Goal: Communication & Community: Answer question/provide support

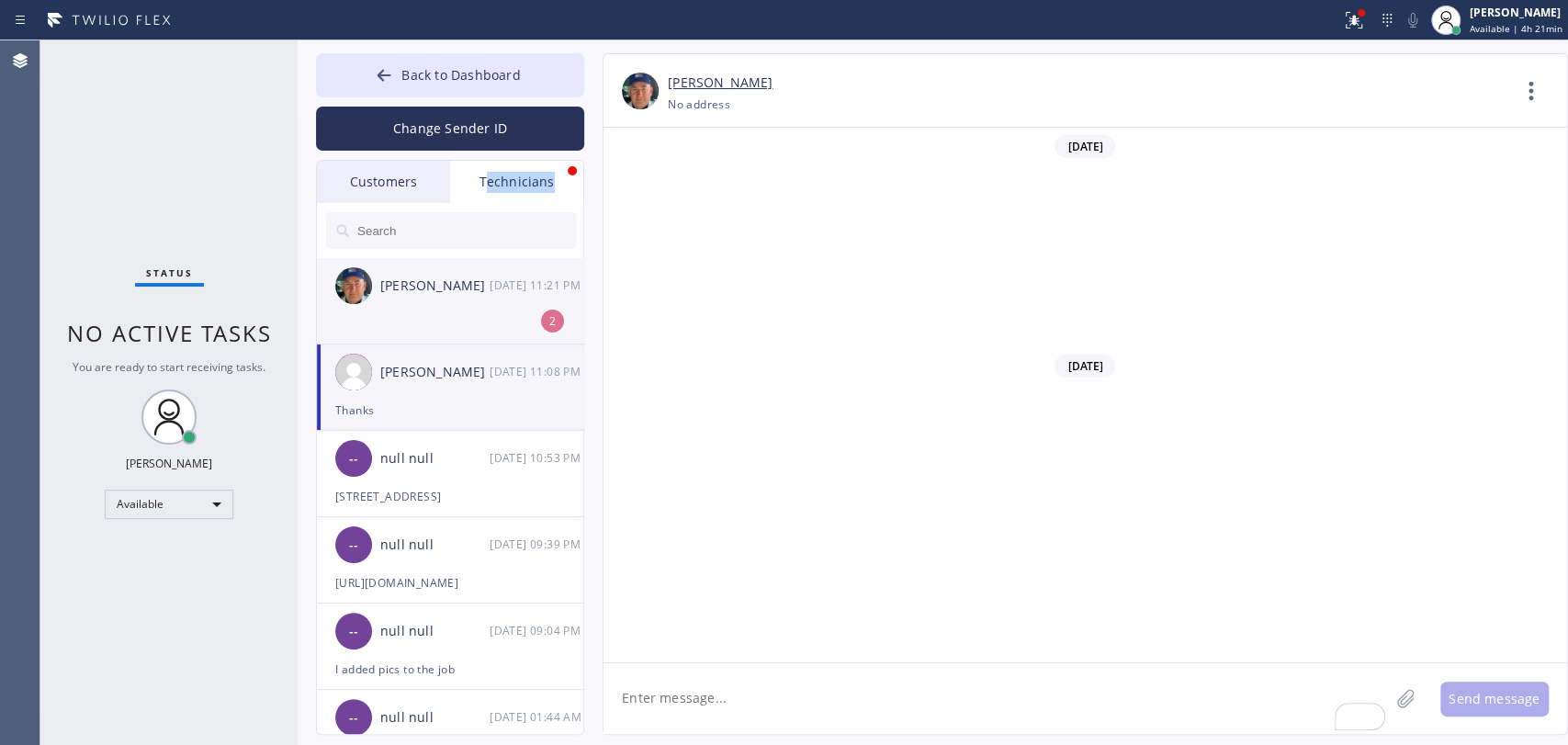
scroll to position [9626, 0]
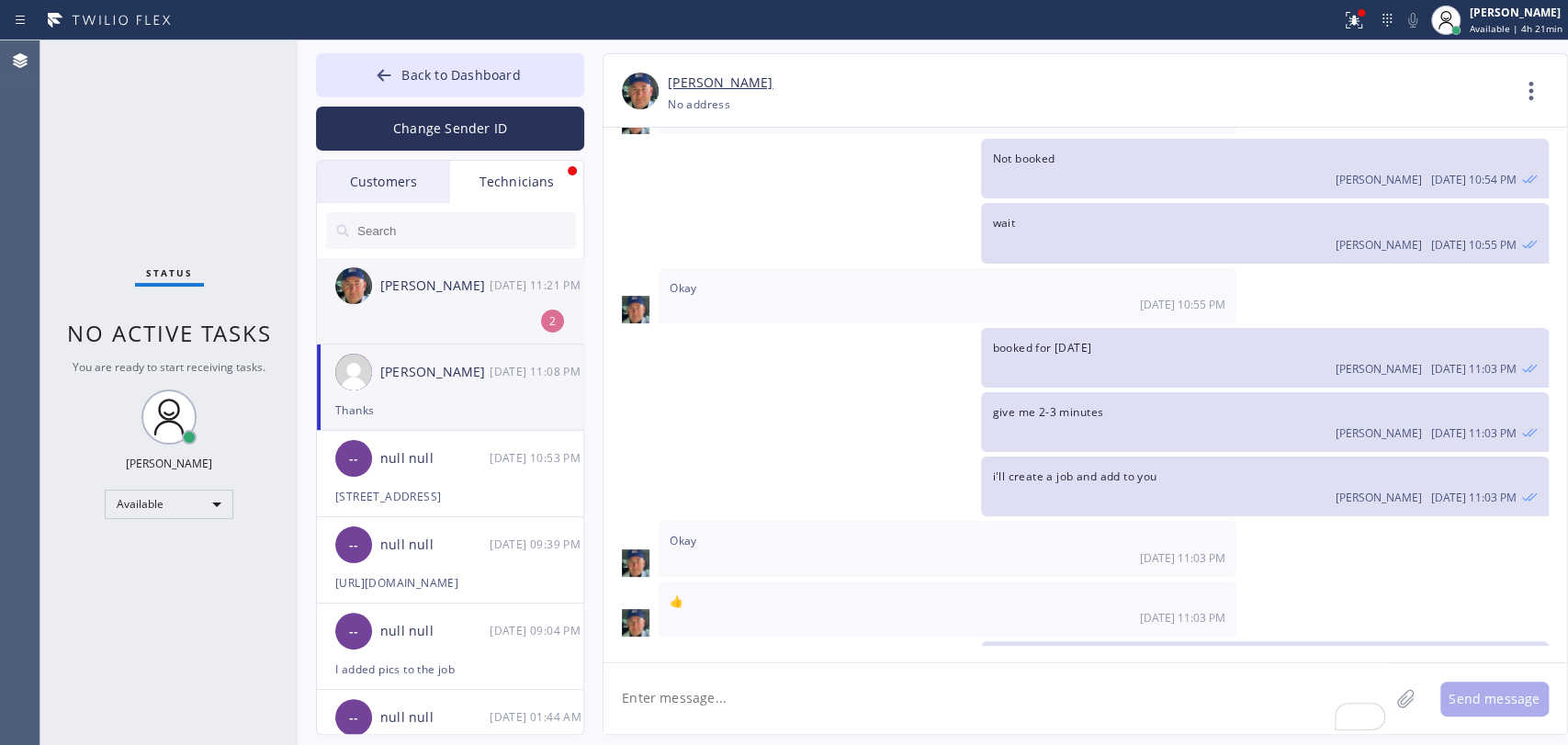
click at [492, 333] on li "Nikolai Suvorov 10/13 11:21 PM 2" at bounding box center [451, 301] width 269 height 86
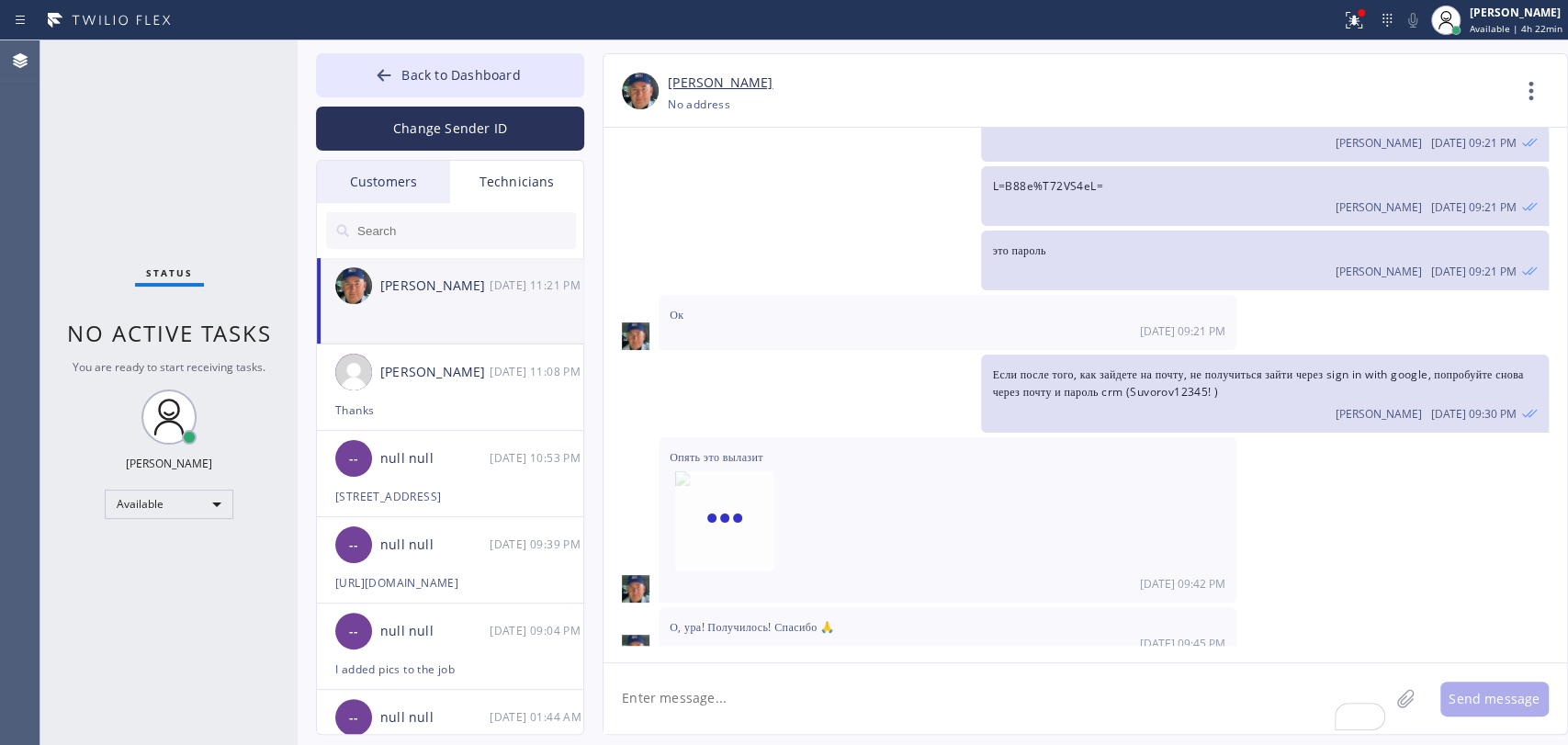
scroll to position [208147, 0]
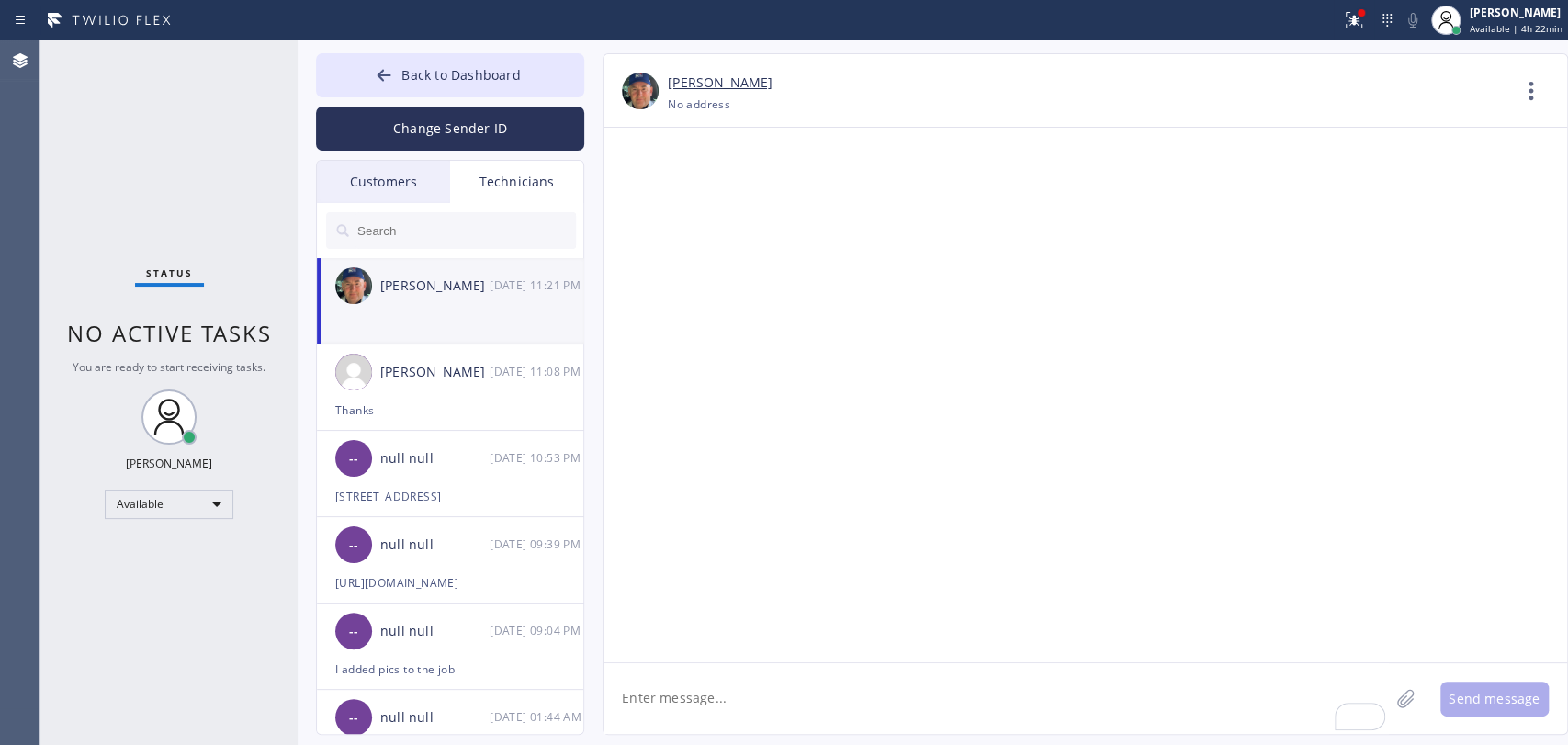
click at [664, 710] on textarea "To enrich screen reader interactions, please activate Accessibility in Grammarl…" at bounding box center [996, 698] width 785 height 71
type textarea "thanks"
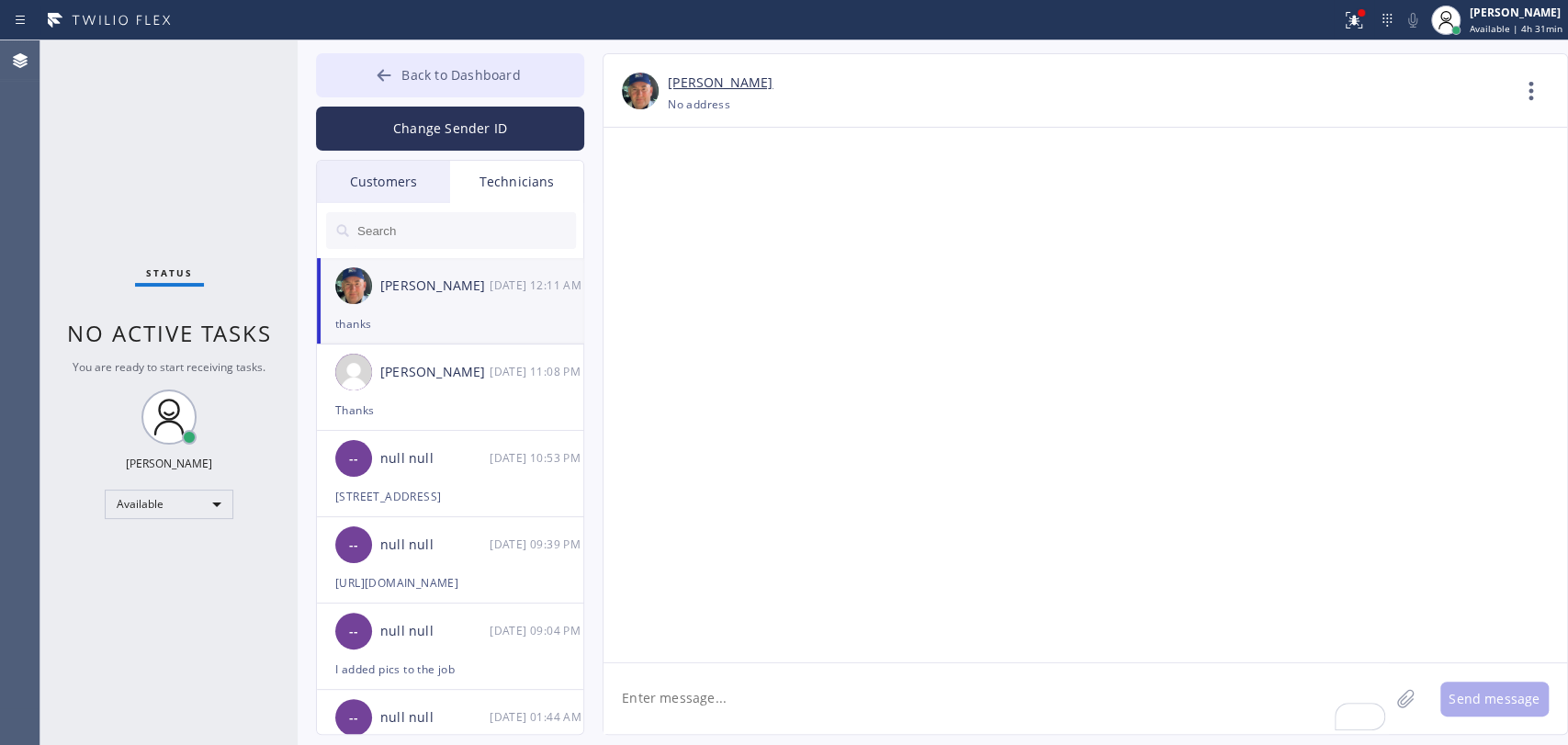
click at [424, 59] on button "Back to Dashboard" at bounding box center [450, 75] width 269 height 44
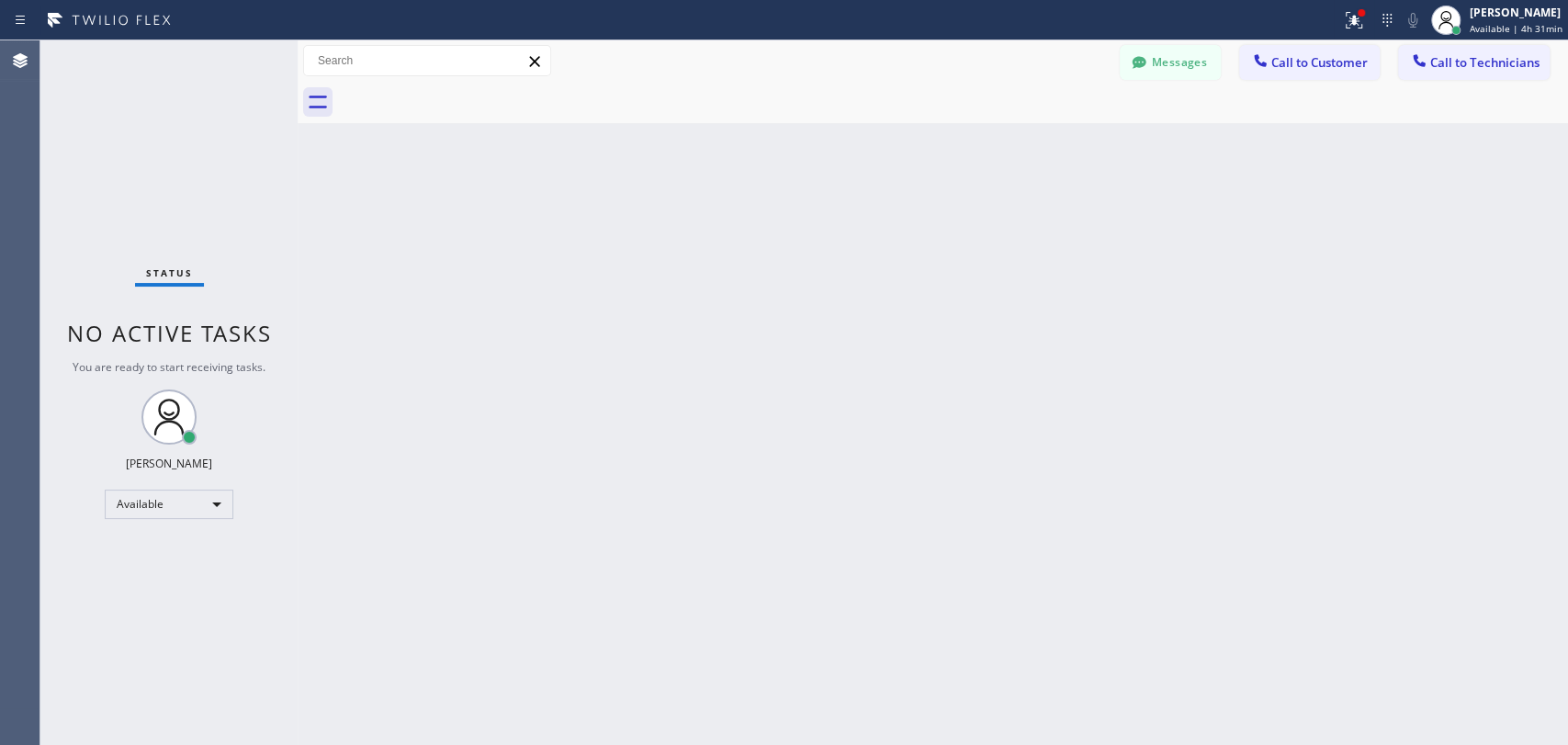
click at [1195, 61] on button "Messages" at bounding box center [1170, 62] width 101 height 35
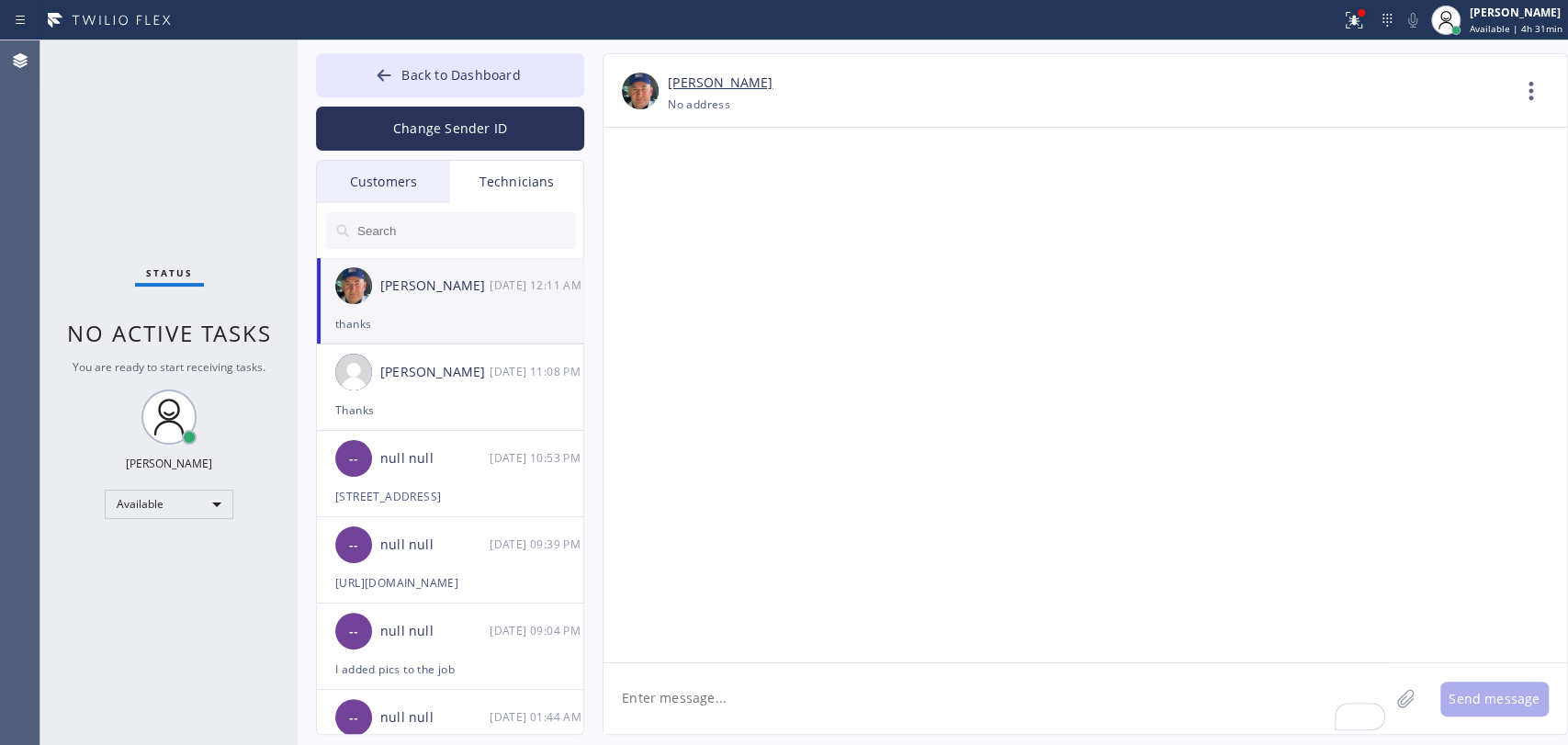
click at [374, 379] on div "Matthew McCaw 10/13 11:08 PM" at bounding box center [451, 372] width 269 height 55
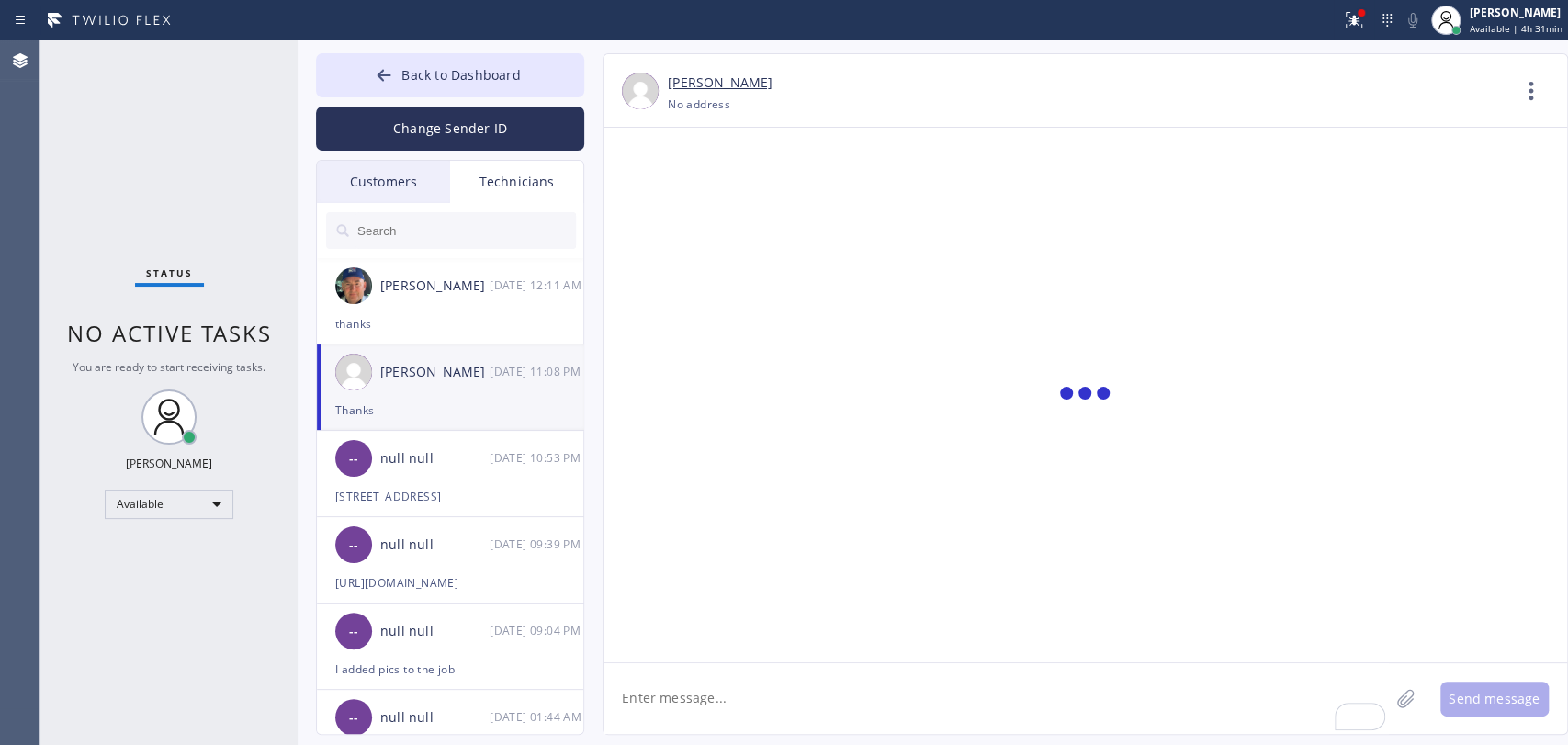
click at [380, 193] on div "Customers" at bounding box center [383, 182] width 133 height 43
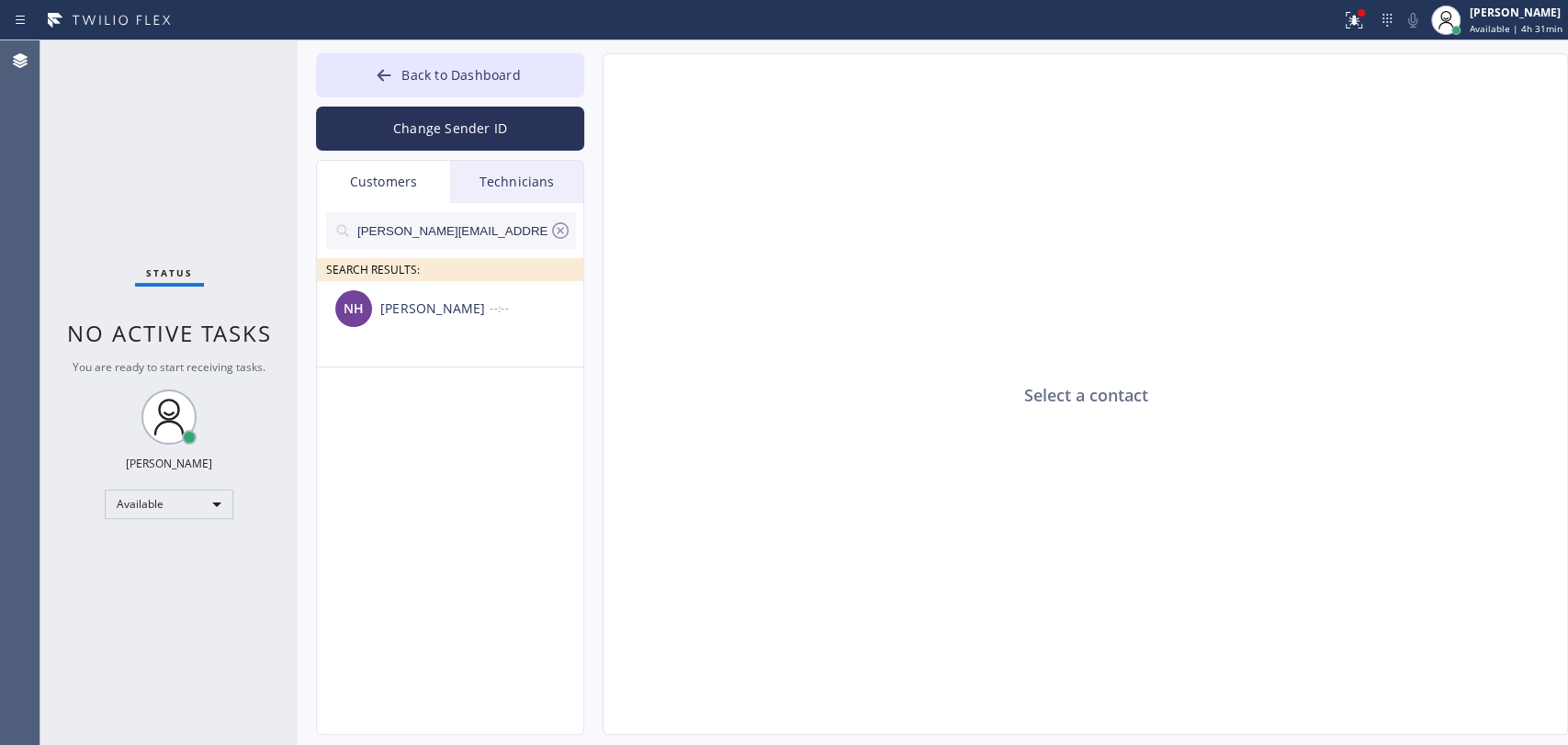
click at [567, 240] on icon at bounding box center [560, 230] width 22 height 22
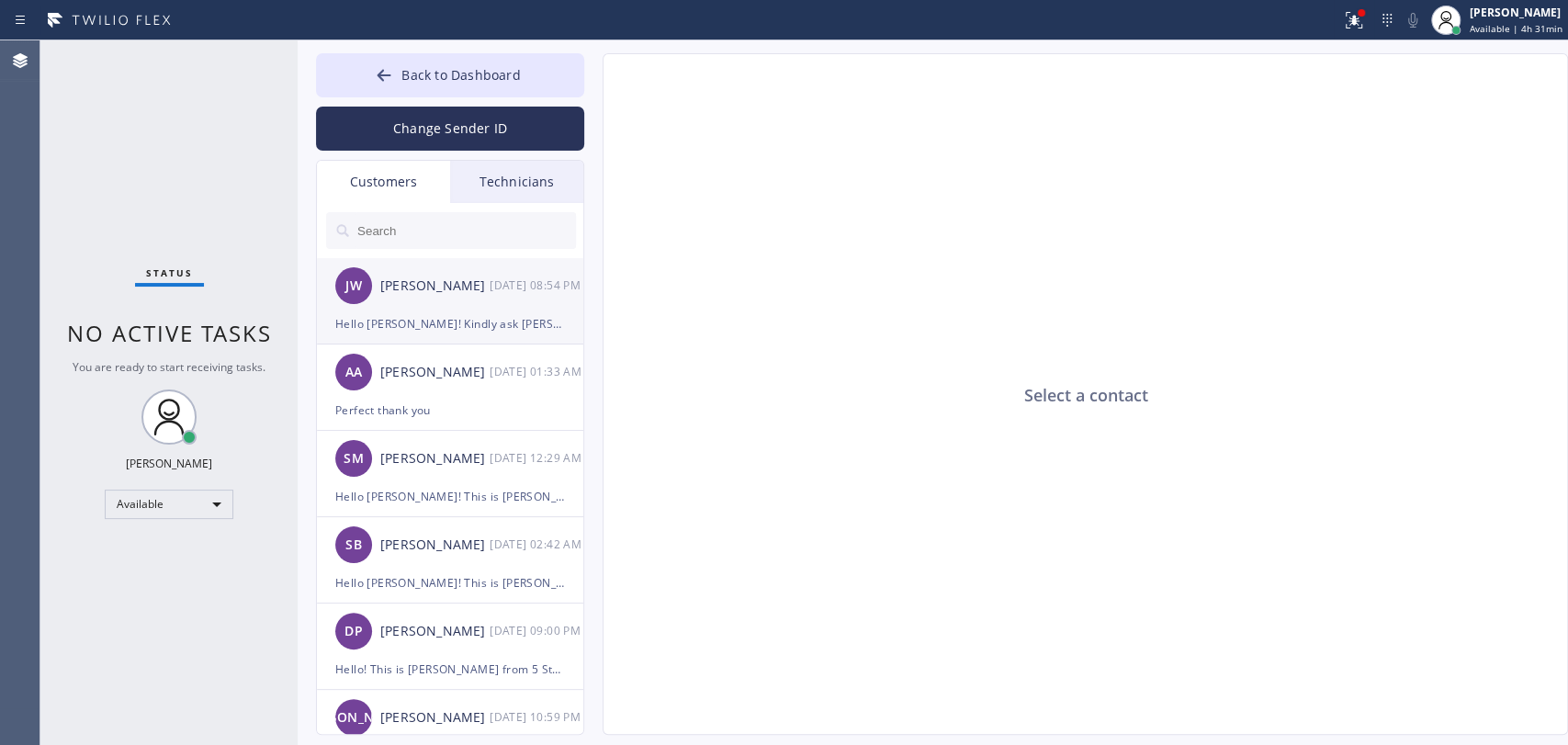
click at [437, 289] on div "John Wright" at bounding box center [434, 286] width 110 height 21
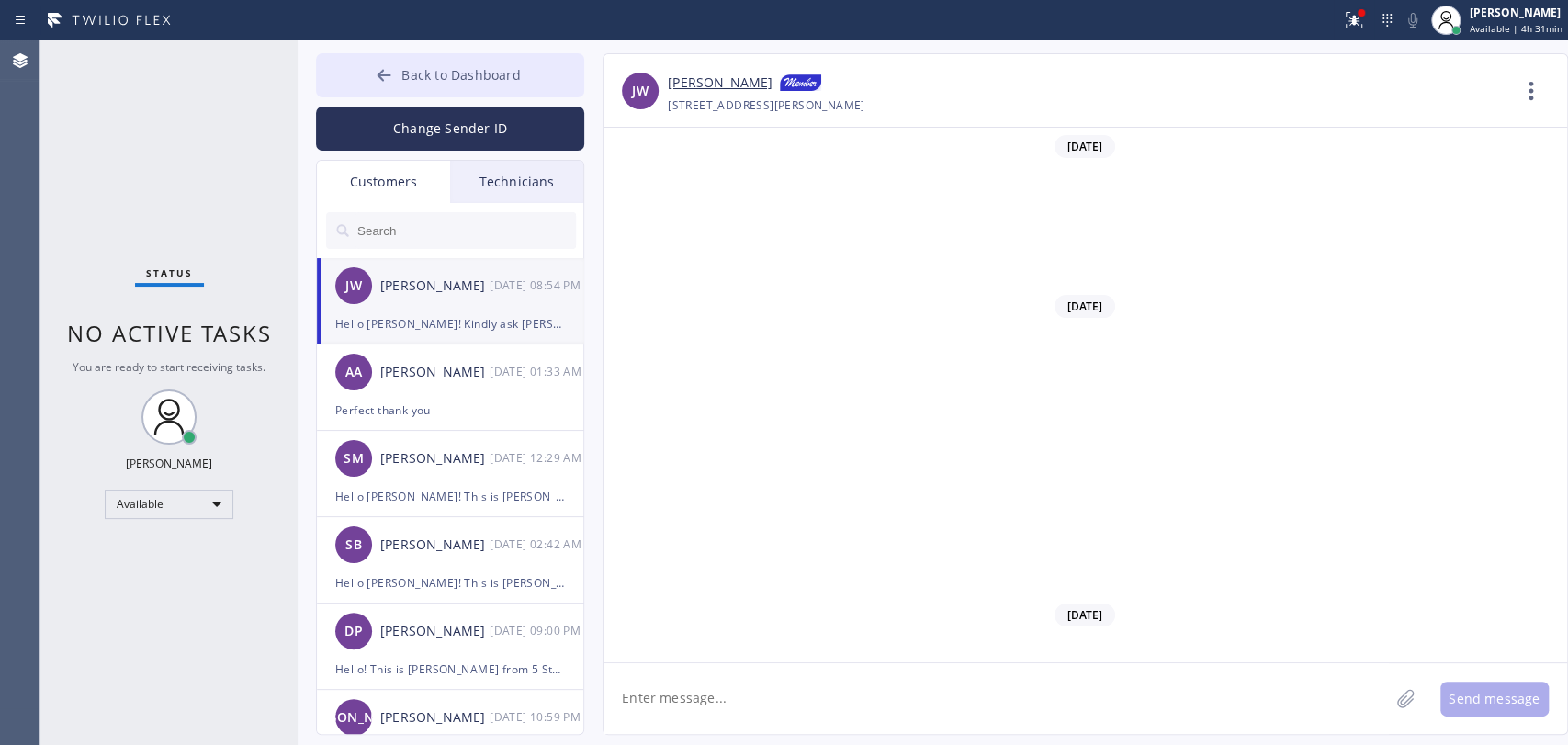
scroll to position [632, 0]
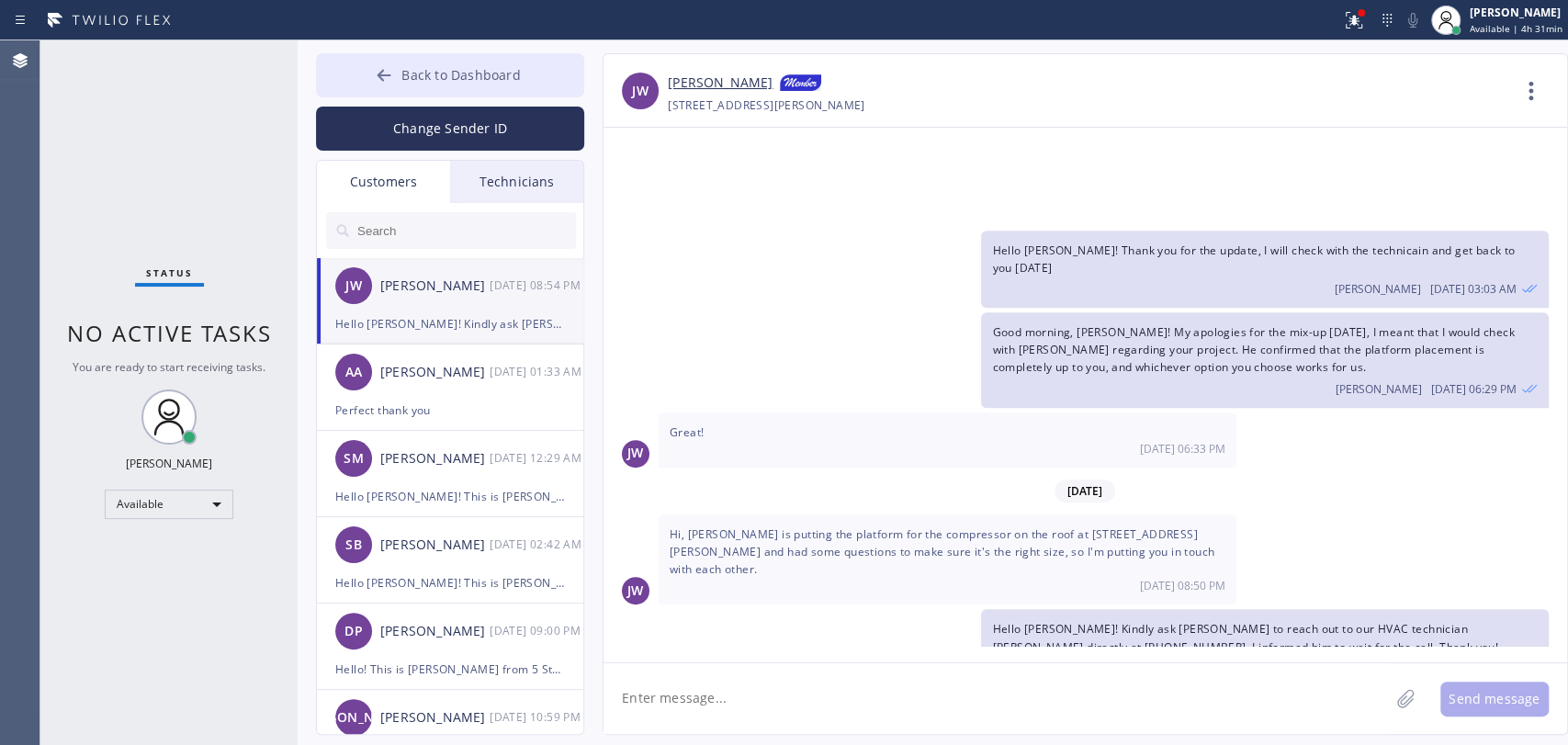
click at [505, 76] on span "Back to Dashboard" at bounding box center [461, 75] width 118 height 17
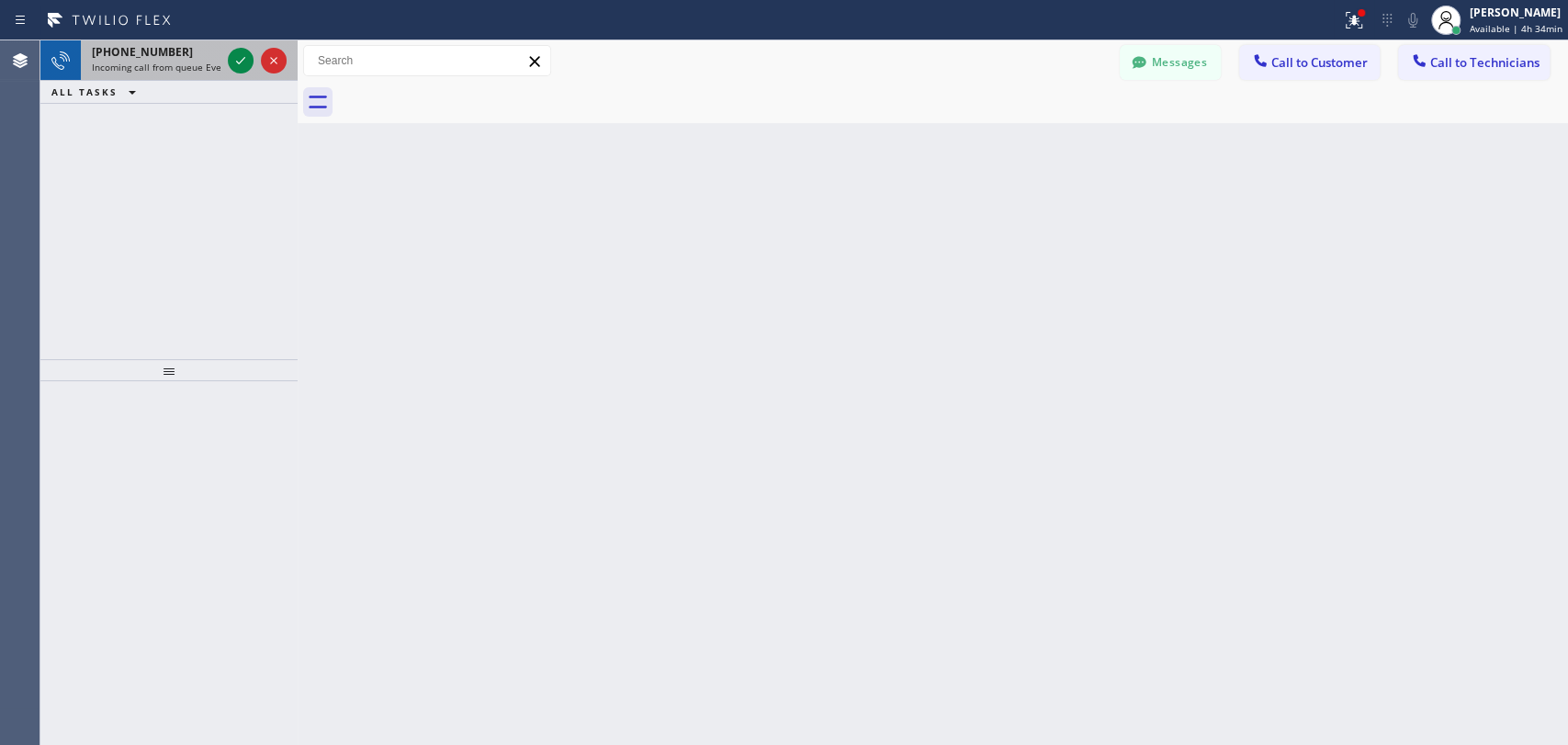
click at [137, 49] on span "+13235165550" at bounding box center [143, 51] width 101 height 16
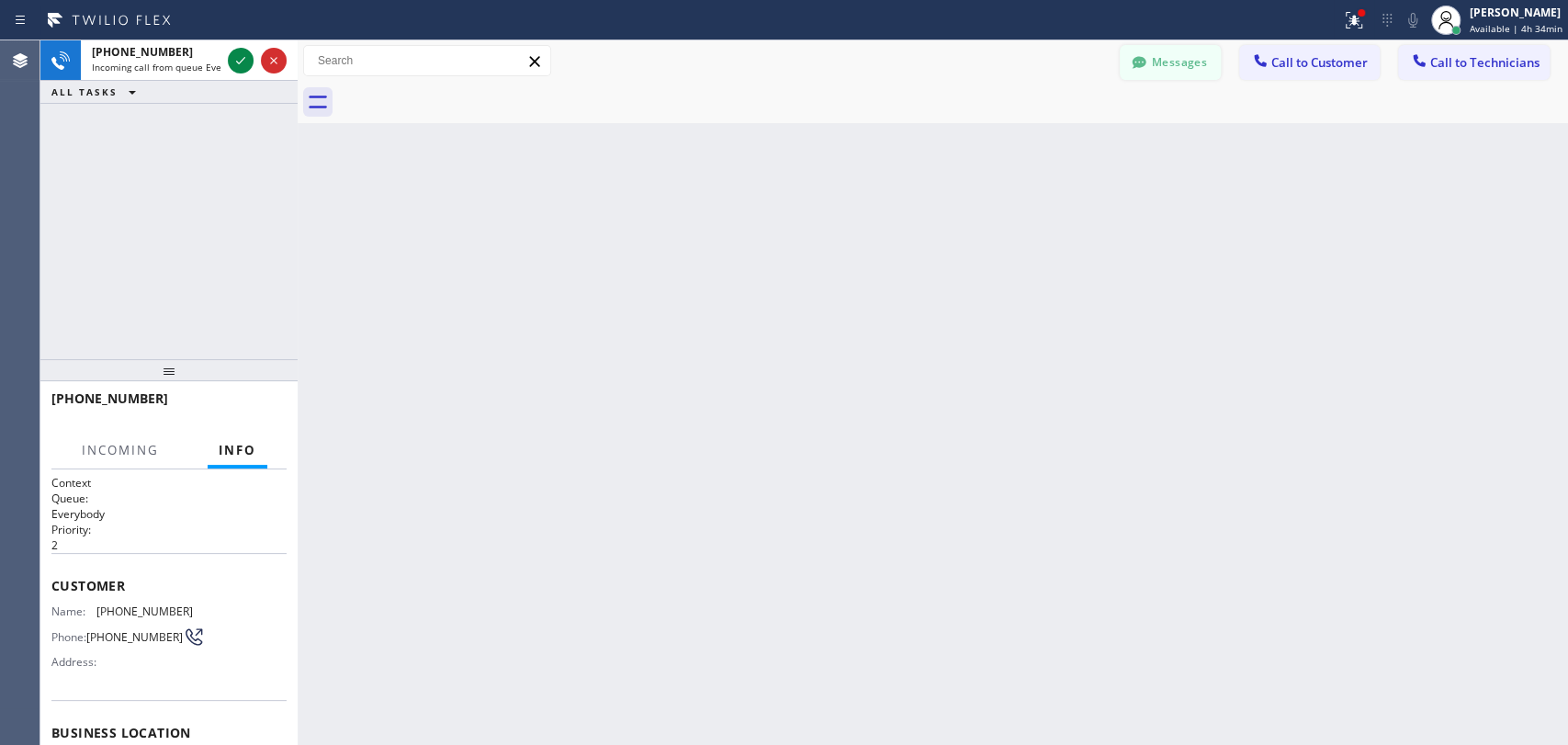
click at [1168, 64] on button "Messages" at bounding box center [1170, 62] width 101 height 35
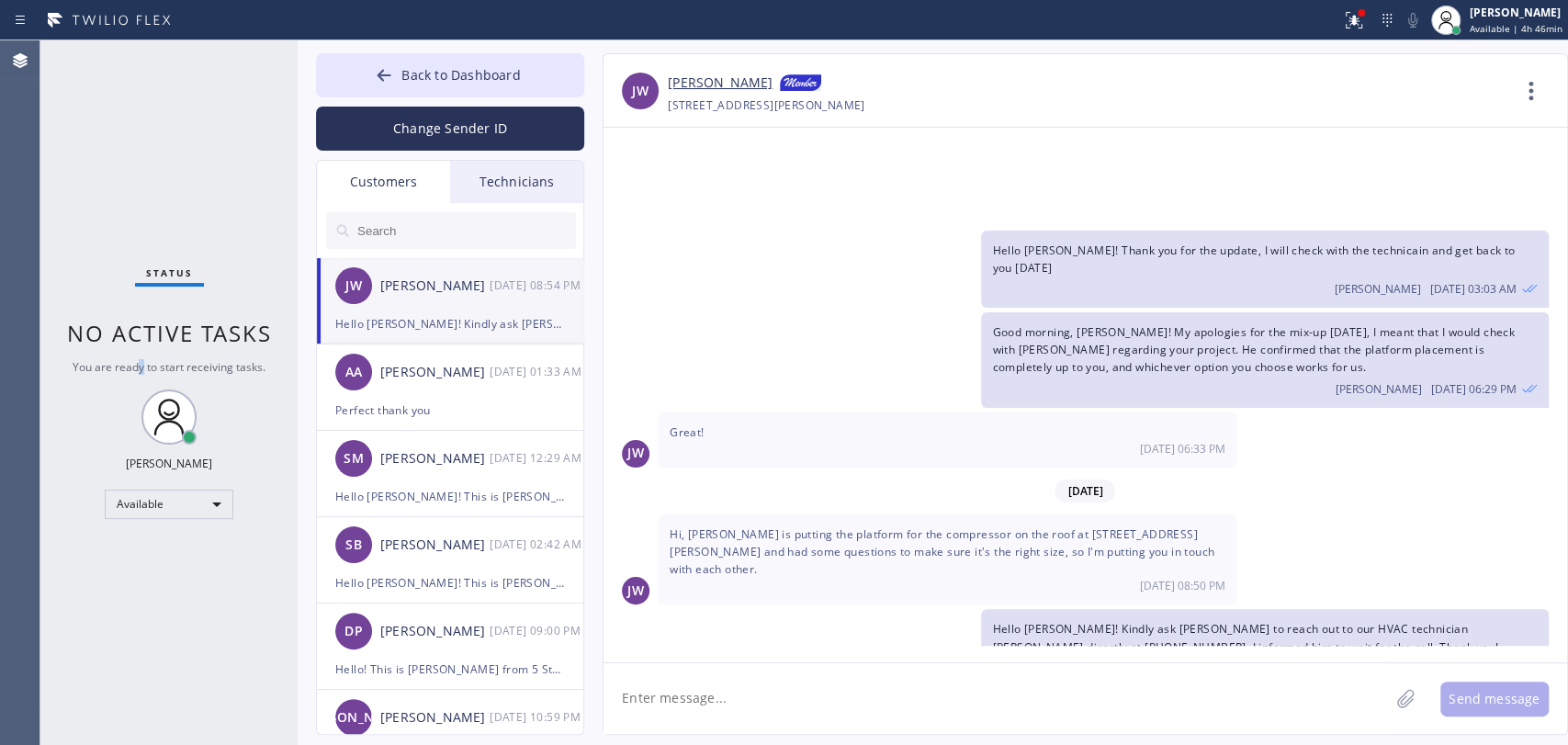
click at [144, 365] on span "You are ready to start receiving tasks." at bounding box center [169, 367] width 193 height 16
click at [527, 186] on div "Technicians" at bounding box center [516, 182] width 133 height 43
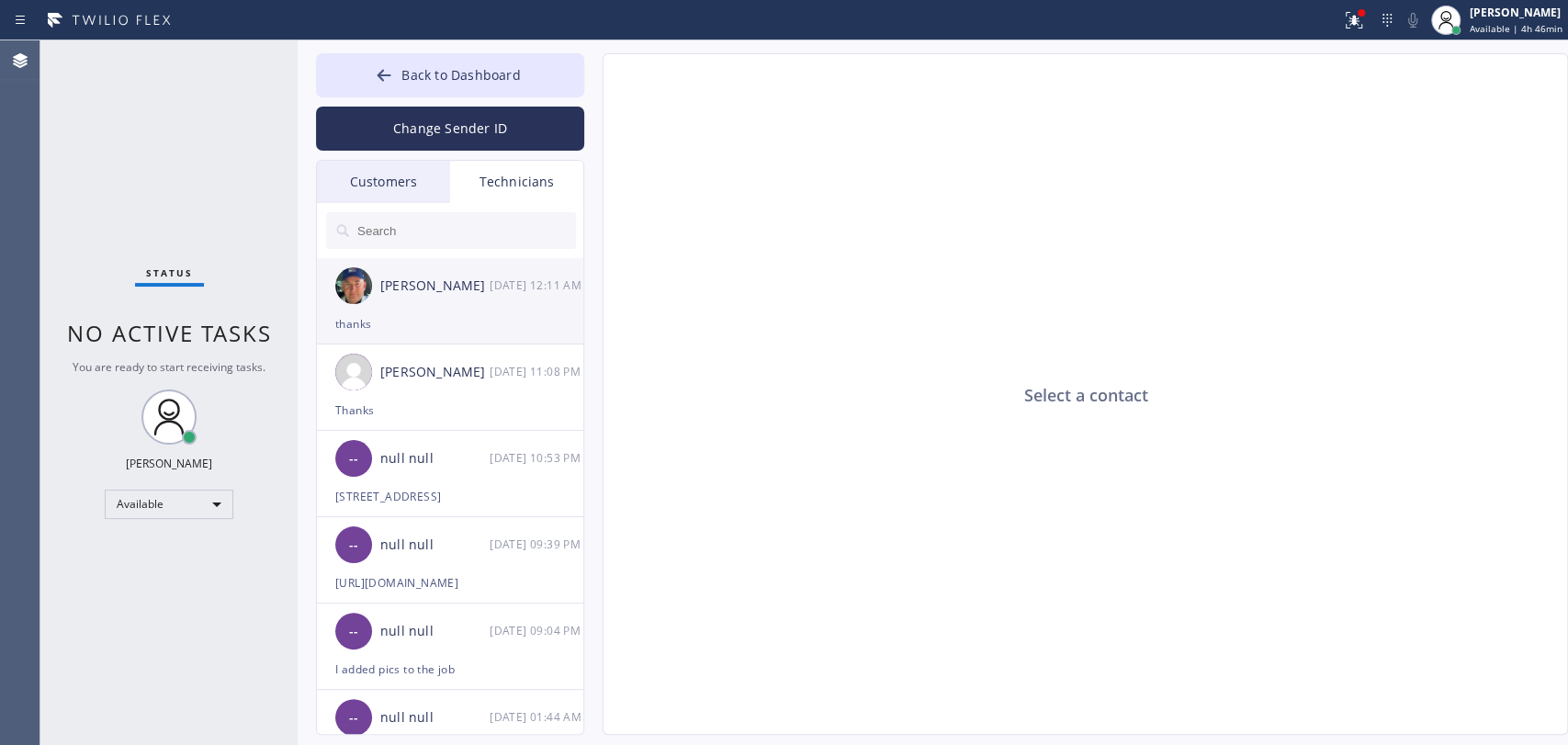
click at [385, 306] on div "[PERSON_NAME] [DATE] 12:11 AM" at bounding box center [451, 285] width 269 height 55
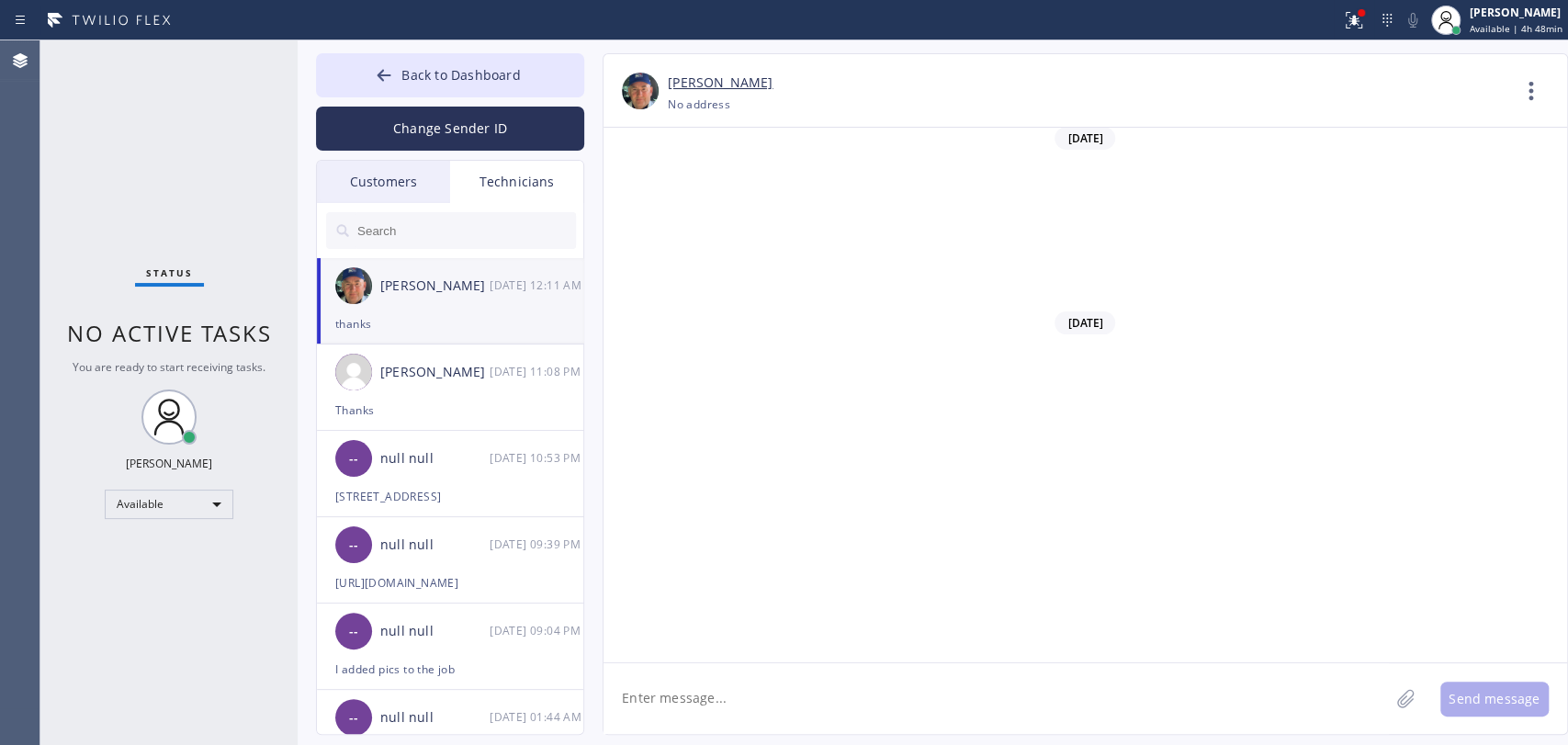
scroll to position [207945, 0]
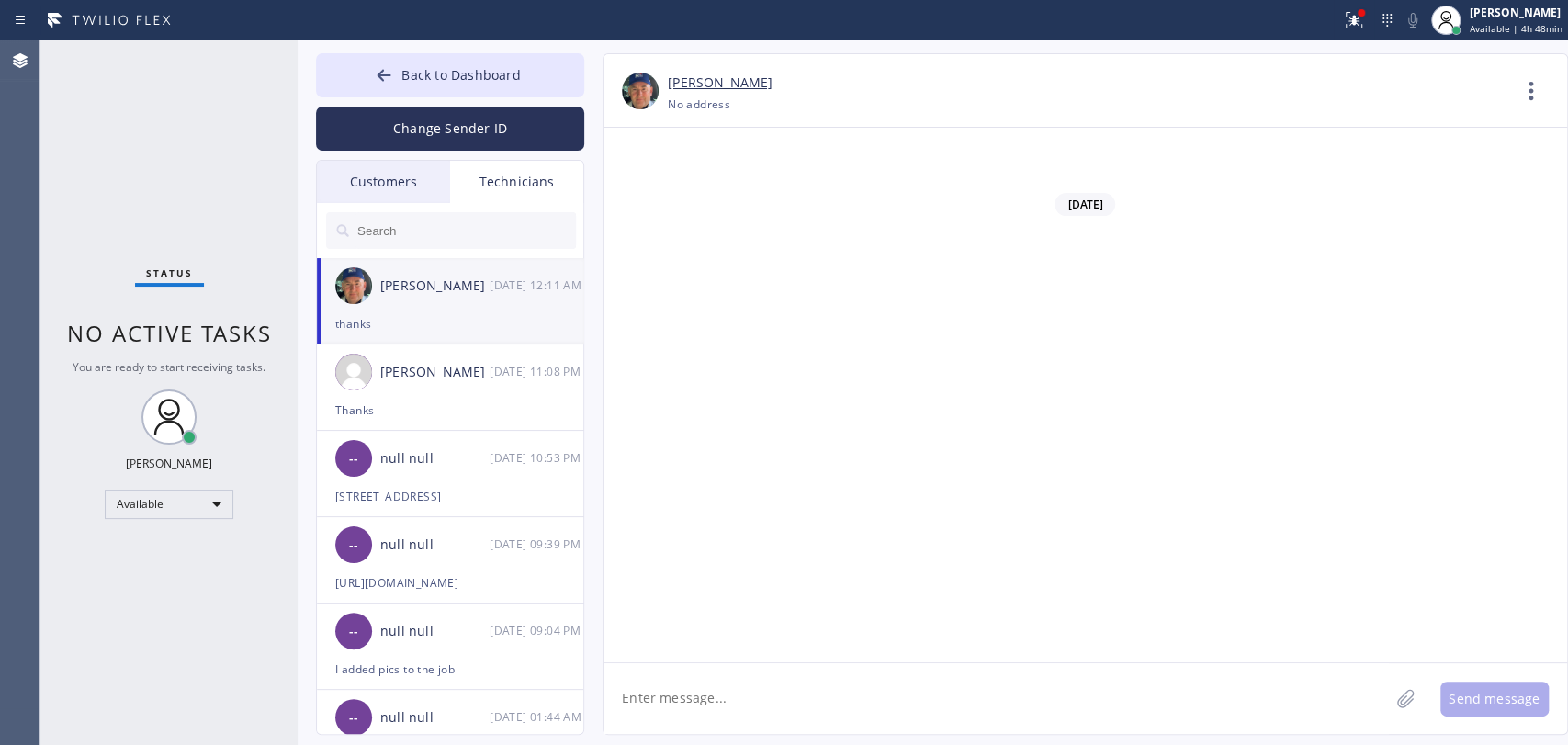
copy span "Estimate for 40 gallons gas tank water heater replacement for tankless 9,5 GON …"
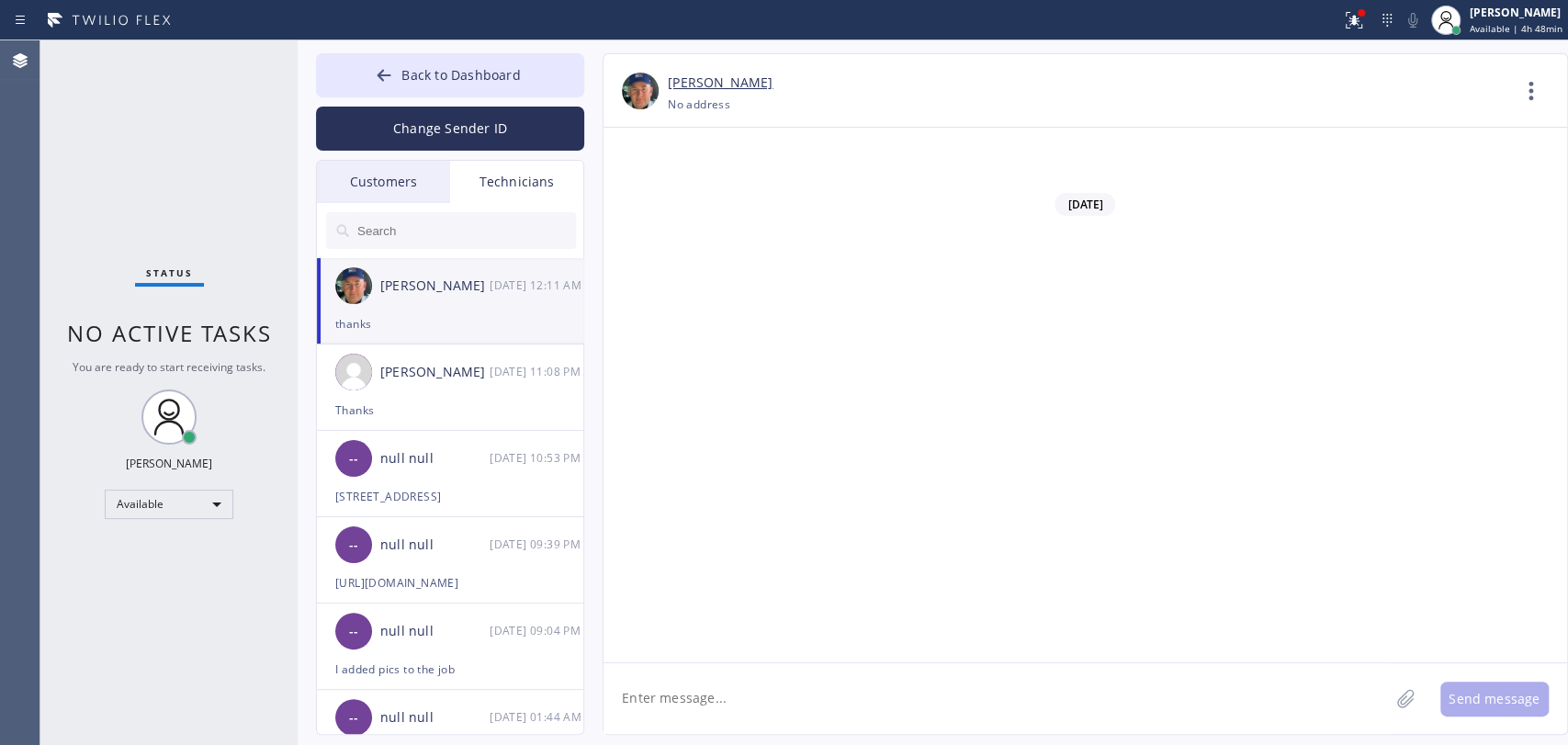
copy span "Parts Outdoor Rheem tankless 9,5 GPM water heater with service valves 2500$ Lab…"
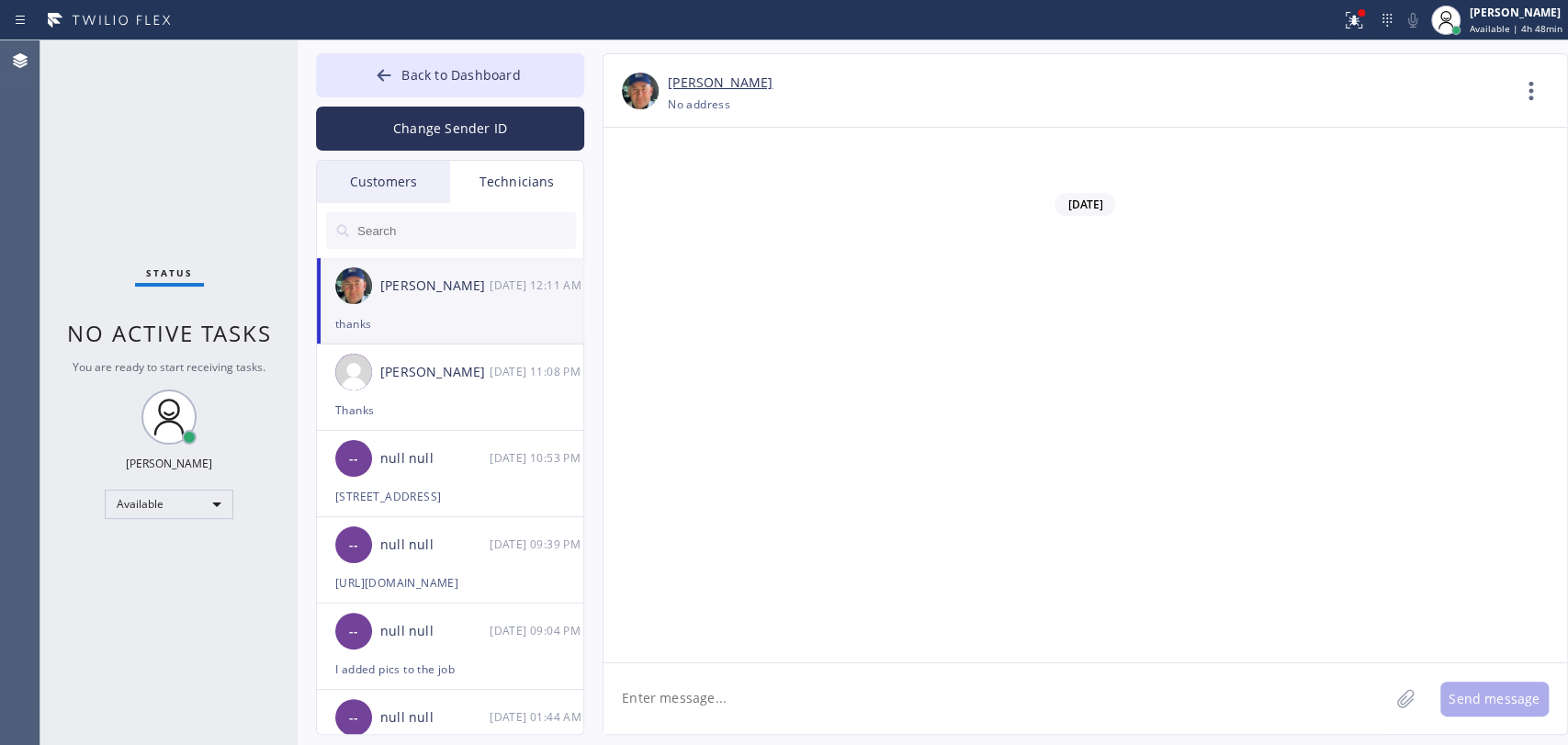
copy span "installation"
copy span "3/4 shutoff valve for water supply line installation 3/4 shutoff valve for gas …"
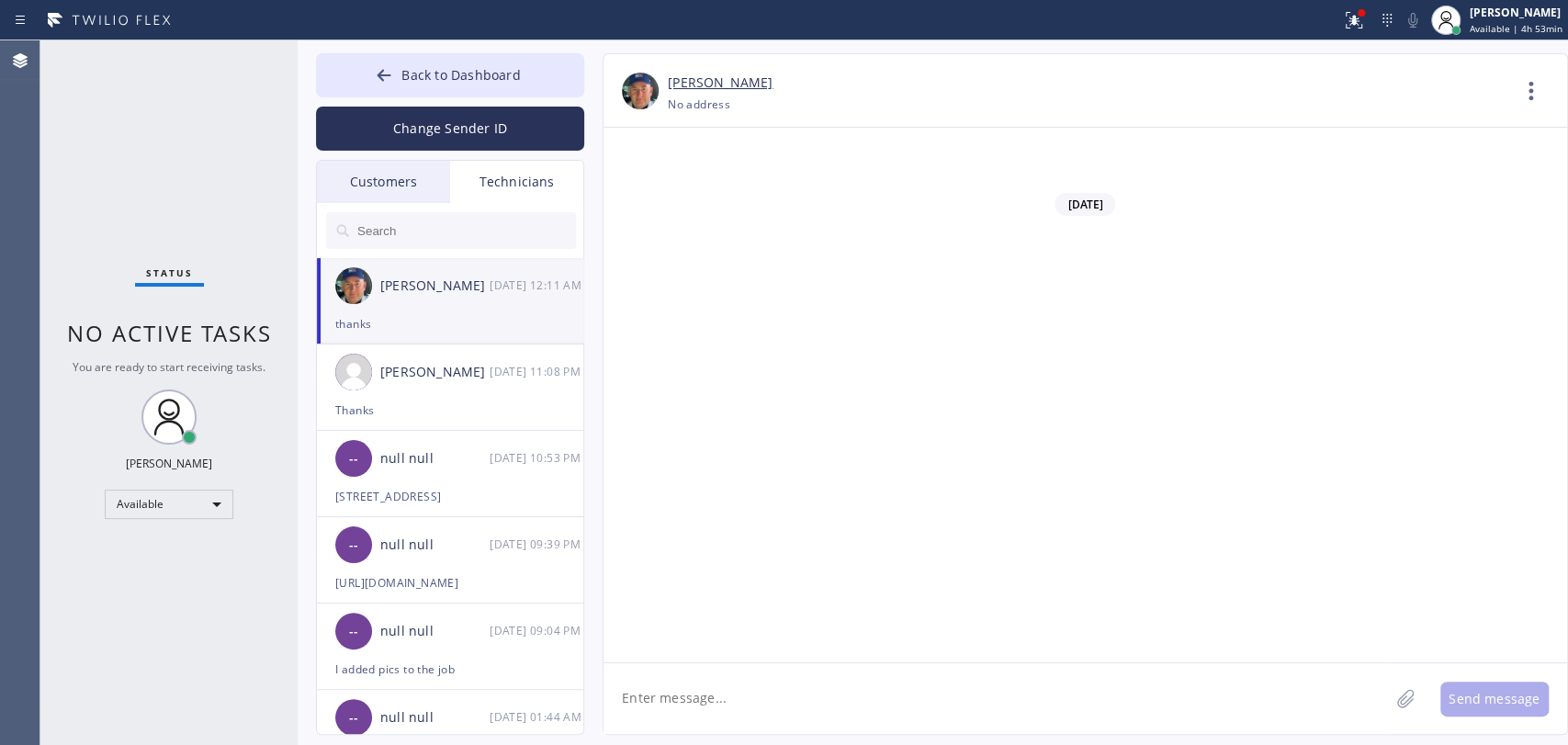
click at [404, 191] on div "Customers" at bounding box center [383, 182] width 133 height 43
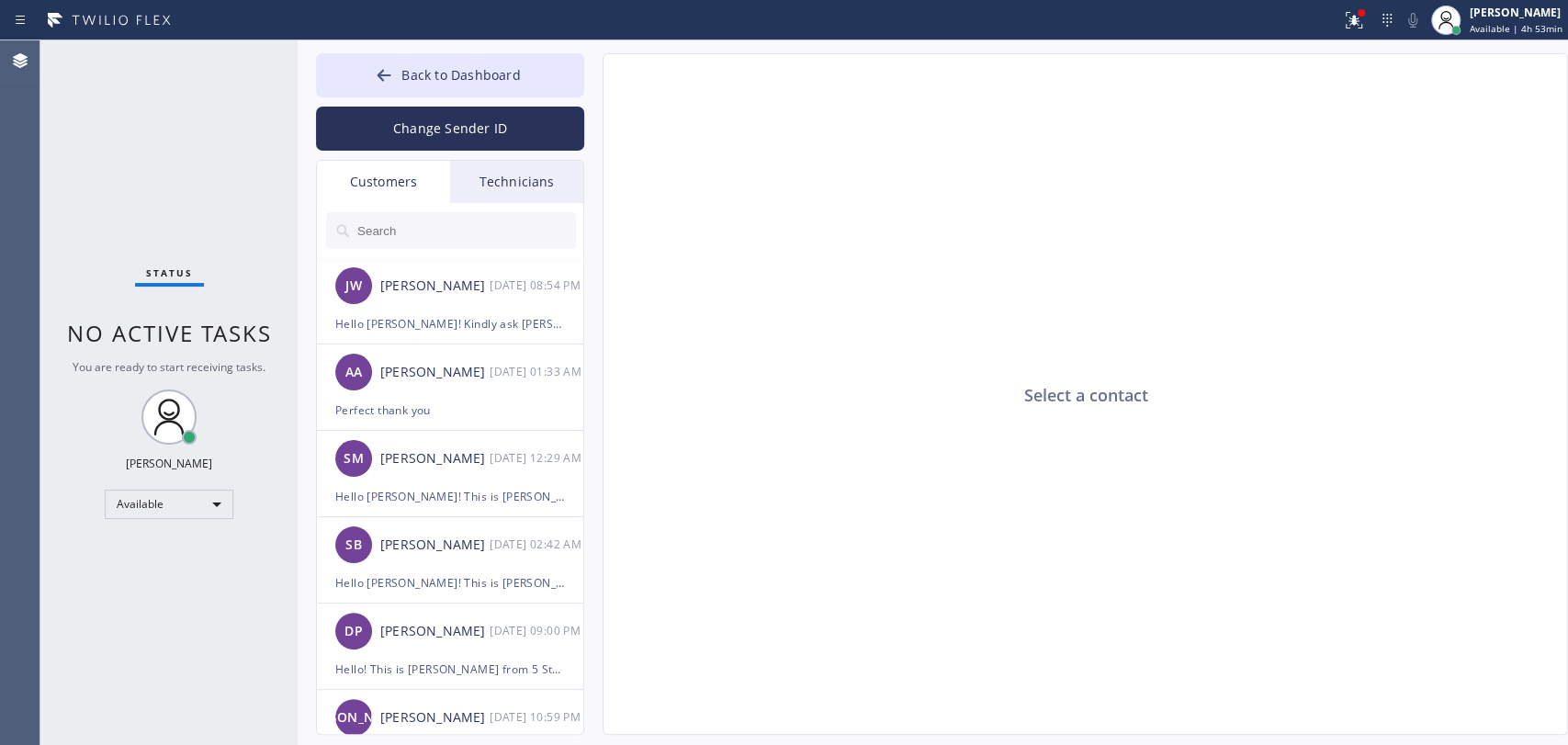
click at [404, 230] on input "text" at bounding box center [465, 231] width 220 height 37
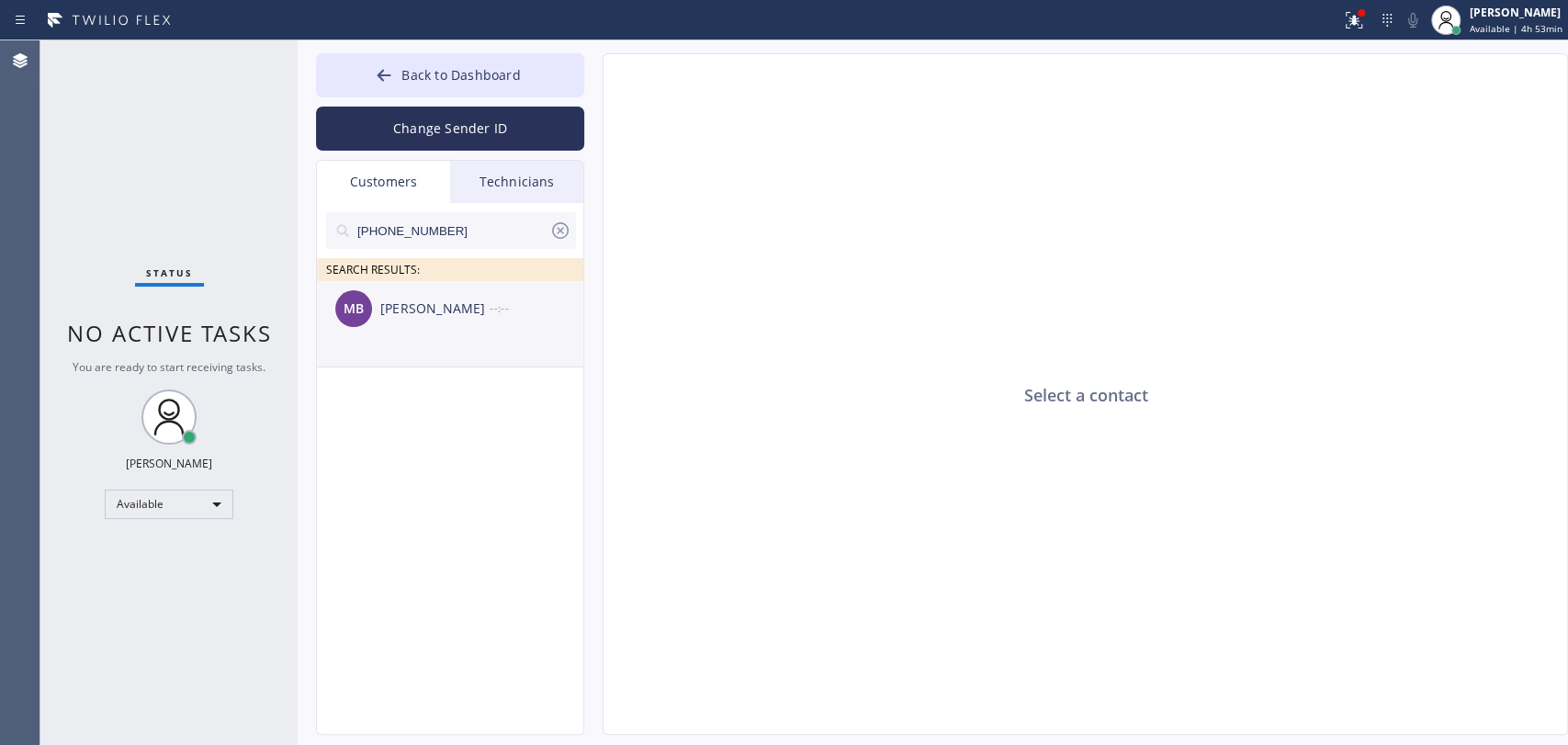
click at [432, 348] on li "MB Mark Buckland --:--" at bounding box center [451, 324] width 269 height 86
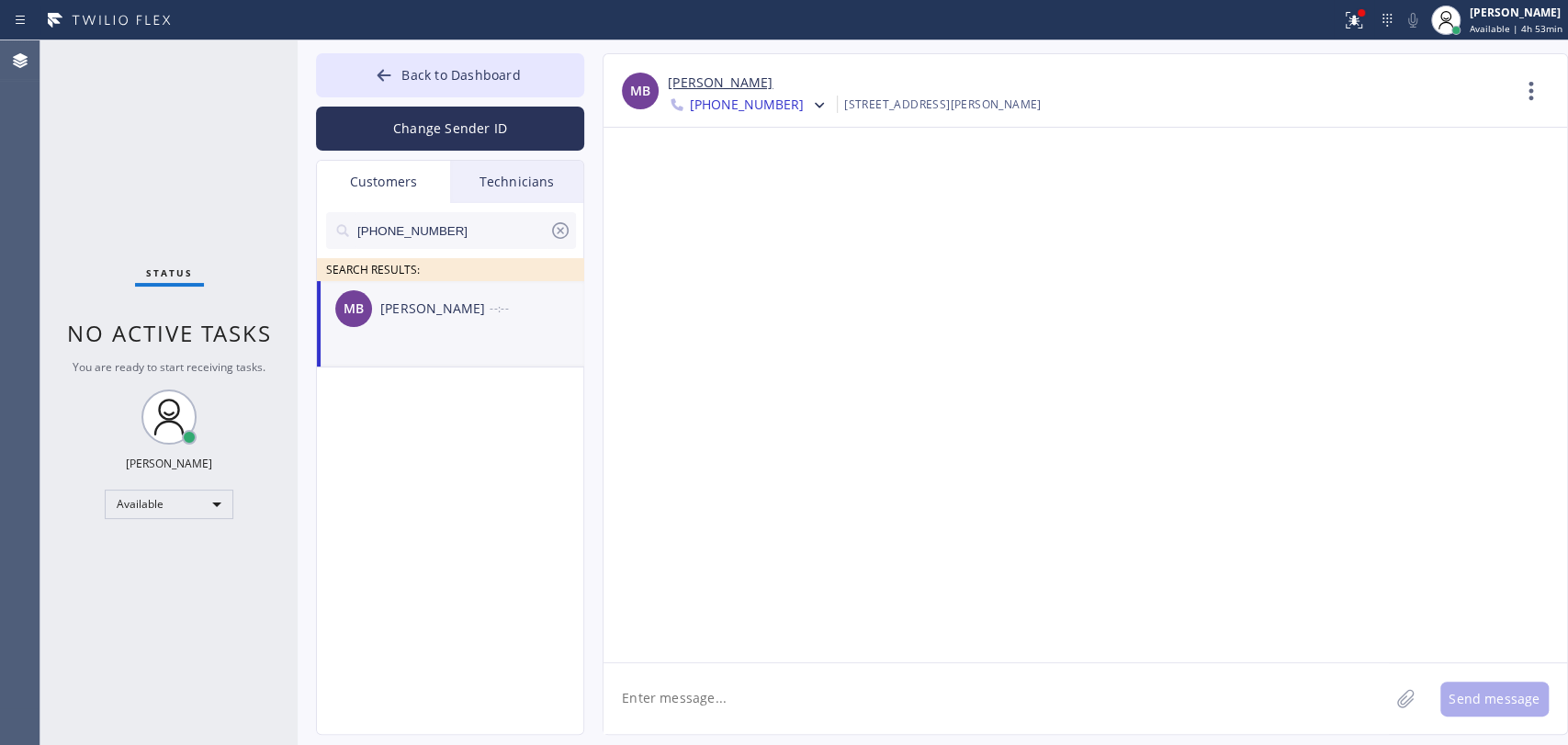
drag, startPoint x: 758, startPoint y: 652, endPoint x: 755, endPoint y: 692, distance: 40.1
click at [758, 653] on div at bounding box center [1085, 395] width 964 height 534
click at [755, 692] on textarea at bounding box center [996, 698] width 785 height 71
paste textarea "Culver City Heating & Cooling Climate Control"
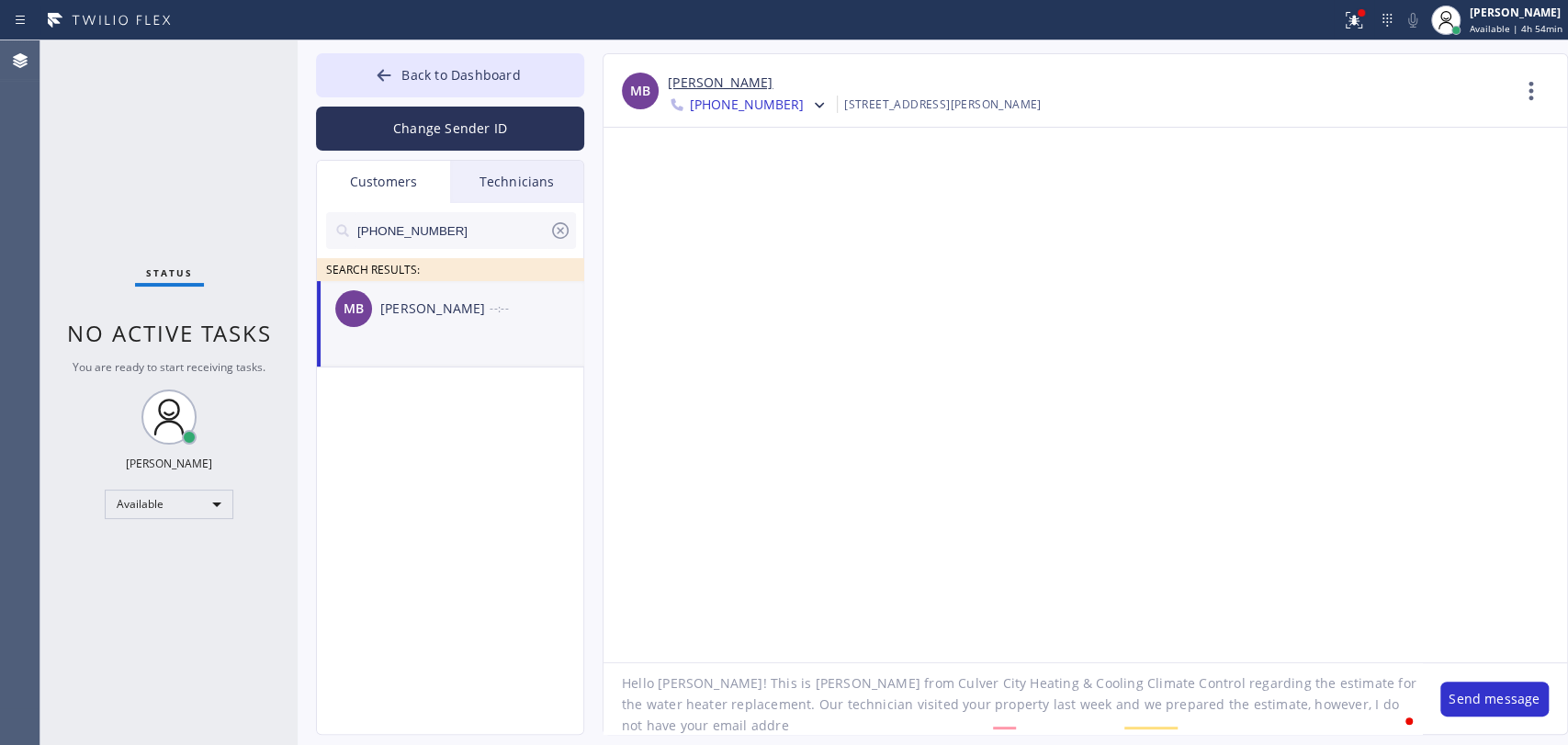
scroll to position [15, 0]
click at [1168, 697] on textarea "Hello Mark! This is Alex from Culver City Heating & Cooling Climate Control reg…" at bounding box center [1012, 698] width 818 height 71
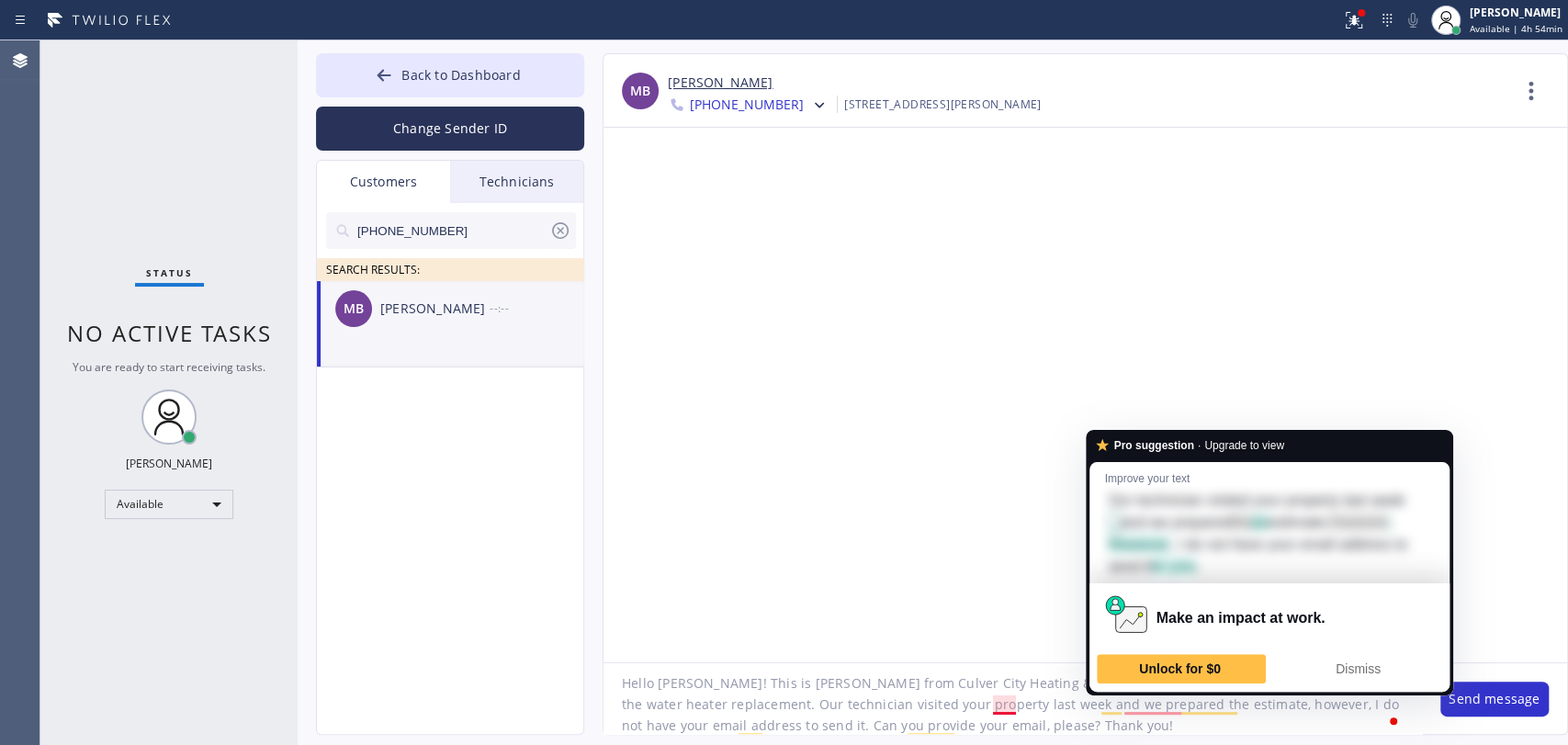
click at [996, 706] on textarea "Hello Mark! This is Alex from Culver City Heating & Cooling Climate Control reg…" at bounding box center [1012, 698] width 818 height 71
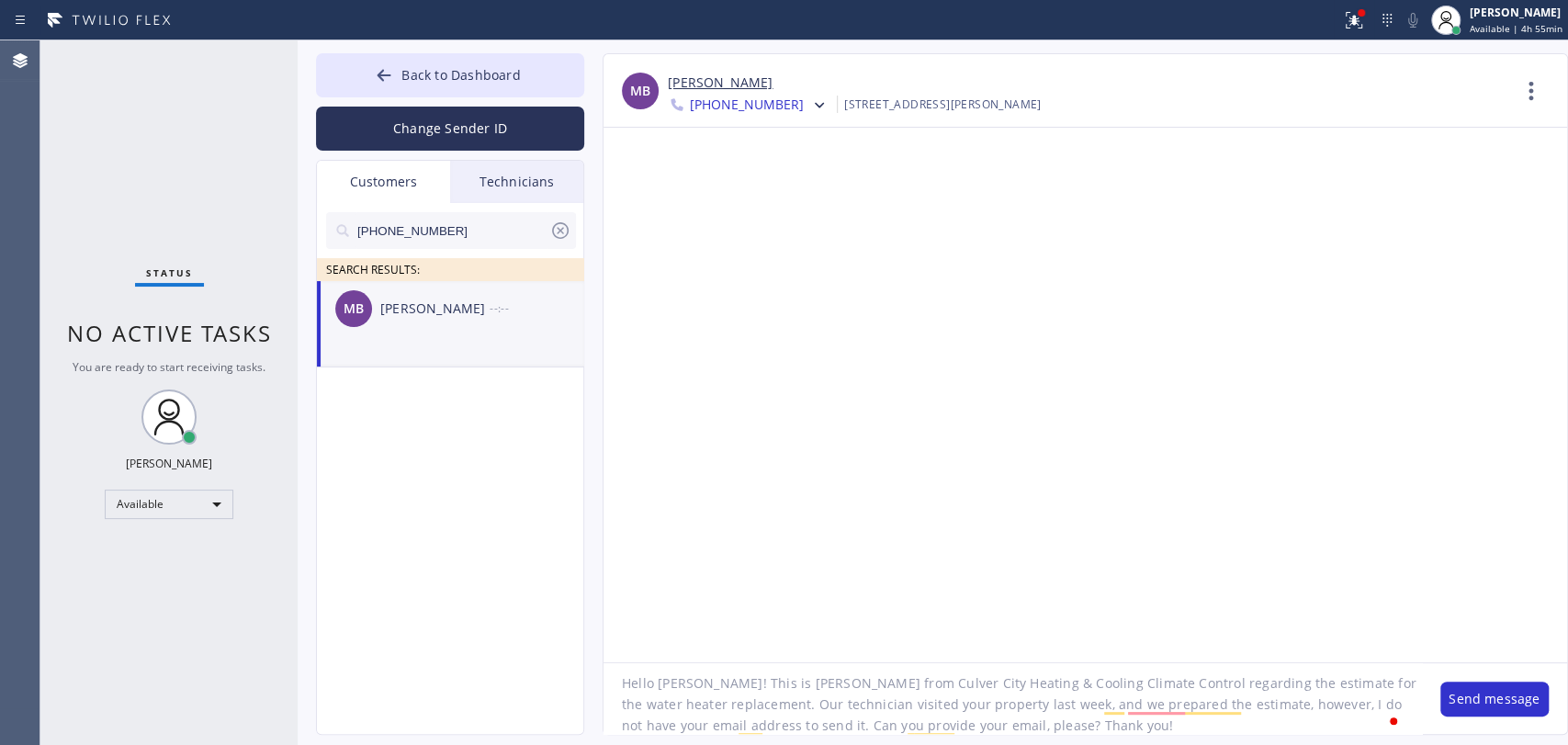
click at [834, 716] on textarea "Hello Mark! This is Alex from Culver City Heating & Cooling Climate Control reg…" at bounding box center [1012, 698] width 818 height 71
drag, startPoint x: 1008, startPoint y: 730, endPoint x: 1021, endPoint y: 725, distance: 13.9
click at [1009, 730] on textarea "Hello Mark! This is Alex from Culver City Heating & Cooling Climate Control reg…" at bounding box center [1012, 698] width 818 height 71
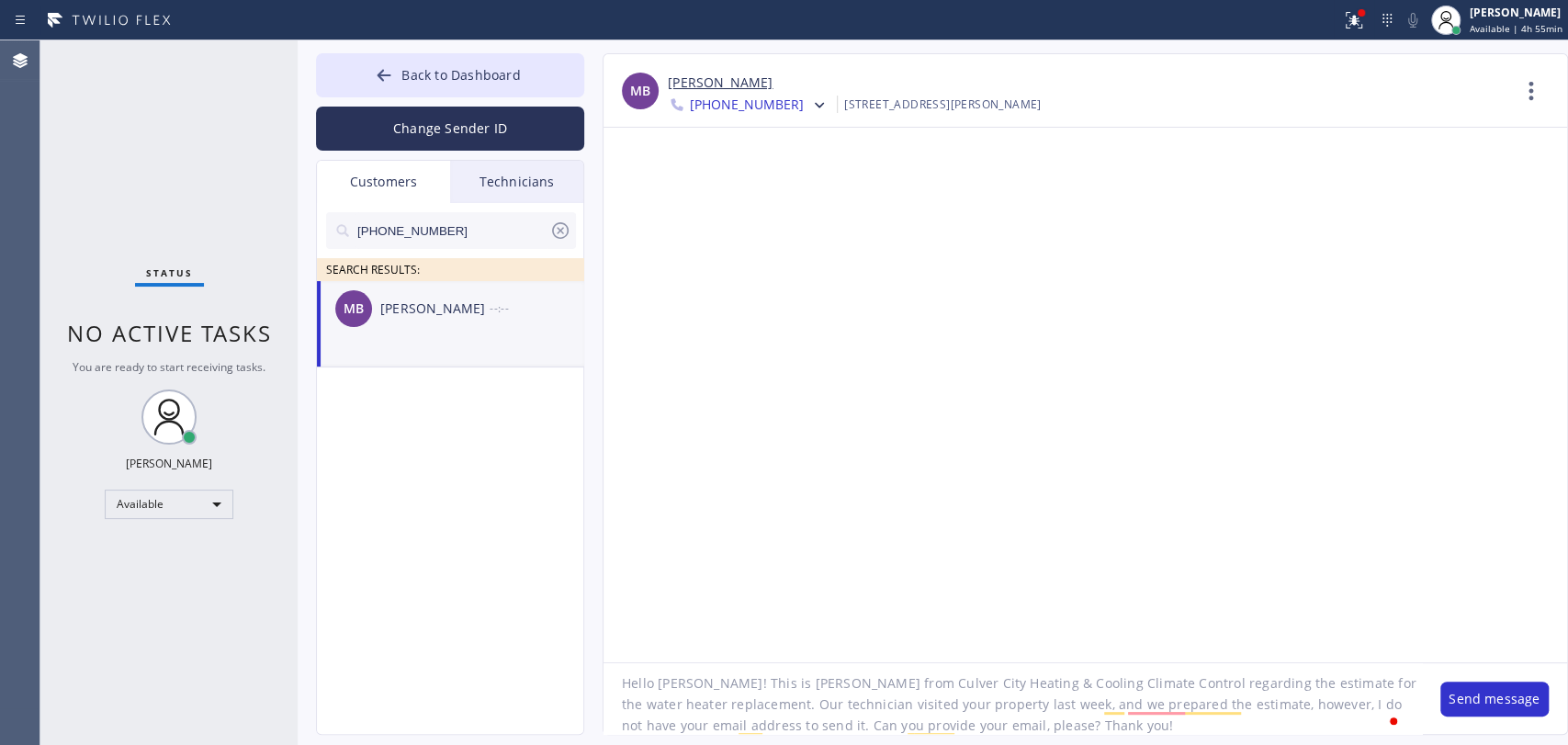
click at [1051, 722] on textarea "Hello Mark! This is Alex from Culver City Heating & Cooling Climate Control reg…" at bounding box center [1012, 698] width 818 height 71
drag, startPoint x: 1051, startPoint y: 723, endPoint x: 888, endPoint y: 381, distance: 378.9
click at [965, 690] on textarea "Hello Mark! This is Alex from Culver City Heating & Cooling Climate Control reg…" at bounding box center [1012, 698] width 818 height 71
click at [1043, 728] on textarea "Hello Mark! This is Alex from Culver City Heating & Cooling Climate Control reg…" at bounding box center [1012, 698] width 818 height 71
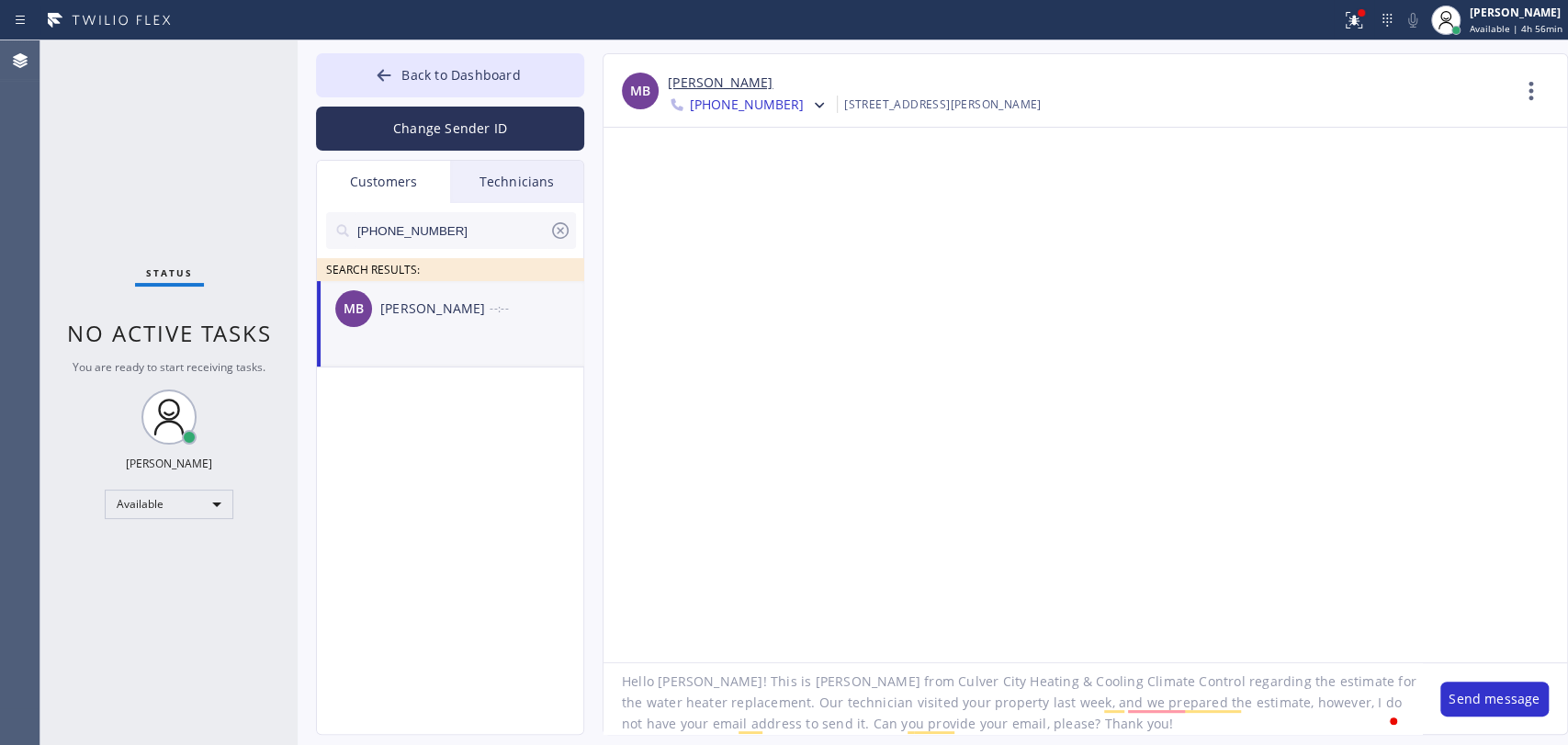
drag, startPoint x: 1043, startPoint y: 728, endPoint x: 698, endPoint y: 686, distance: 347.5
click at [698, 686] on textarea "Hello Mark! This is Alex from Culver City Heating & Cooling Climate Control reg…" at bounding box center [1012, 698] width 818 height 71
paste textarea "your water heater replacement. Our technician visited your property last week, …"
click at [699, 684] on textarea "Hello Mark! This is Alex from Culver City Heating & Cooling Climate Control reg…" at bounding box center [1012, 698] width 818 height 71
click at [1009, 703] on textarea "Hello Mark! How are you? This is Alex from Culver City Heating & Cooling Climat…" at bounding box center [1012, 698] width 818 height 71
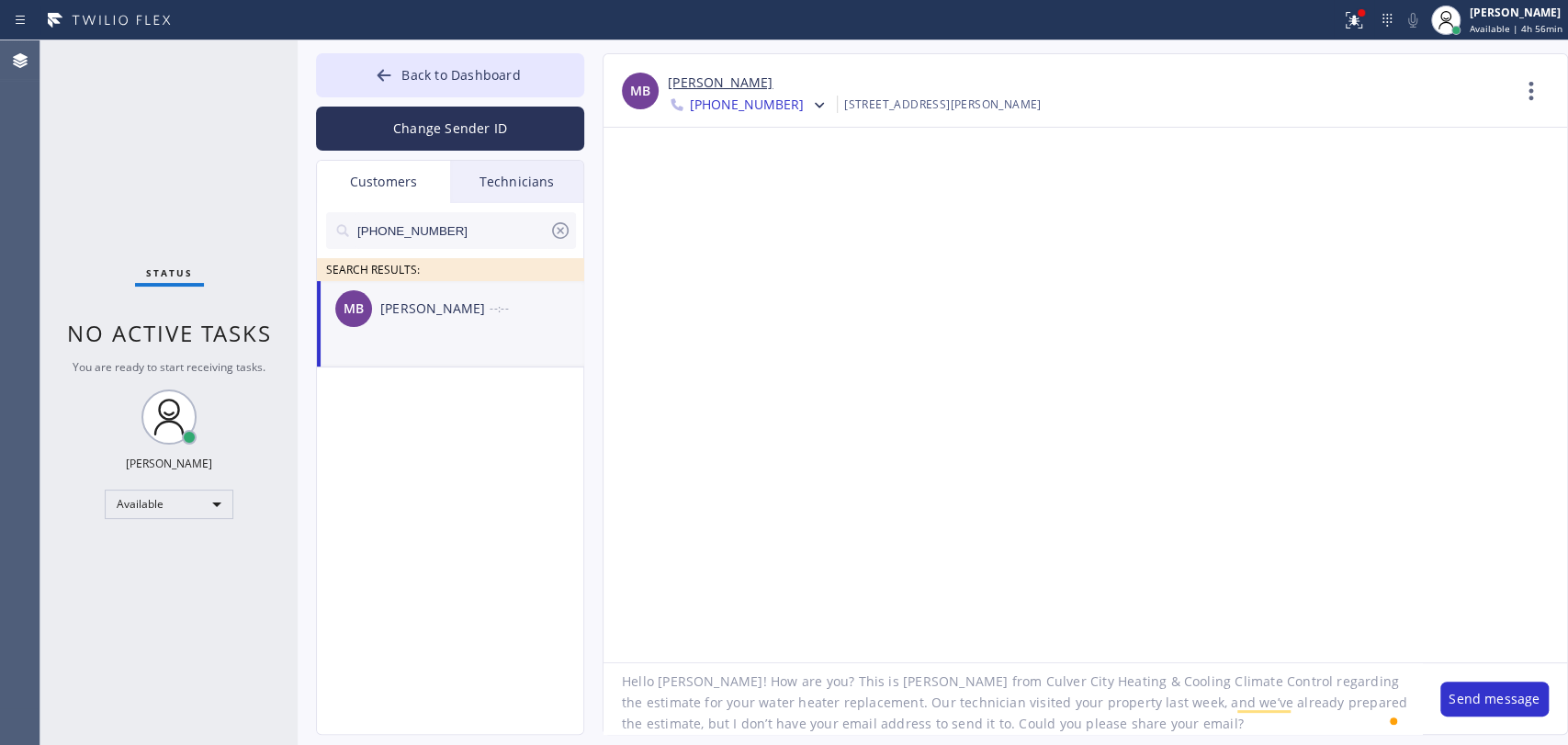
click at [1009, 703] on textarea "Hello Mark! How are you? This is Alex from Culver City Heating & Cooling Climat…" at bounding box center [1012, 698] width 818 height 71
type textarea "Hello Mark! How are you? This is Alex from Culver City Heating & Cooling Climat…"
click at [1512, 696] on button "Send message" at bounding box center [1494, 699] width 109 height 35
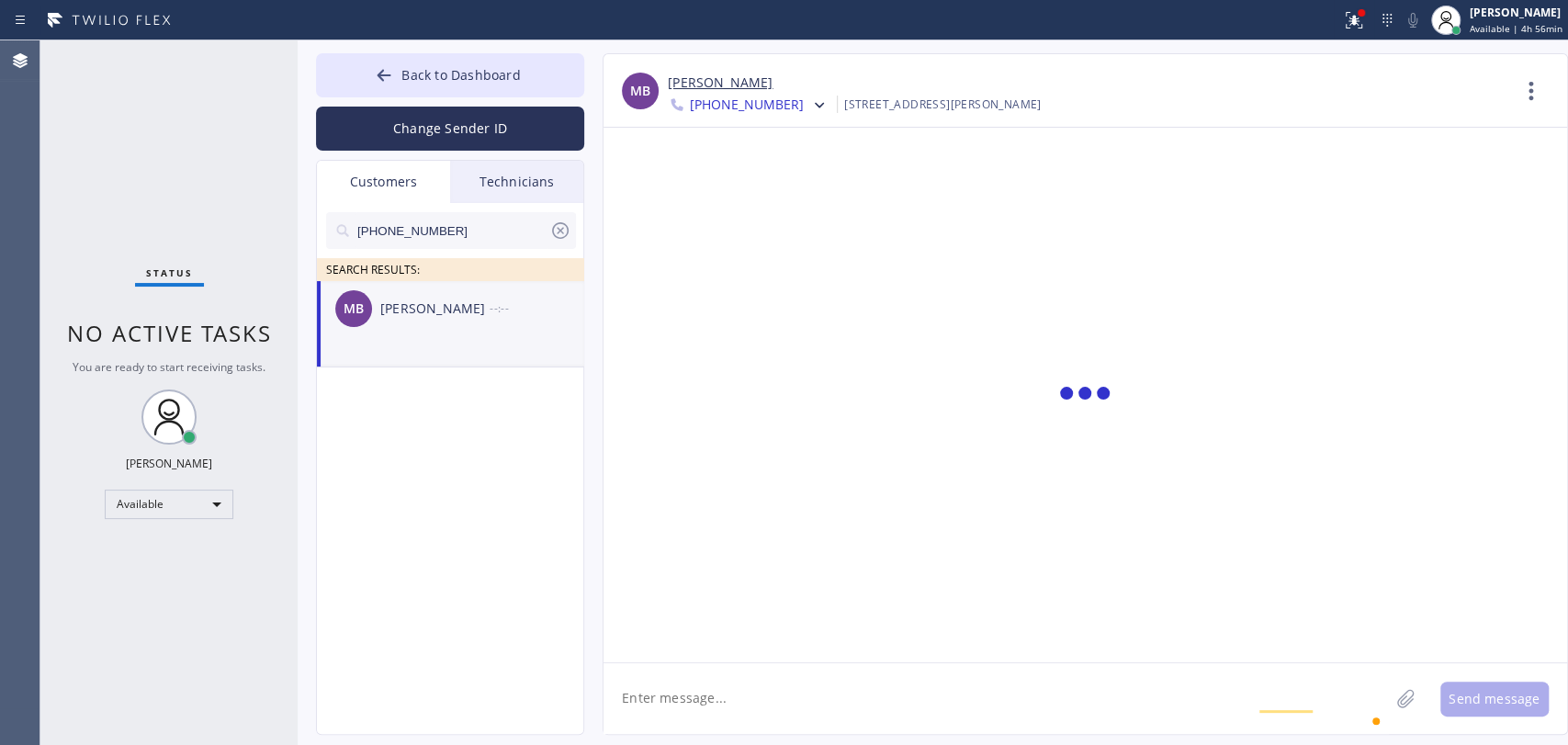
scroll to position [0, 0]
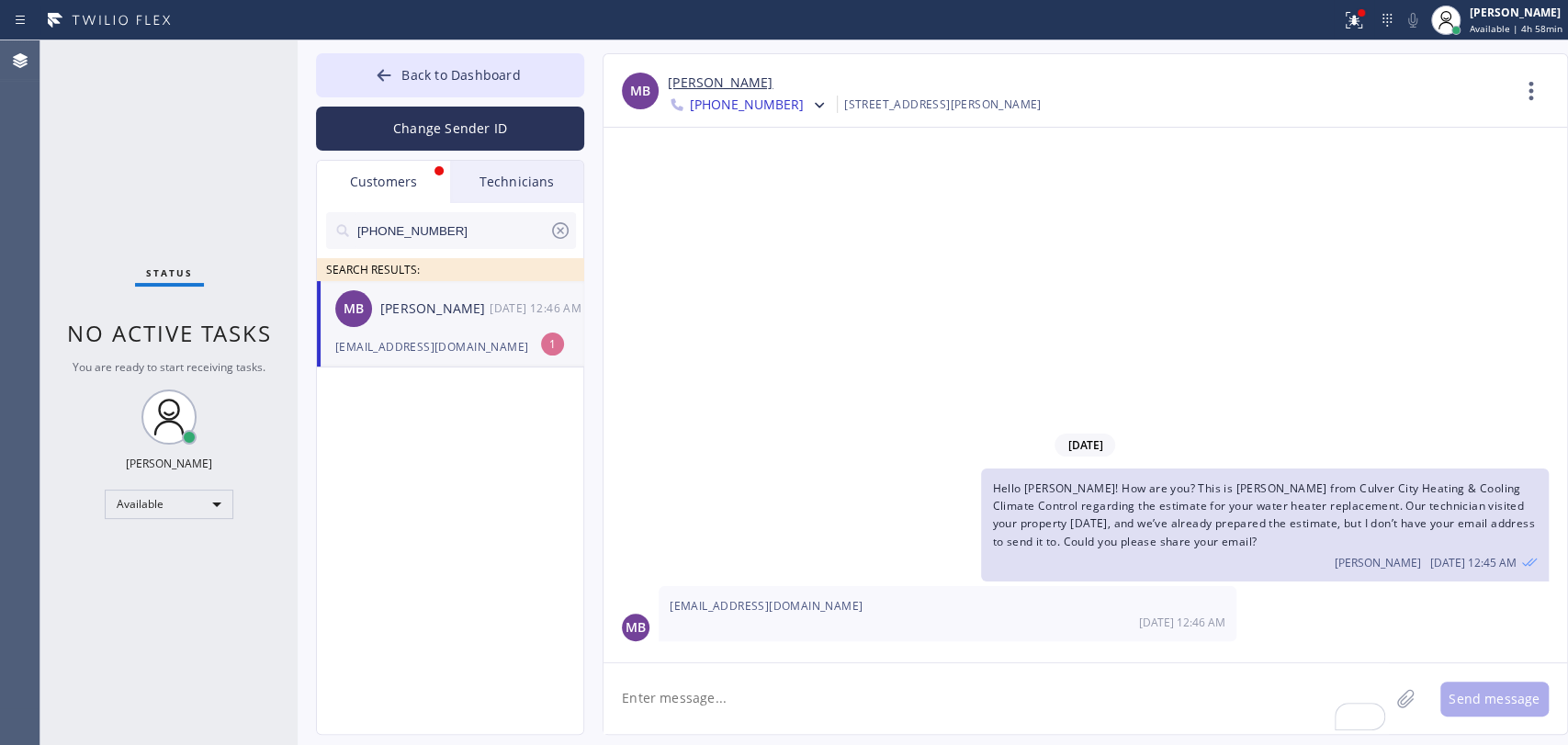
click at [811, 608] on span "mark.buckland@hotmail.com" at bounding box center [766, 606] width 193 height 16
click at [809, 607] on span "mark.buckland@hotmail.com" at bounding box center [766, 606] width 193 height 16
copy span "mark.buckland@hotmail.com"
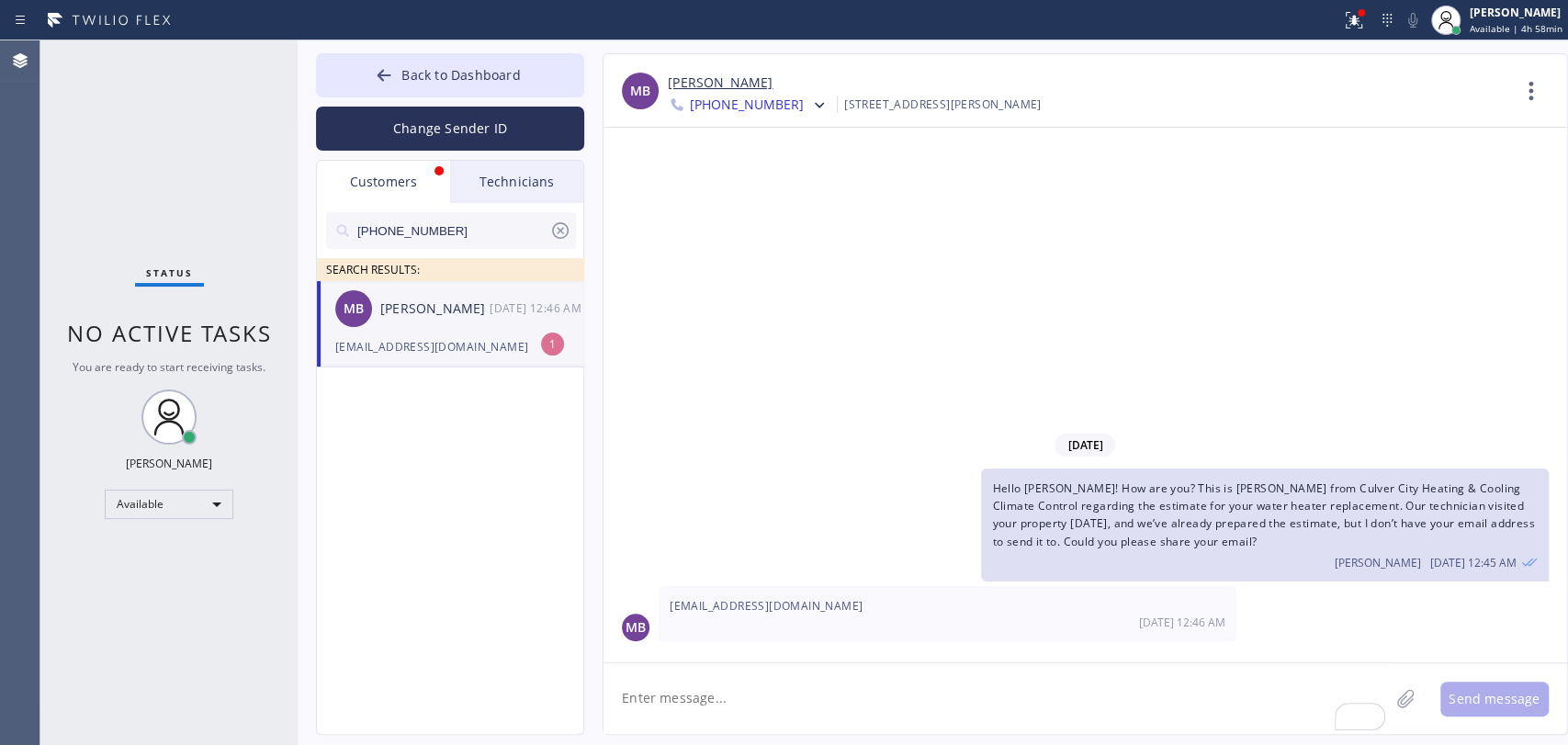
click at [752, 692] on textarea "To enrich screen reader interactions, please activate Accessibility in Grammarl…" at bounding box center [996, 698] width 785 height 71
type textarea "Thank you! Will email it shortly"
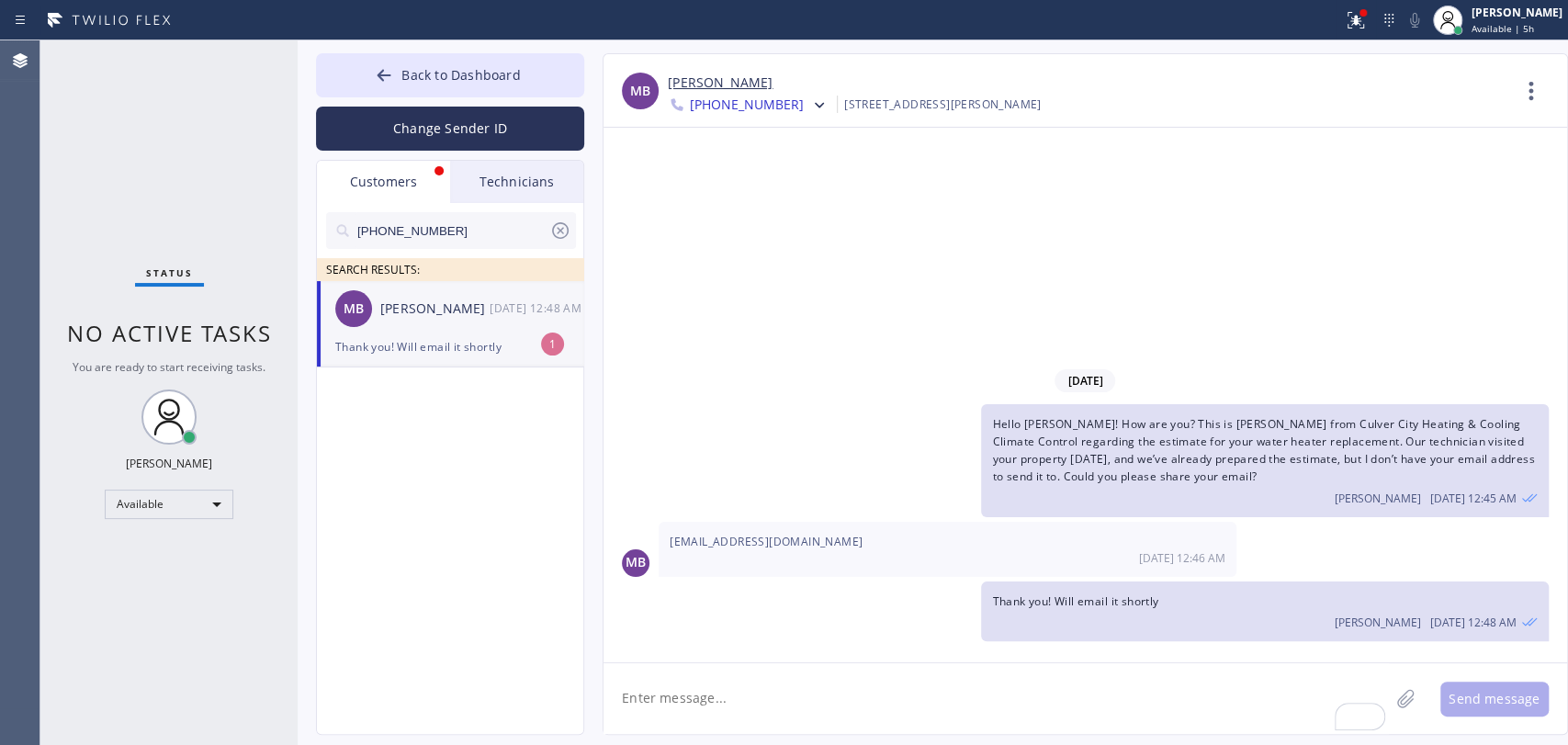
click at [441, 337] on div "Thank you! Will email it shortly" at bounding box center [450, 347] width 230 height 21
drag, startPoint x: 518, startPoint y: 97, endPoint x: 537, endPoint y: 84, distance: 23.0
click at [519, 97] on div "Change Sender ID" at bounding box center [450, 123] width 269 height 53
click at [566, 72] on button "Back to Dashboard" at bounding box center [450, 75] width 269 height 44
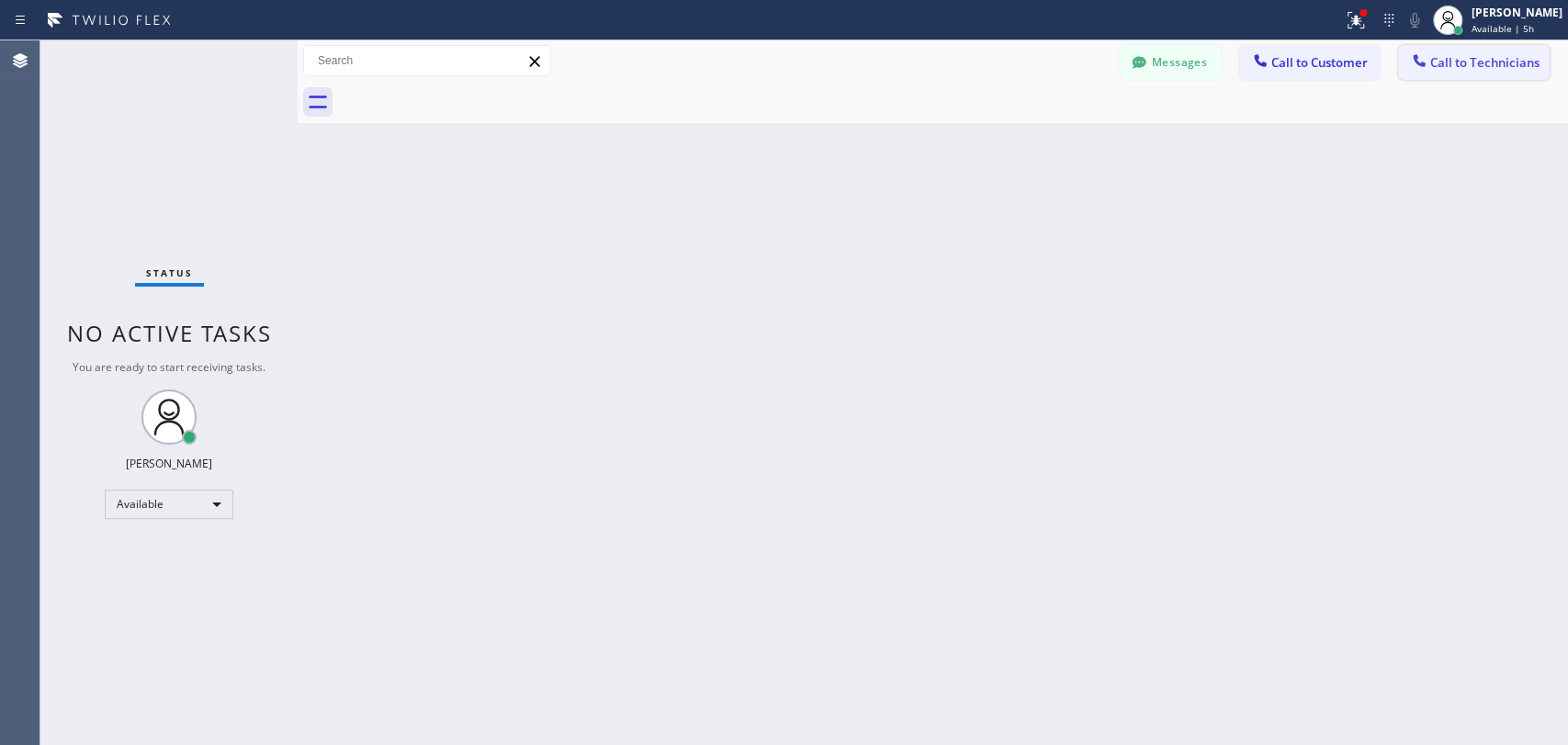
click at [1455, 65] on span "Call to Technicians" at bounding box center [1485, 62] width 110 height 16
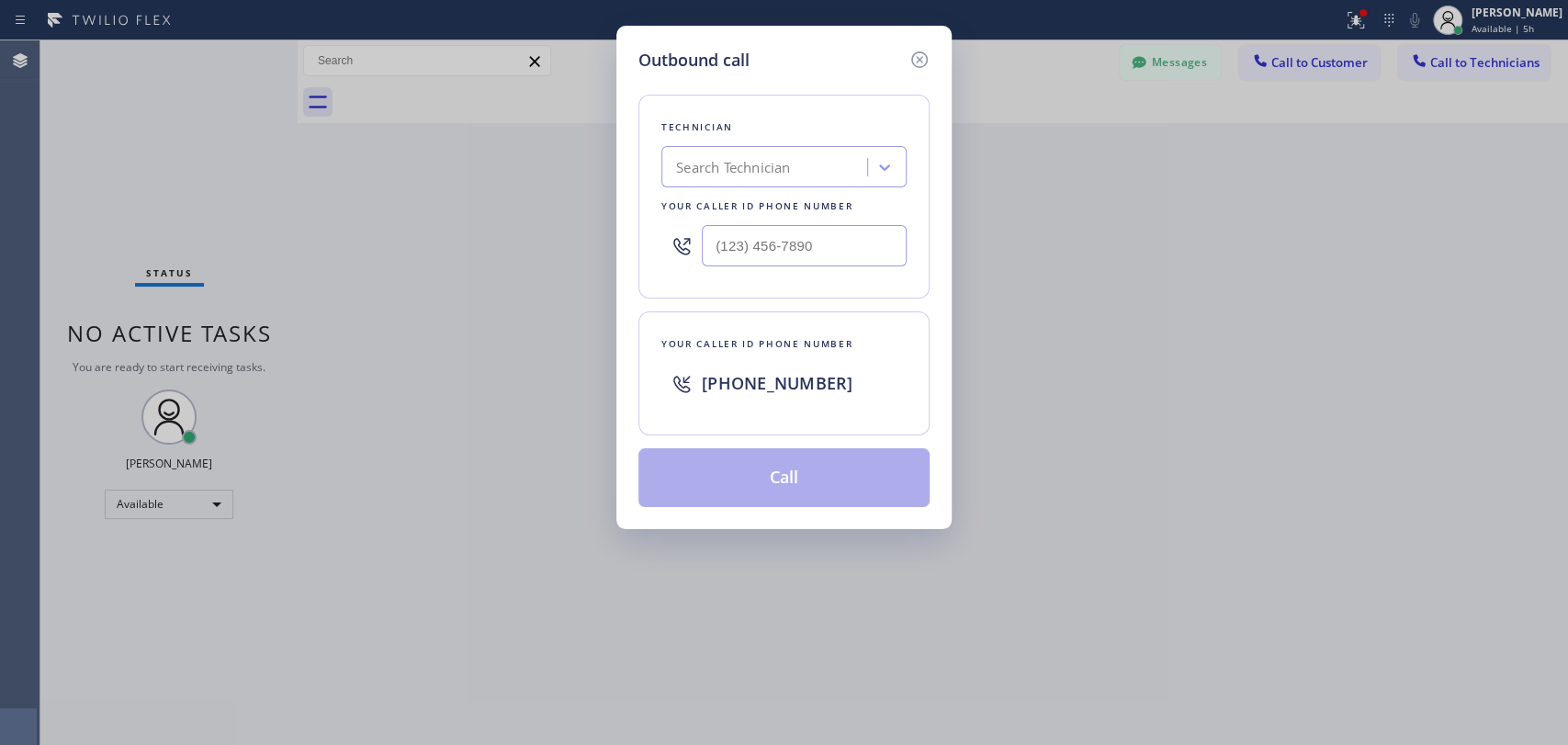
drag, startPoint x: 793, startPoint y: 140, endPoint x: 784, endPoint y: 158, distance: 20.1
click at [788, 149] on div "Technician Search Technician Your caller id phone number" at bounding box center [784, 197] width 291 height 204
click at [784, 158] on div "Search Technician" at bounding box center [732, 168] width 113 height 21
type input "alex"
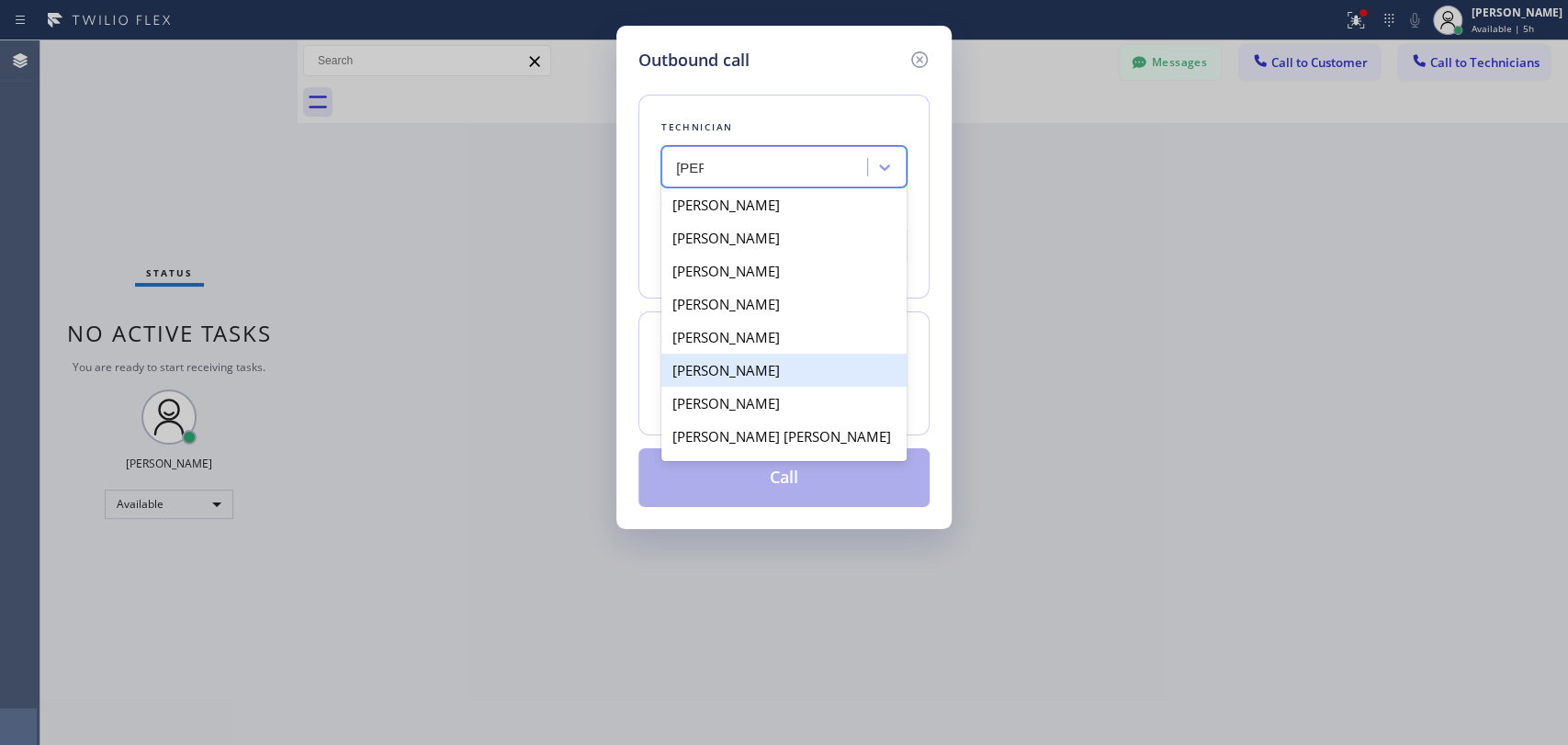
scroll to position [66, 0]
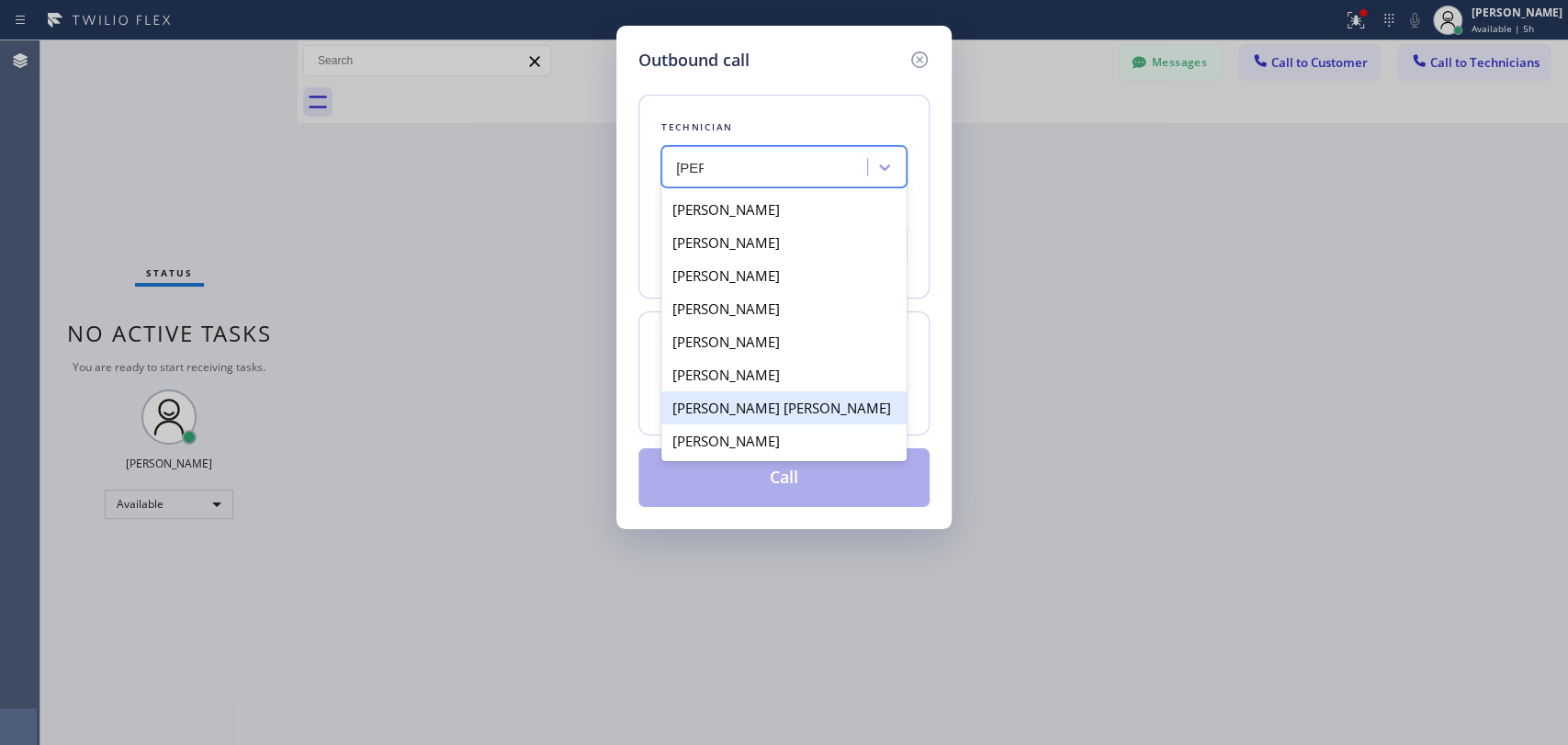
click at [757, 405] on div "[PERSON_NAME] [PERSON_NAME]" at bounding box center [784, 408] width 245 height 33
type input "[PHONE_NUMBER]"
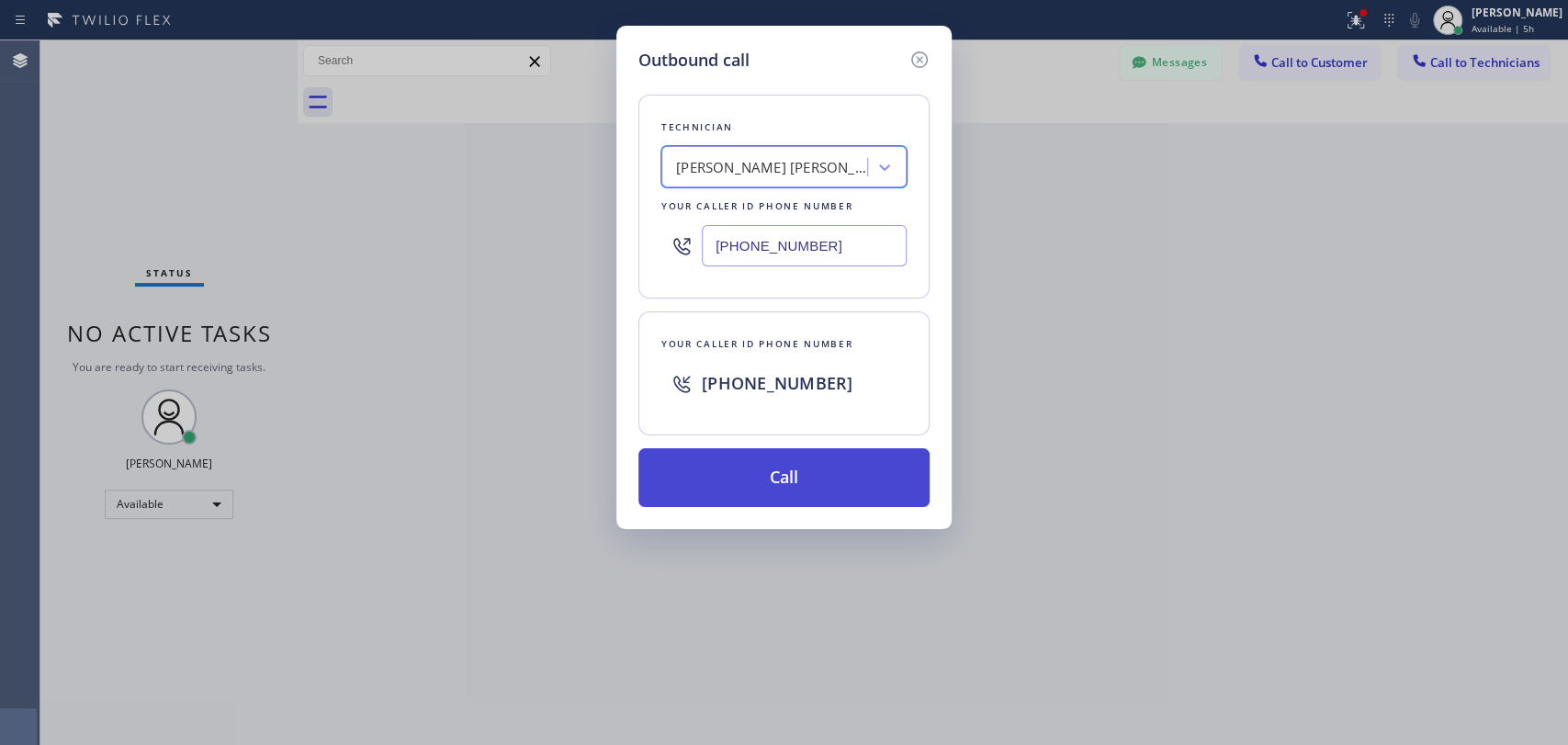
click at [774, 488] on button "Call" at bounding box center [784, 477] width 291 height 59
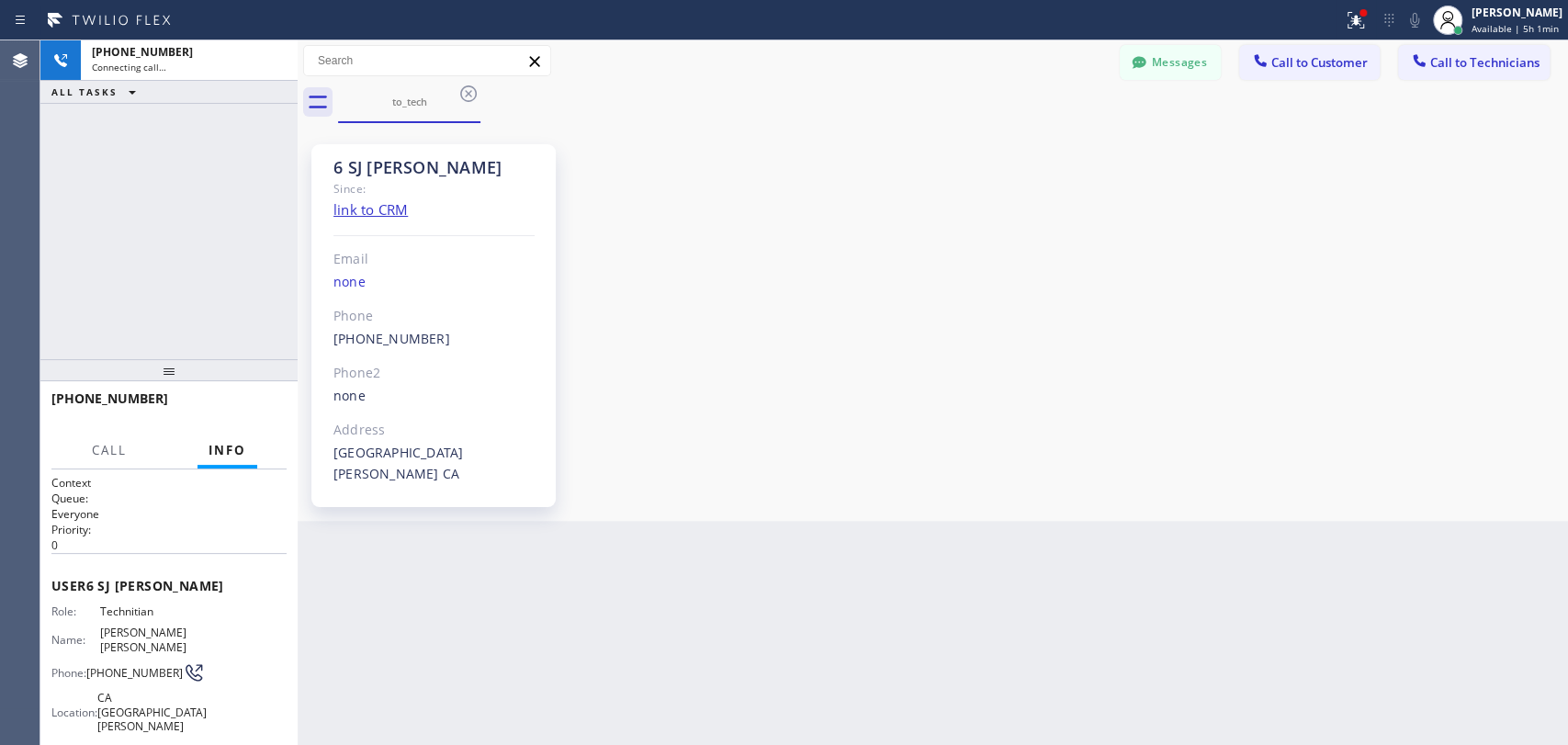
scroll to position [740, 0]
drag, startPoint x: 235, startPoint y: 381, endPoint x: 245, endPoint y: 404, distance: 25.1
click at [240, 381] on div at bounding box center [169, 370] width 257 height 22
click at [245, 404] on span "HANG UP" at bounding box center [244, 406] width 56 height 13
click at [250, 399] on button "HANG UP" at bounding box center [243, 408] width 85 height 26
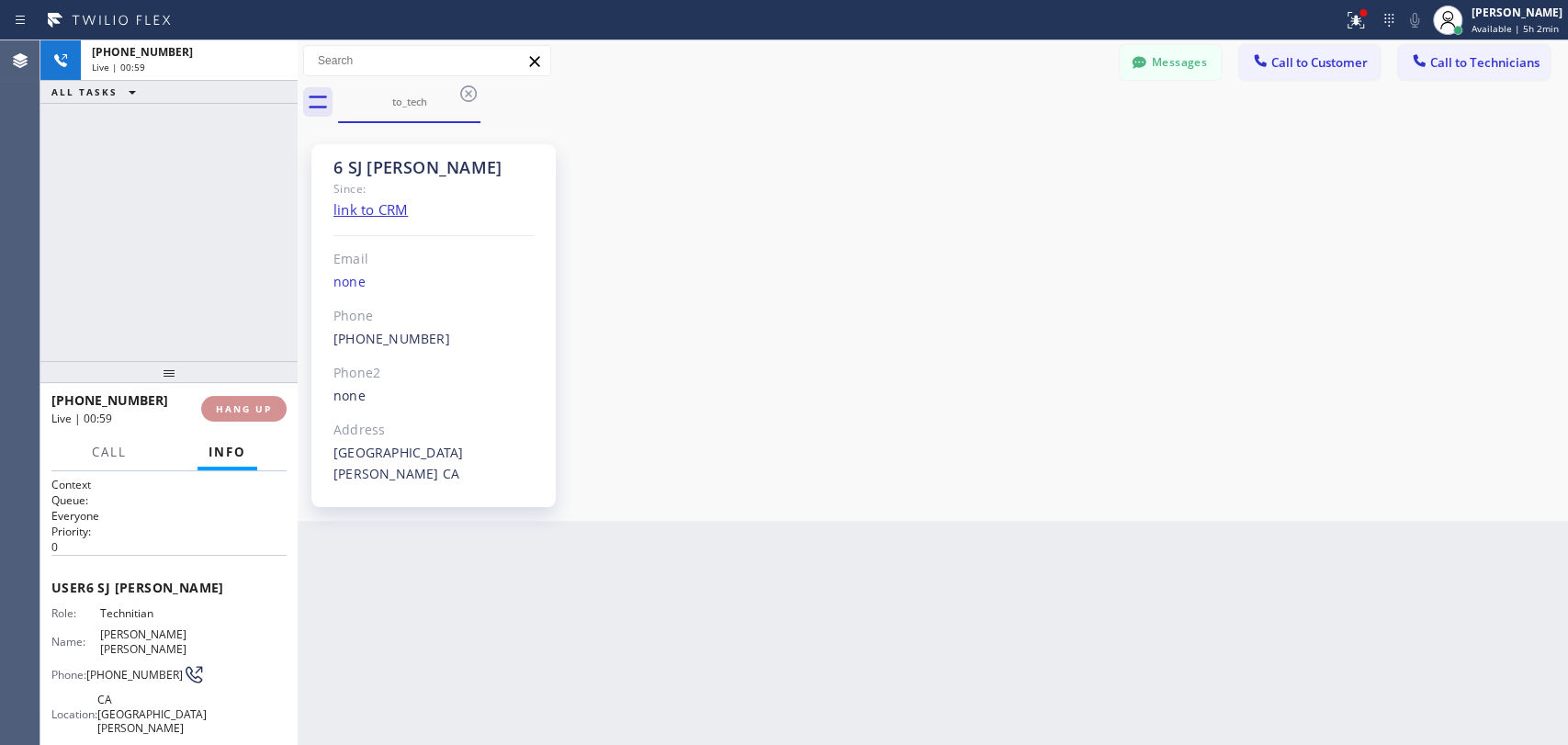
click at [250, 399] on button "HANG UP" at bounding box center [243, 408] width 85 height 26
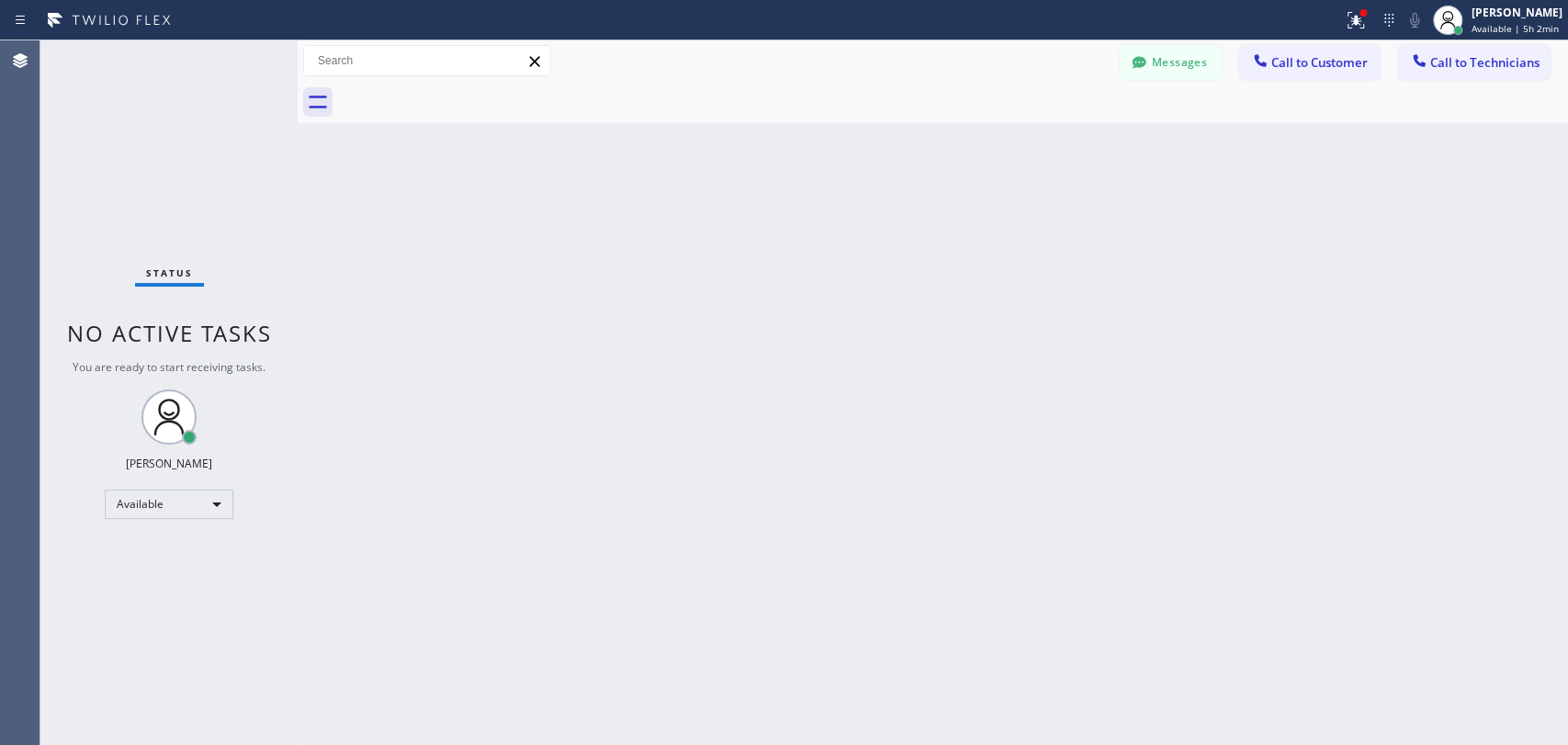
click at [247, 373] on span "You are ready to start receiving tasks." at bounding box center [169, 367] width 193 height 16
click at [688, 370] on div "Back to Dashboard Change Sender ID Customers Technicians (310) 948-1518 SEARCH …" at bounding box center [933, 393] width 1270 height 705
click at [1057, 523] on div "Back to Dashboard Change Sender ID Customers Technicians (310) 948-1518 SEARCH …" at bounding box center [933, 393] width 1270 height 705
click at [590, 246] on div "Back to Dashboard Change Sender ID Customers Technicians (310) 948-1518 SEARCH …" at bounding box center [933, 393] width 1270 height 705
click at [1394, 289] on div "Back to Dashboard Change Sender ID Customers Technicians (310) 948-1518 SEARCH …" at bounding box center [933, 393] width 1270 height 705
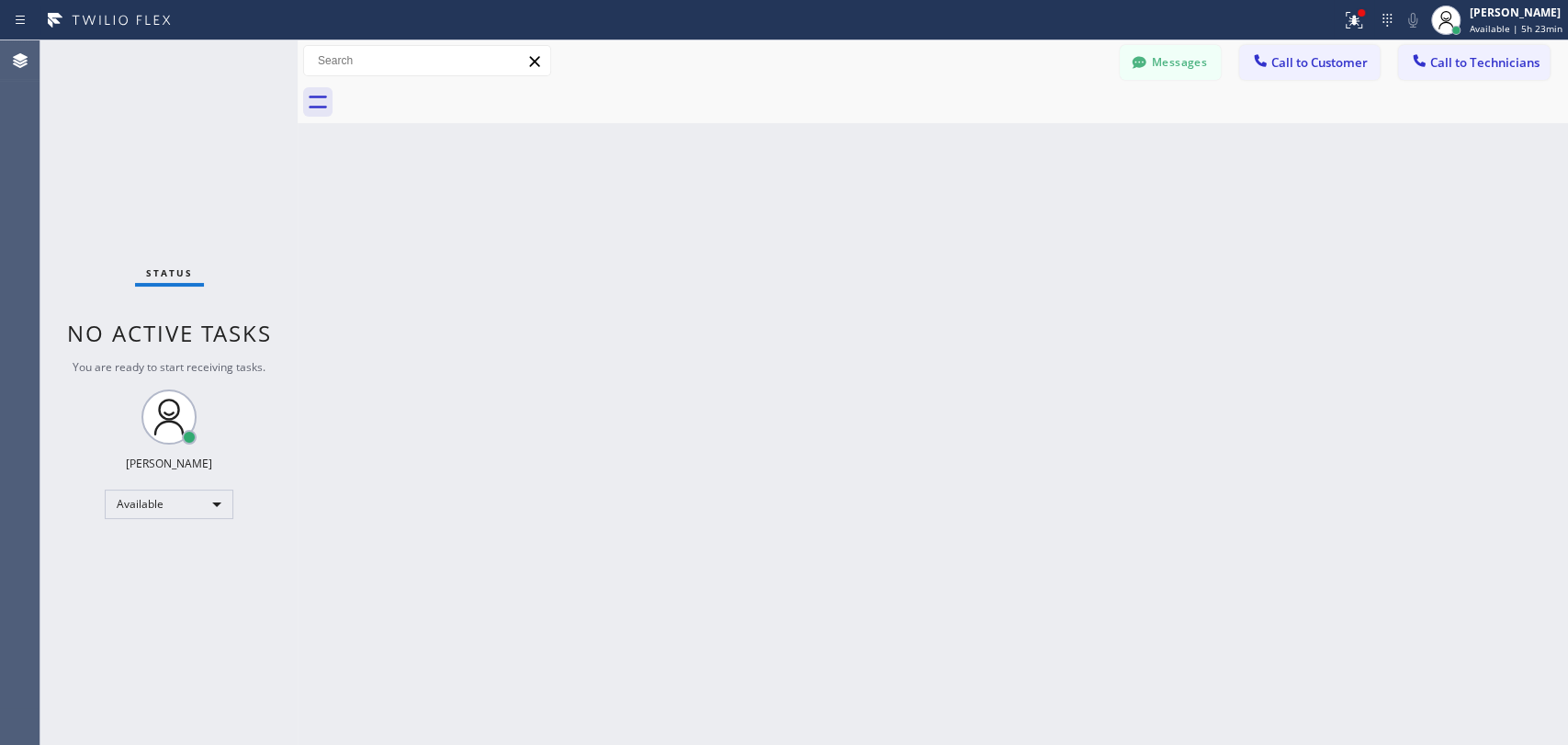
click at [1448, 60] on span "Call to Technicians" at bounding box center [1485, 62] width 110 height 16
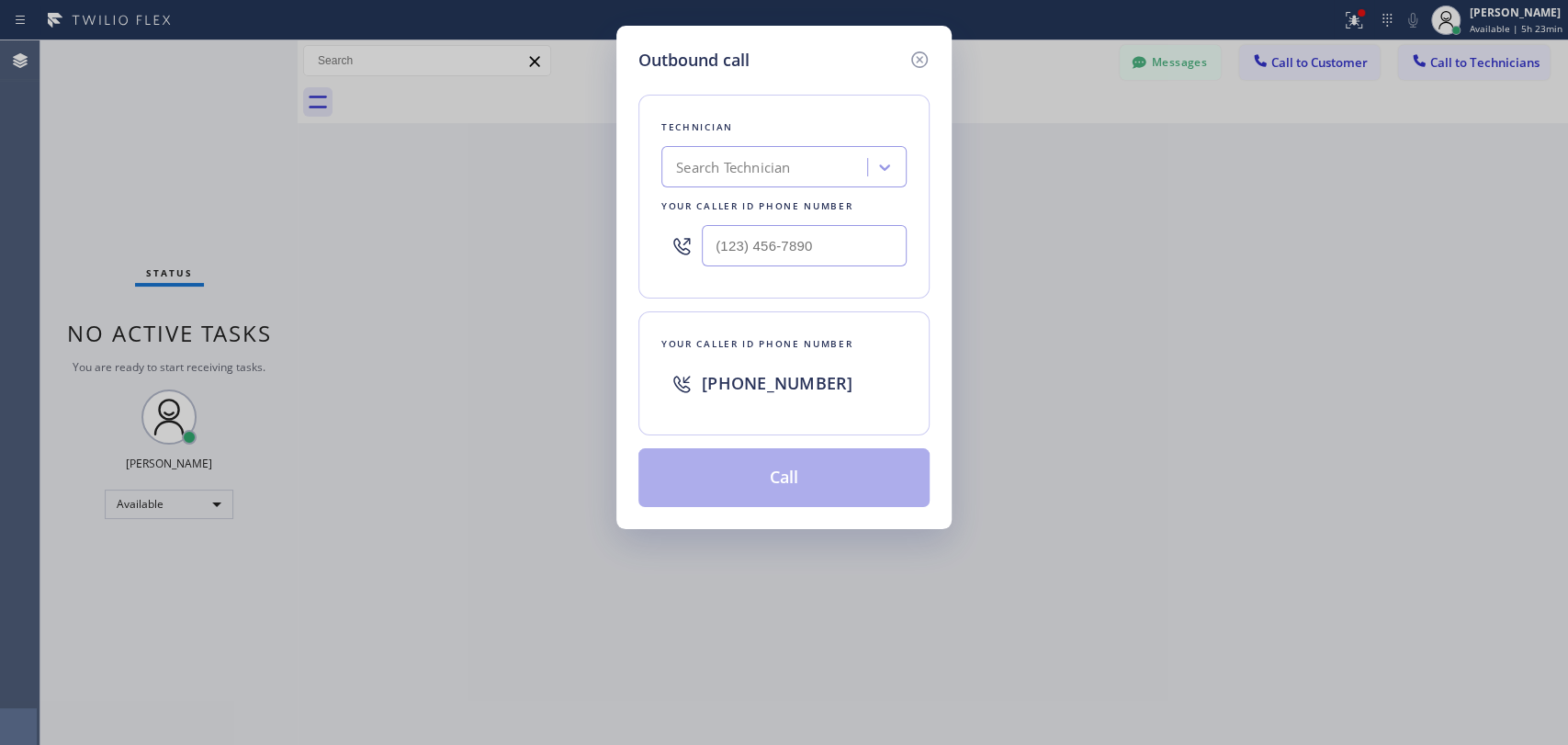
click at [804, 178] on div "Search Technician" at bounding box center [767, 167] width 201 height 32
type input "arse"
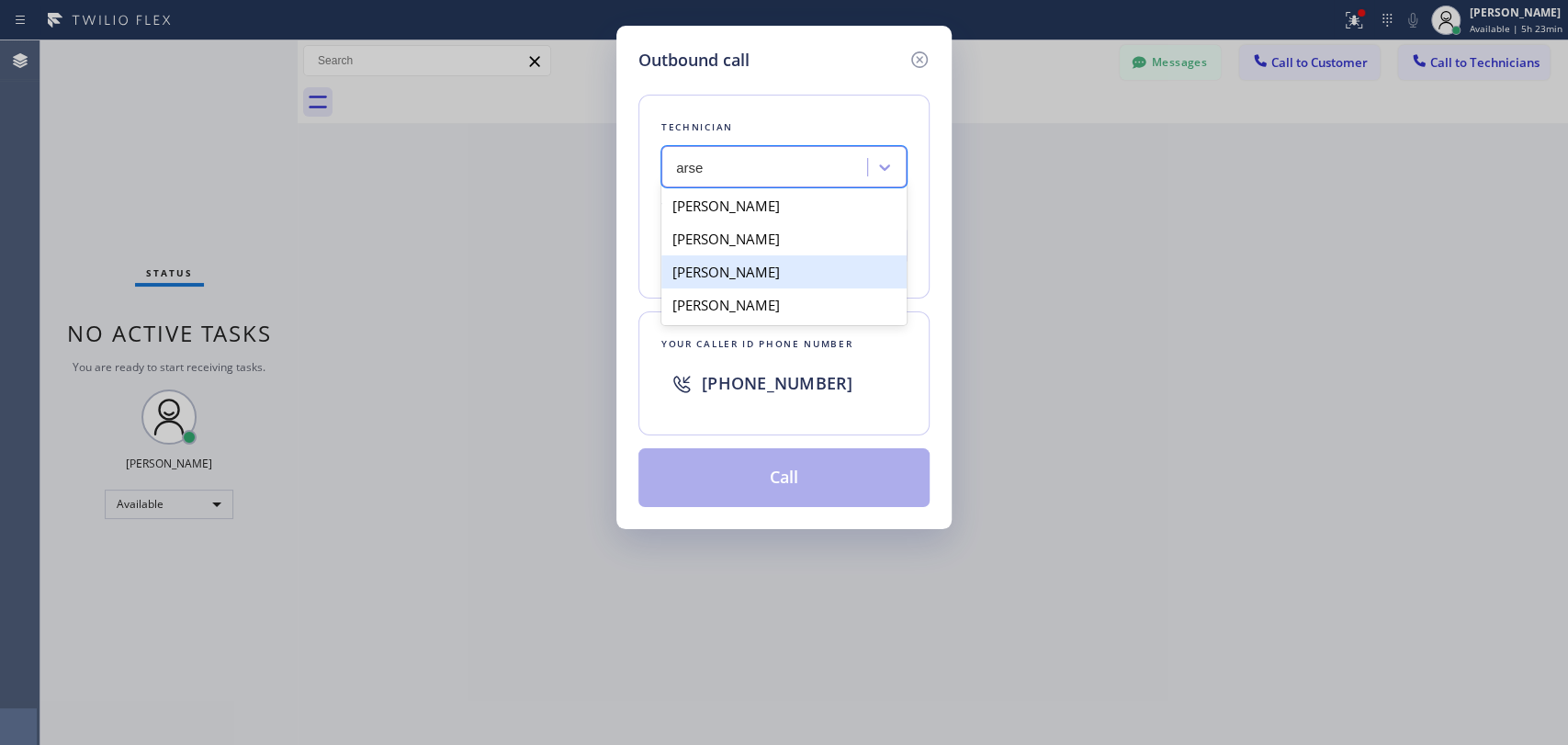
click at [742, 271] on div "[PERSON_NAME]" at bounding box center [784, 272] width 245 height 33
type input "[PHONE_NUMBER]"
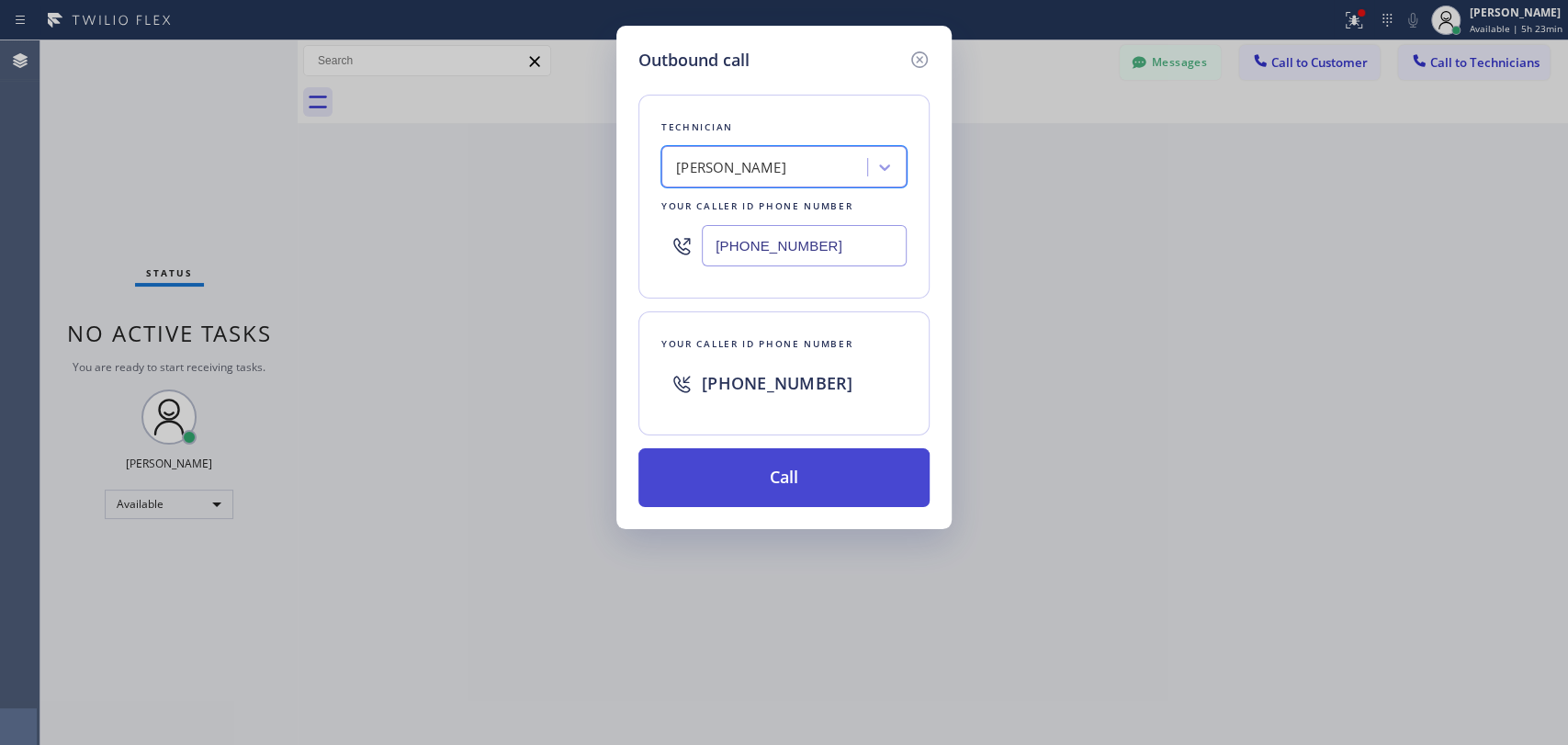
click at [757, 470] on button "Call" at bounding box center [784, 477] width 291 height 59
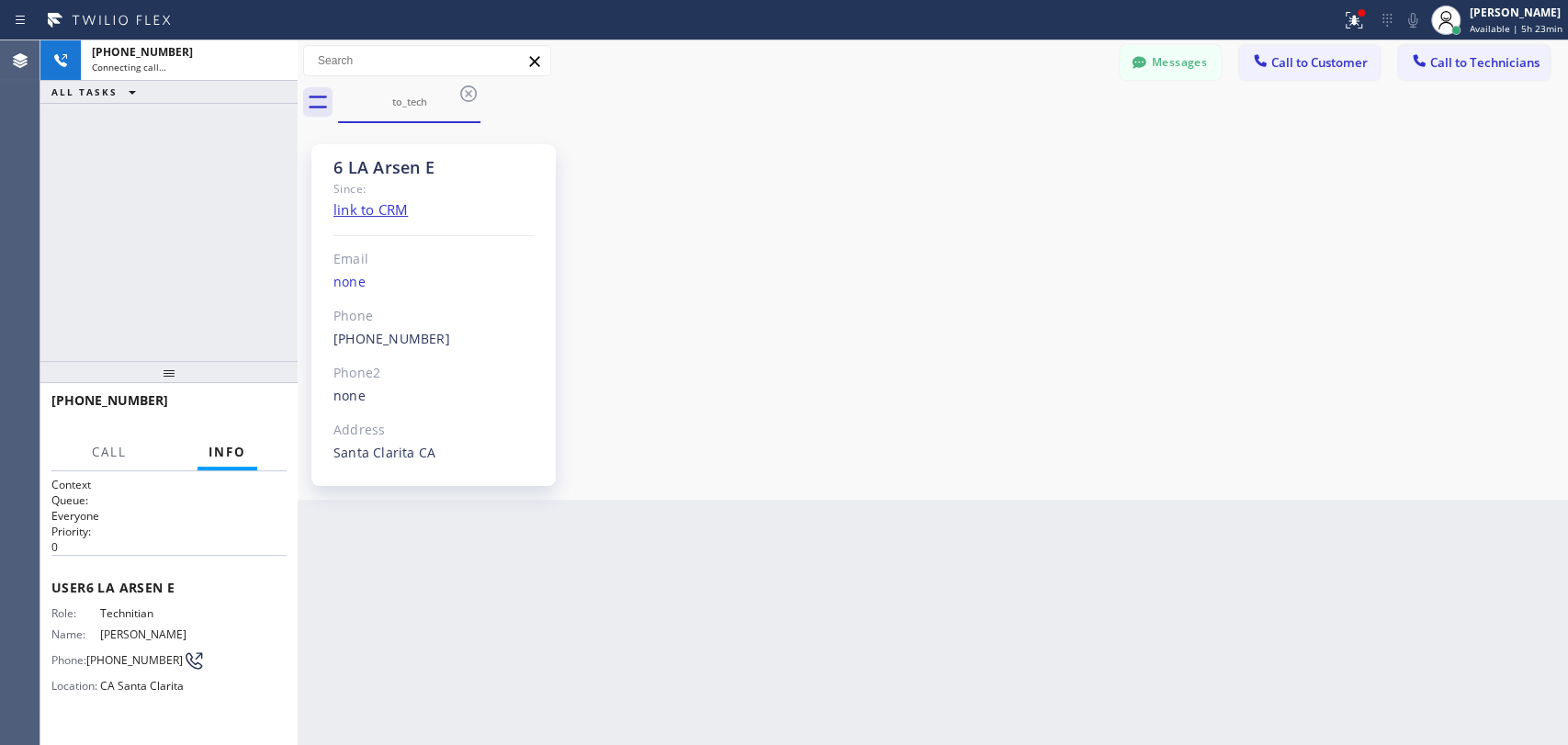
scroll to position [1157, 0]
click at [242, 401] on button "HANG UP" at bounding box center [243, 408] width 85 height 26
click at [240, 401] on button "COMPLETE" at bounding box center [240, 408] width 93 height 26
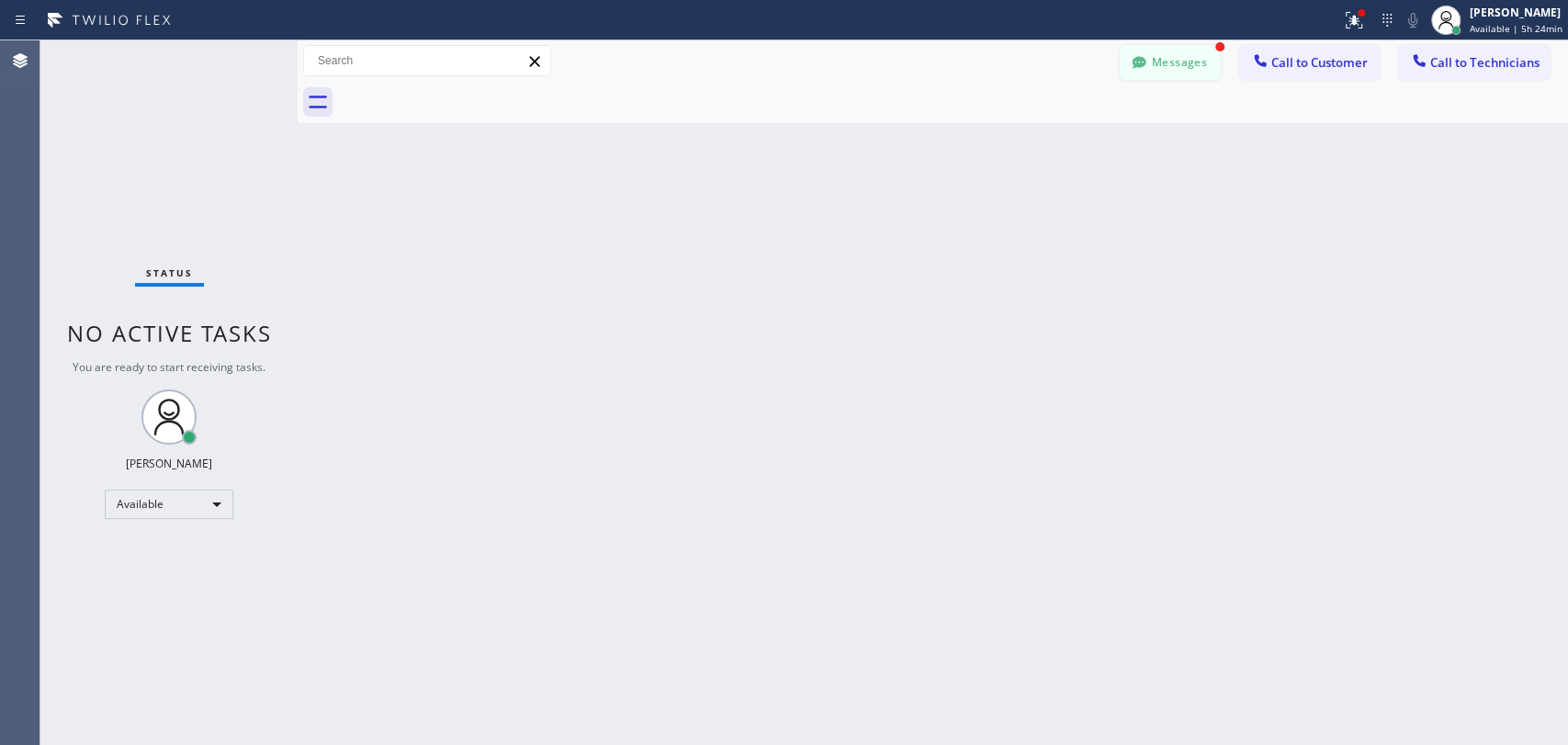
click at [1159, 53] on button "Messages" at bounding box center [1170, 62] width 101 height 35
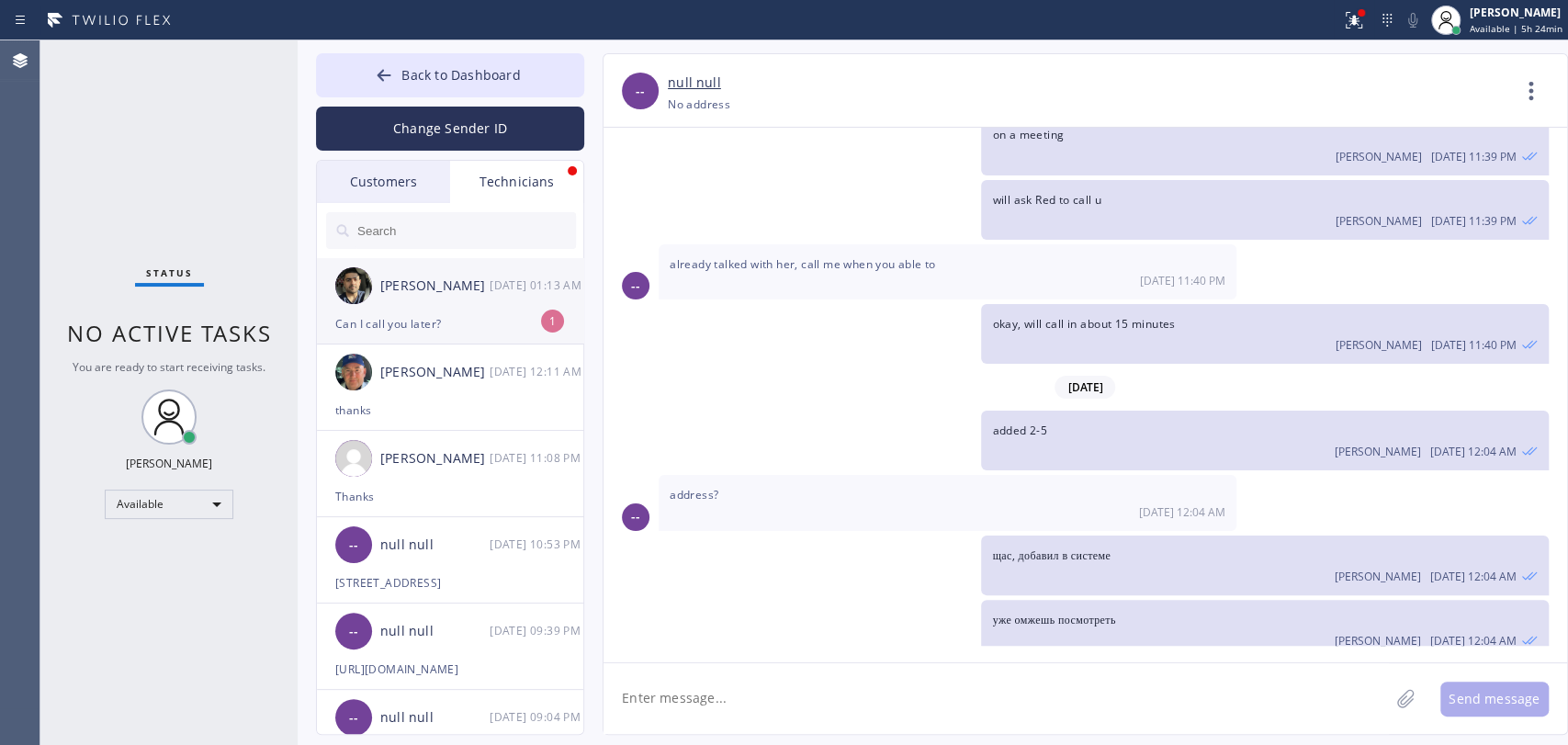
click at [390, 300] on div "Arsen Emirian 10/14 01:13 AM" at bounding box center [451, 285] width 269 height 55
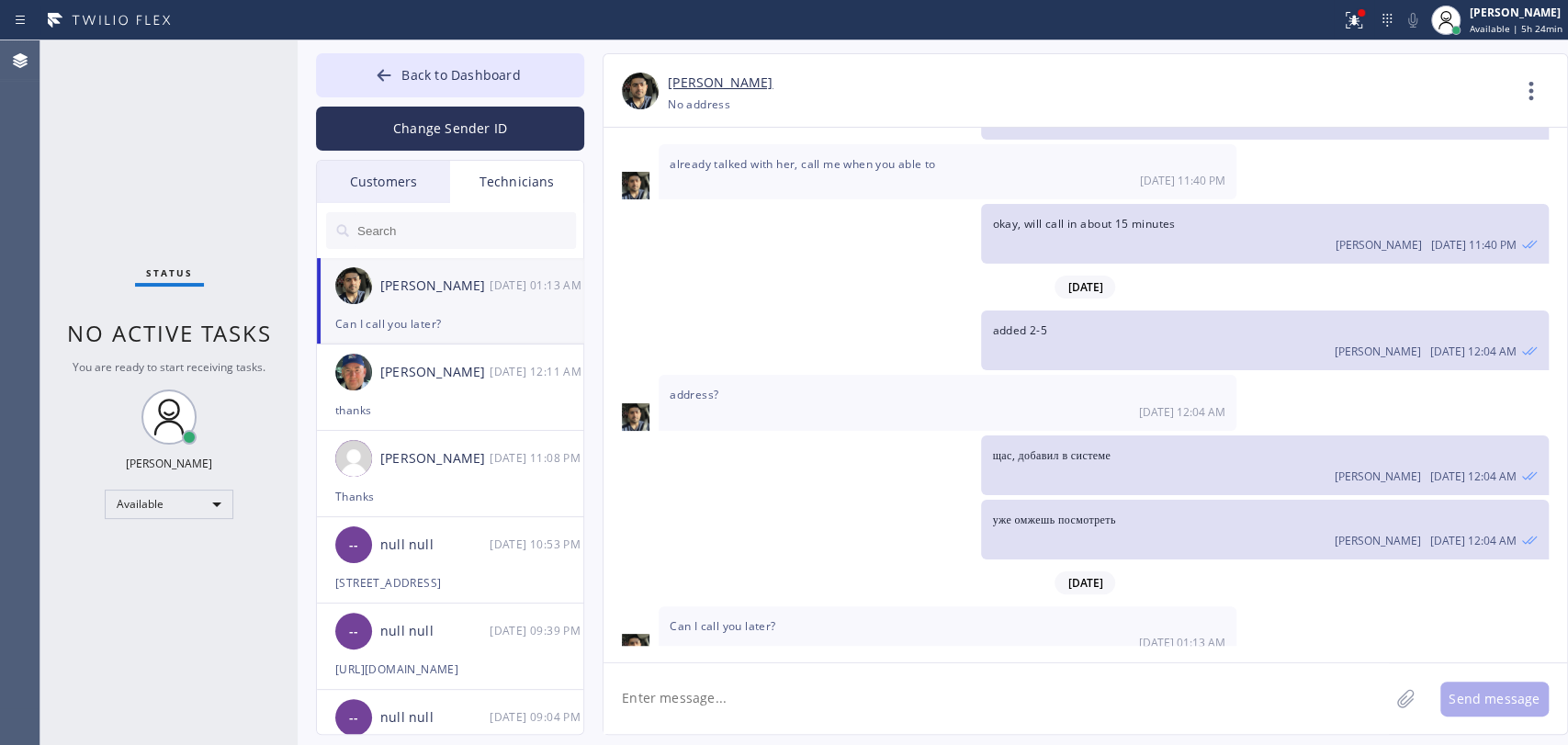
click at [706, 686] on textarea at bounding box center [996, 698] width 785 height 71
paste textarea "Drain is clogged and partially restricted flow beyond the tub and toilet | [GEO…"
type textarea "Drain is clogged and partially restricted flow beyond the tub and toilet | [GEO…"
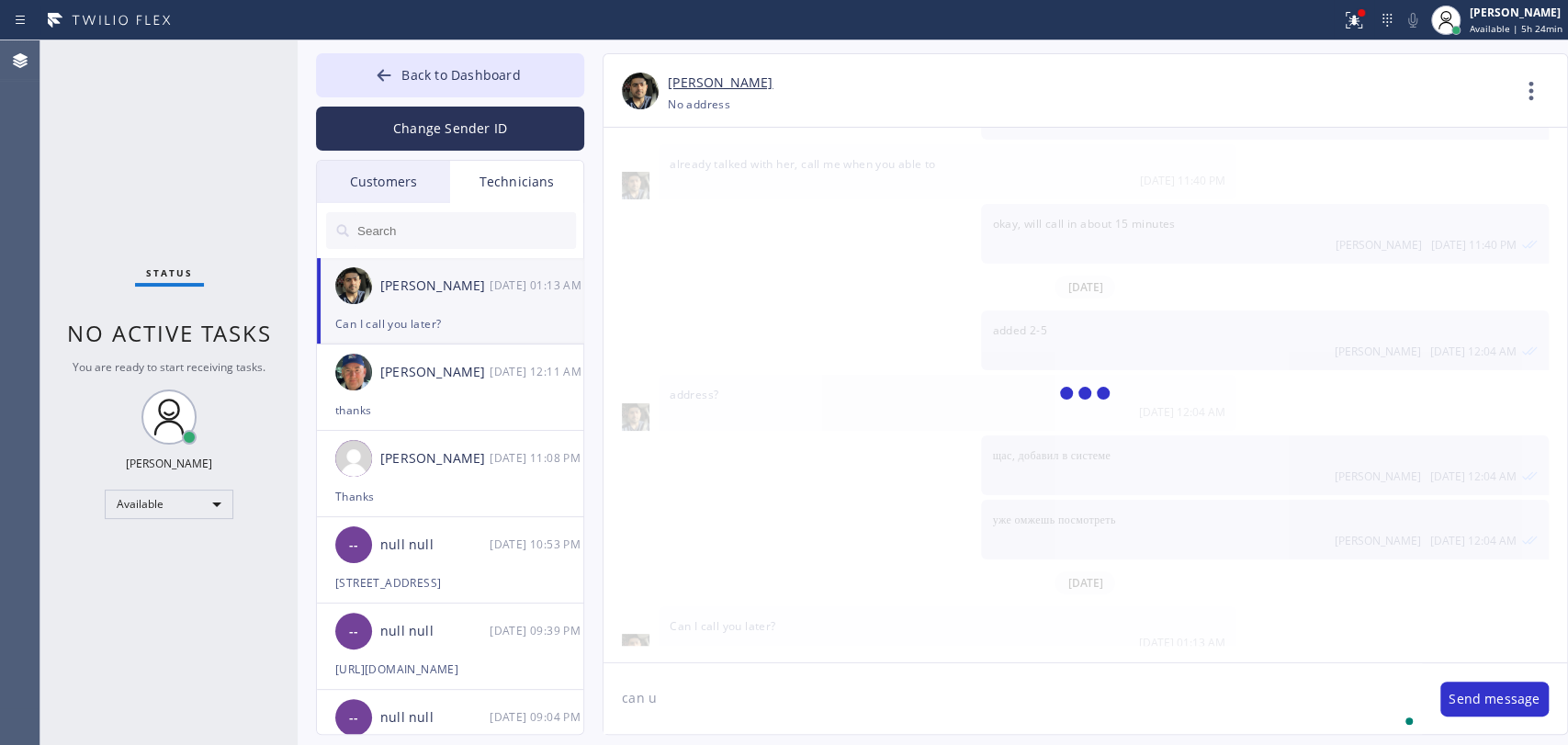
scroll to position [1339, 0]
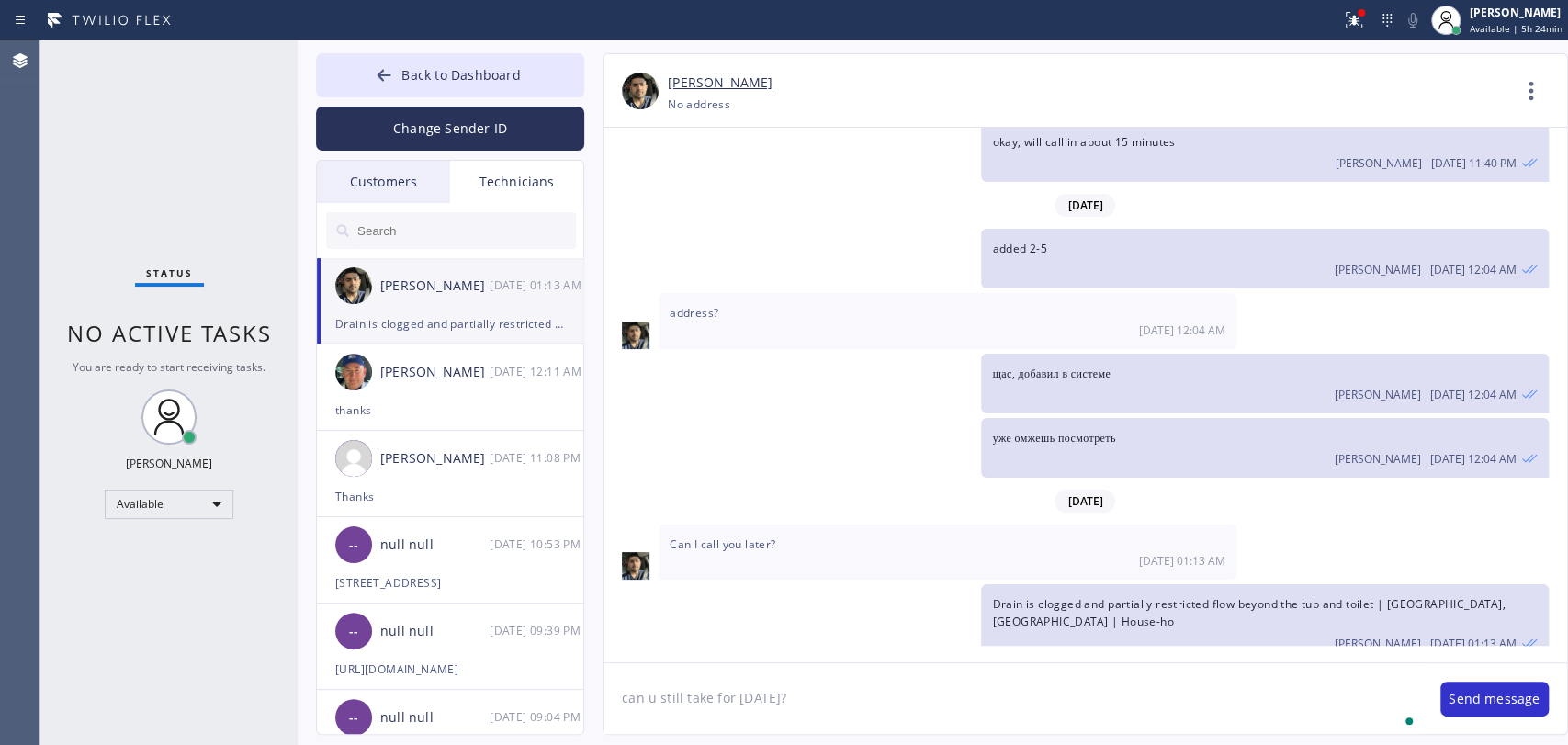
type textarea "can u still take for [DATE]?"
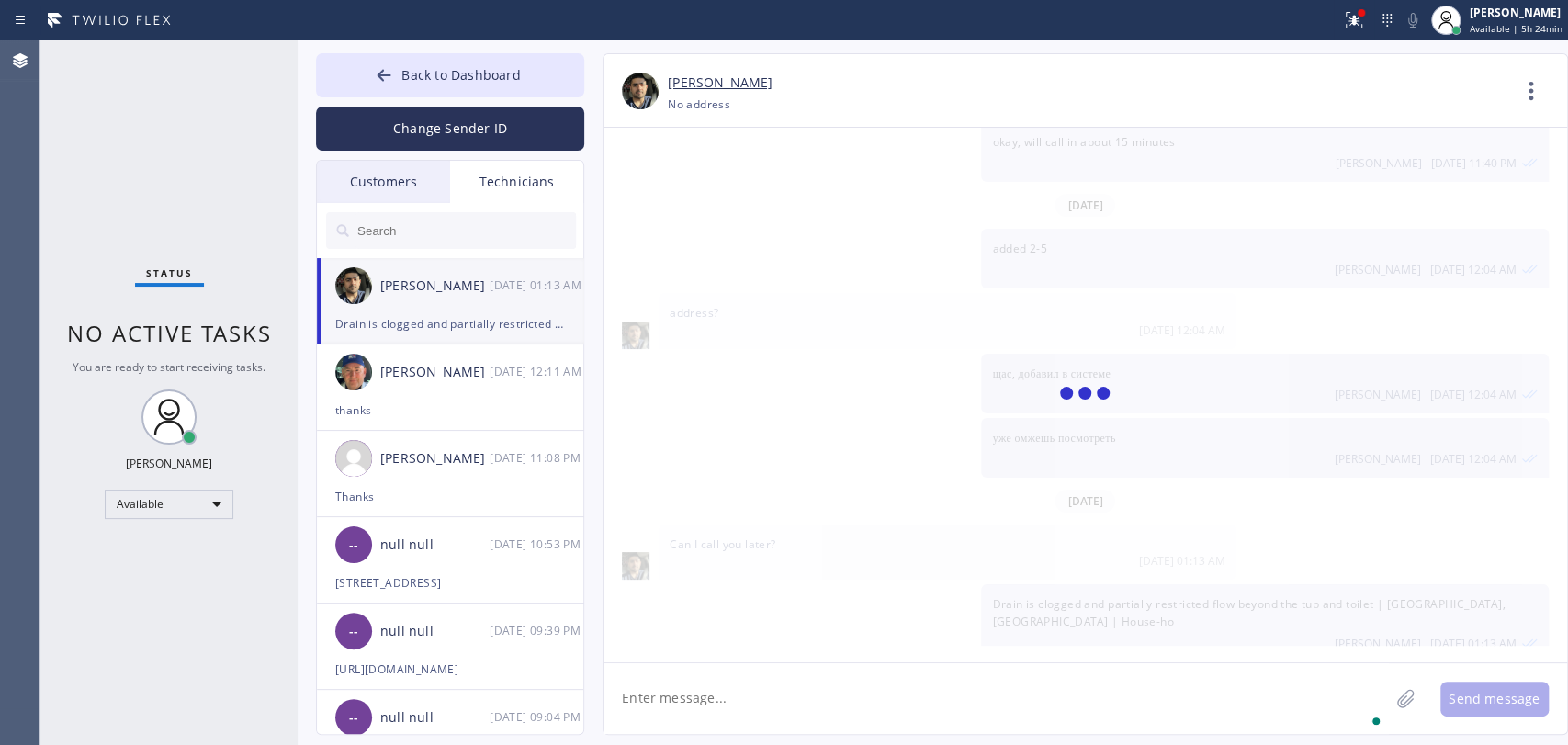
scroll to position [1403, 0]
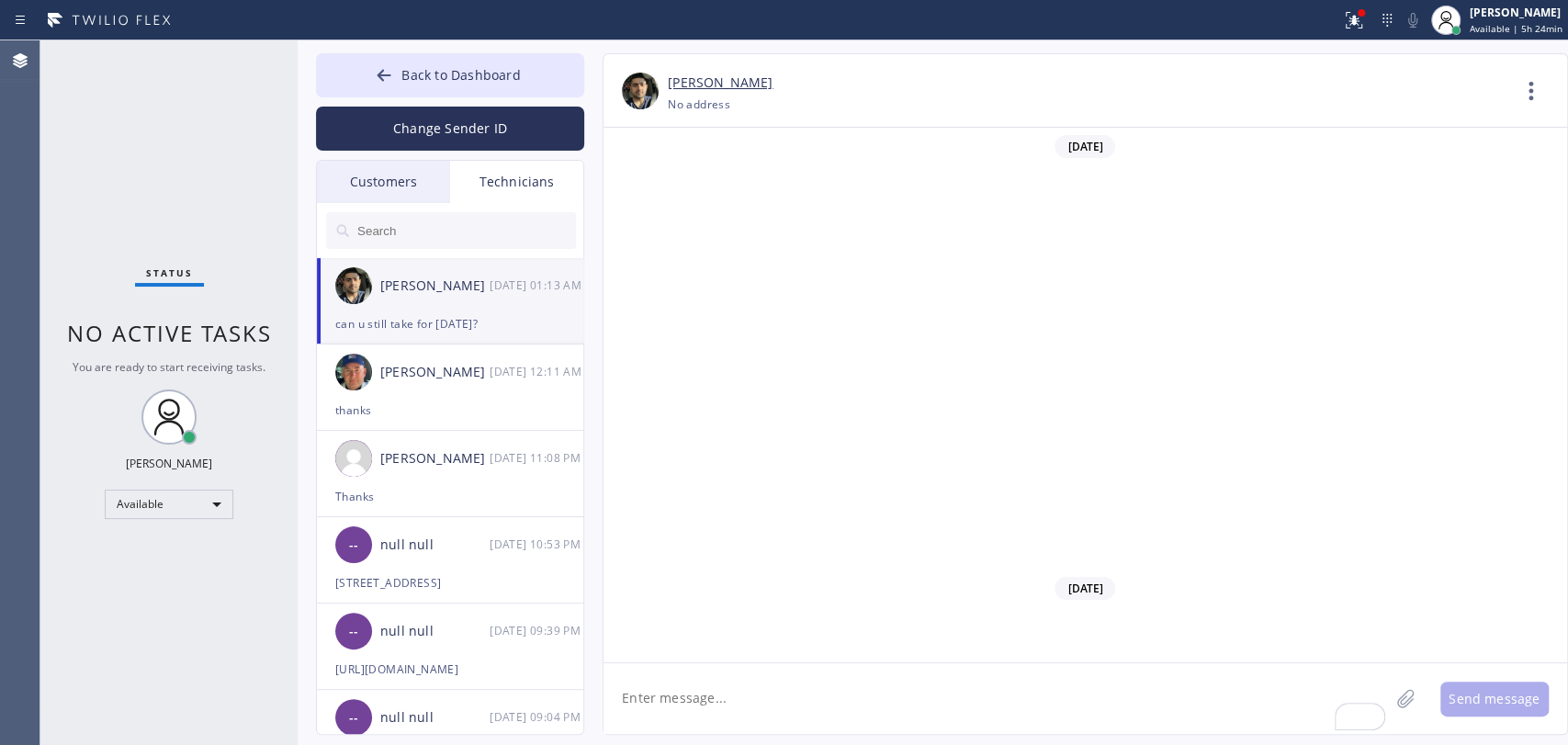
scroll to position [1403, 0]
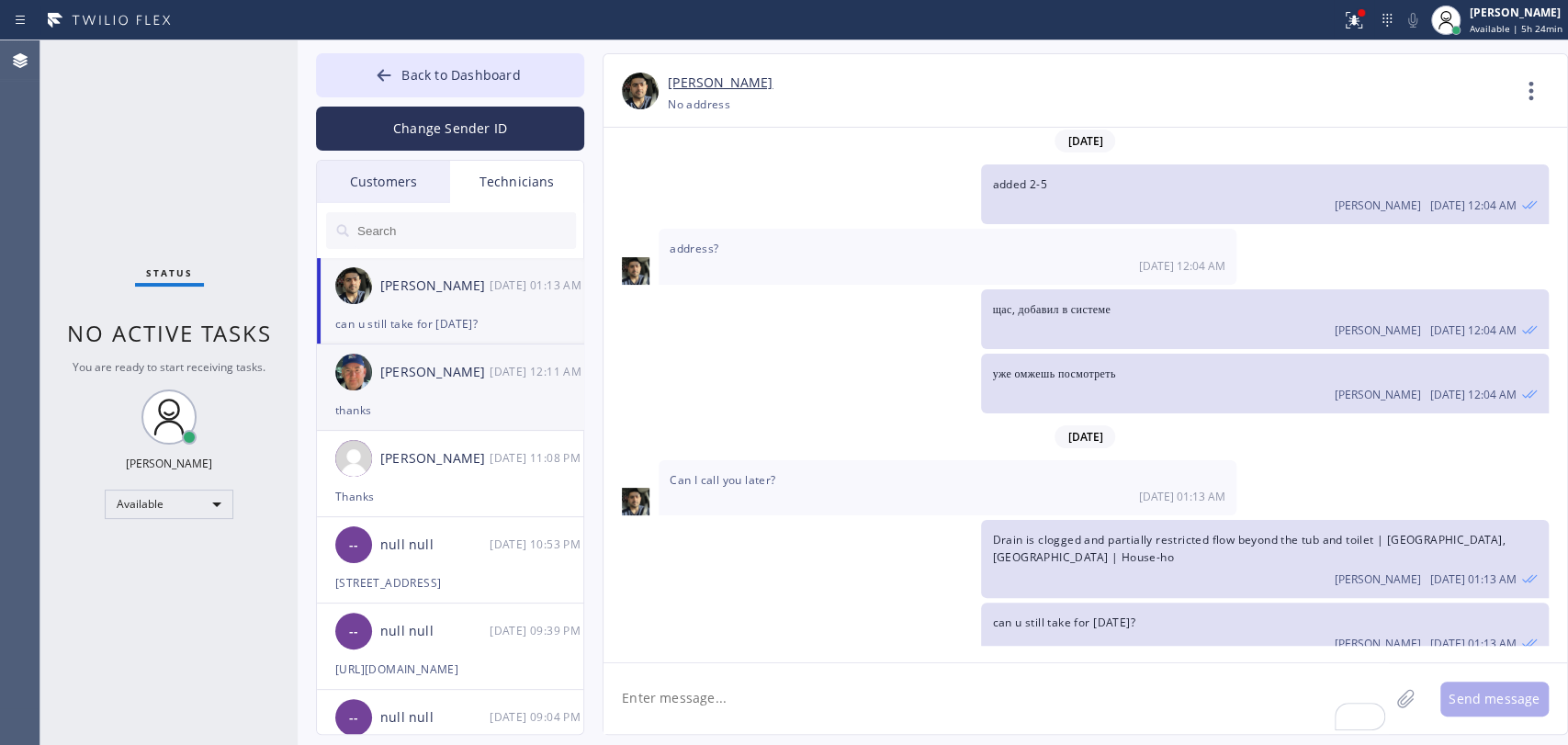
drag, startPoint x: 368, startPoint y: 325, endPoint x: 527, endPoint y: 411, distance: 180.8
click at [368, 325] on div "can u still take for [DATE]?" at bounding box center [450, 324] width 230 height 21
click at [705, 694] on textarea "To enrich screen reader interactions, please activate Accessibility in Grammarl…" at bounding box center [996, 698] width 785 height 71
click at [419, 52] on div "Back to Dashboard Change Sender ID Customers Technicians [PHONE_NUMBER] SEARCH …" at bounding box center [933, 393] width 1270 height 705
drag, startPoint x: 484, startPoint y: 45, endPoint x: 484, endPoint y: 61, distance: 16.0
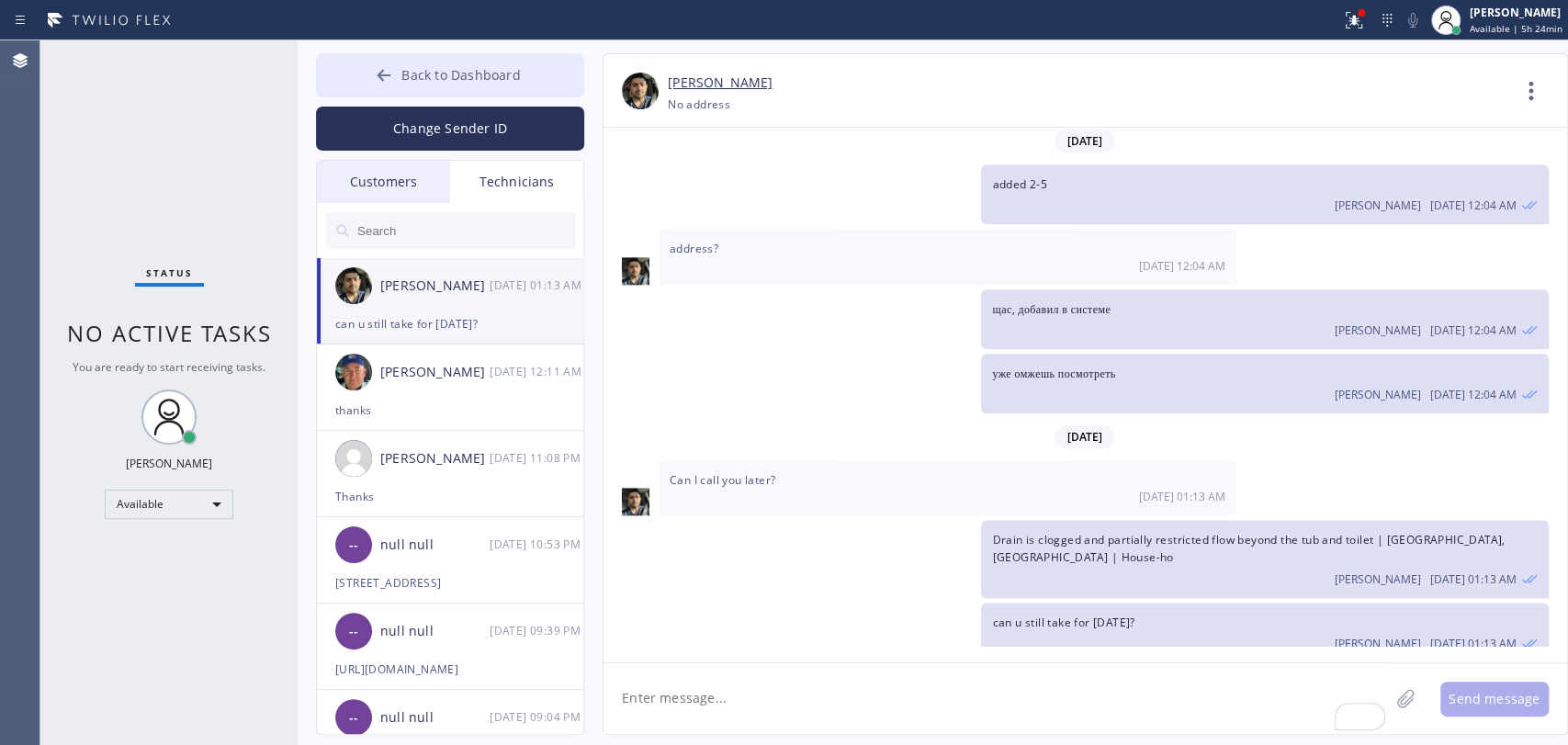
click at [484, 45] on div "Back to Dashboard Change Sender ID Customers Technicians [PHONE_NUMBER] SEARCH …" at bounding box center [933, 393] width 1270 height 705
click at [482, 68] on span "Back to Dashboard" at bounding box center [461, 75] width 118 height 17
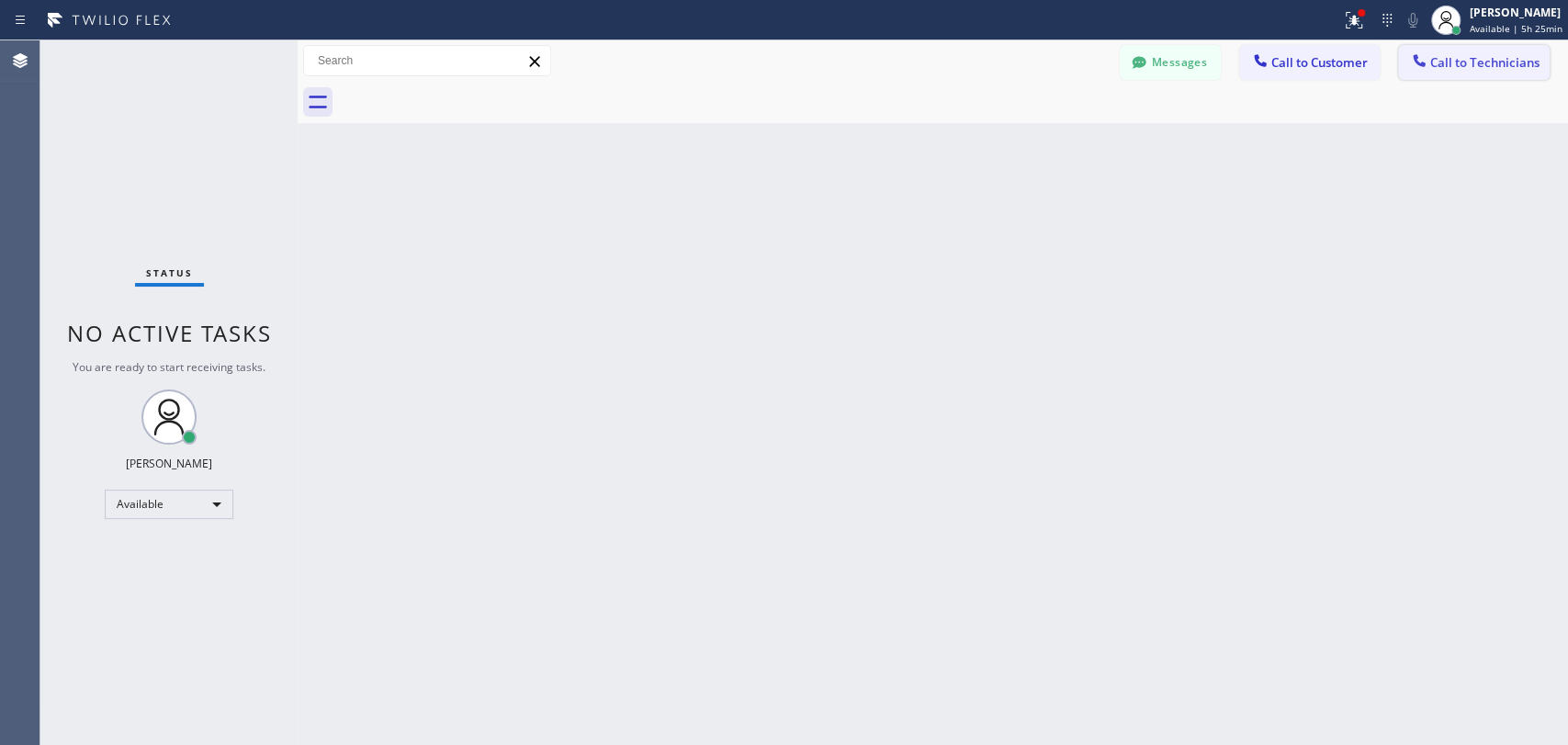
click at [1412, 71] on div at bounding box center [1419, 62] width 22 height 22
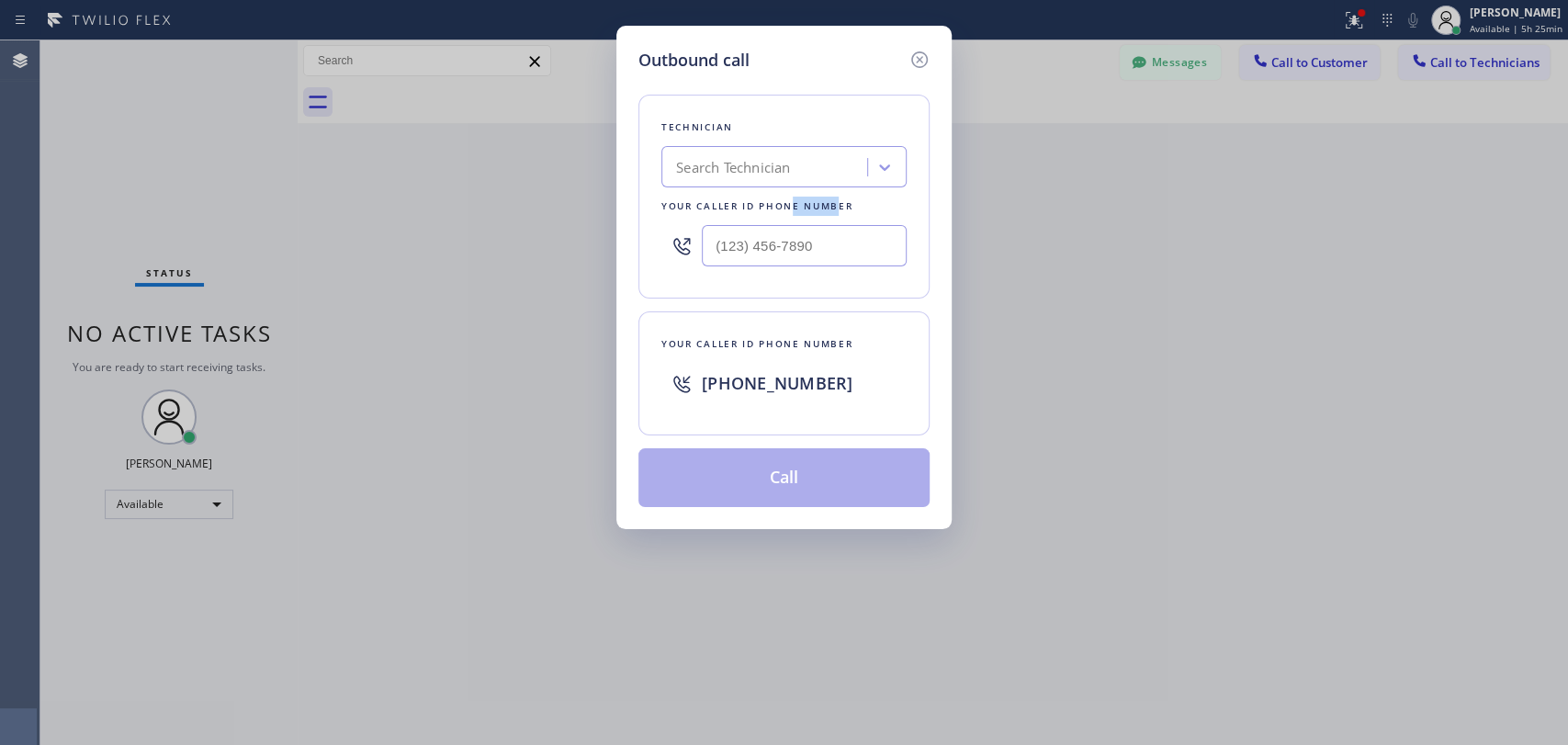
click at [791, 211] on div "Your caller id phone number" at bounding box center [784, 207] width 245 height 19
click at [802, 172] on div "Search Technician" at bounding box center [767, 167] width 201 height 32
type input "Seva"
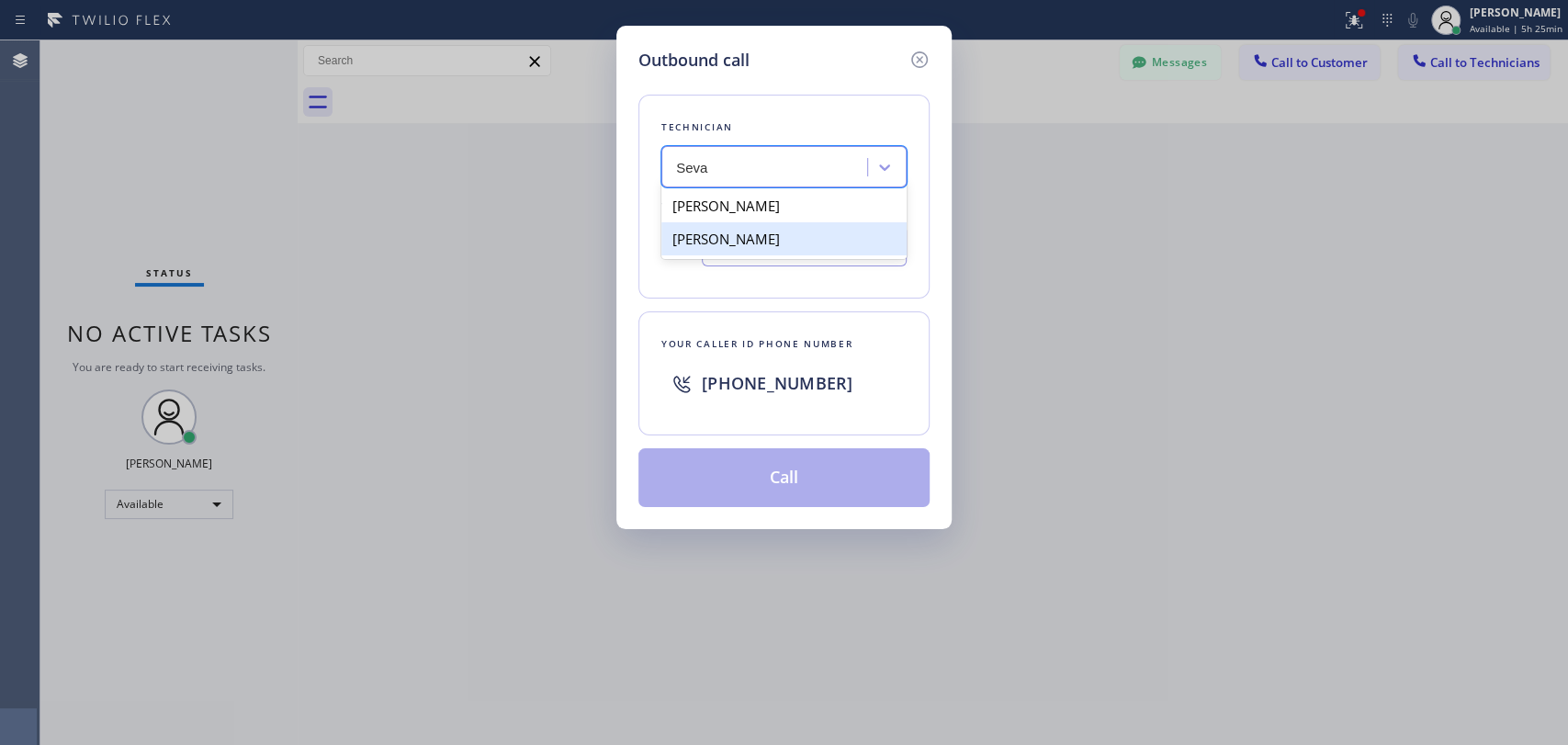
click at [734, 244] on div "[PERSON_NAME]" at bounding box center [784, 239] width 245 height 33
type input "[PHONE_NUMBER]"
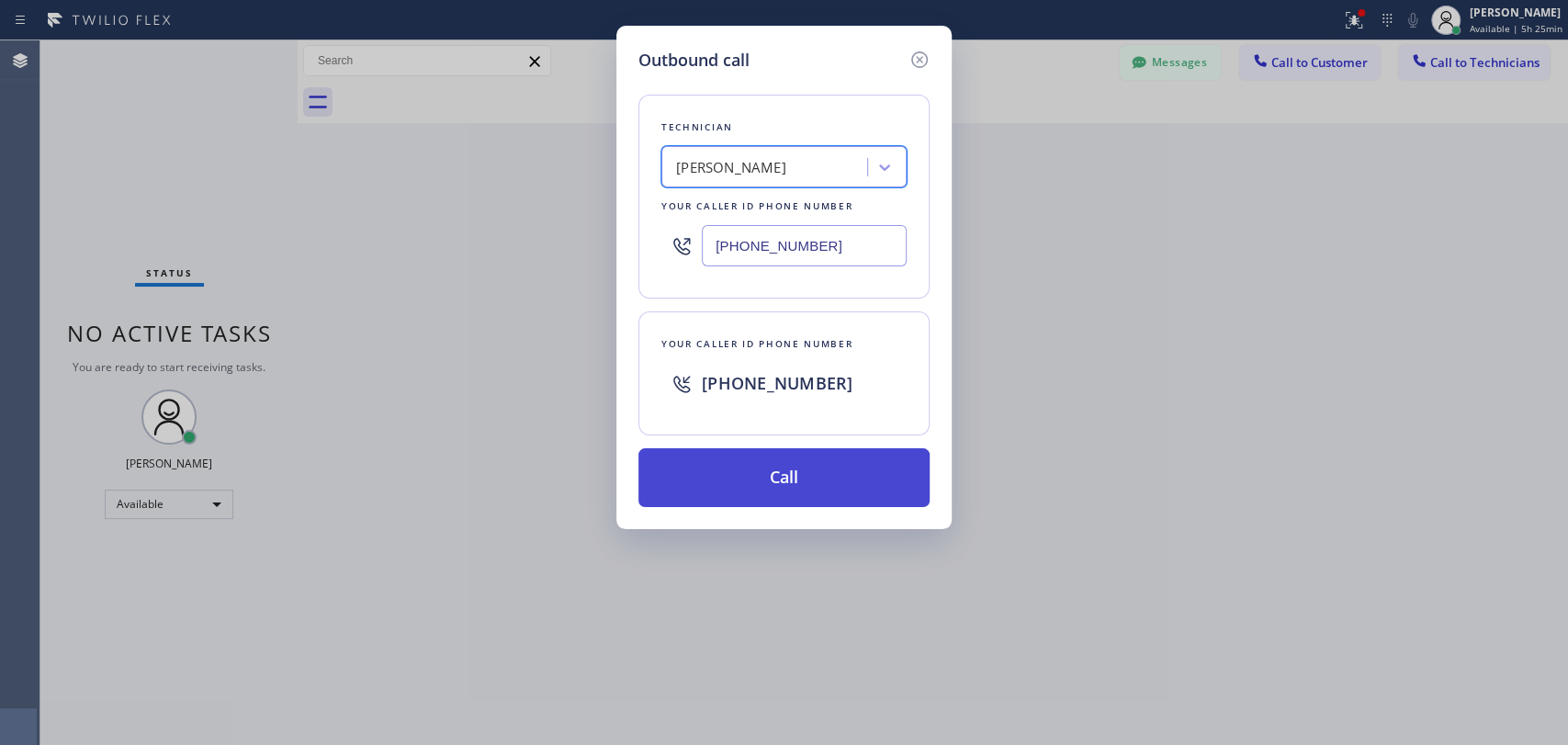
click at [720, 469] on button "Call" at bounding box center [784, 477] width 291 height 59
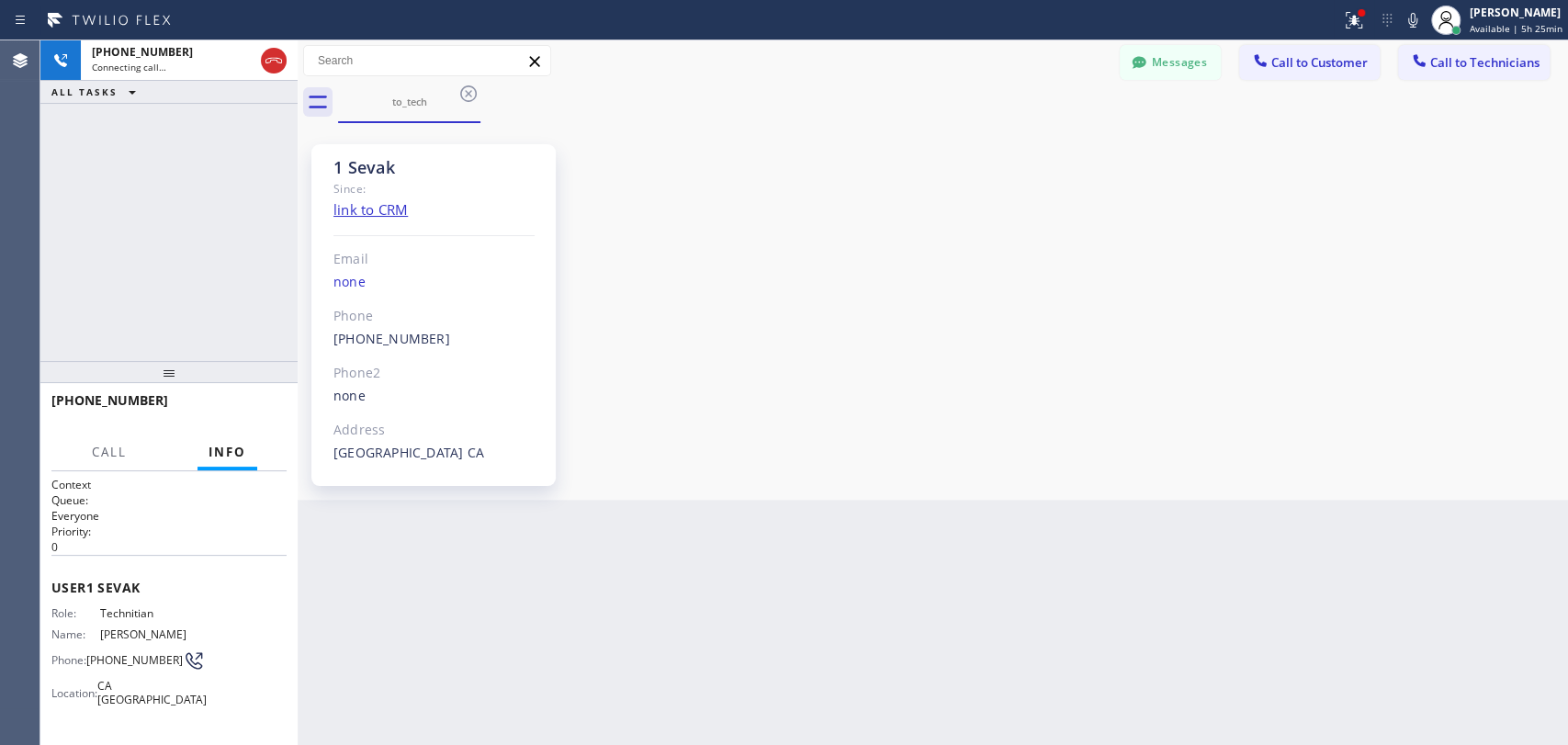
scroll to position [9746, 0]
click at [1175, 76] on button "Messages" at bounding box center [1170, 62] width 101 height 35
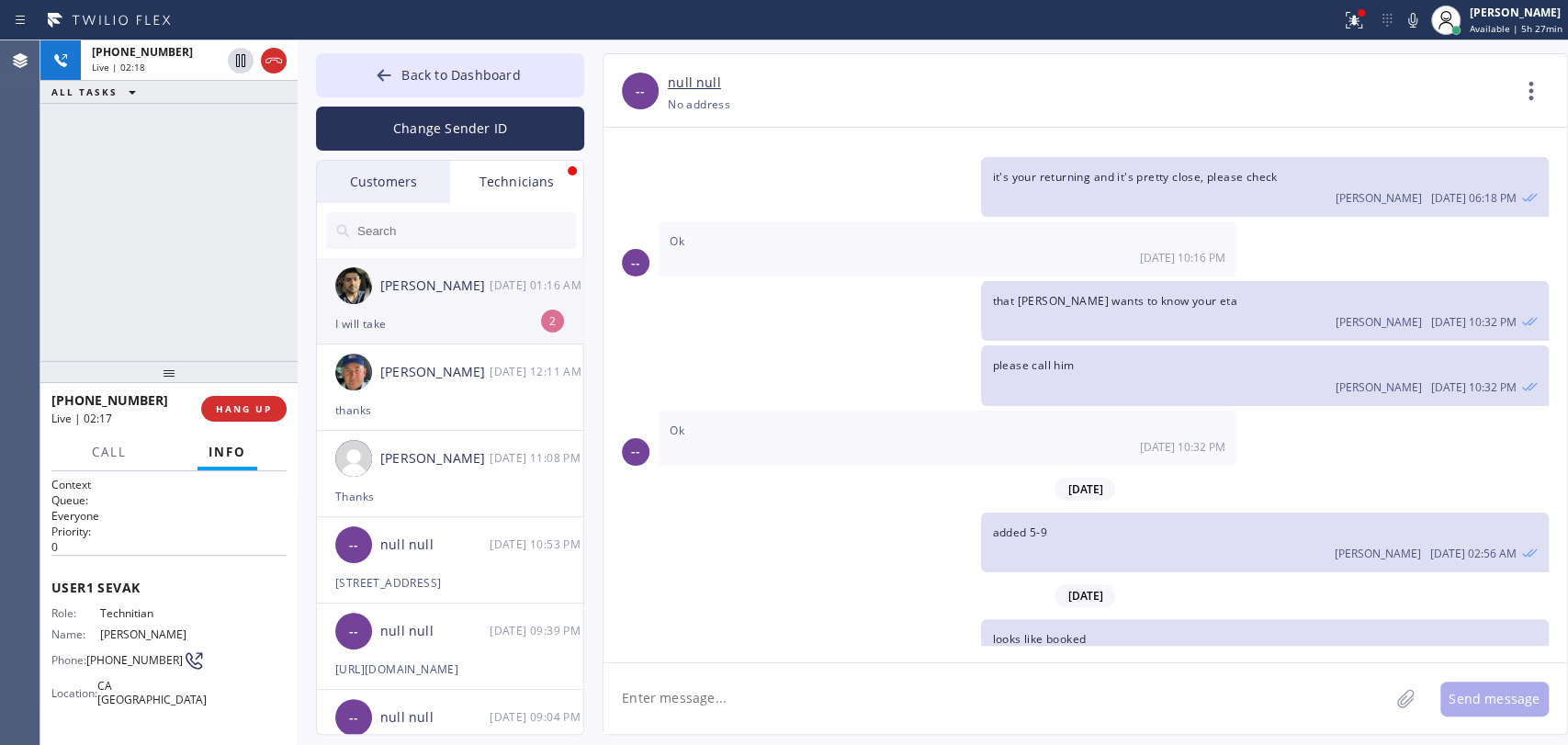
click at [411, 341] on li "[PERSON_NAME] [DATE] 01:16 AM I will take 2" at bounding box center [451, 301] width 269 height 86
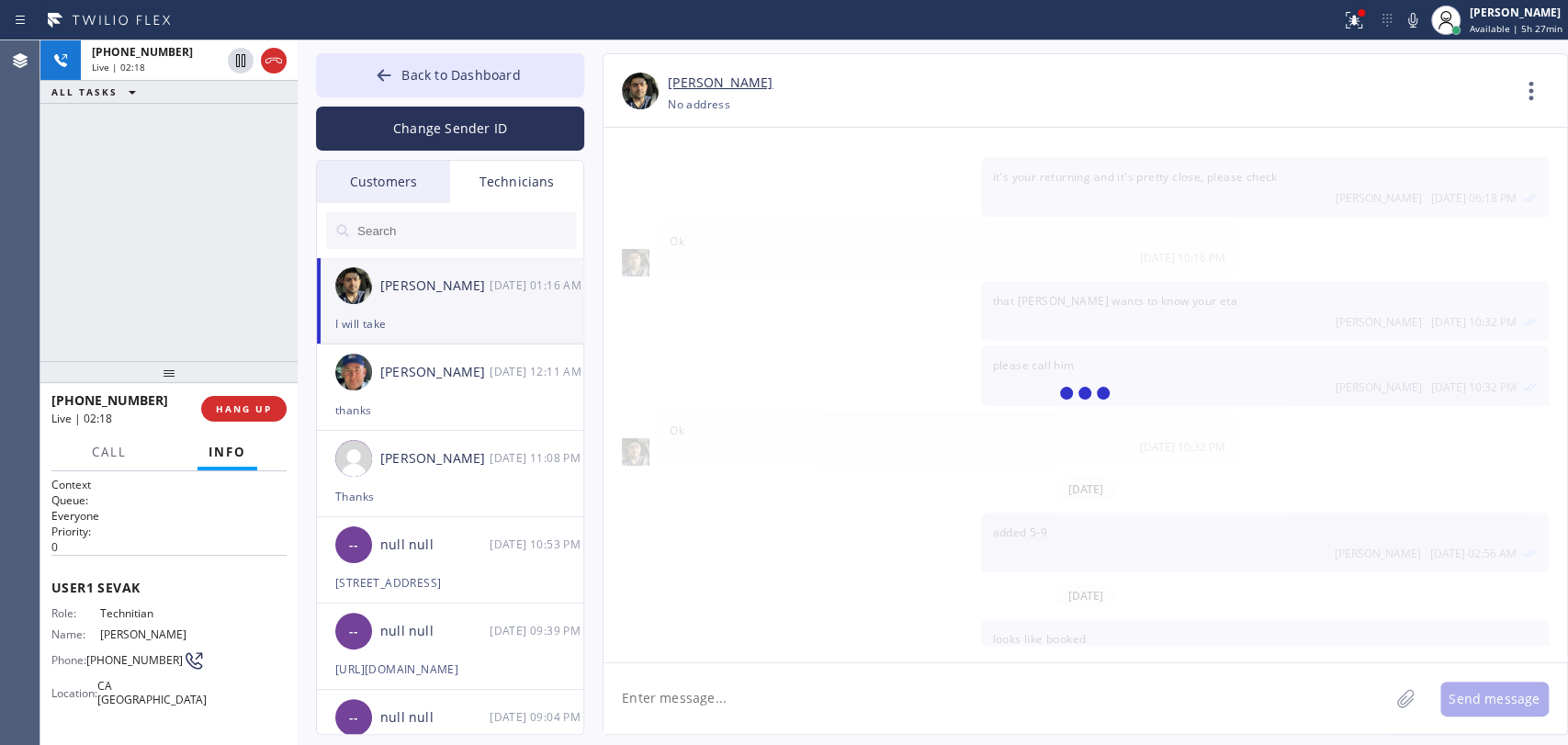
scroll to position [1522, 0]
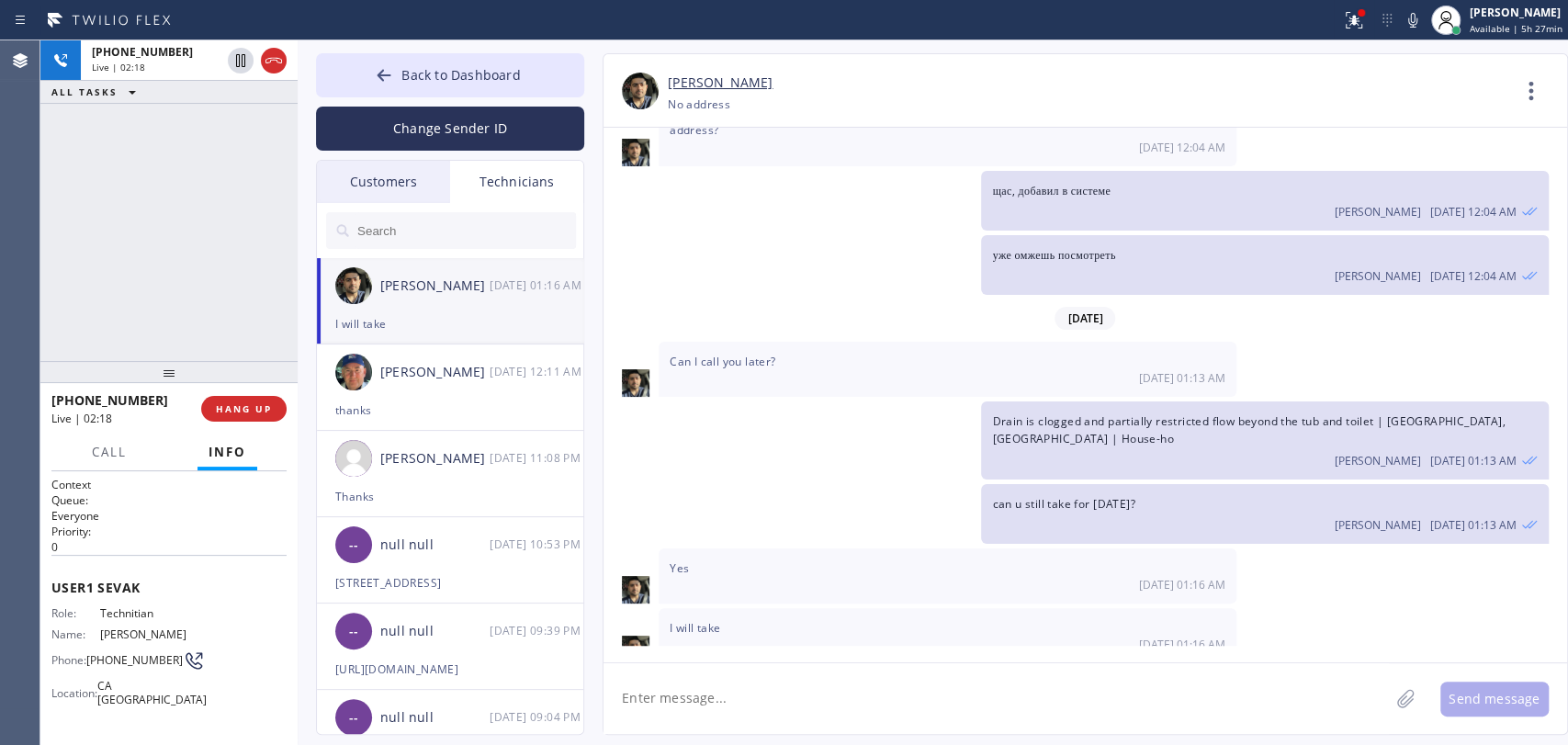
click at [742, 690] on textarea at bounding box center [996, 698] width 785 height 71
click at [129, 128] on span "Reserved" at bounding box center [112, 130] width 41 height 13
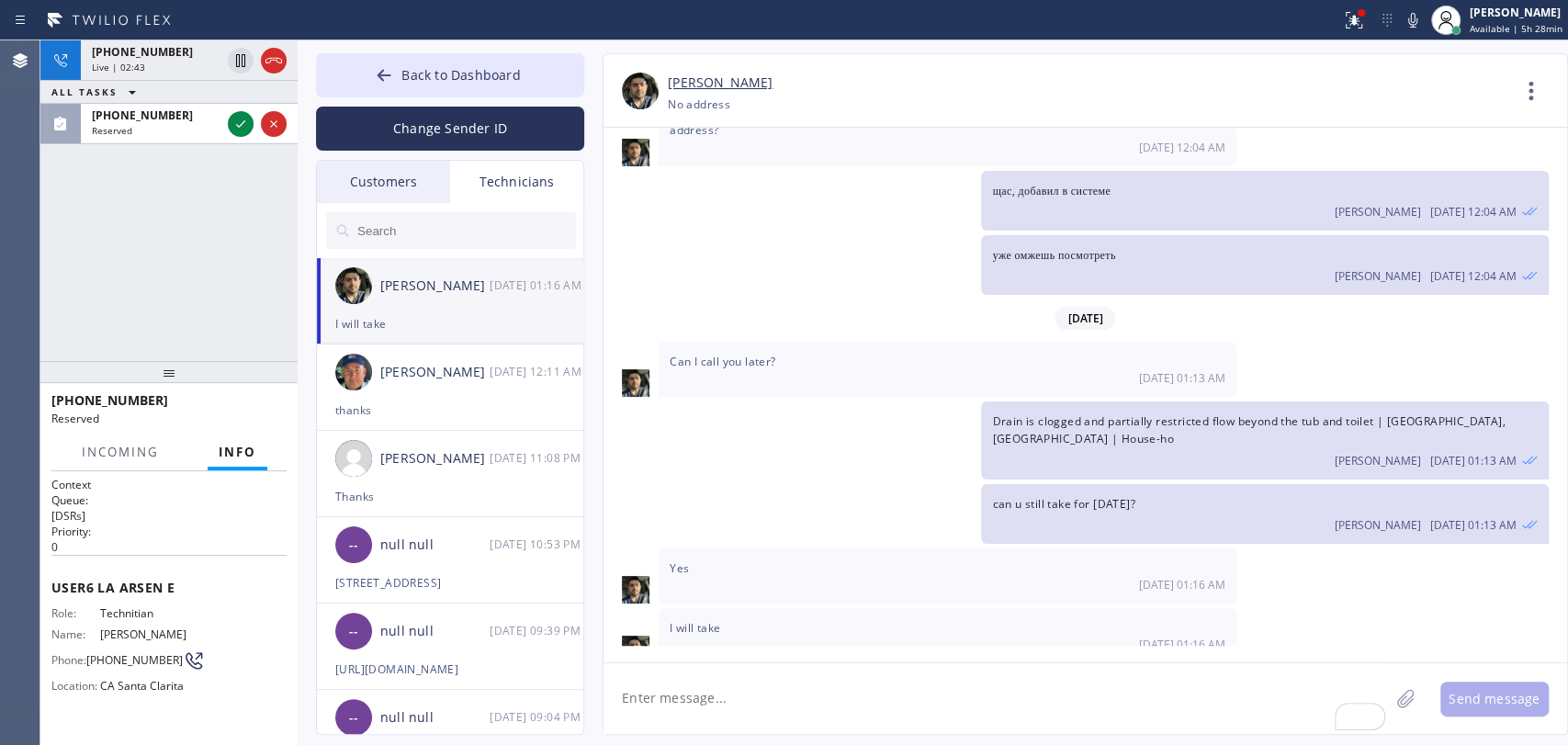
click at [661, 694] on textarea "To enrich screen reader interactions, please activate Accessibility in Grammarl…" at bounding box center [996, 698] width 785 height 71
type textarea "i'll book"
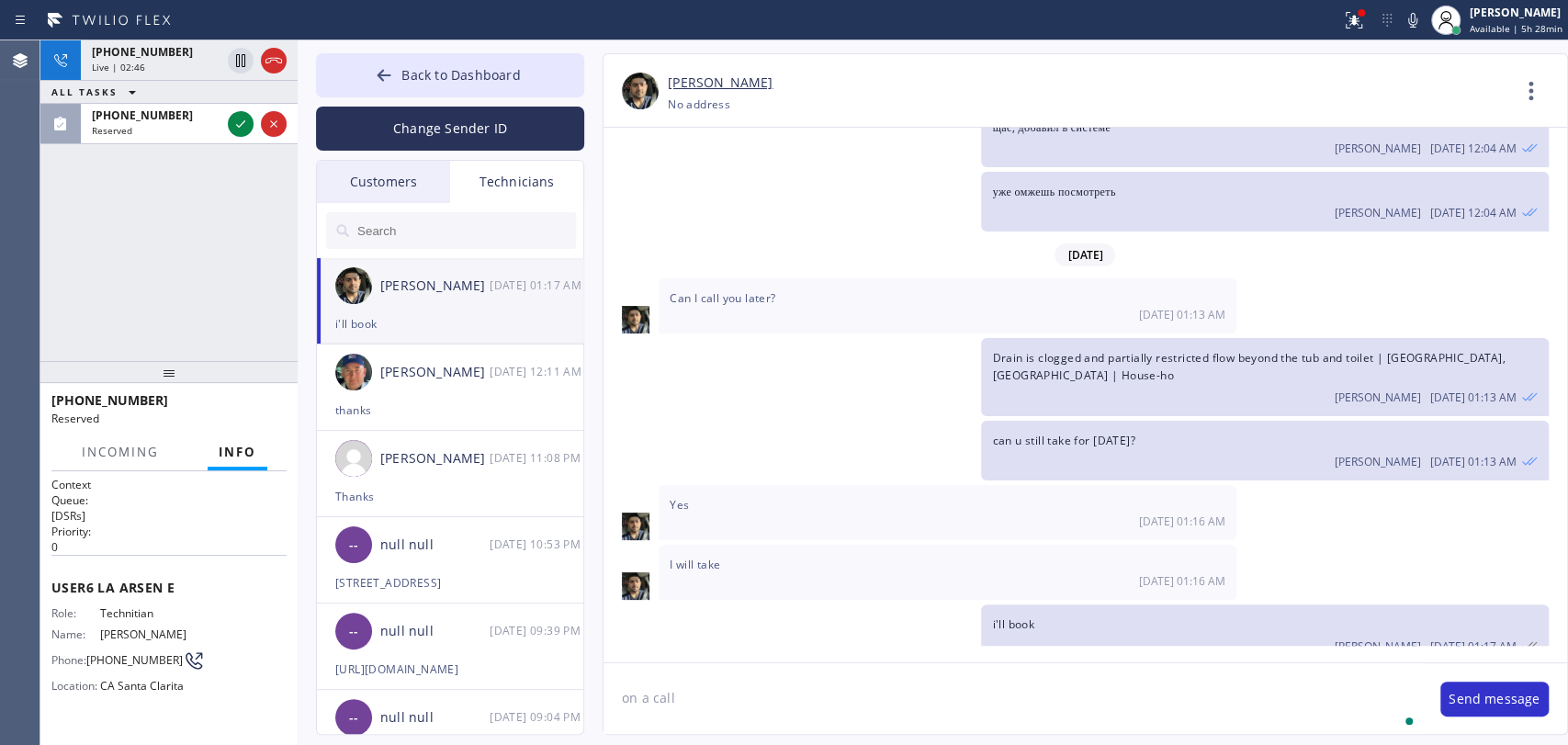
type textarea "on a call"
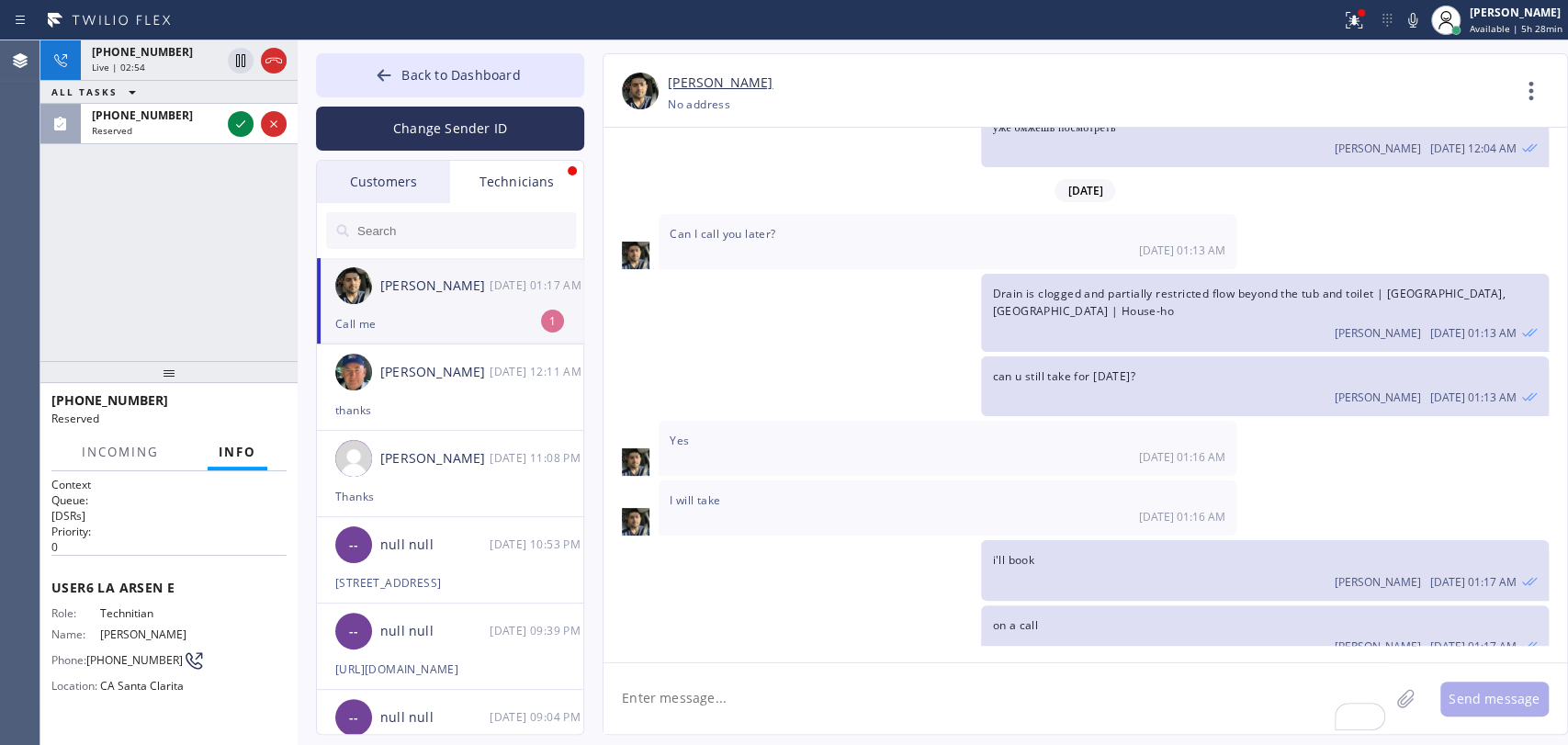
scroll to position [1708, 0]
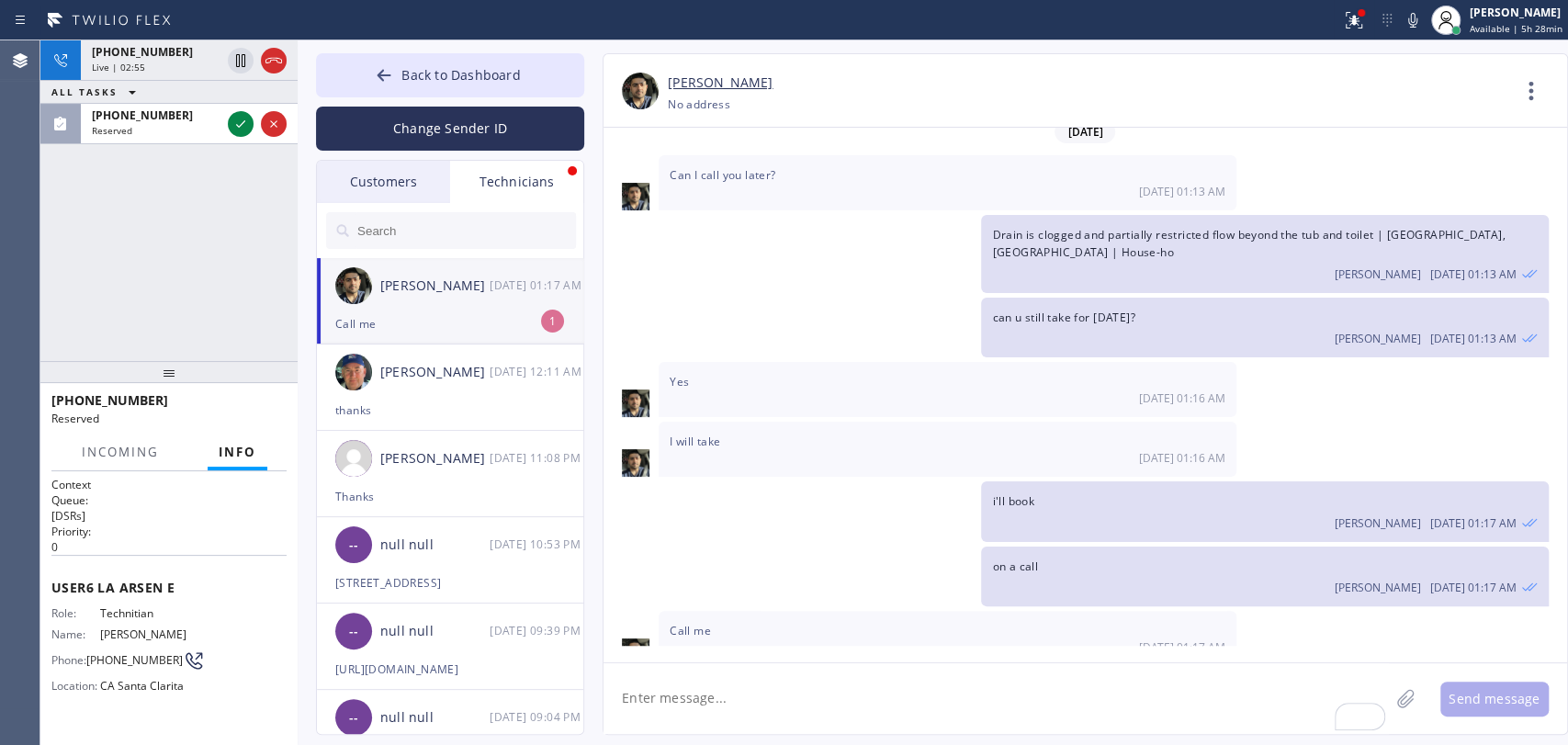
click at [744, 697] on textarea "To enrich screen reader interactions, please activate Accessibility in Grammarl…" at bounding box center [996, 698] width 785 height 71
type textarea "2"
type textarea "m"
type textarea "1 minute"
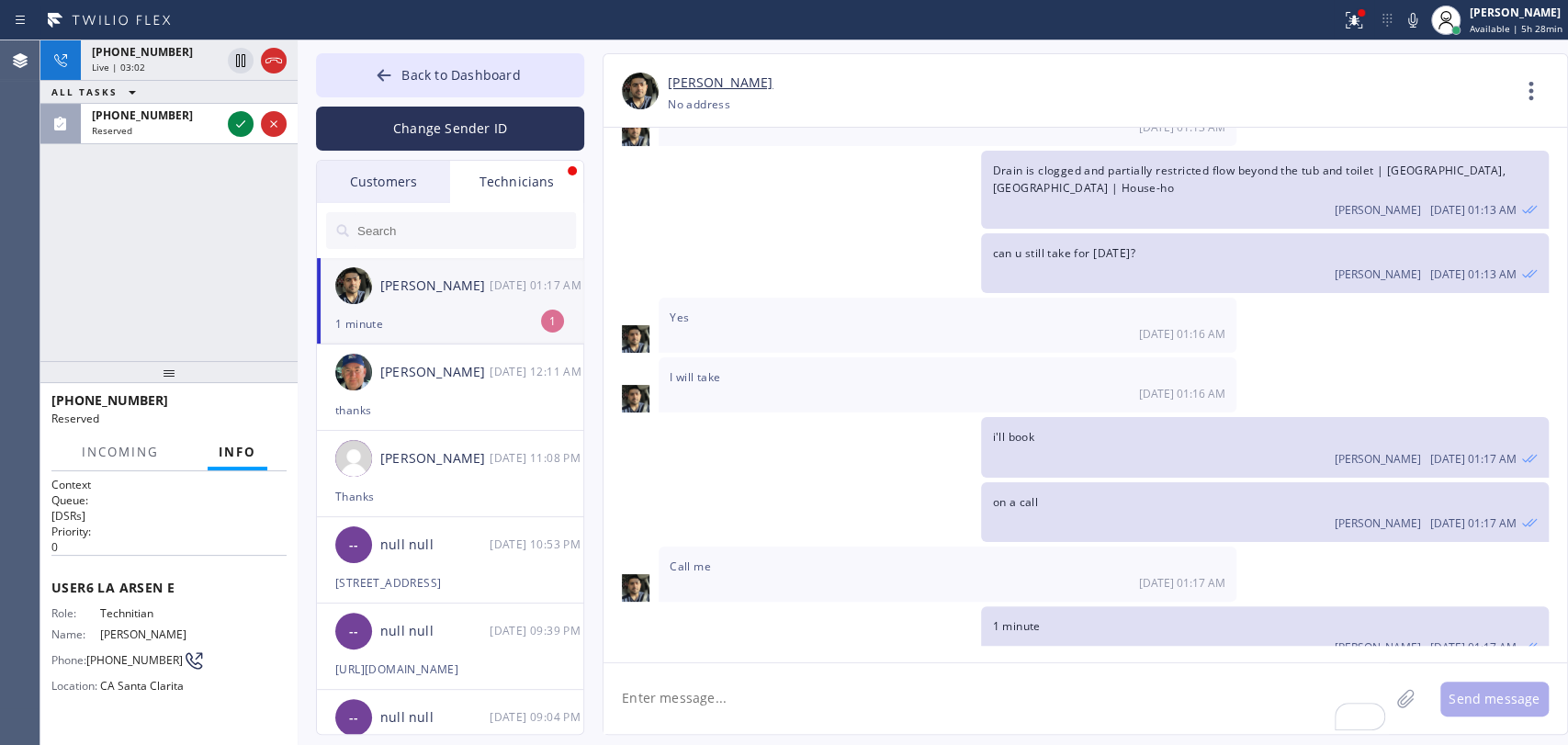
drag, startPoint x: 682, startPoint y: 340, endPoint x: 656, endPoint y: 347, distance: 26.9
click at [668, 357] on div "I will take [DATE] 01:16 AM" at bounding box center [947, 384] width 578 height 55
click at [273, 60] on icon at bounding box center [273, 61] width 16 height 6
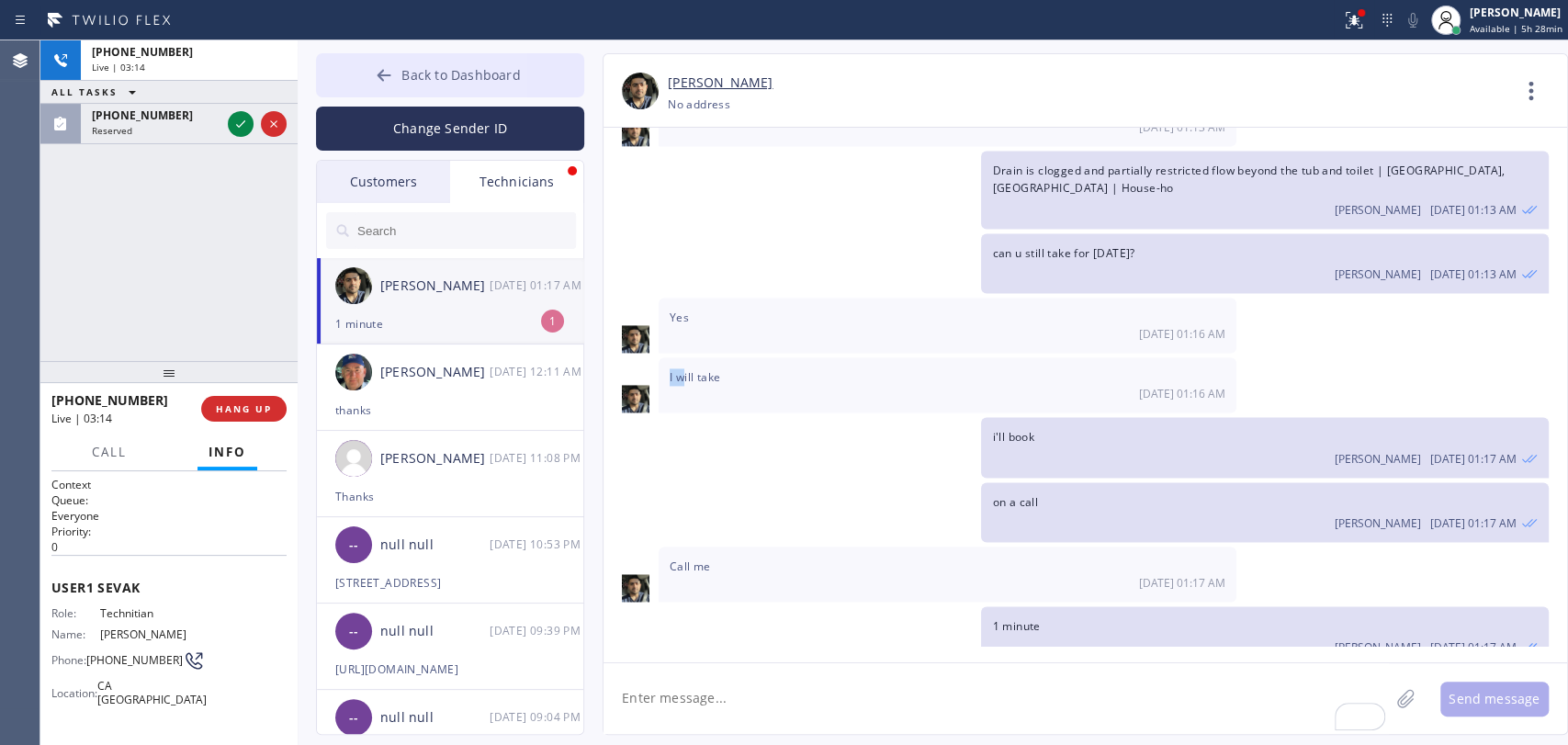
click at [393, 76] on icon at bounding box center [383, 75] width 18 height 18
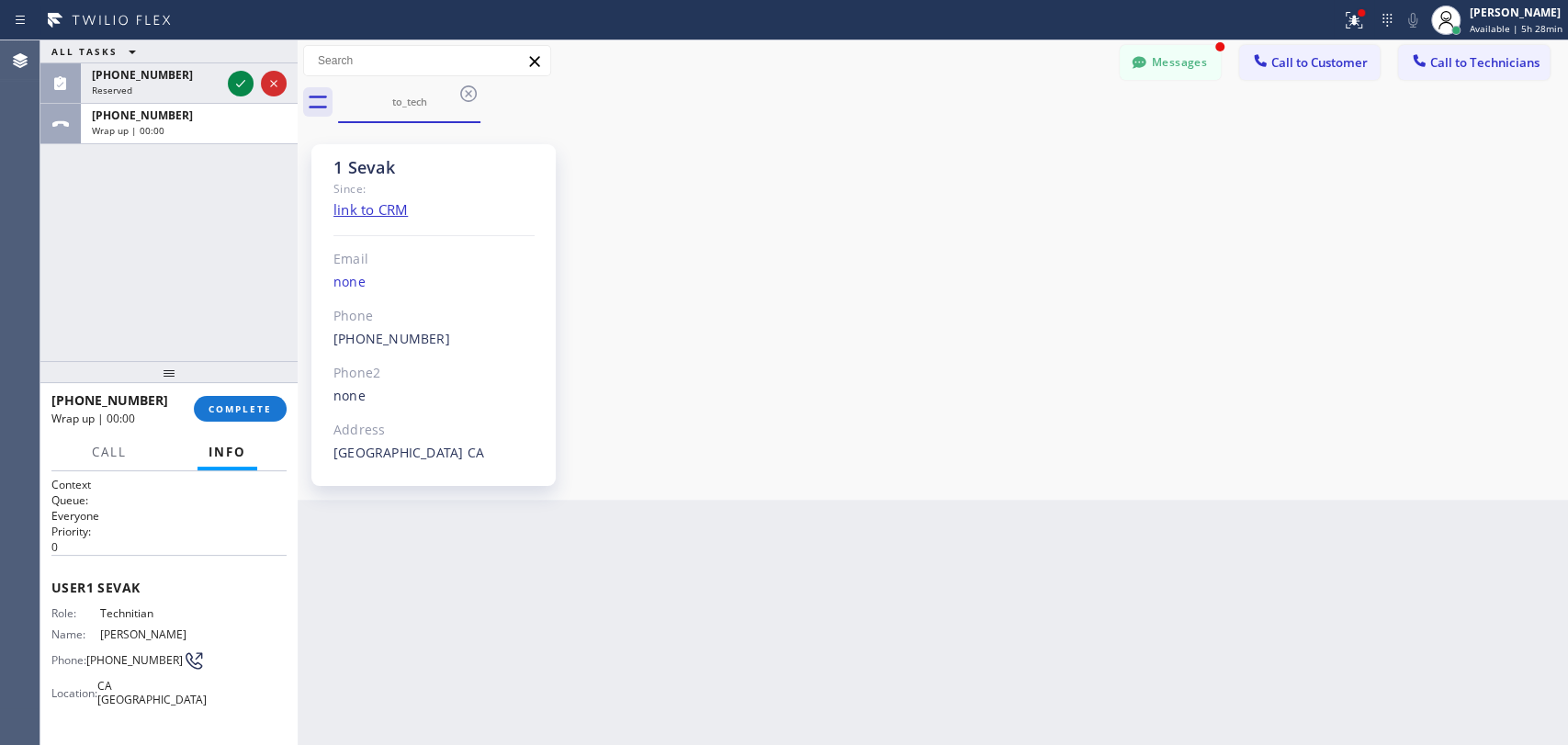
drag, startPoint x: 1503, startPoint y: 72, endPoint x: 1240, endPoint y: 96, distance: 264.1
click at [1501, 70] on button "Call to Technicians" at bounding box center [1474, 62] width 151 height 35
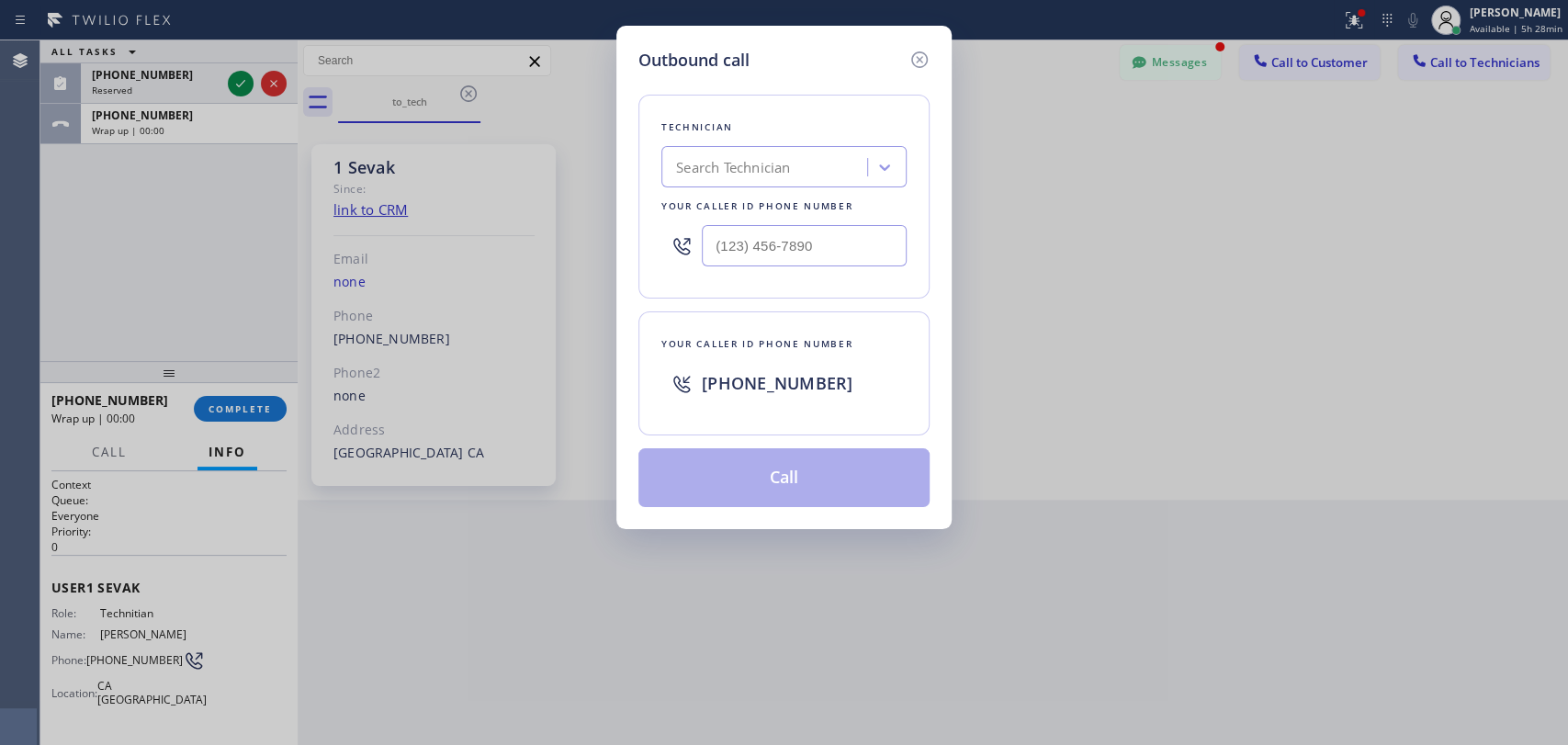
click at [842, 135] on div "Technician" at bounding box center [784, 127] width 245 height 19
click at [821, 161] on div "Search Technician" at bounding box center [767, 167] width 201 height 32
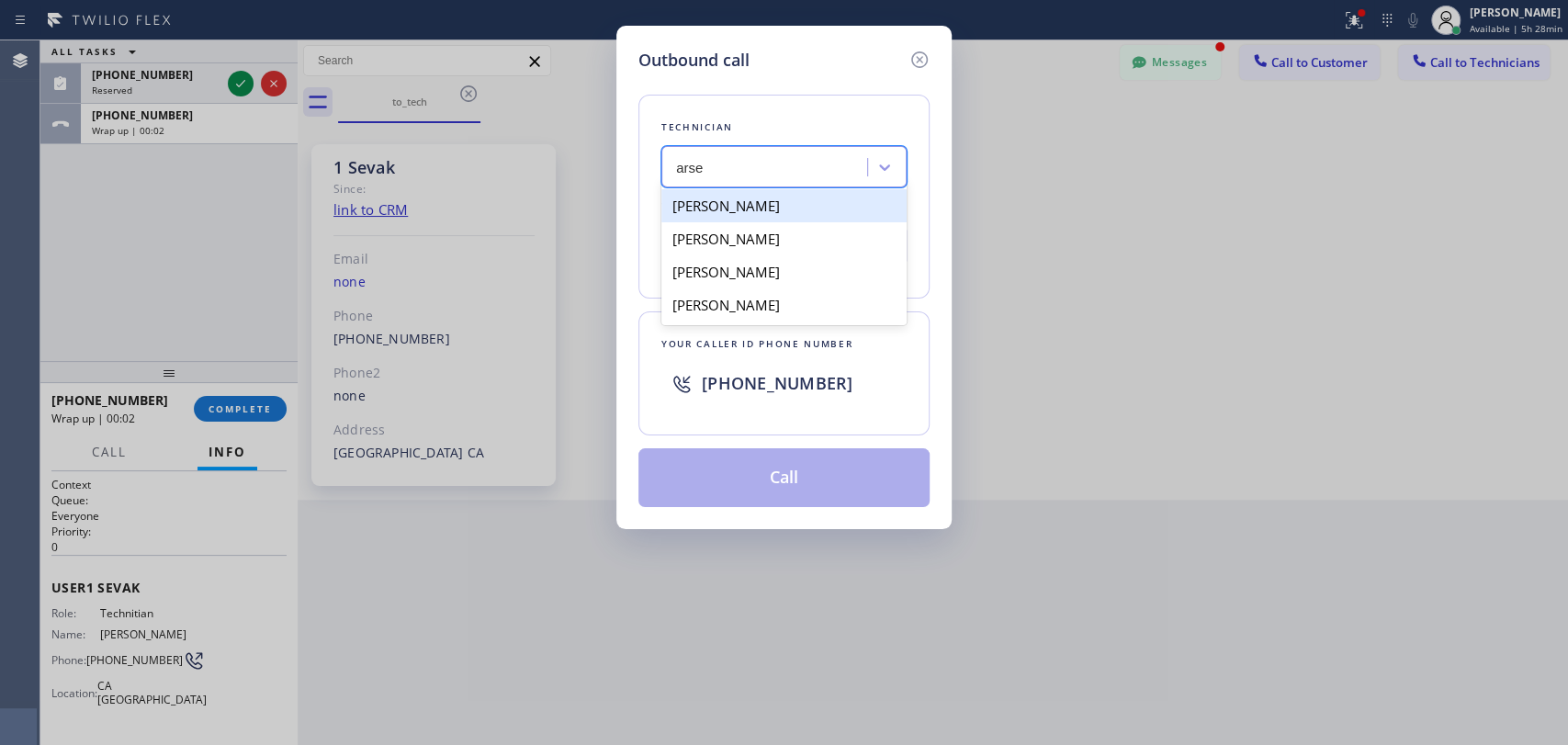
type input "arse"
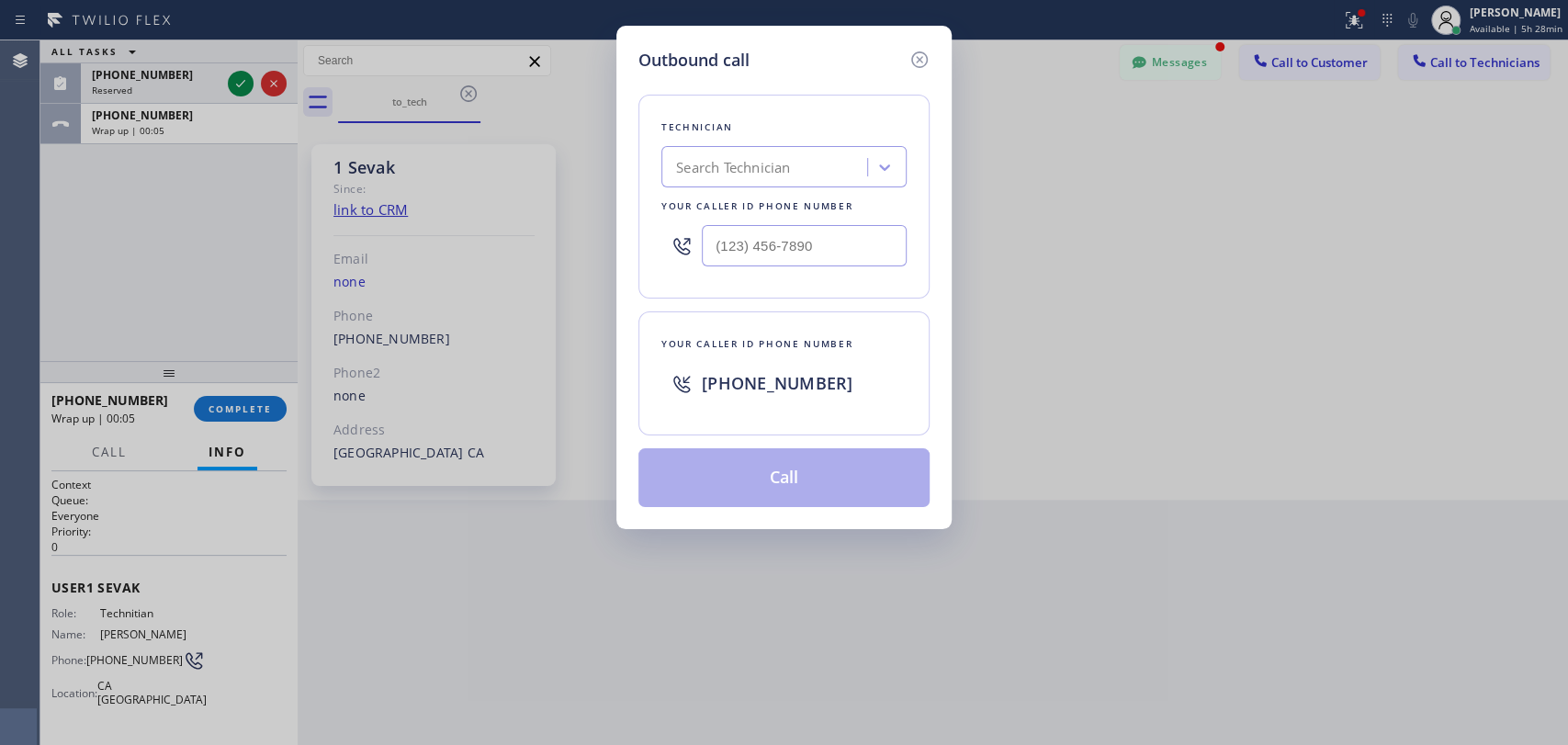
click at [695, 167] on div "Search Technician" at bounding box center [732, 168] width 113 height 21
type input "arse"
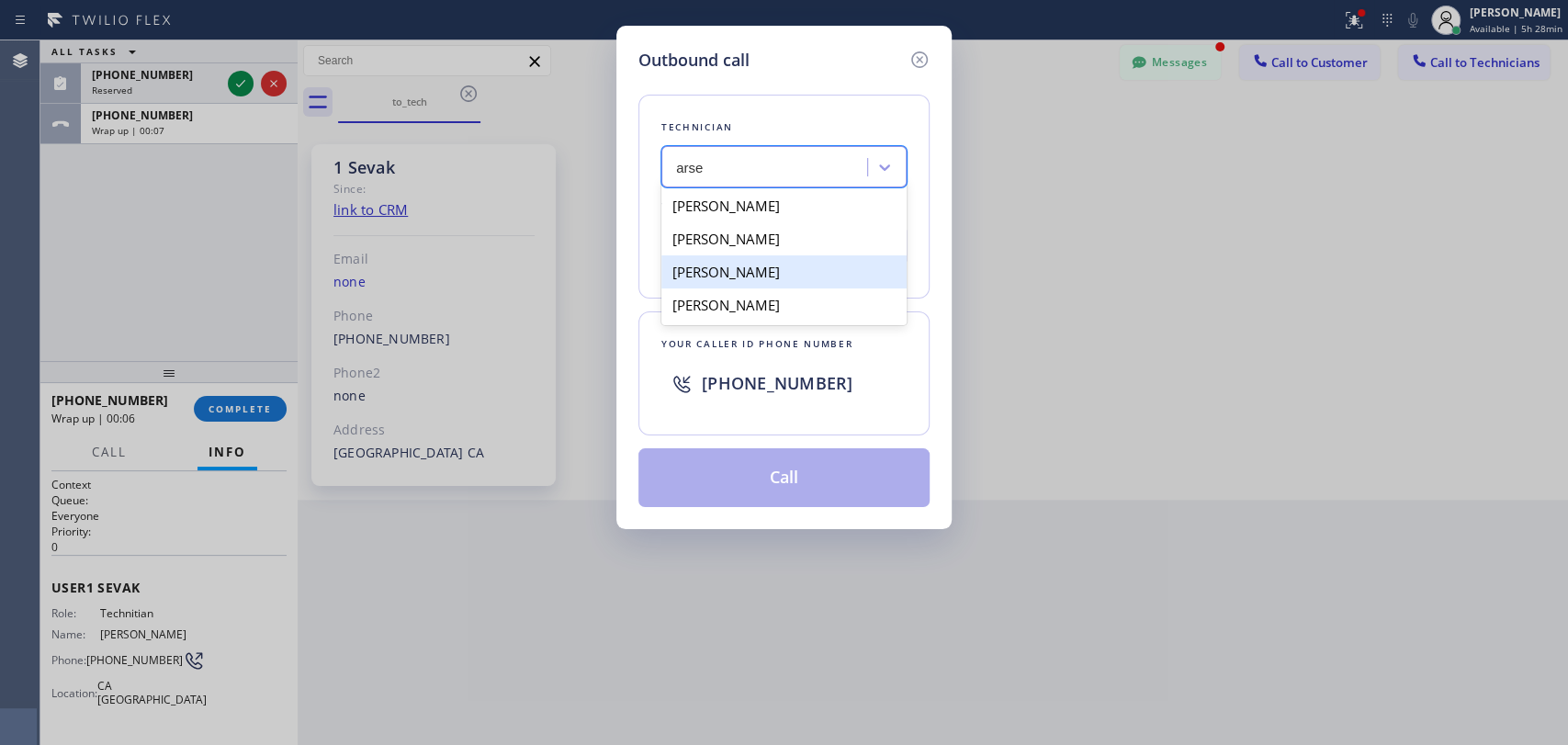
click at [725, 267] on div "[PERSON_NAME]" at bounding box center [784, 272] width 245 height 33
type input "[PHONE_NUMBER]"
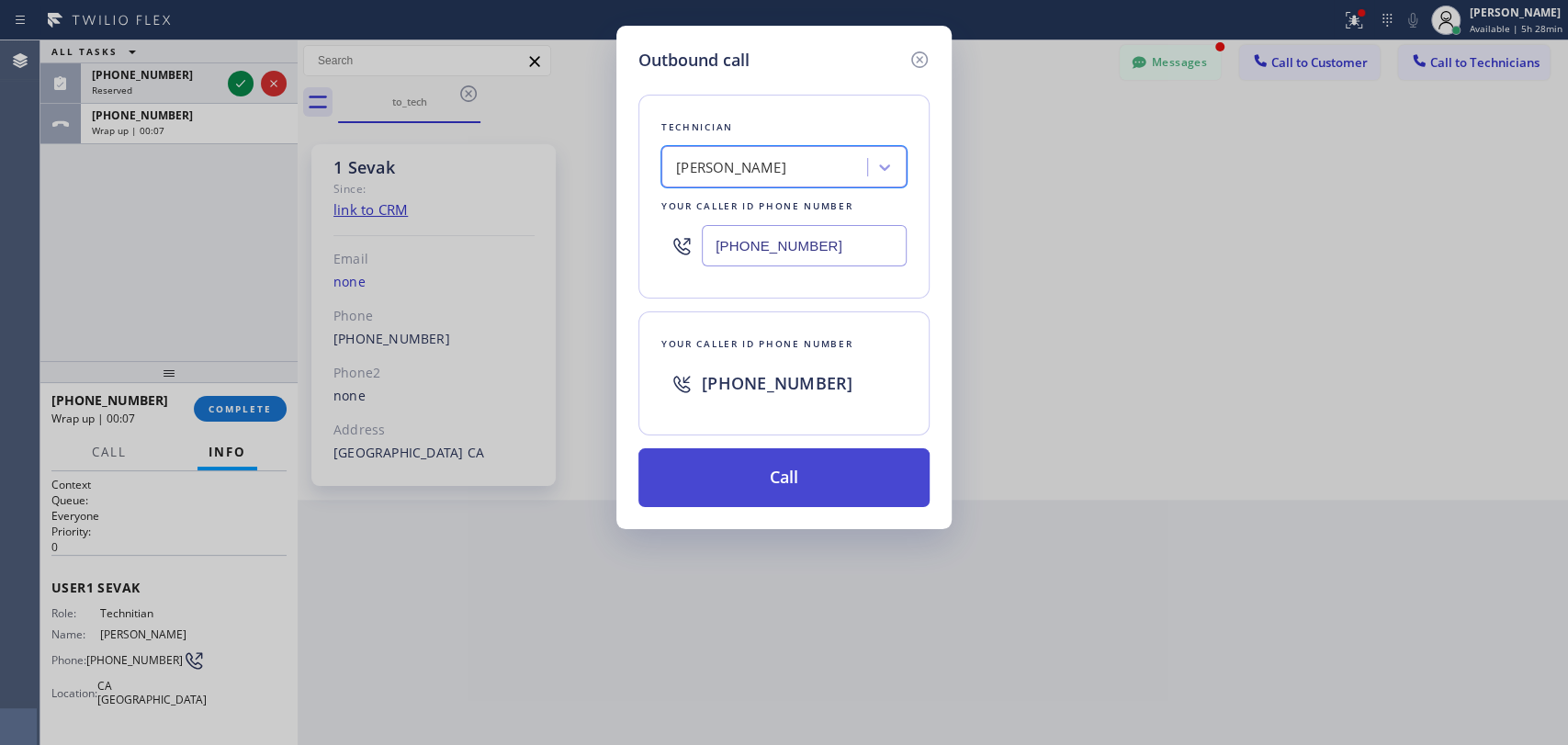
click at [753, 458] on button "Call" at bounding box center [784, 477] width 291 height 59
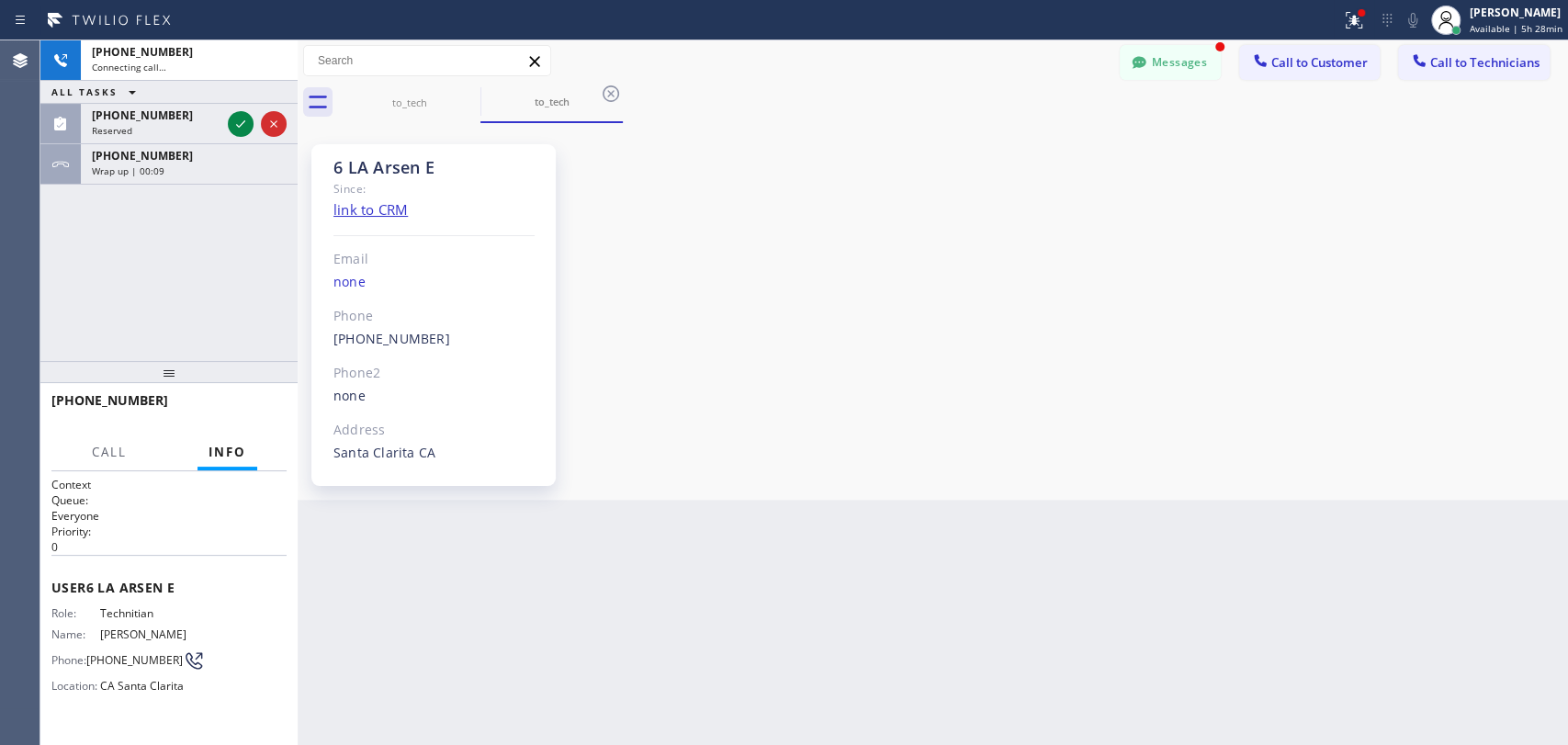
scroll to position [1772, 0]
click at [142, 169] on span "Wrap up | 00:09" at bounding box center [128, 171] width 73 height 13
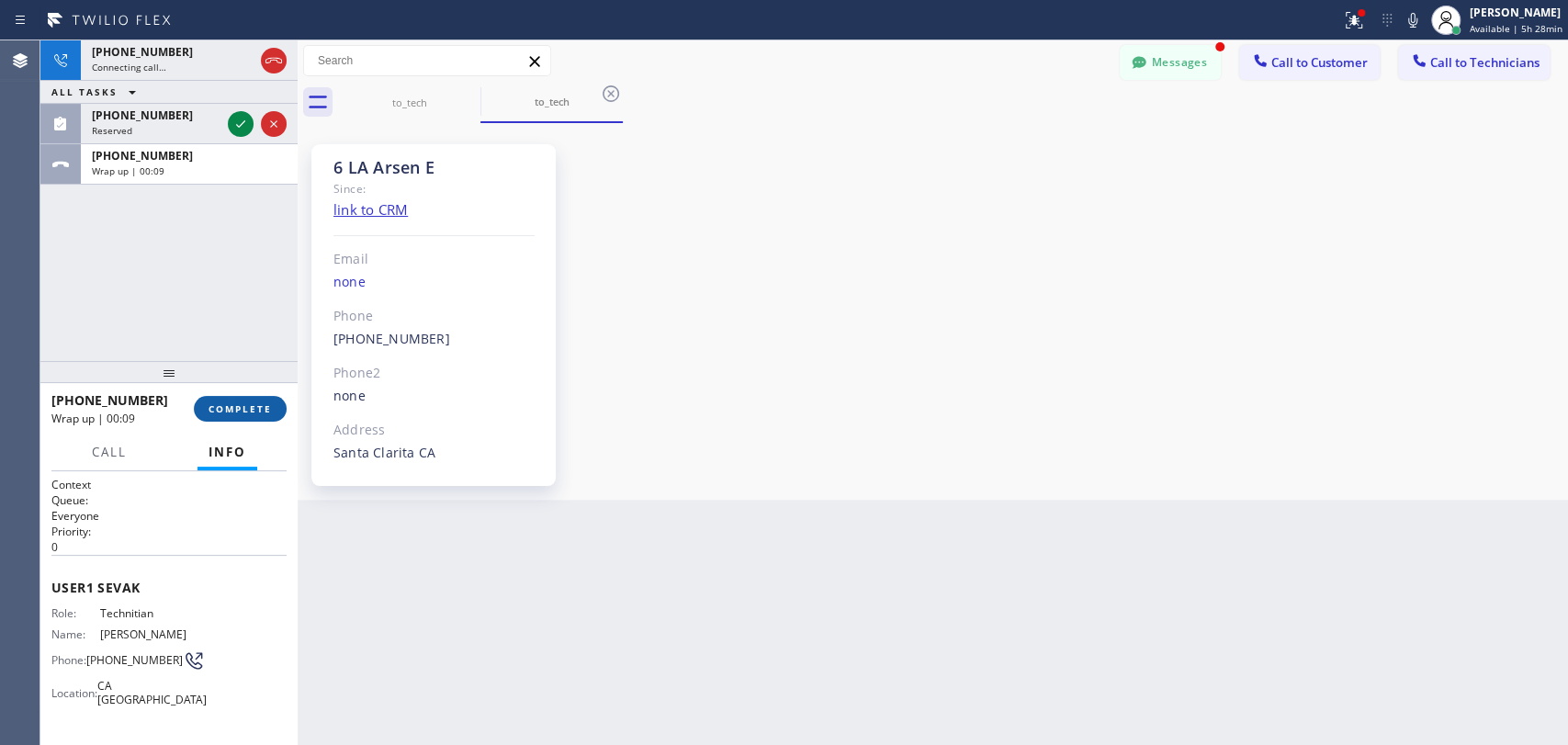
click at [243, 400] on button "COMPLETE" at bounding box center [240, 408] width 93 height 26
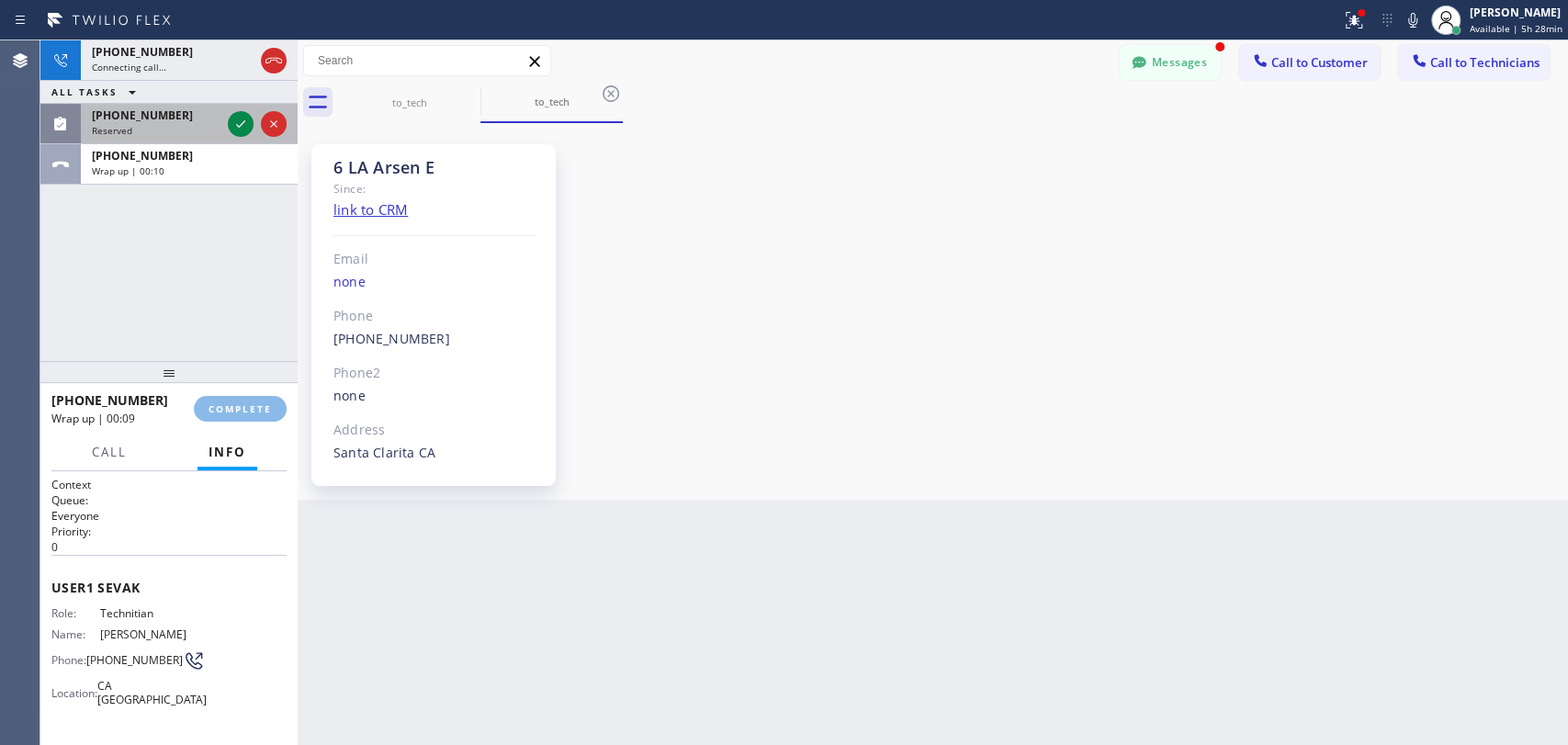
click at [83, 124] on div "[PHONE_NUMBER] Reserved" at bounding box center [152, 124] width 144 height 41
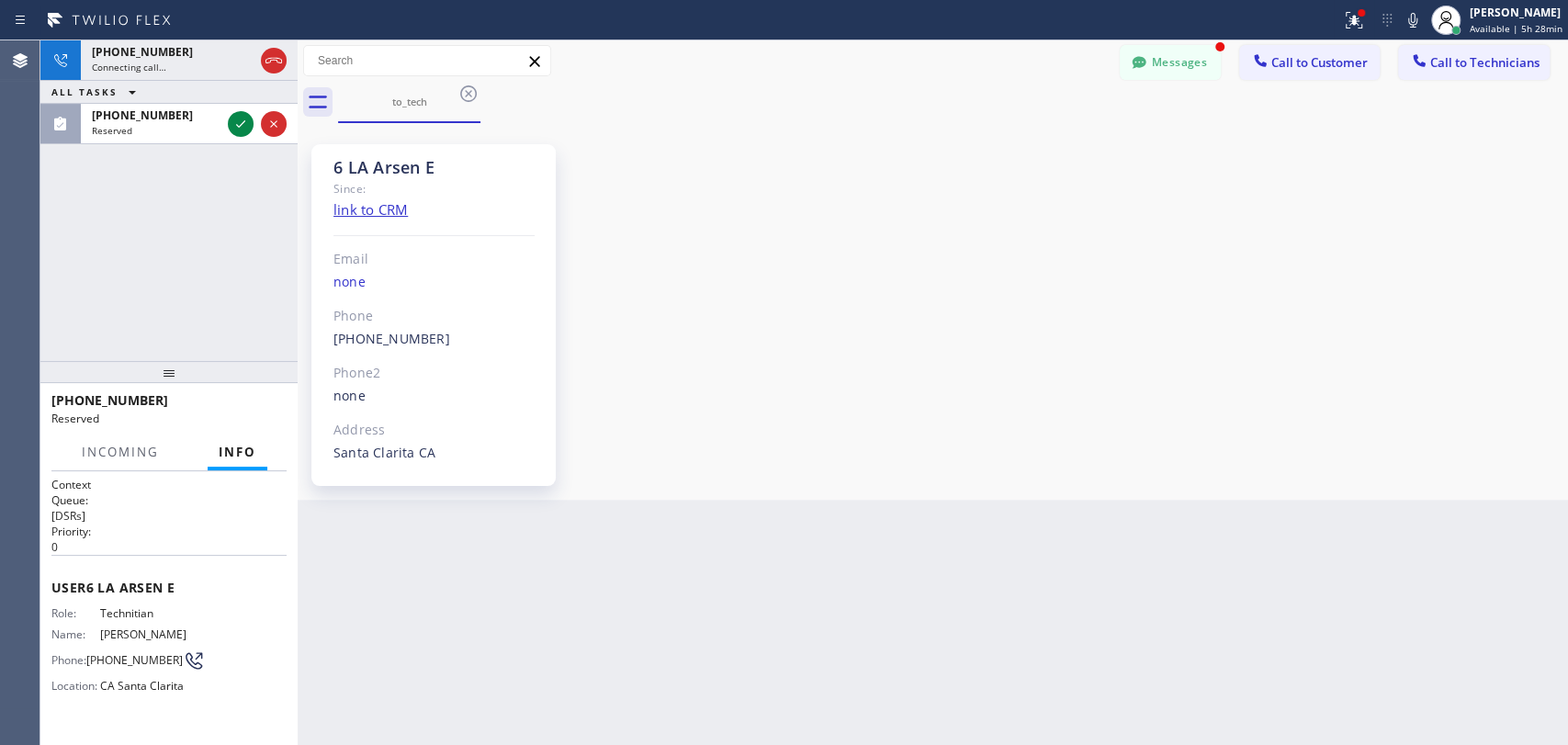
click at [1145, 48] on button "Messages" at bounding box center [1170, 62] width 101 height 35
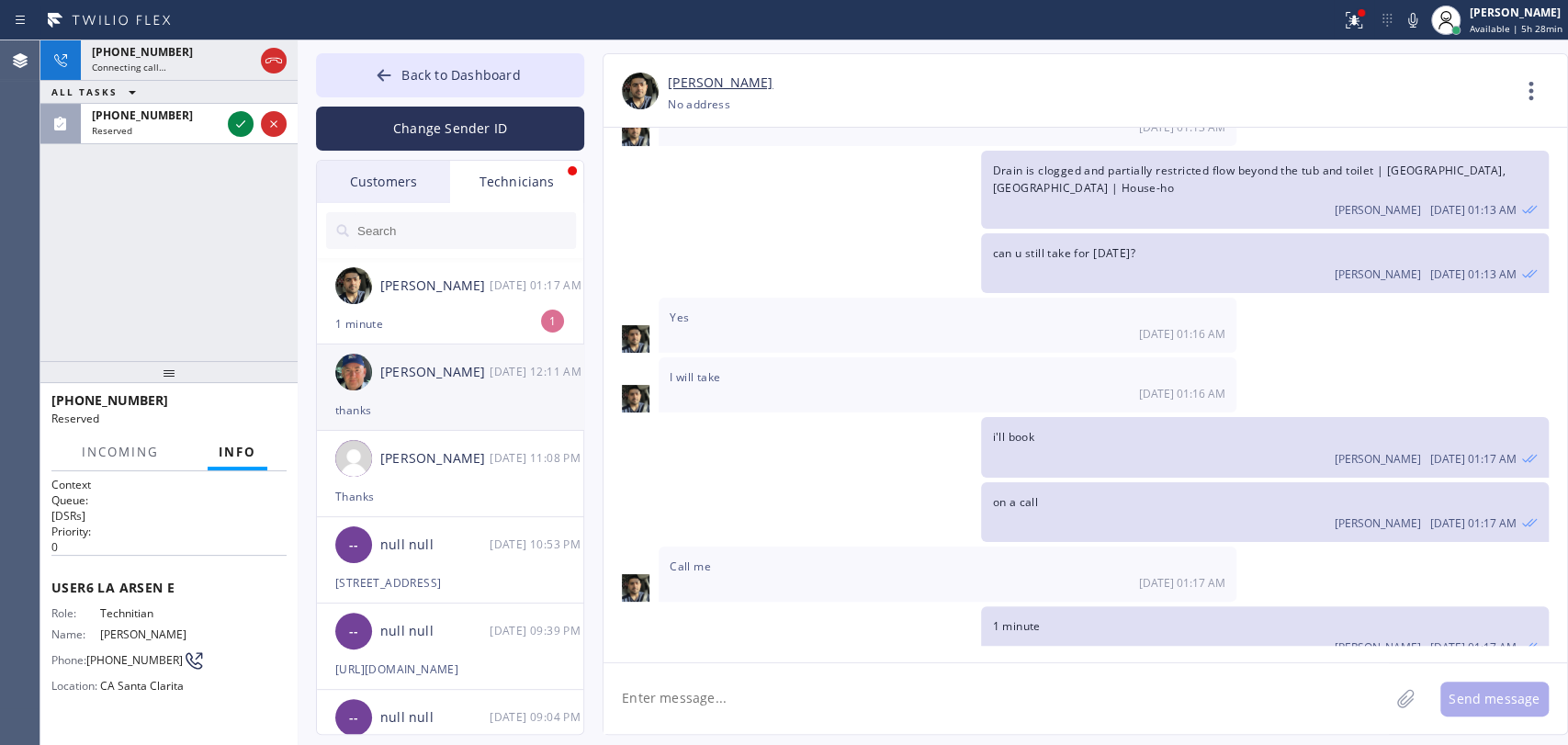
click at [390, 347] on div "[PERSON_NAME] [DATE] 12:11 AM" at bounding box center [451, 372] width 269 height 55
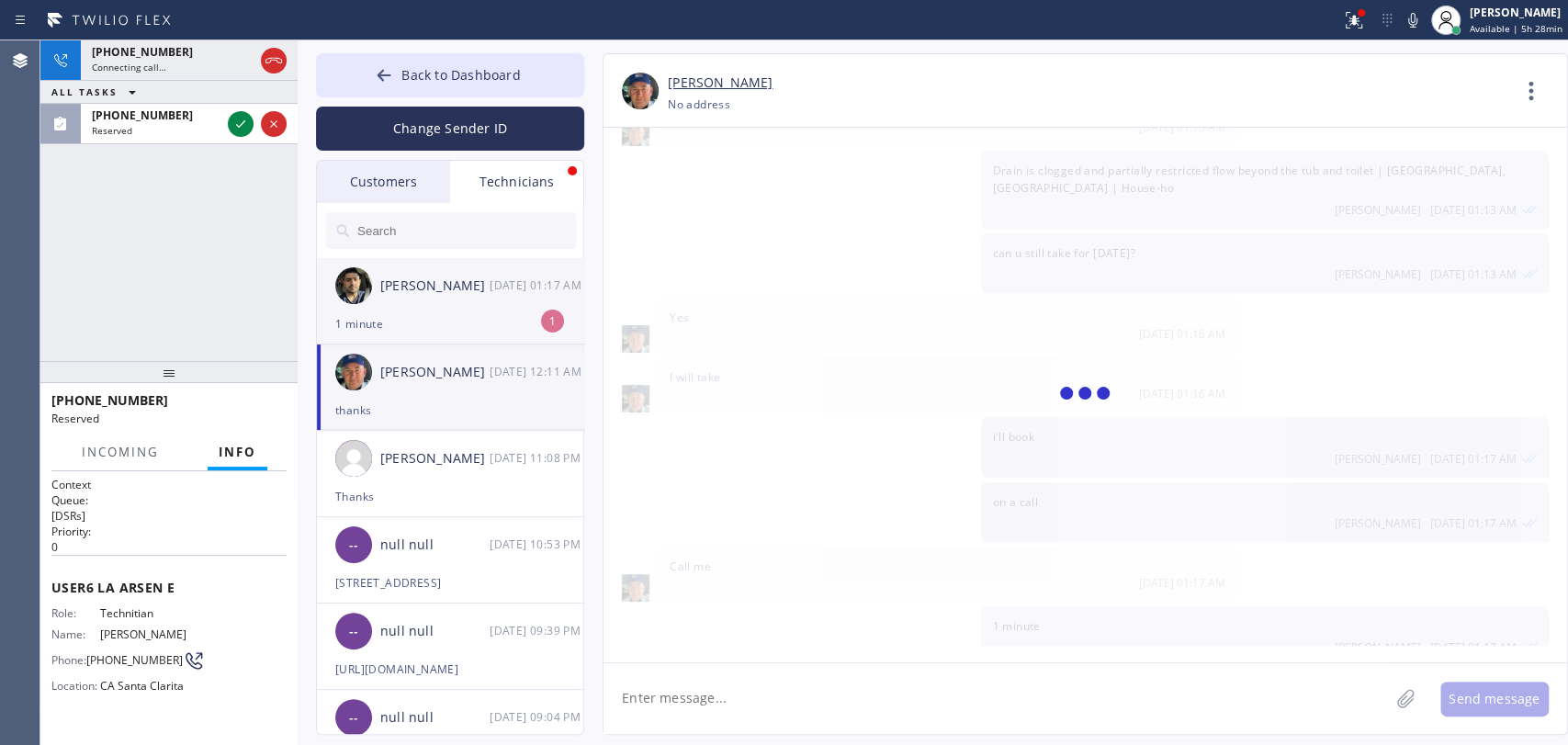
click at [396, 336] on li "[PERSON_NAME] [DATE] 01:17 AM 1 minute 1" at bounding box center [451, 301] width 269 height 86
click at [775, 664] on textarea at bounding box center [996, 698] width 785 height 71
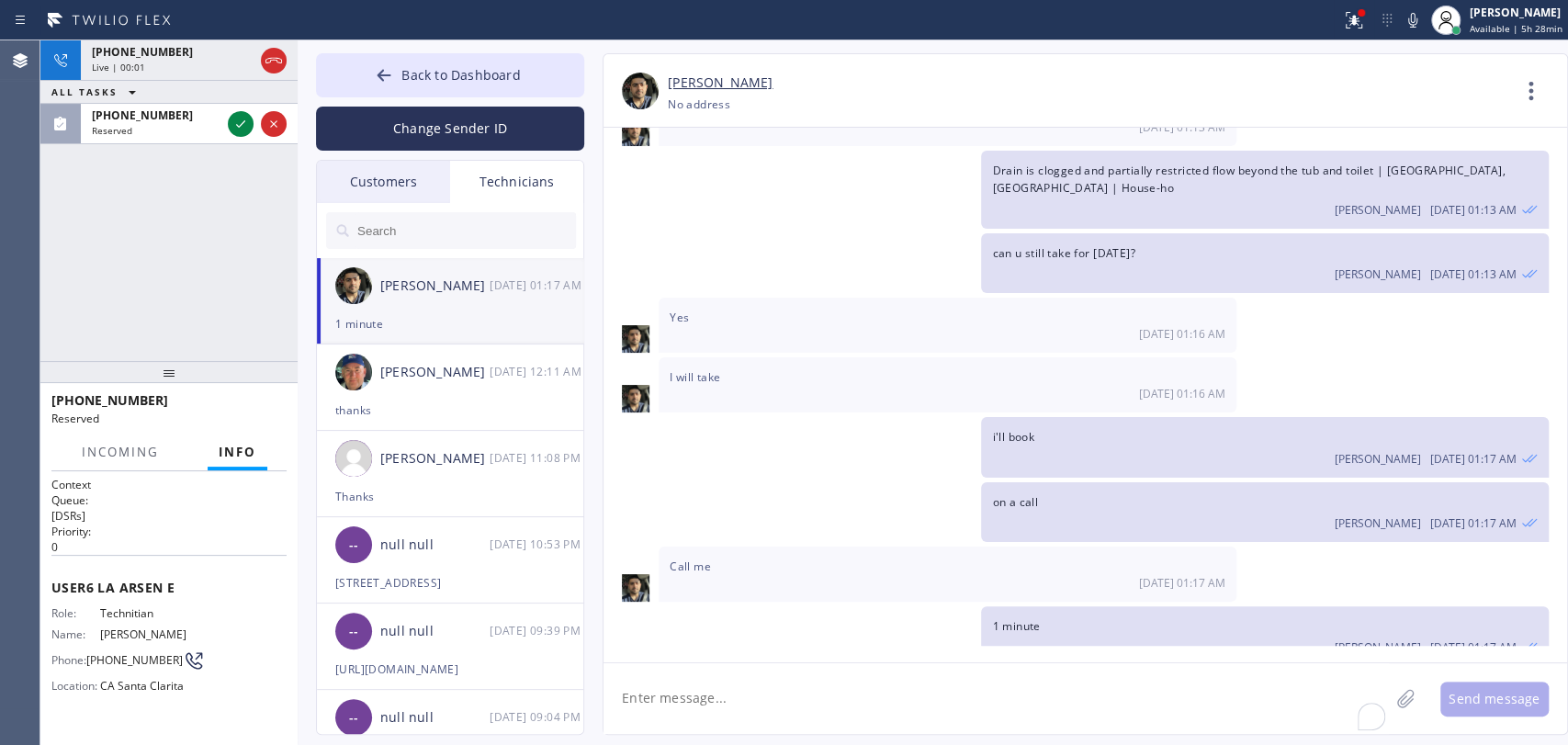
scroll to position [1772, 0]
drag, startPoint x: 1085, startPoint y: 162, endPoint x: 996, endPoint y: 164, distance: 89.0
click at [996, 164] on div "Drain is clogged and partially restricted flow beyond the tub and toilet | [GEO…" at bounding box center [1264, 189] width 566 height 78
click at [996, 164] on span "Drain is clogged and partially restricted flow beyond the tub and toilet | [GEO…" at bounding box center [1248, 179] width 513 height 33
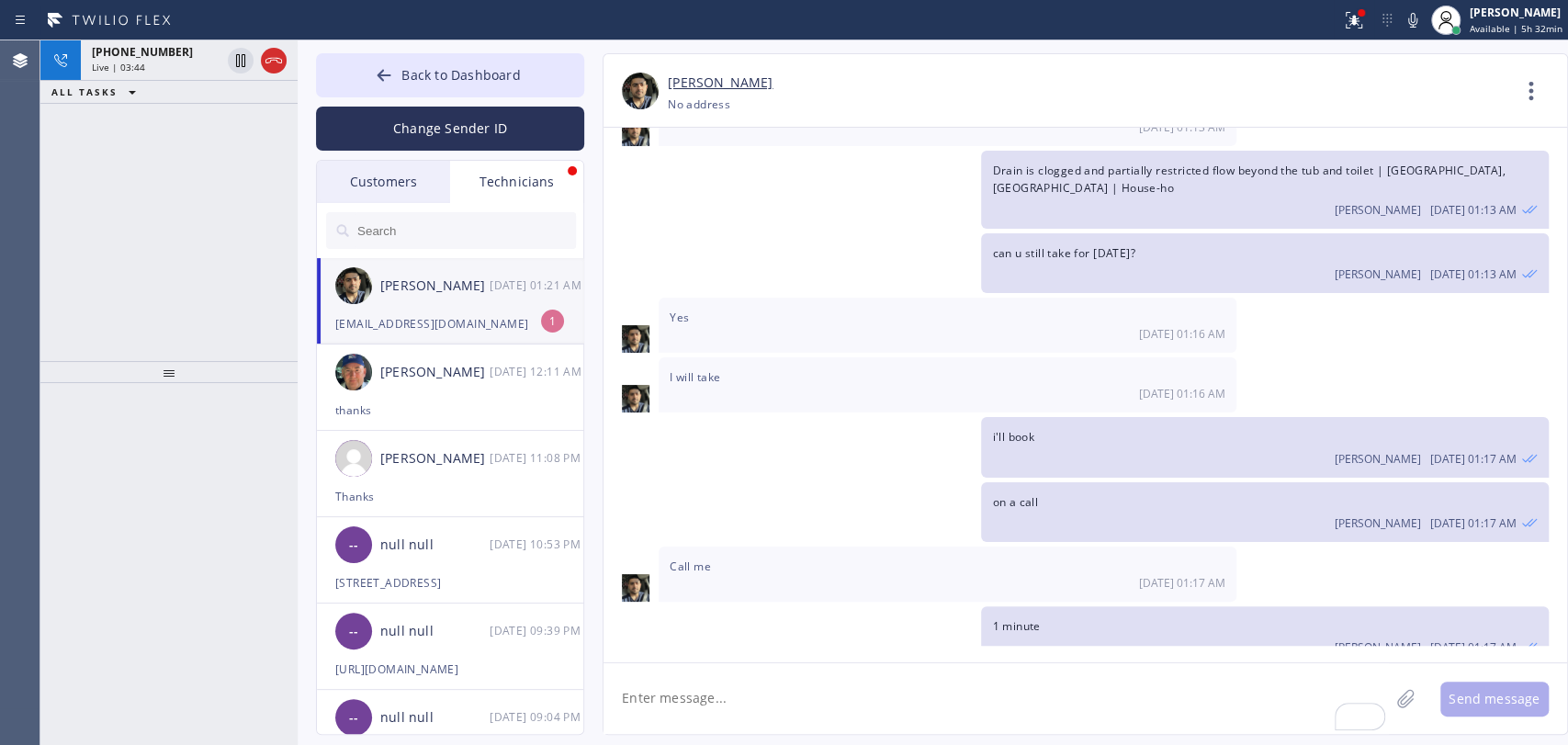
scroll to position [1831, 0]
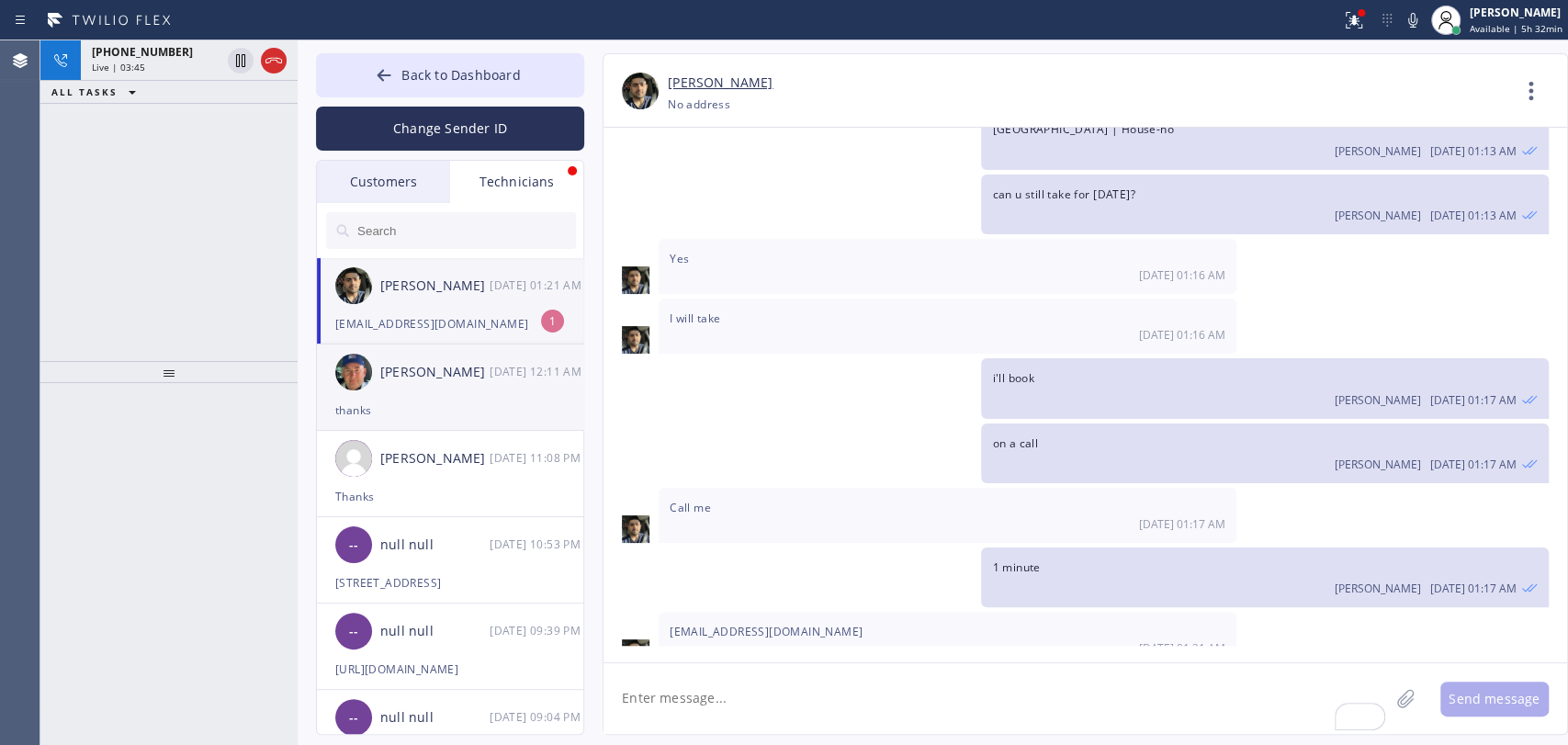
drag, startPoint x: 482, startPoint y: 316, endPoint x: 531, endPoint y: 361, distance: 66.5
click at [482, 316] on div "[EMAIL_ADDRESS][DOMAIN_NAME]" at bounding box center [450, 324] width 230 height 21
click at [775, 613] on div "[EMAIL_ADDRESS][DOMAIN_NAME] [DATE] 01:21 AM" at bounding box center [947, 639] width 578 height 55
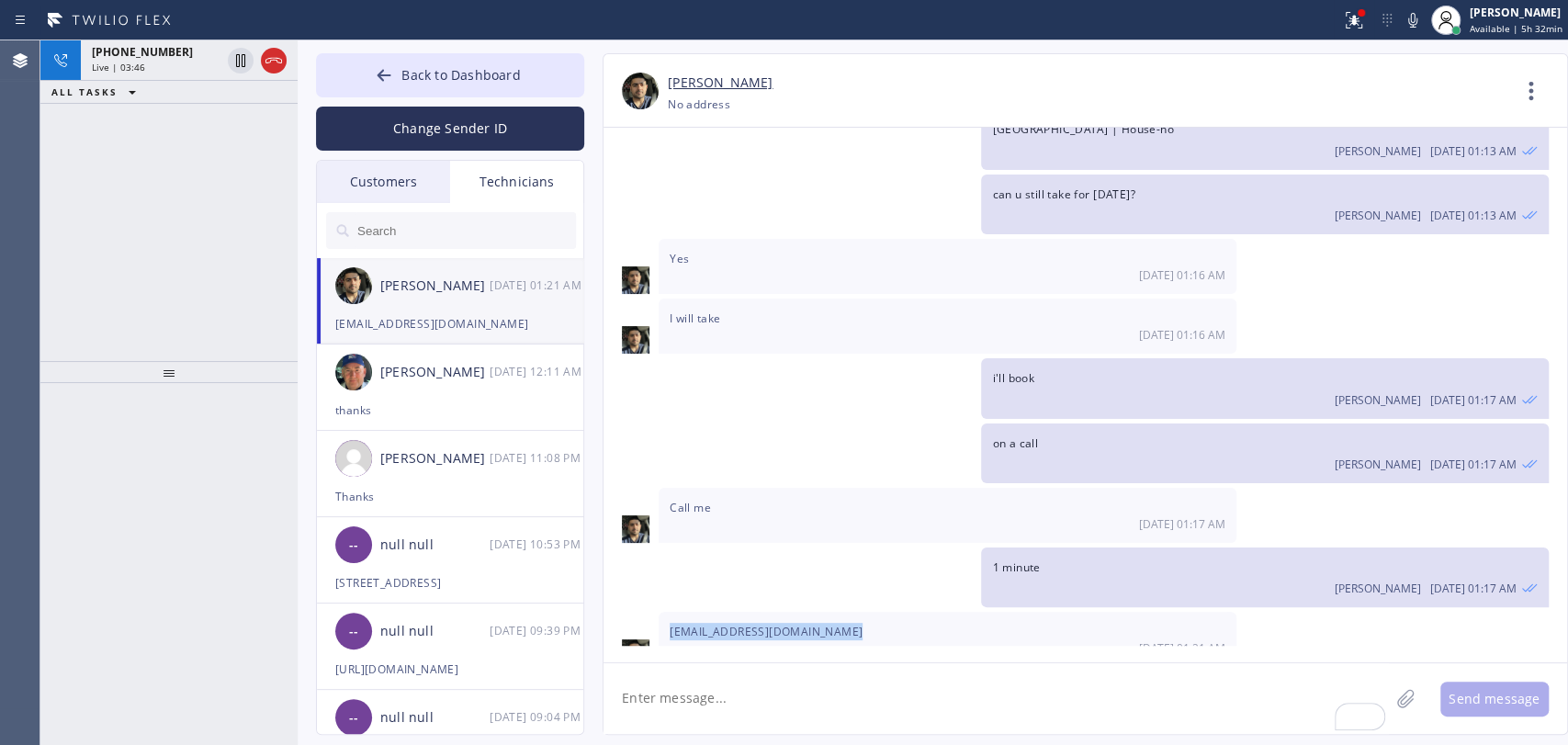
click at [775, 624] on span "[EMAIL_ADDRESS][DOMAIN_NAME]" at bounding box center [766, 632] width 193 height 16
copy span "[EMAIL_ADDRESS][DOMAIN_NAME]"
drag, startPoint x: 271, startPoint y: 62, endPoint x: 208, endPoint y: 178, distance: 132.0
click at [208, 178] on div "[PHONE_NUMBER] Live | 07:30 ALL TASKS ALL TASKS ACTIVE TASKS TASKS IN WRAP UP" at bounding box center [169, 201] width 257 height 321
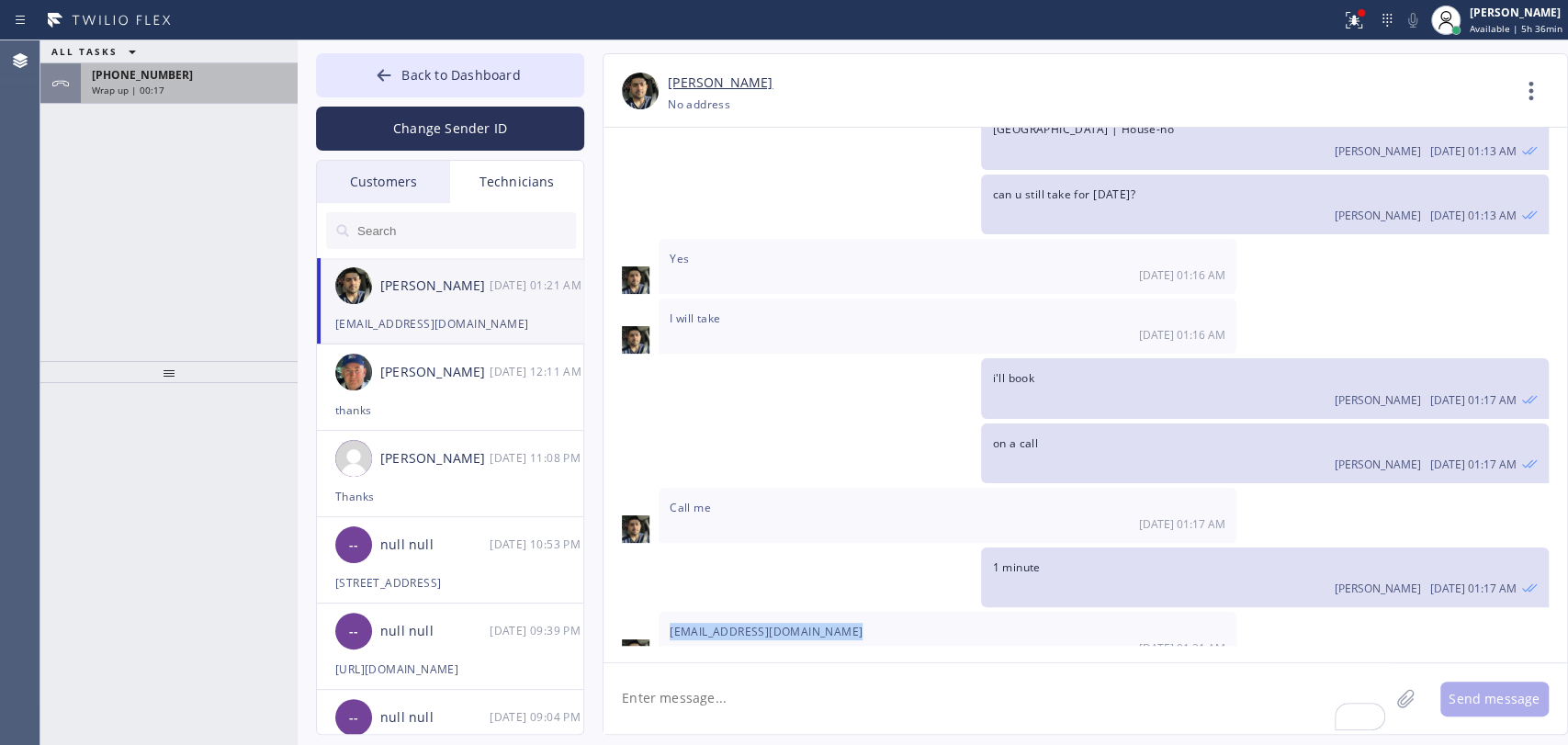
click at [125, 74] on span "[PHONE_NUMBER]" at bounding box center [143, 75] width 101 height 16
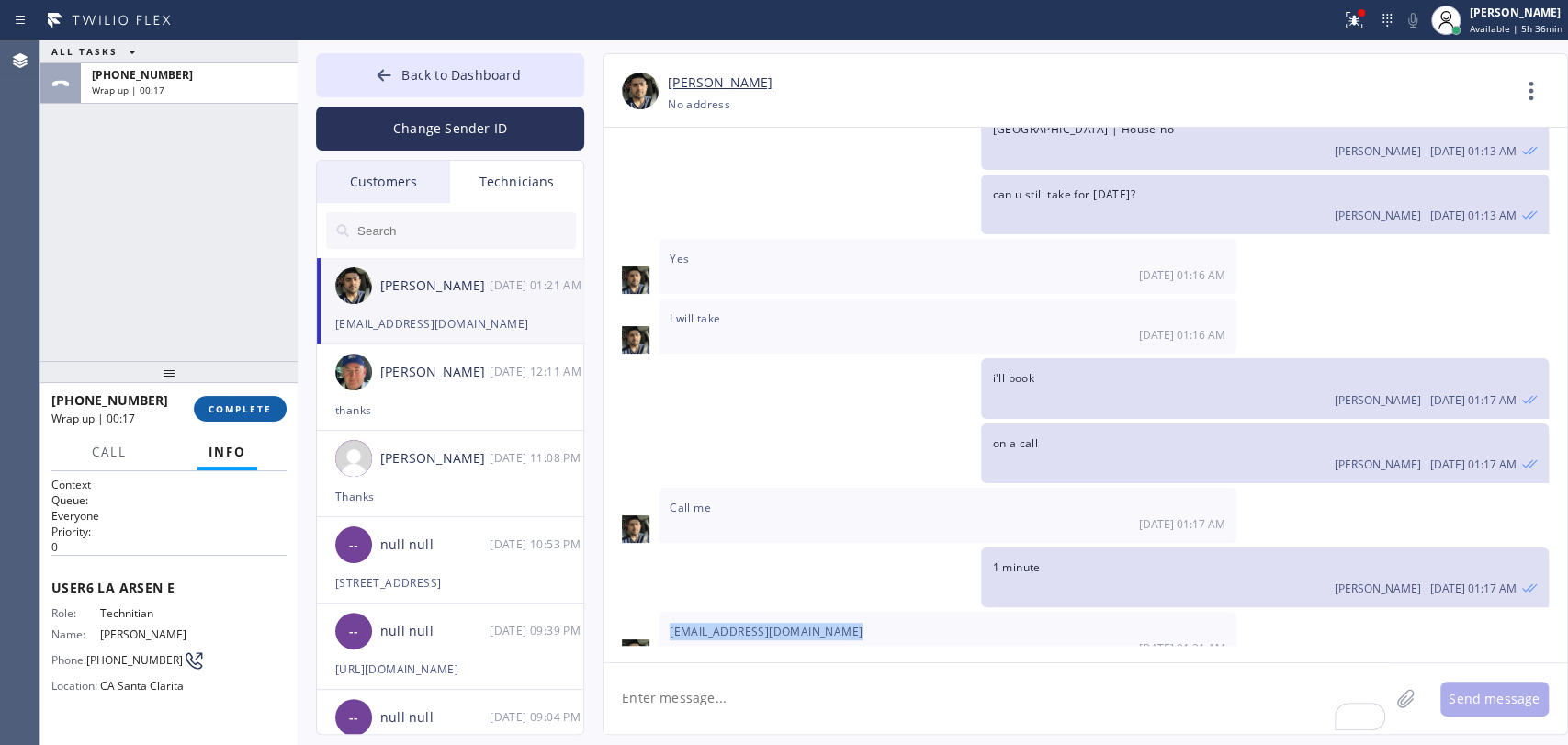
click at [221, 421] on button "COMPLETE" at bounding box center [240, 408] width 93 height 26
click at [199, 330] on div "ALL TASKS ALL TASKS ACTIVE TASKS TASKS IN WRAP UP [PHONE_NUMBER] Wrap up | 00:18" at bounding box center [169, 201] width 257 height 321
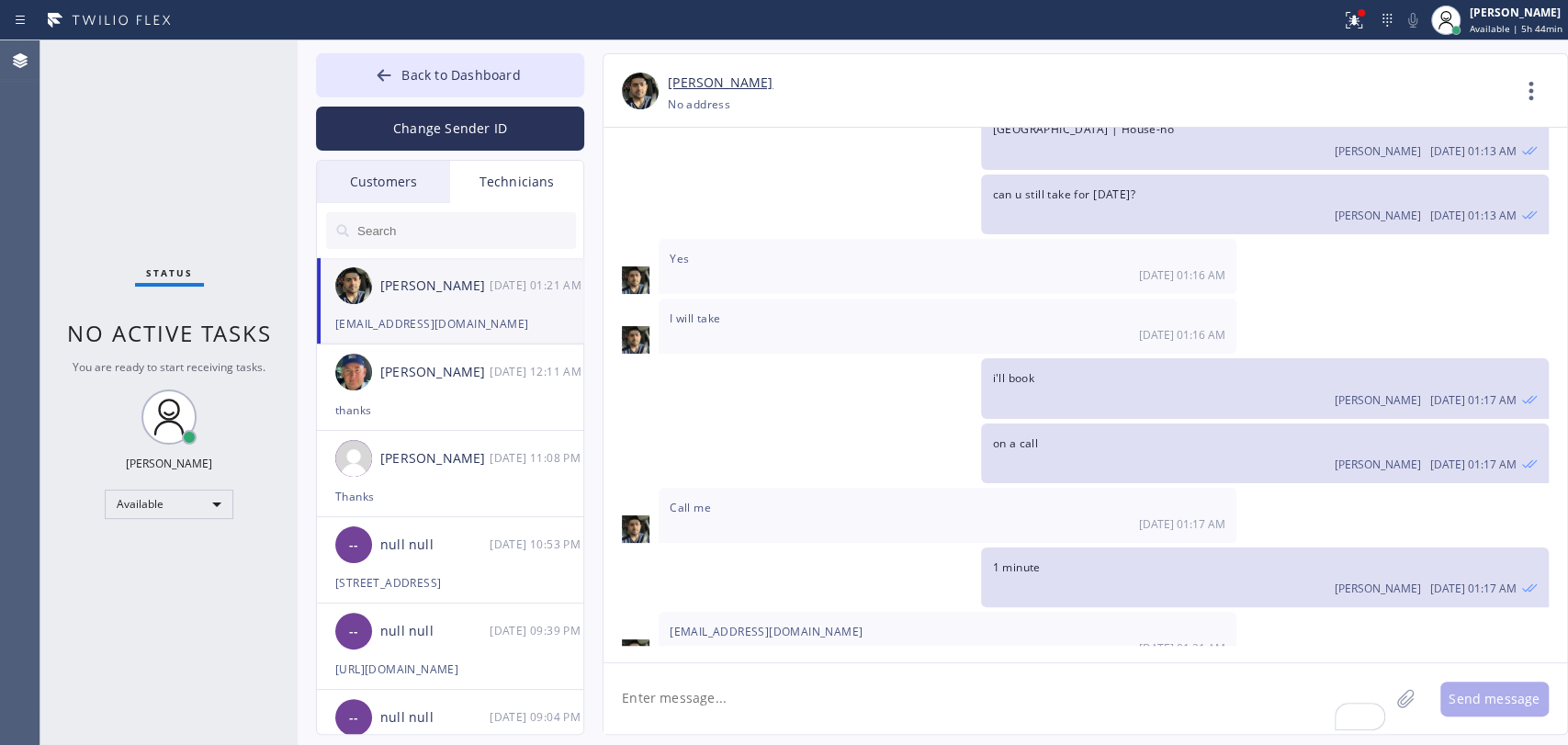
click at [782, 709] on textarea "To enrich screen reader interactions, please activate Accessibility in Grammarl…" at bounding box center [996, 698] width 785 height 71
type textarea "sent to both emails"
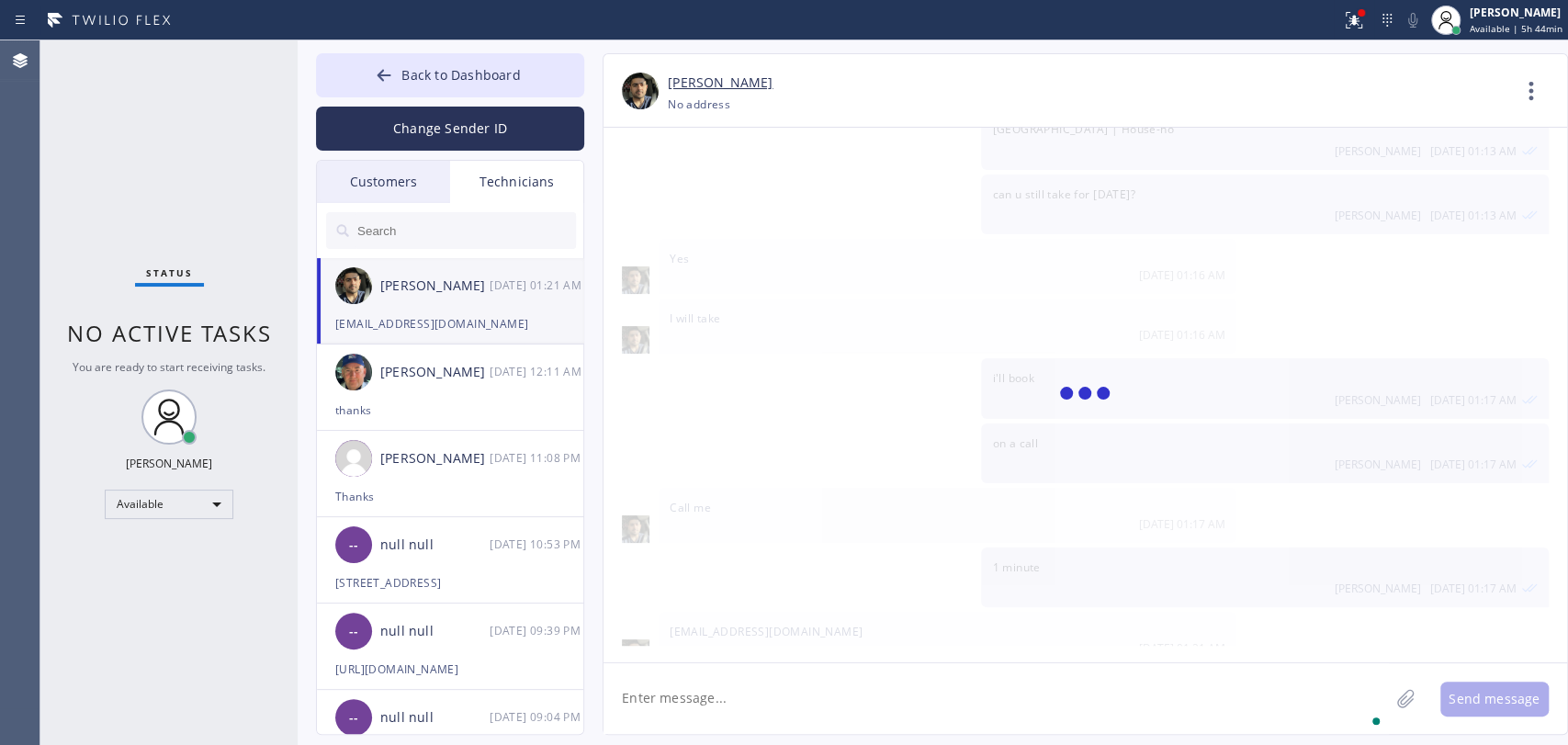
scroll to position [1895, 0]
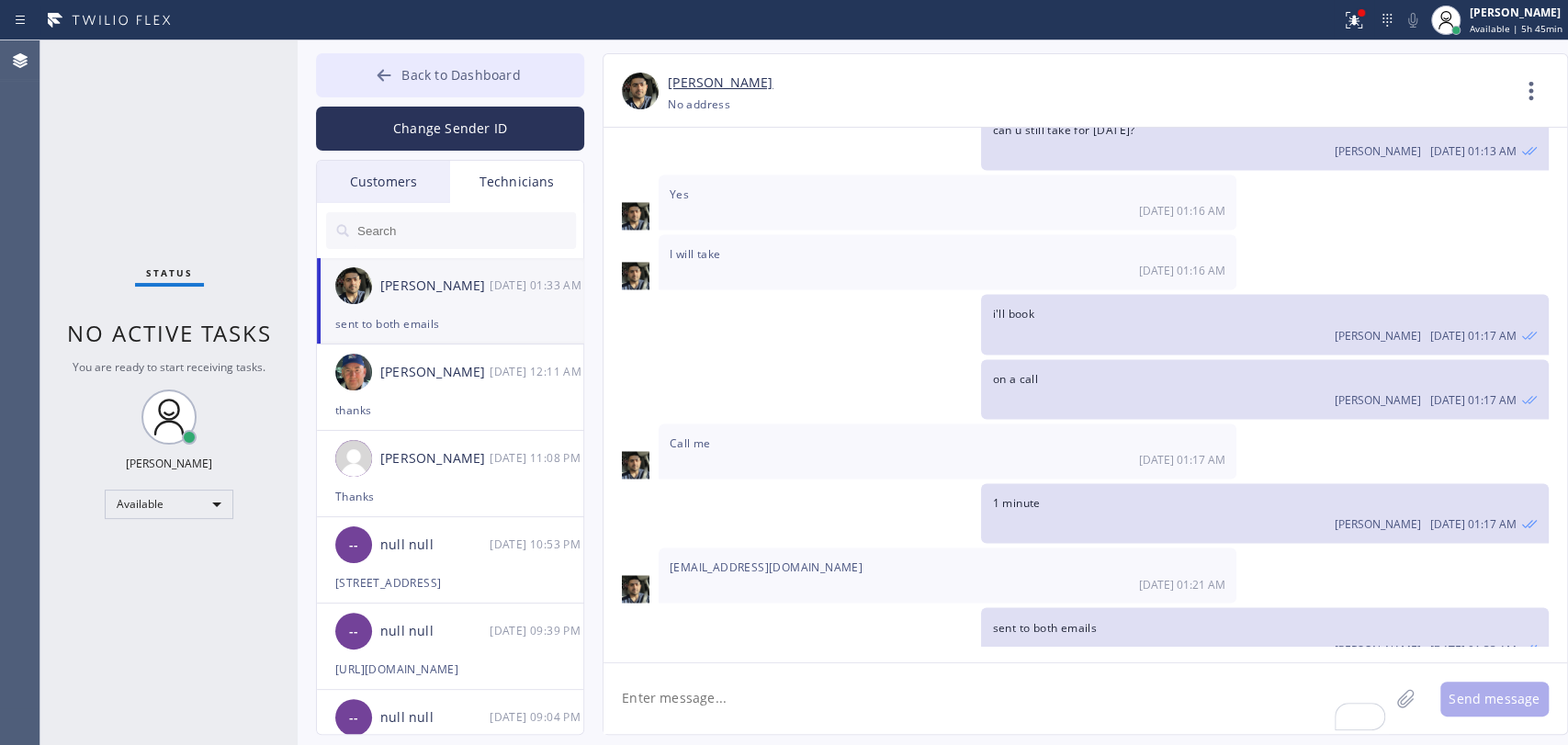
click at [536, 58] on button "Back to Dashboard" at bounding box center [450, 75] width 269 height 44
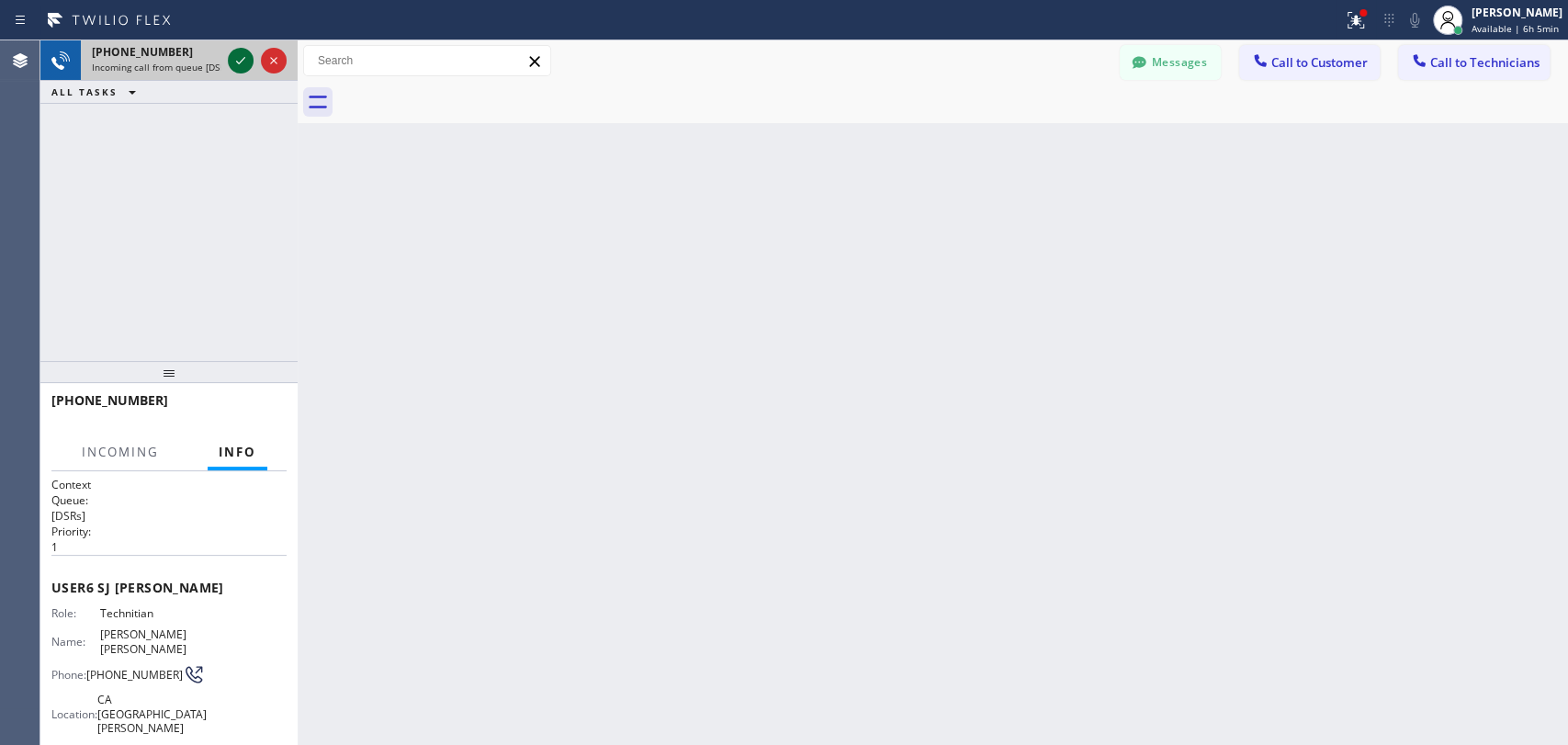
click at [232, 65] on icon at bounding box center [240, 60] width 22 height 22
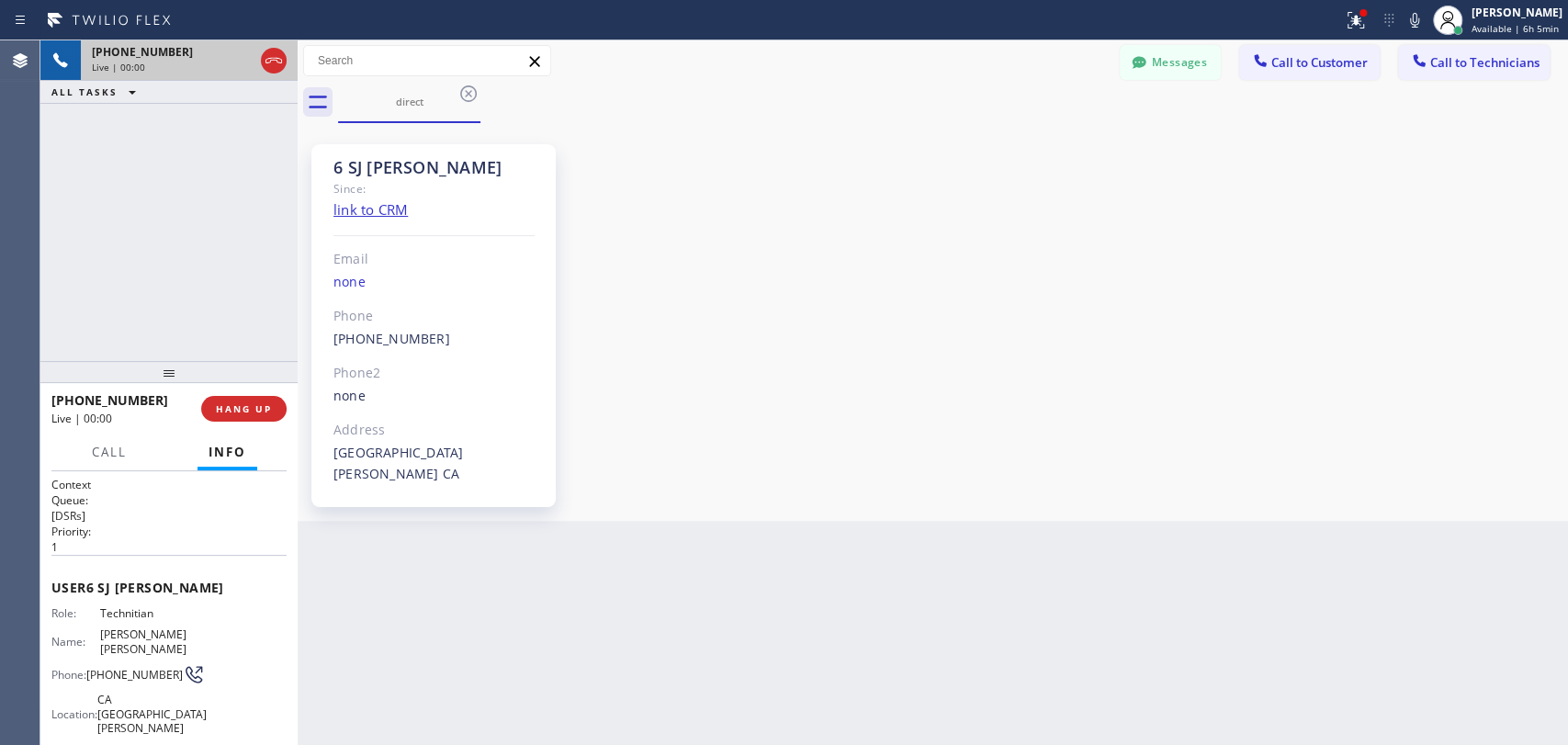
scroll to position [740, 0]
click at [375, 172] on div "6 SJ [PERSON_NAME]" at bounding box center [433, 168] width 201 height 21
click at [361, 164] on div "6 SJ [PERSON_NAME]" at bounding box center [433, 168] width 201 height 21
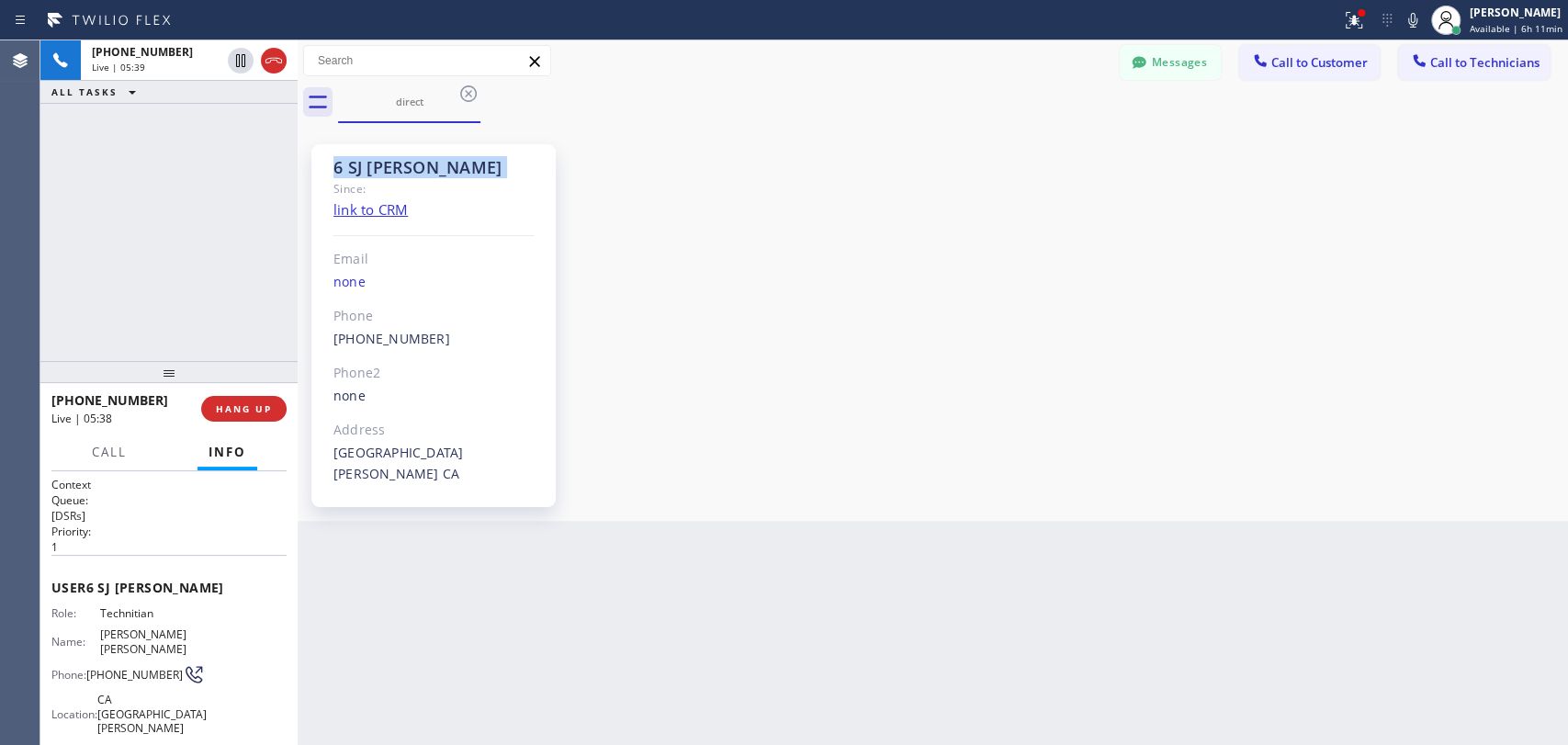
drag, startPoint x: 361, startPoint y: 164, endPoint x: 349, endPoint y: 166, distance: 12.2
click at [360, 164] on div "6 SJ [PERSON_NAME]" at bounding box center [433, 168] width 201 height 21
click at [349, 166] on div "6 SJ [PERSON_NAME]" at bounding box center [433, 168] width 201 height 21
drag, startPoint x: 349, startPoint y: 166, endPoint x: 521, endPoint y: 175, distance: 172.2
click at [521, 175] on div "6 SJ [PERSON_NAME]" at bounding box center [433, 168] width 201 height 21
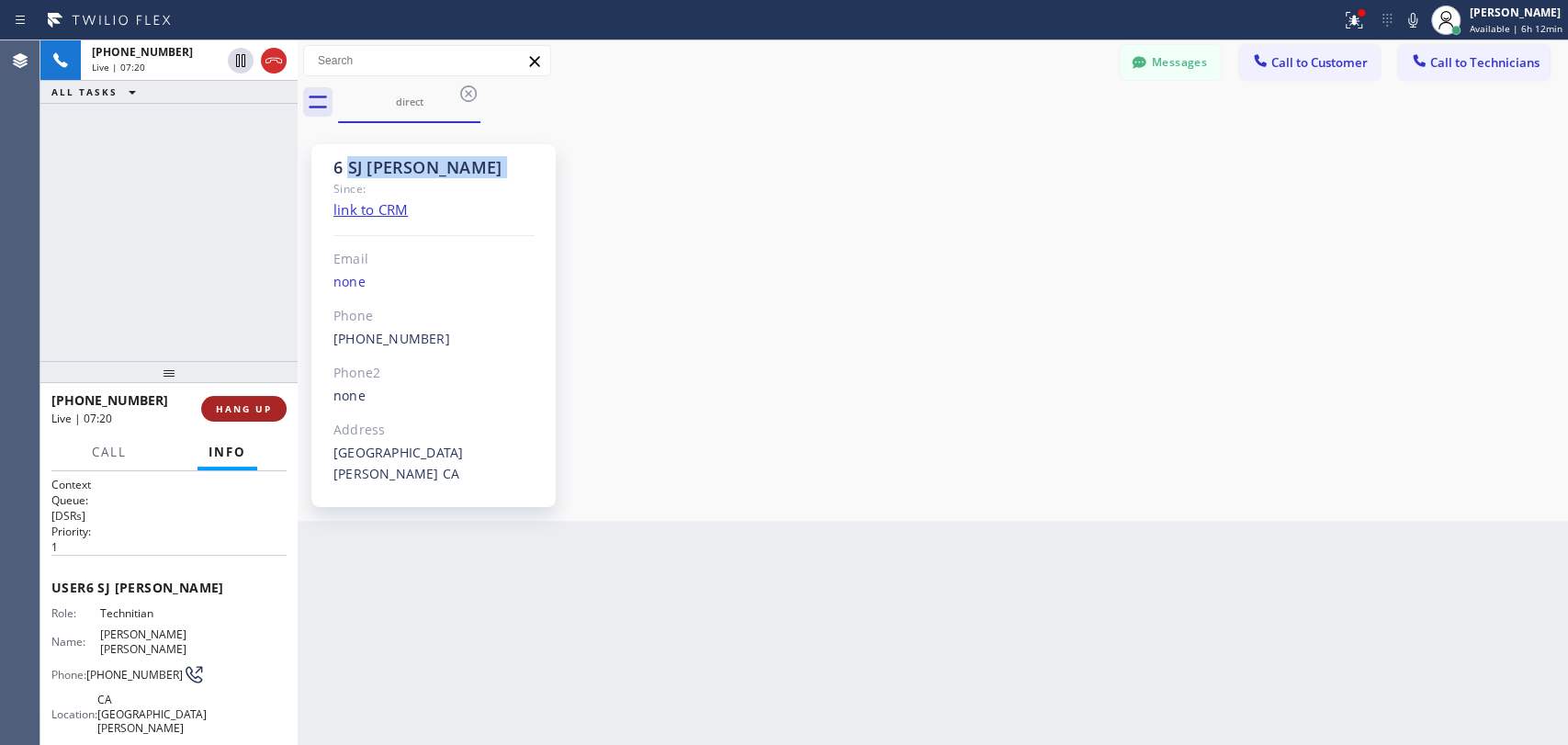
click at [266, 413] on span "HANG UP" at bounding box center [244, 408] width 56 height 13
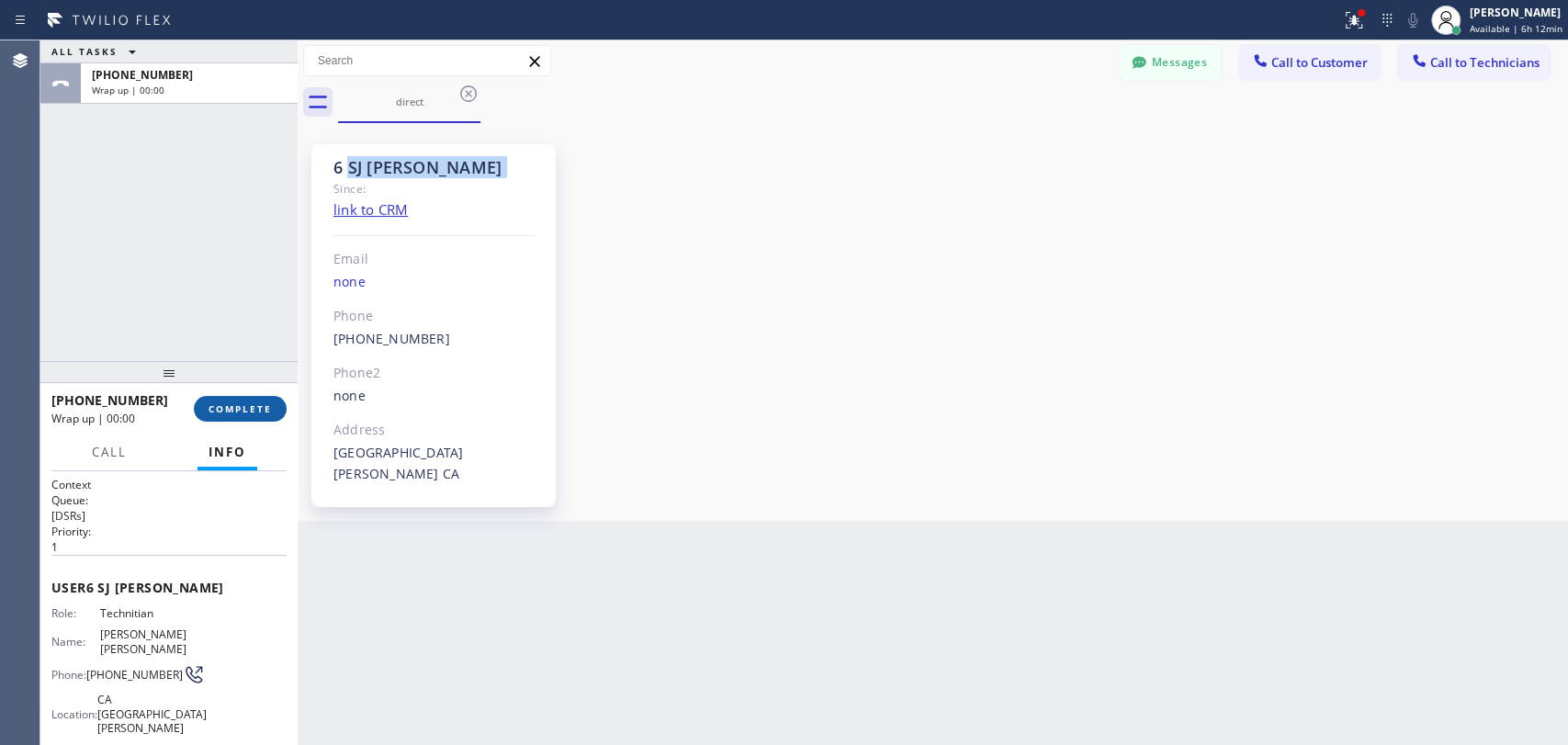
click at [265, 413] on span "COMPLETE" at bounding box center [240, 408] width 63 height 13
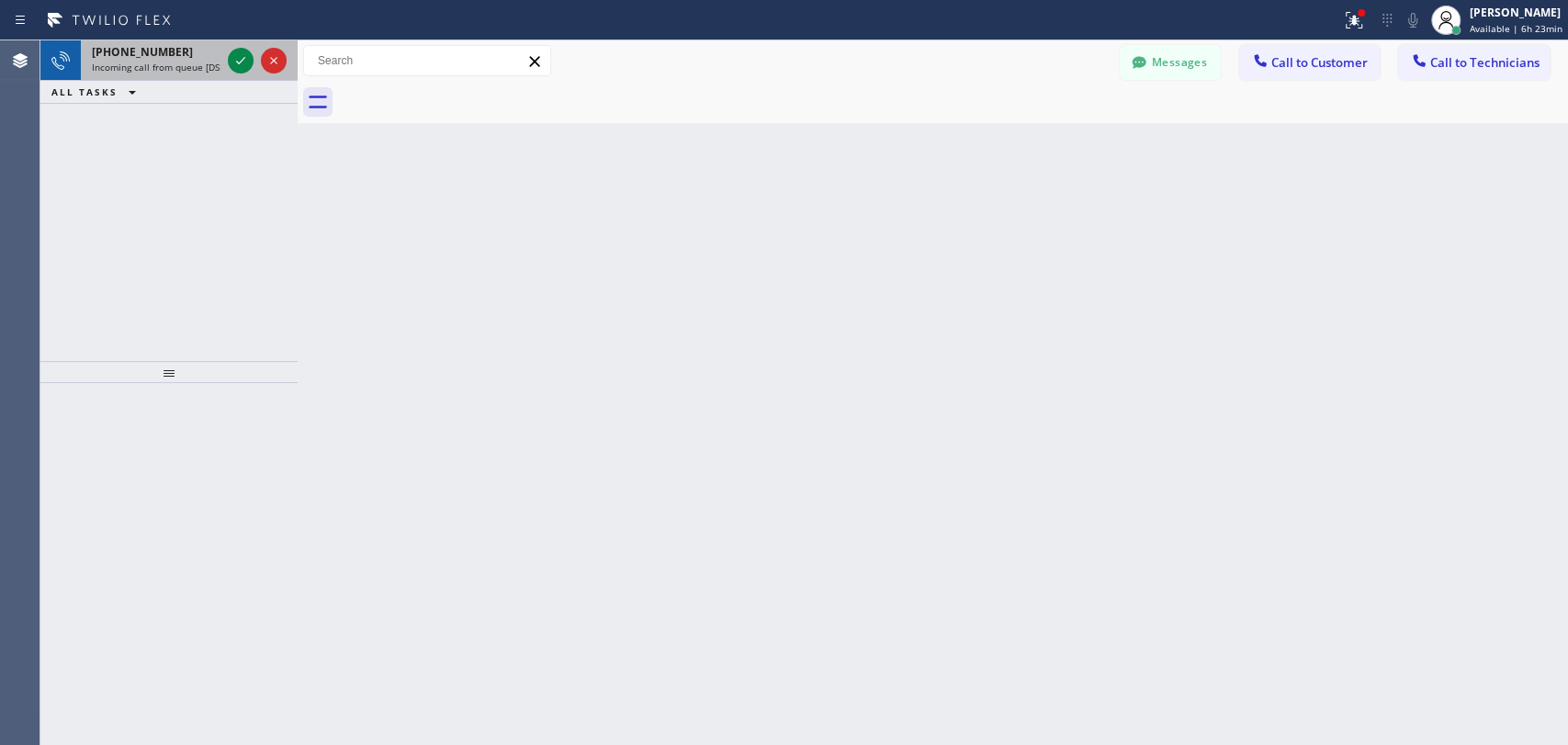
click at [160, 55] on span "[PHONE_NUMBER]" at bounding box center [143, 51] width 101 height 16
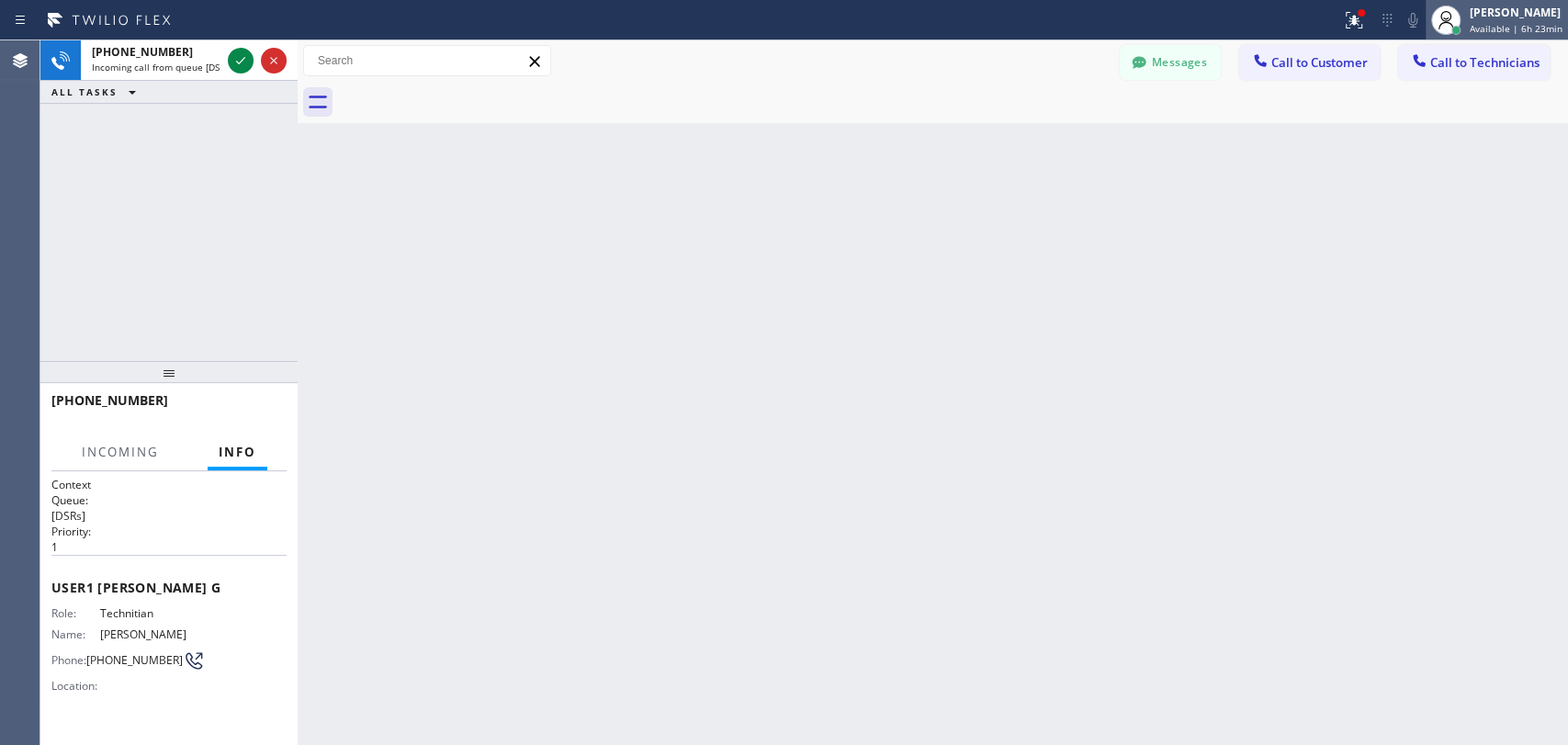
click at [1432, 32] on div at bounding box center [1446, 20] width 41 height 41
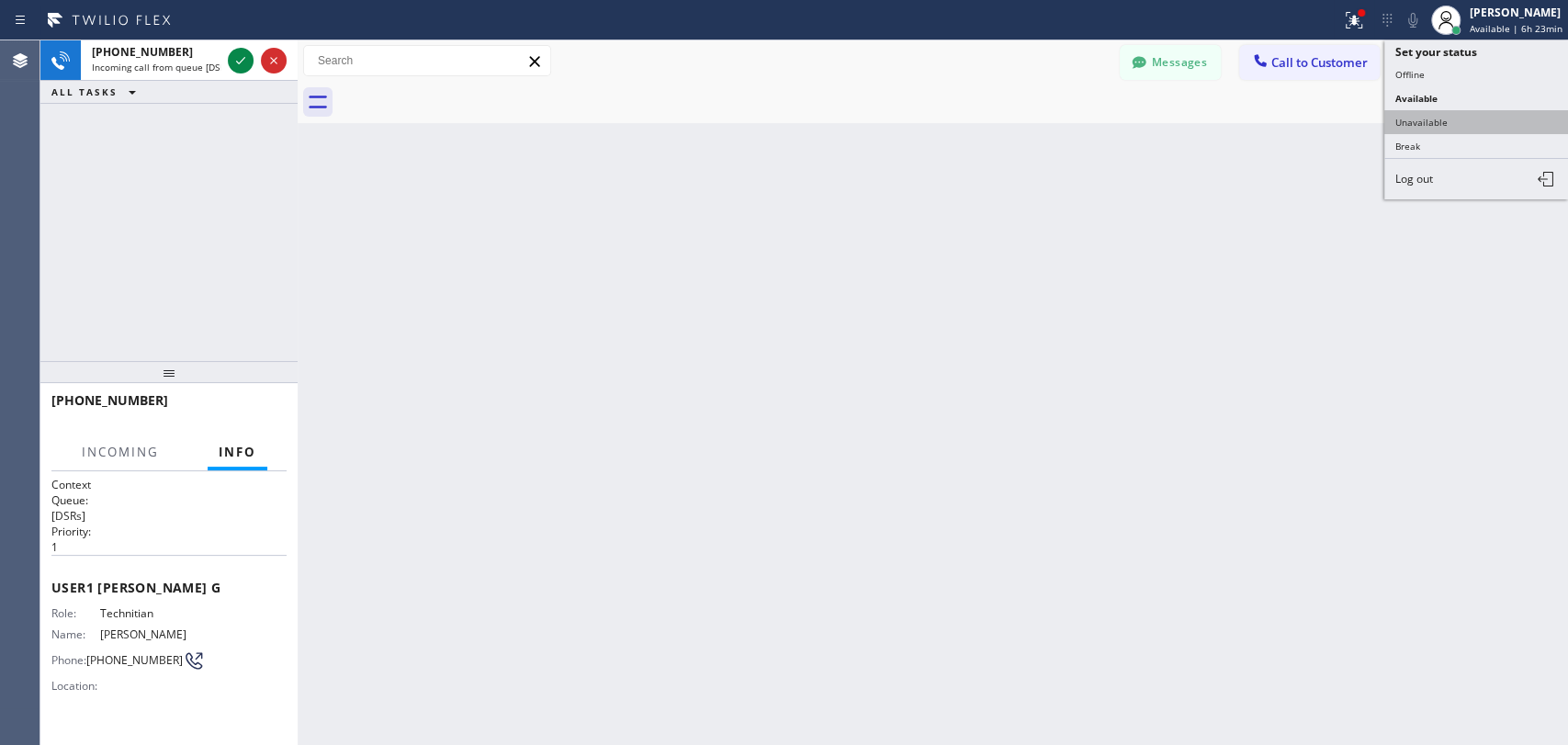
click at [1430, 120] on button "Unavailable" at bounding box center [1476, 122] width 183 height 24
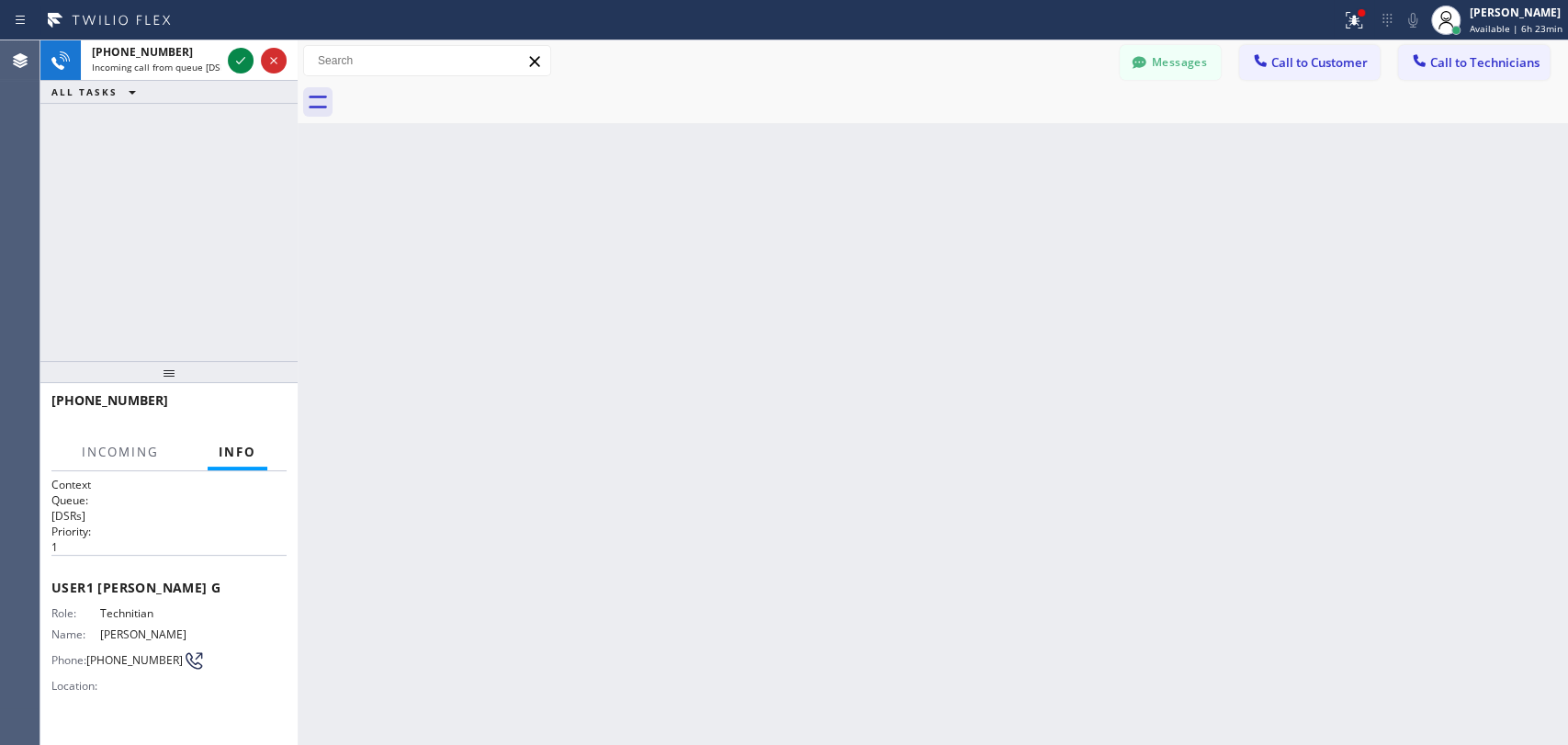
click at [1103, 61] on div "Messages Call to Customer Call to Technicians Outbound call Location [GEOGRAPHI…" at bounding box center [933, 60] width 1270 height 32
click at [1189, 63] on button "Messages" at bounding box center [1170, 62] width 101 height 35
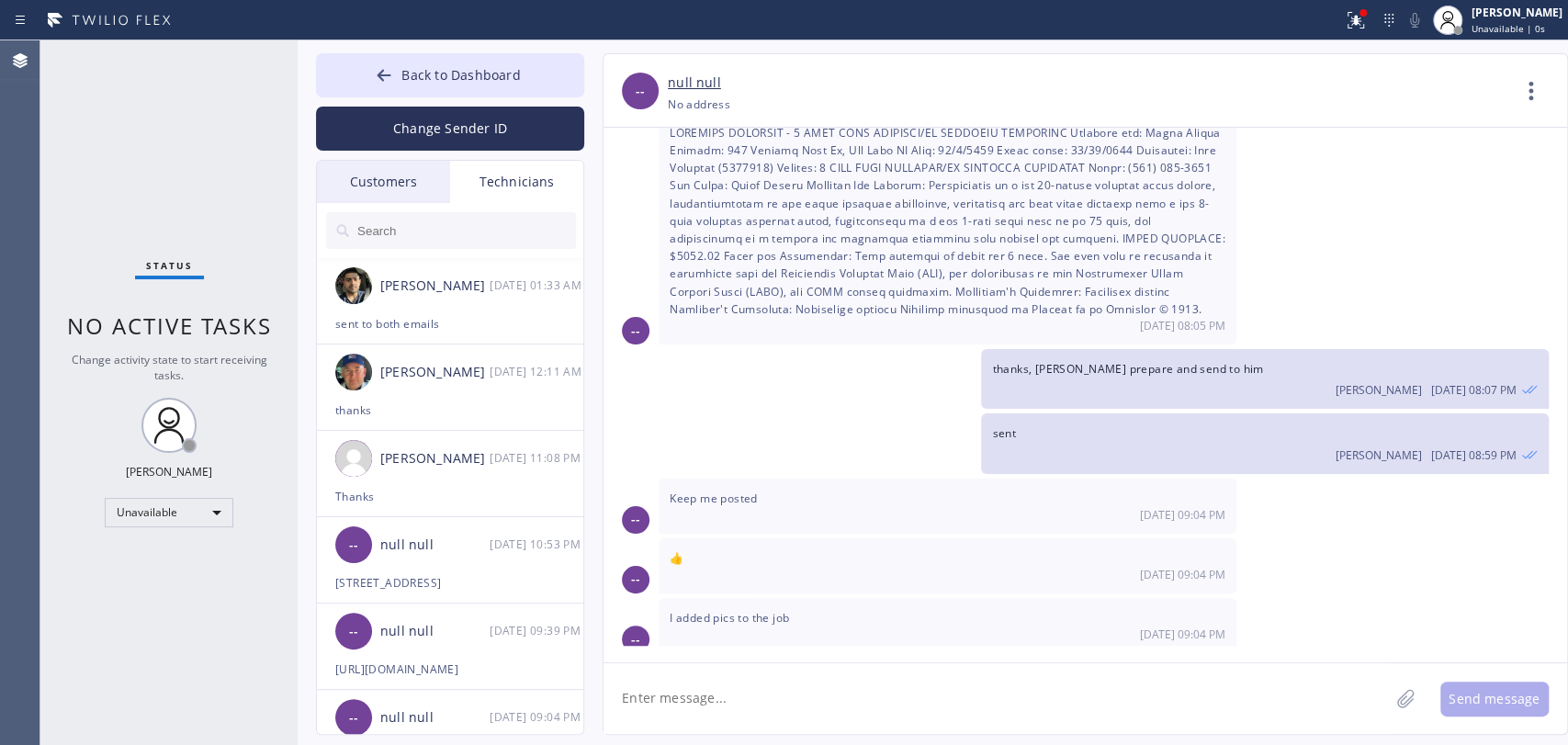
click at [499, 228] on input "text" at bounding box center [465, 231] width 220 height 37
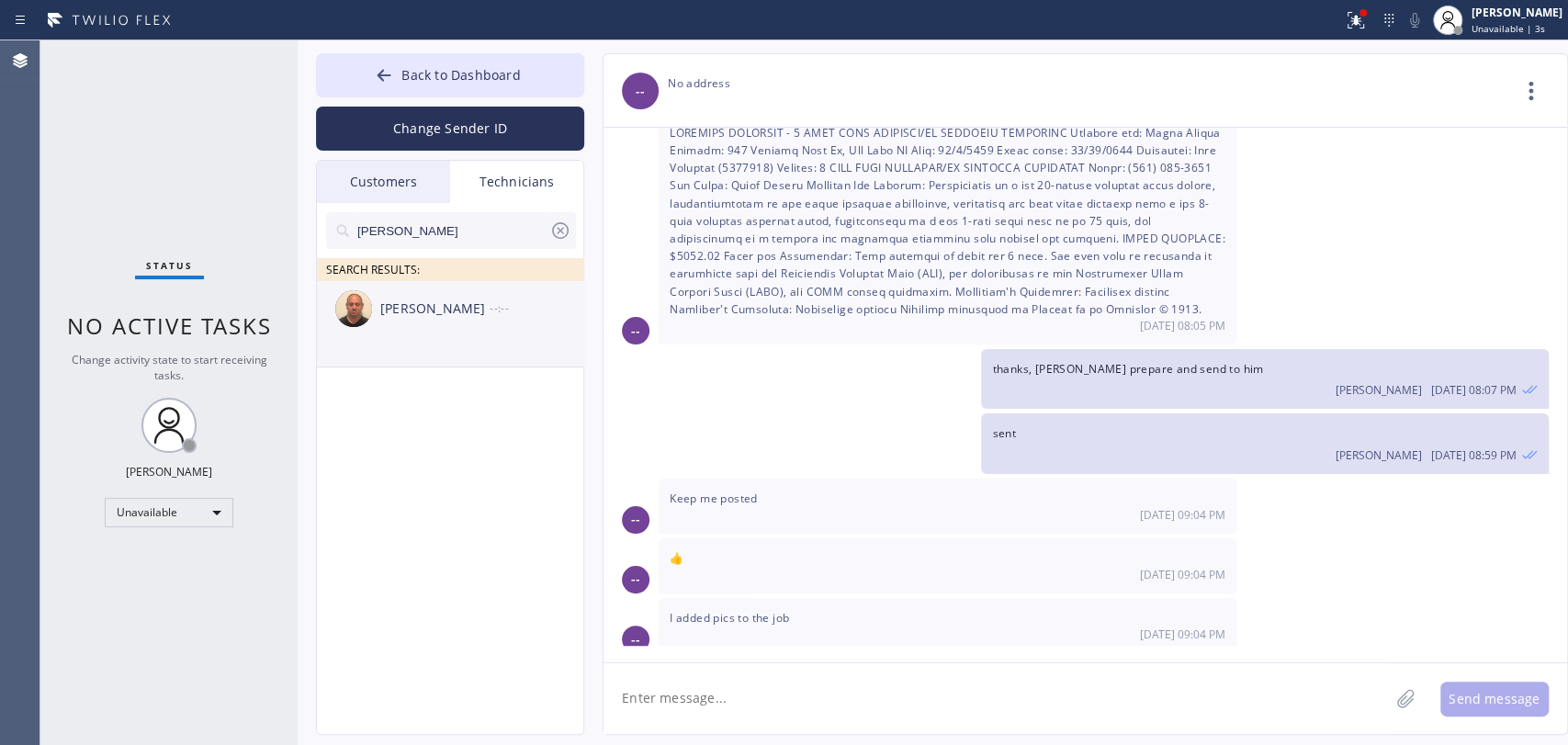
type input "[PERSON_NAME]"
click at [426, 328] on div "[PERSON_NAME] --:--" at bounding box center [451, 308] width 269 height 55
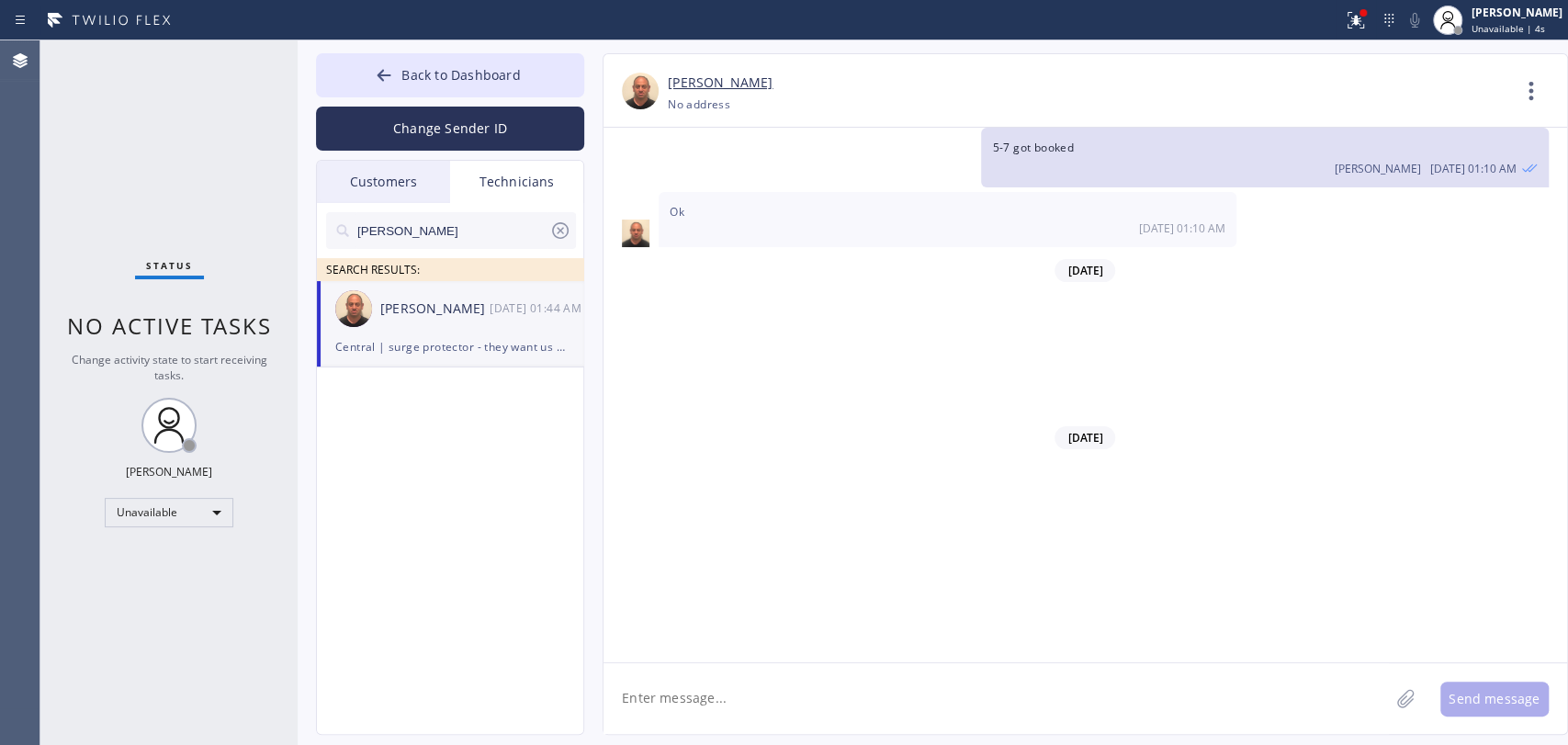
scroll to position [17648, 0]
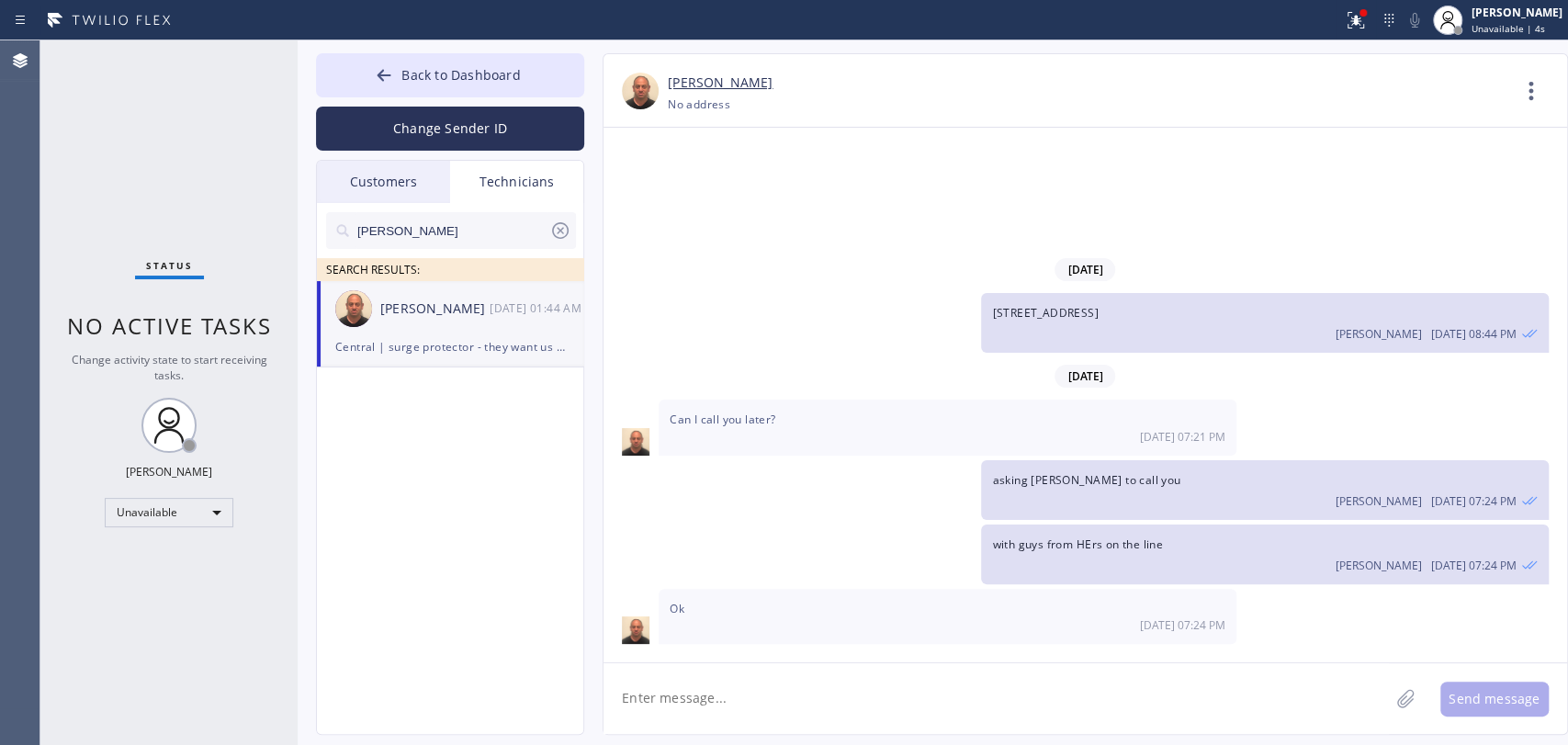
click at [688, 704] on textarea at bounding box center [996, 698] width 785 height 71
type textarea "i'm on a meeting"
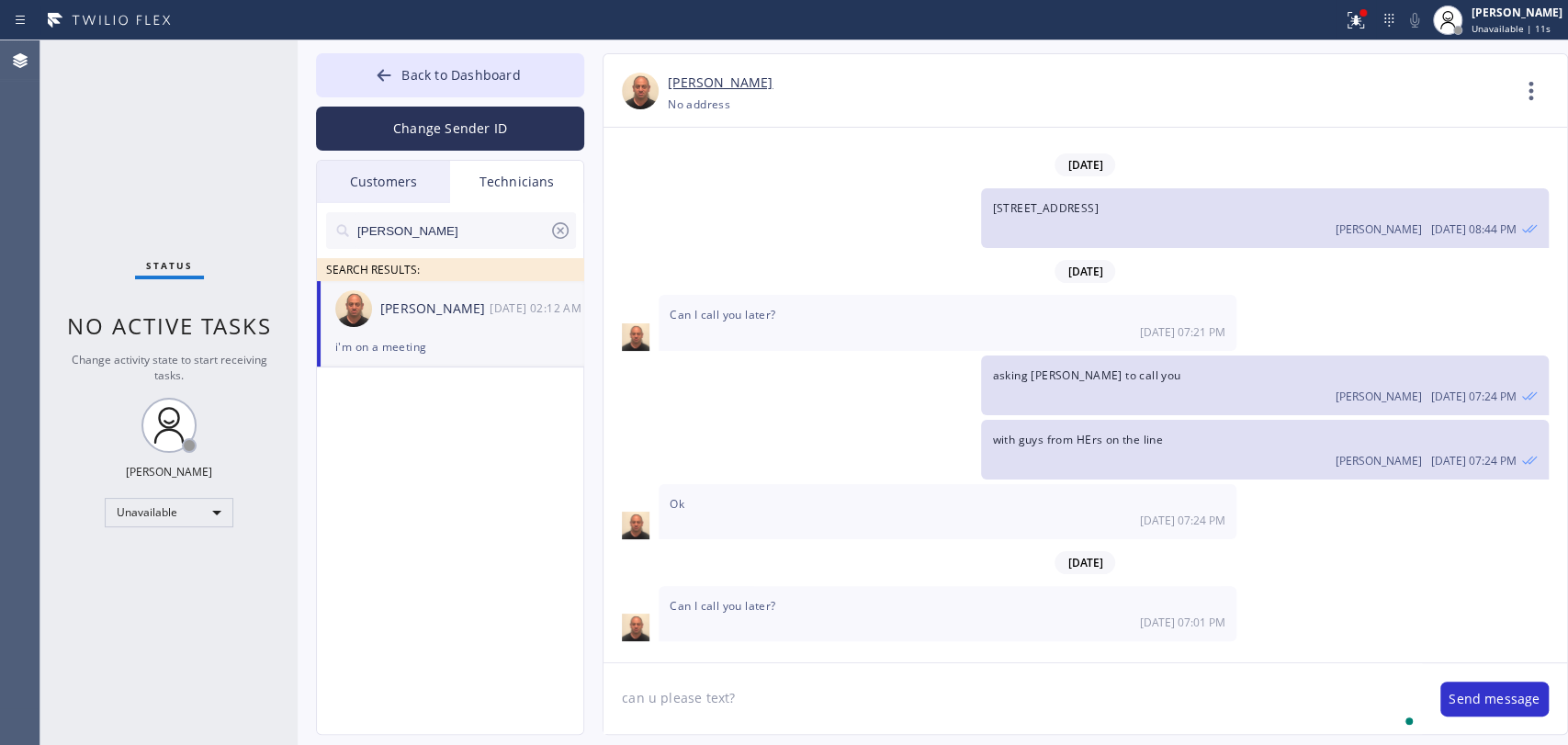
type textarea "can u please text?"
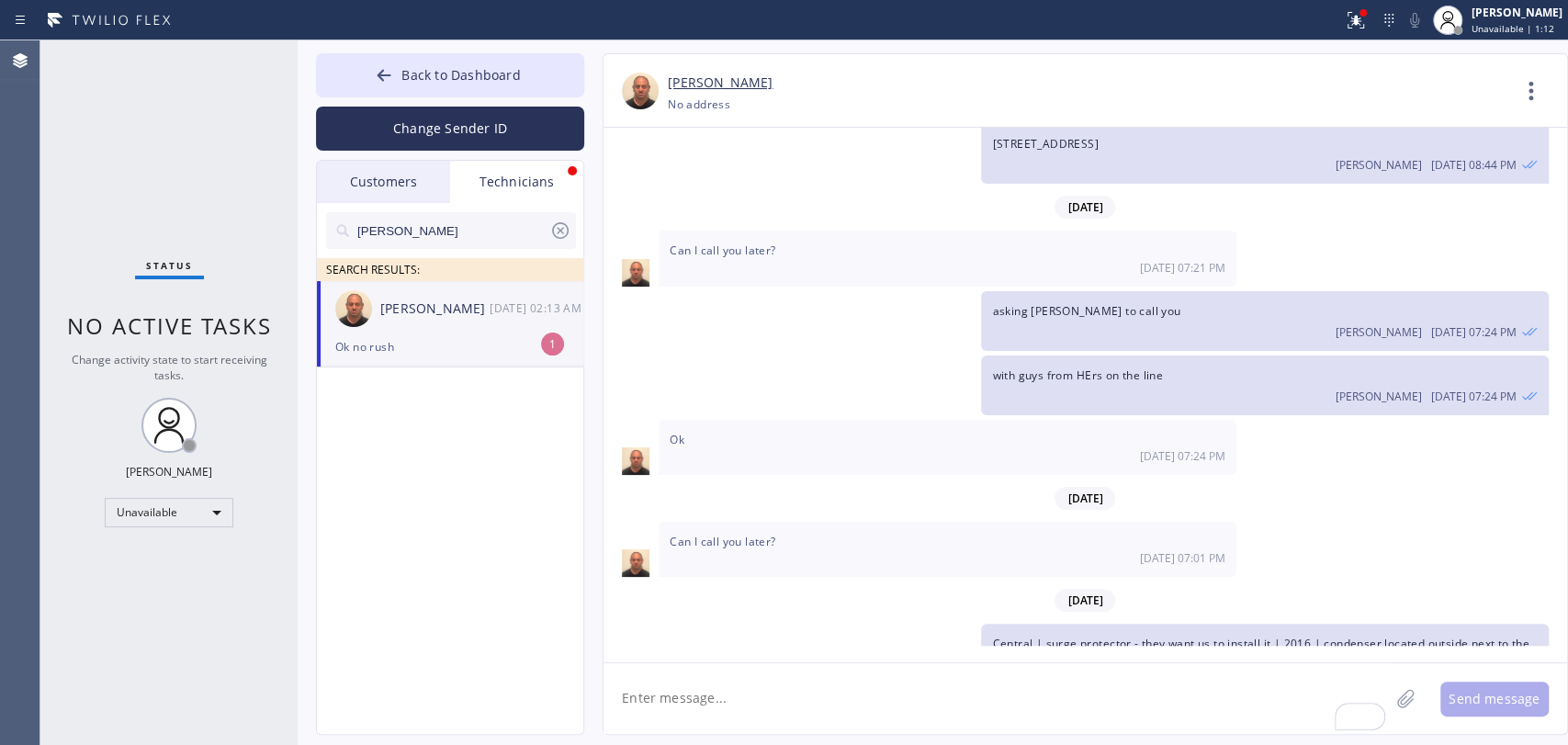
scroll to position [17876, 0]
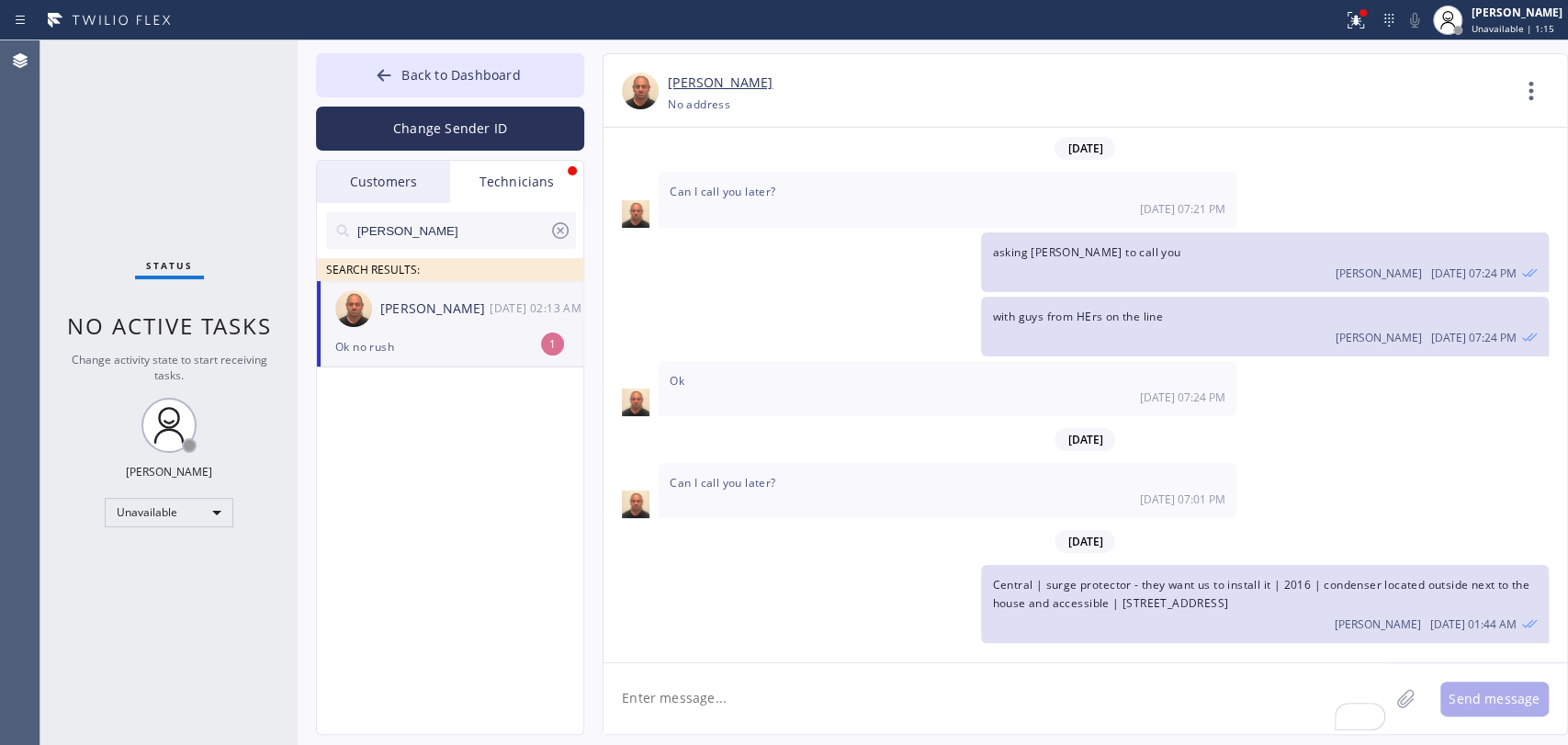
click at [424, 335] on div "[PERSON_NAME] [DATE] 02:13 AM" at bounding box center [451, 308] width 269 height 55
click at [718, 685] on textarea "To enrich screen reader interactions, please activate Accessibility in Grammarl…" at bounding box center [996, 698] width 785 height 71
click at [1532, 105] on div "Contact Full Information Call to Technician" at bounding box center [1538, 94] width 58 height 44
click at [1532, 105] on icon at bounding box center [1530, 90] width 44 height 44
click at [1350, 193] on li "Call to Technician" at bounding box center [1420, 188] width 267 height 48
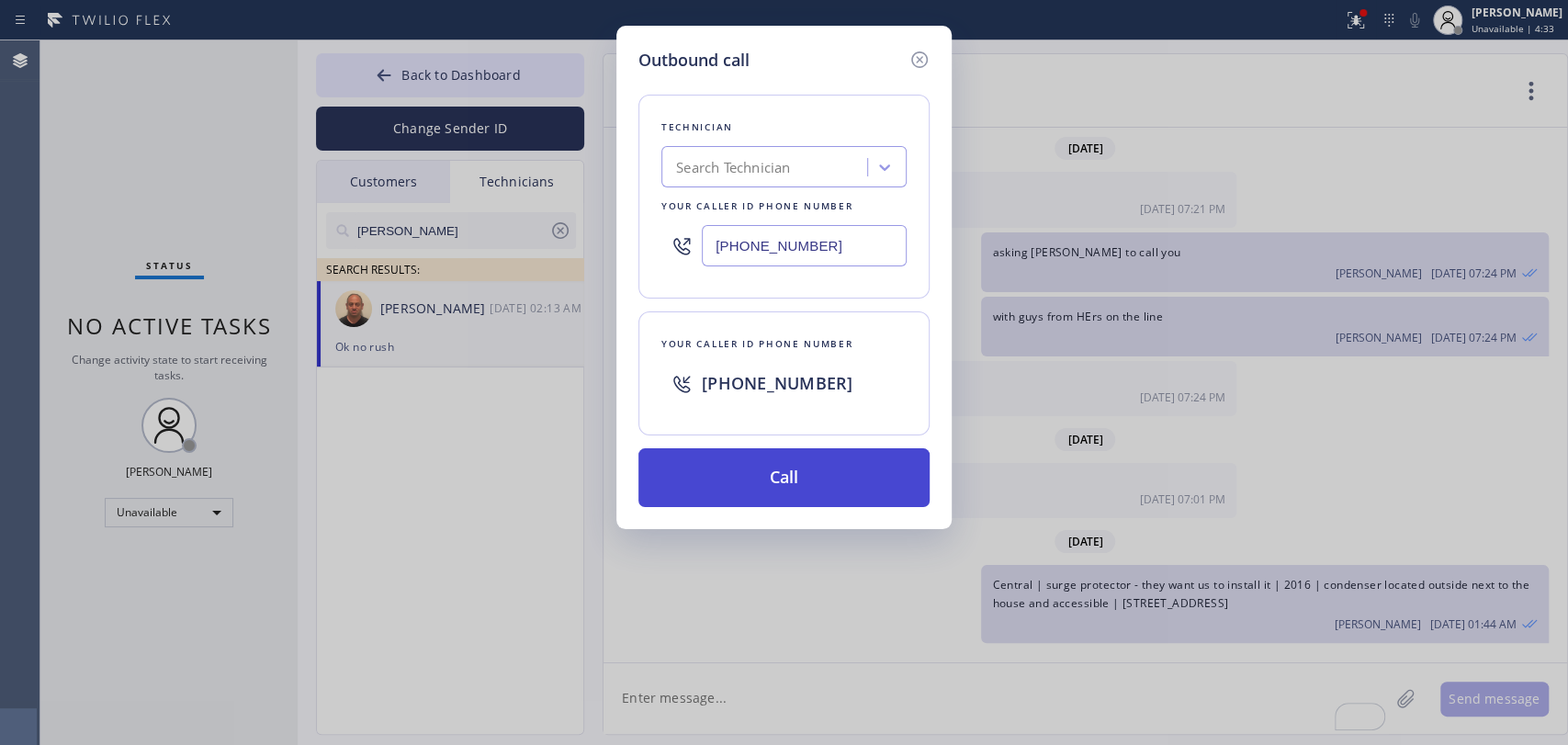
click at [823, 472] on button "Call" at bounding box center [784, 477] width 291 height 59
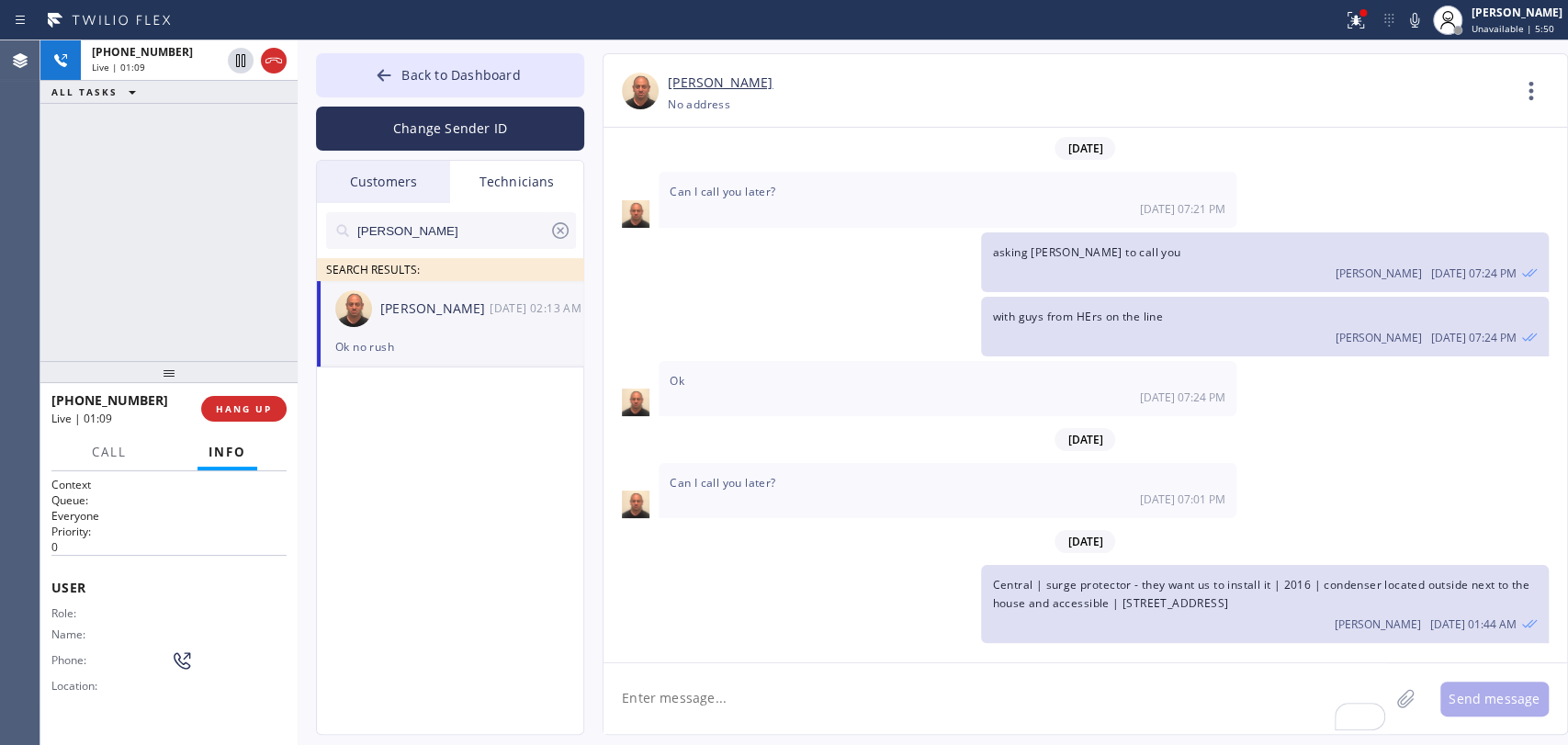
click at [1117, 690] on div "i'm on a meeting [PERSON_NAME] [DATE] 02:12 AM" at bounding box center [1264, 720] width 566 height 60
click at [1105, 690] on div "i'm on a meeting [PERSON_NAME] [DATE] 02:12 AM" at bounding box center [1264, 720] width 566 height 60
click at [1104, 690] on div "i'm on a meeting [PERSON_NAME] [DATE] 02:12 AM" at bounding box center [1264, 720] width 566 height 60
click at [1118, 577] on span "Central | surge protector - they want us to install it | 2016 | condenser locat…" at bounding box center [1260, 594] width 536 height 33
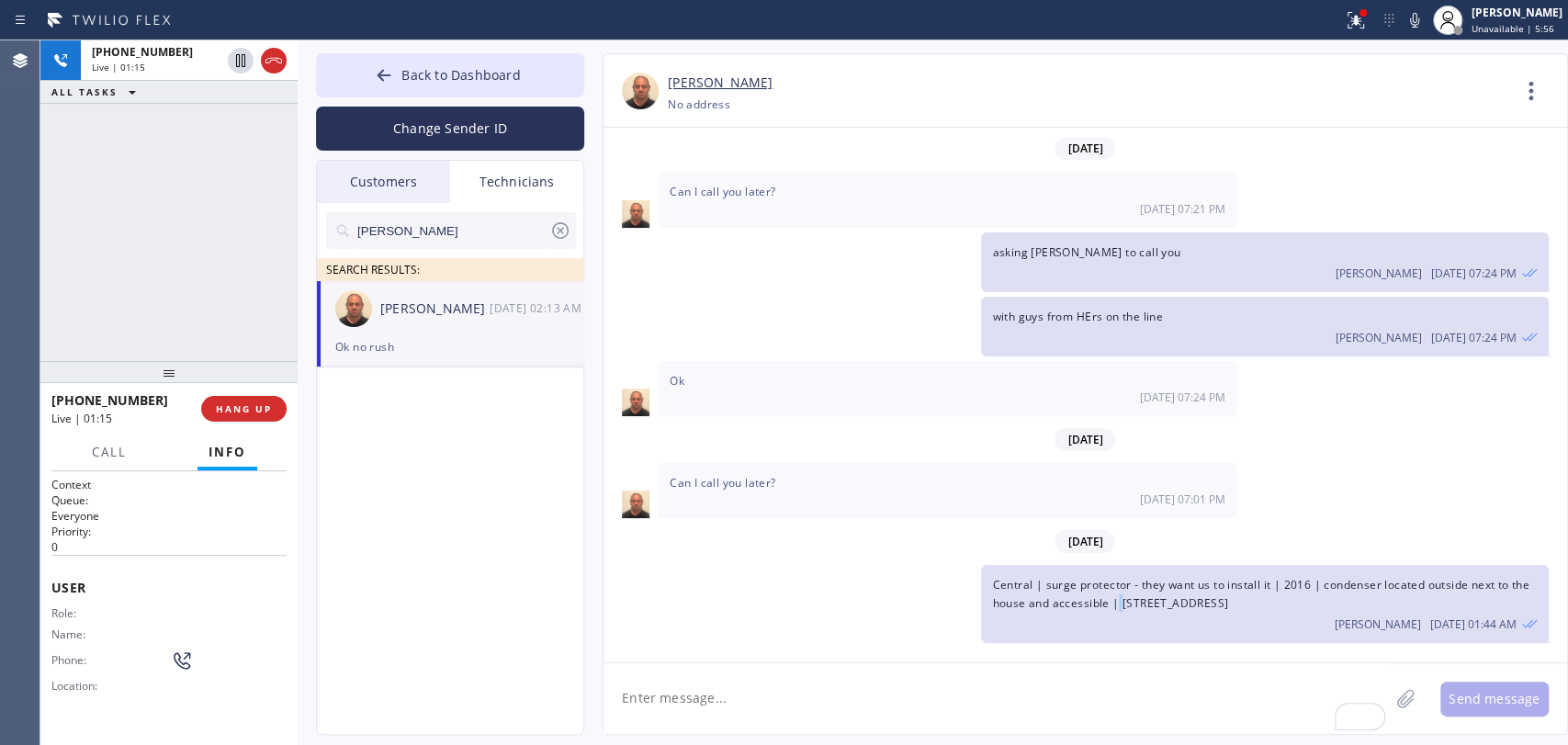
click at [1118, 577] on span "Central | surge protector - they want us to install it | 2016 | condenser locat…" at bounding box center [1260, 594] width 536 height 33
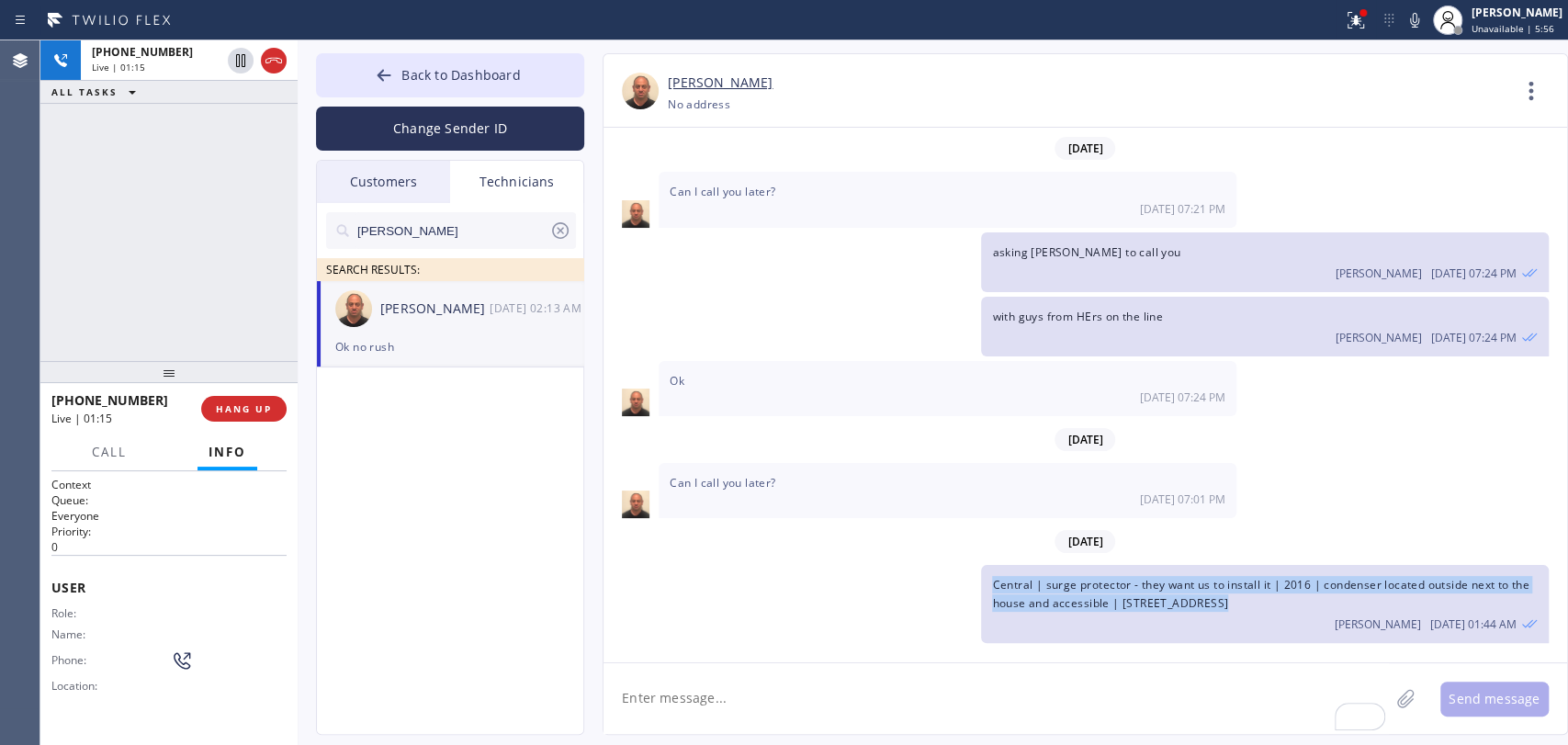
click at [1118, 577] on span "Central | surge protector - they want us to install it | 2016 | condenser locat…" at bounding box center [1260, 594] width 536 height 33
click at [1112, 577] on span "Central | surge protector - they want us to install it | 2016 | condenser locat…" at bounding box center [1260, 594] width 536 height 33
drag, startPoint x: 1112, startPoint y: 367, endPoint x: 1005, endPoint y: 356, distance: 107.6
click at [1005, 577] on span "Central | surge protector - they want us to install it | 2016 | condenser locat…" at bounding box center [1260, 594] width 536 height 33
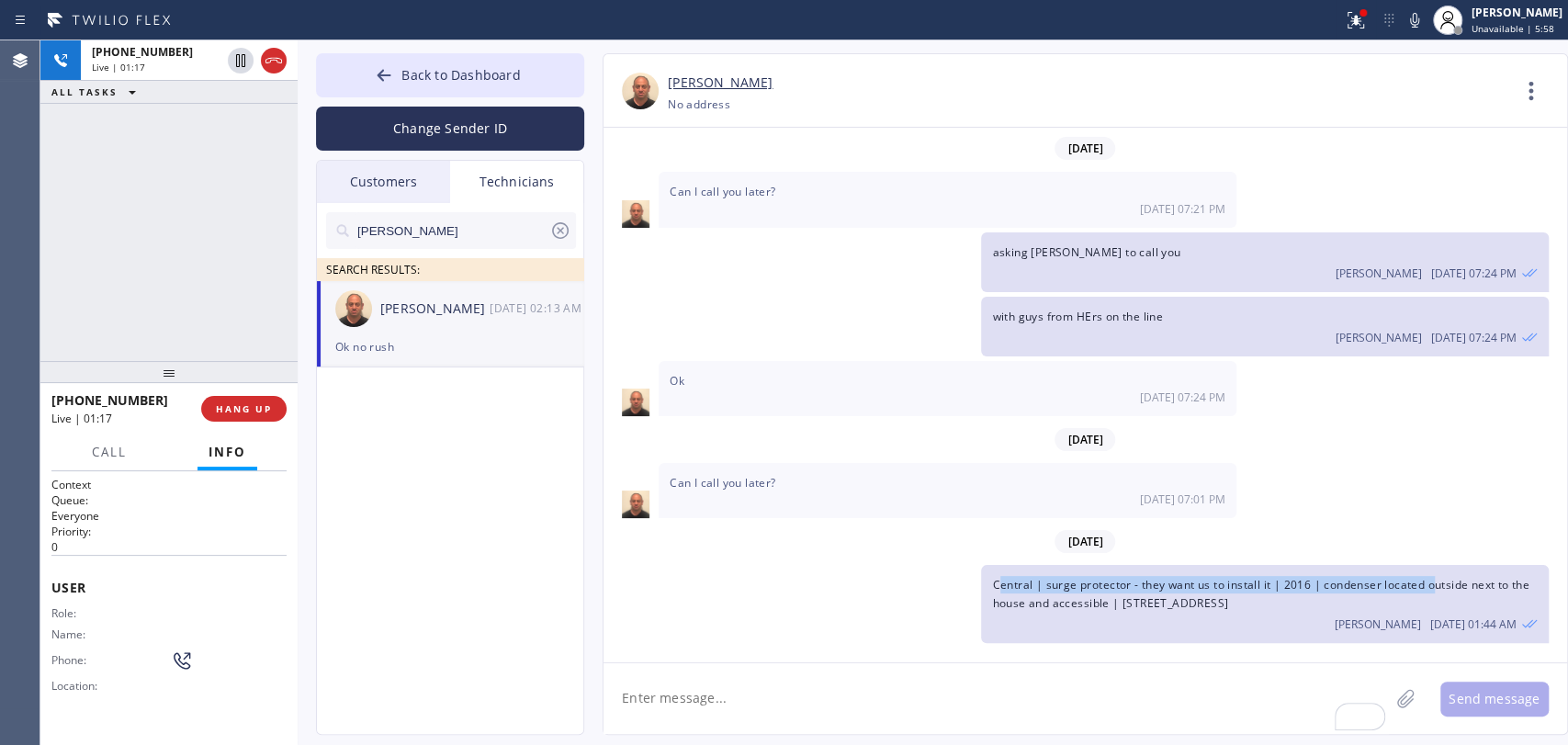
drag, startPoint x: 999, startPoint y: 355, endPoint x: 1437, endPoint y: 357, distance: 438.0
click at [1437, 577] on span "Central | surge protector - they want us to install it | 2016 | condenser locat…" at bounding box center [1260, 594] width 536 height 33
drag, startPoint x: 1389, startPoint y: 368, endPoint x: 991, endPoint y: 362, distance: 398.0
click at [991, 566] on div "Central | surge protector - they want us to install it | 2016 | condenser locat…" at bounding box center [1264, 604] width 566 height 78
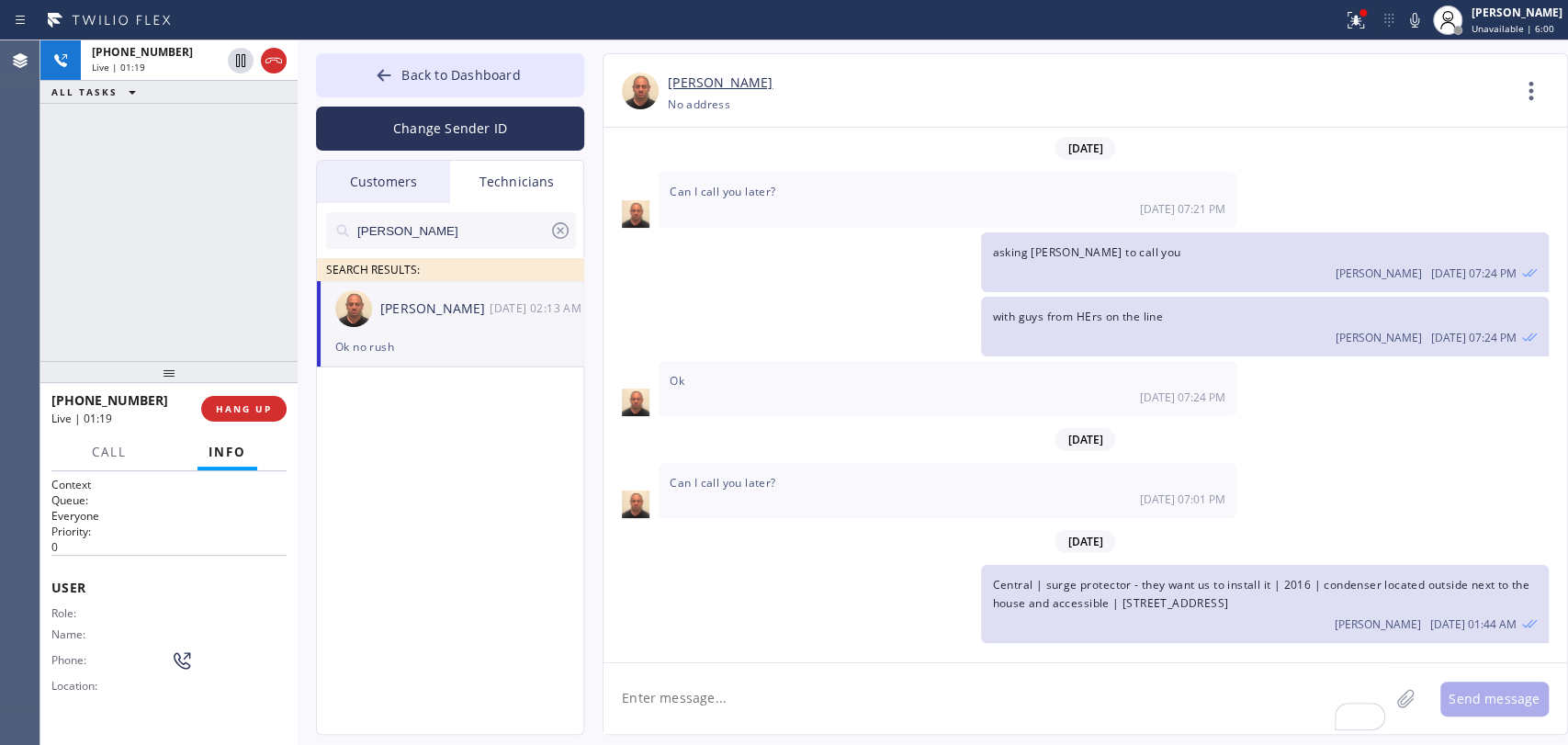
click at [991, 566] on div "Central | surge protector - they want us to install it | 2016 | condenser locat…" at bounding box center [1264, 604] width 566 height 78
click at [993, 577] on span "Central | surge protector - they want us to install it | 2016 | condenser locat…" at bounding box center [1260, 594] width 536 height 33
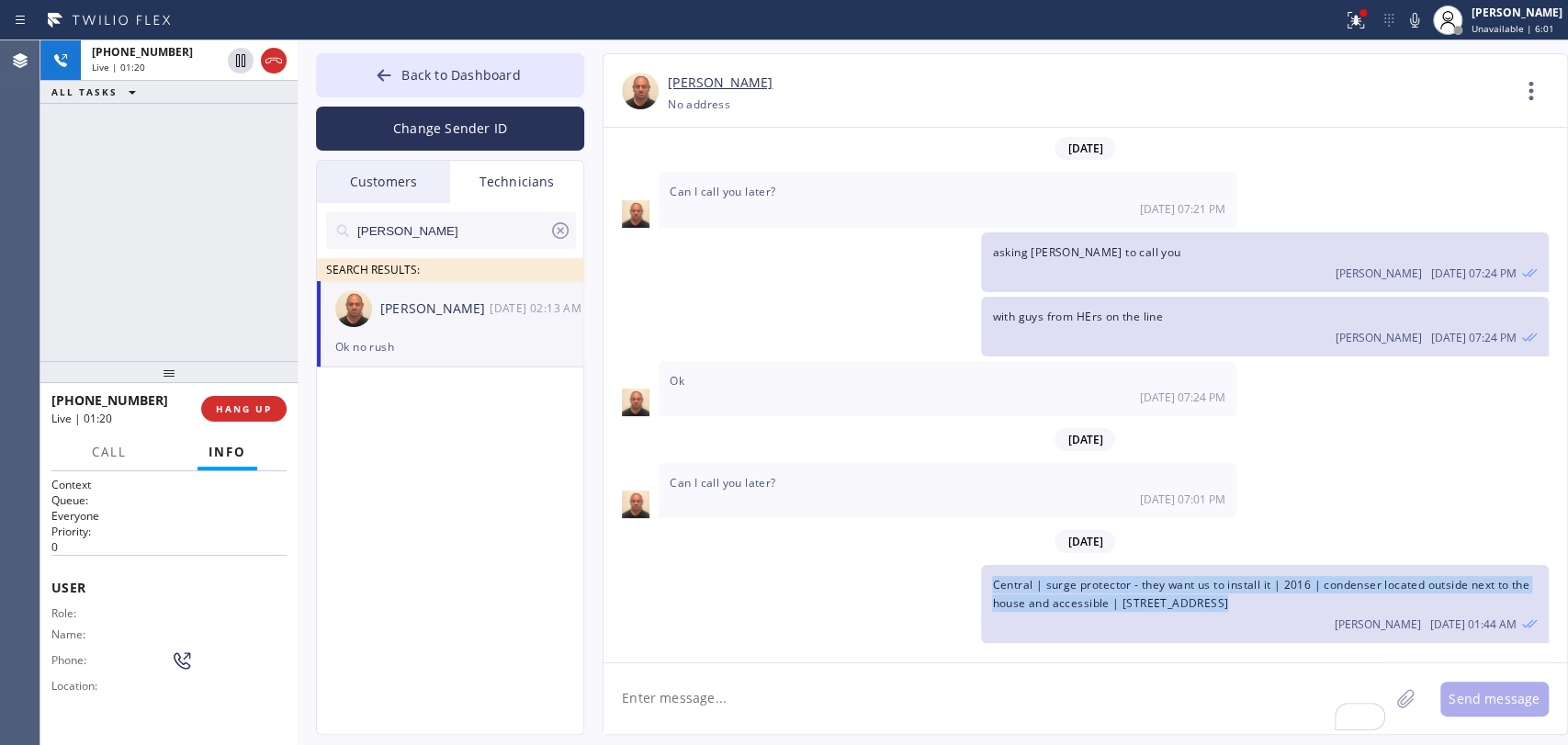
click at [993, 577] on span "Central | surge protector - they want us to install it | 2016 | condenser locat…" at bounding box center [1260, 594] width 536 height 33
click at [1000, 577] on span "Central | surge protector - they want us to install it | 2016 | condenser locat…" at bounding box center [1260, 594] width 536 height 33
click at [996, 577] on span "Central | surge protector - they want us to install it | 2016 | condenser locat…" at bounding box center [1260, 594] width 536 height 33
drag, startPoint x: 997, startPoint y: 356, endPoint x: 1381, endPoint y: 372, distance: 384.3
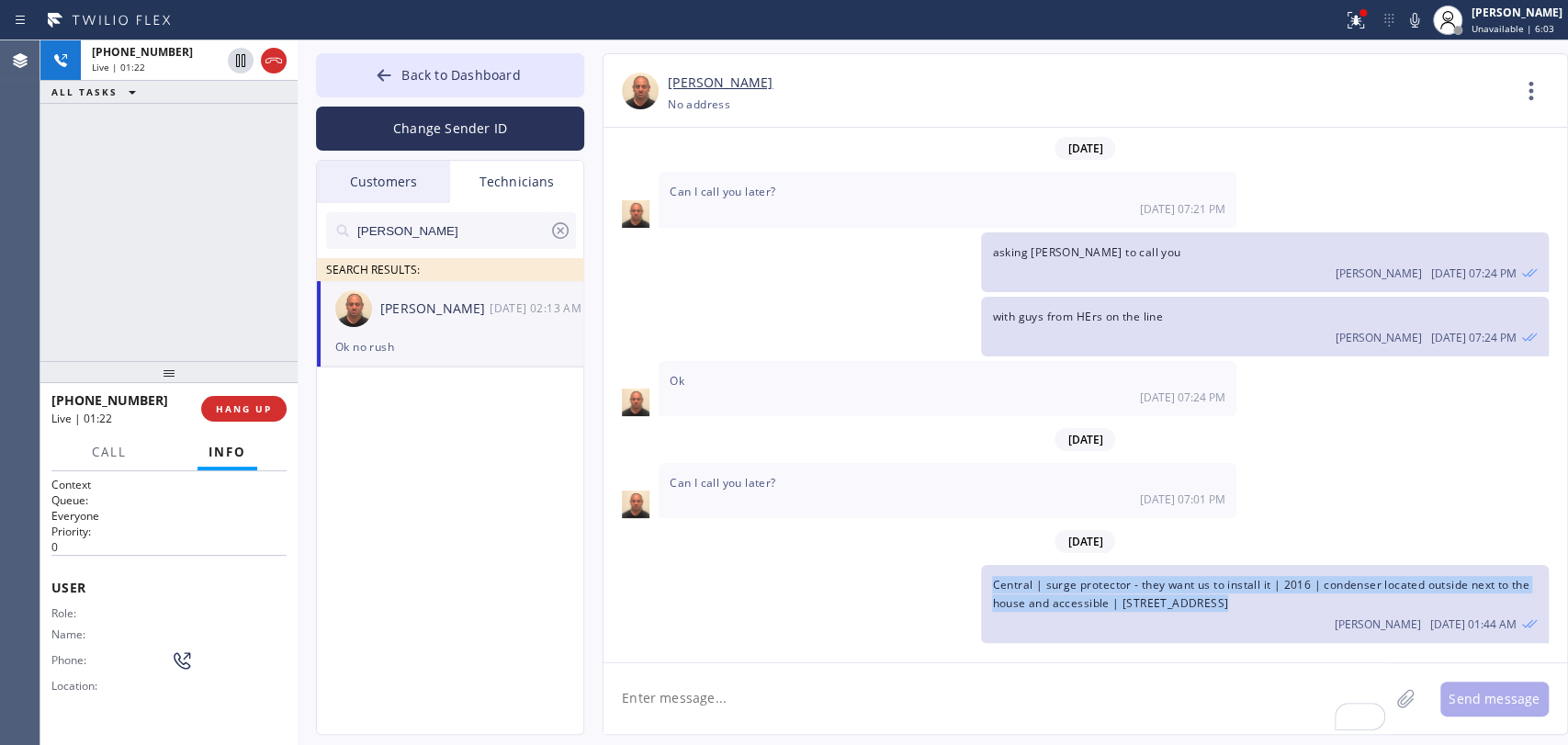
click at [1381, 566] on div "Central | surge protector - they want us to install it | 2016 | condenser locat…" at bounding box center [1264, 604] width 566 height 78
drag, startPoint x: 1381, startPoint y: 372, endPoint x: 996, endPoint y: 357, distance: 385.3
click at [996, 566] on div "Central | surge protector - they want us to install it | 2016 | condenser locat…" at bounding box center [1264, 604] width 566 height 78
click at [996, 577] on span "Central | surge protector - they want us to install it | 2016 | condenser locat…" at bounding box center [1260, 594] width 536 height 33
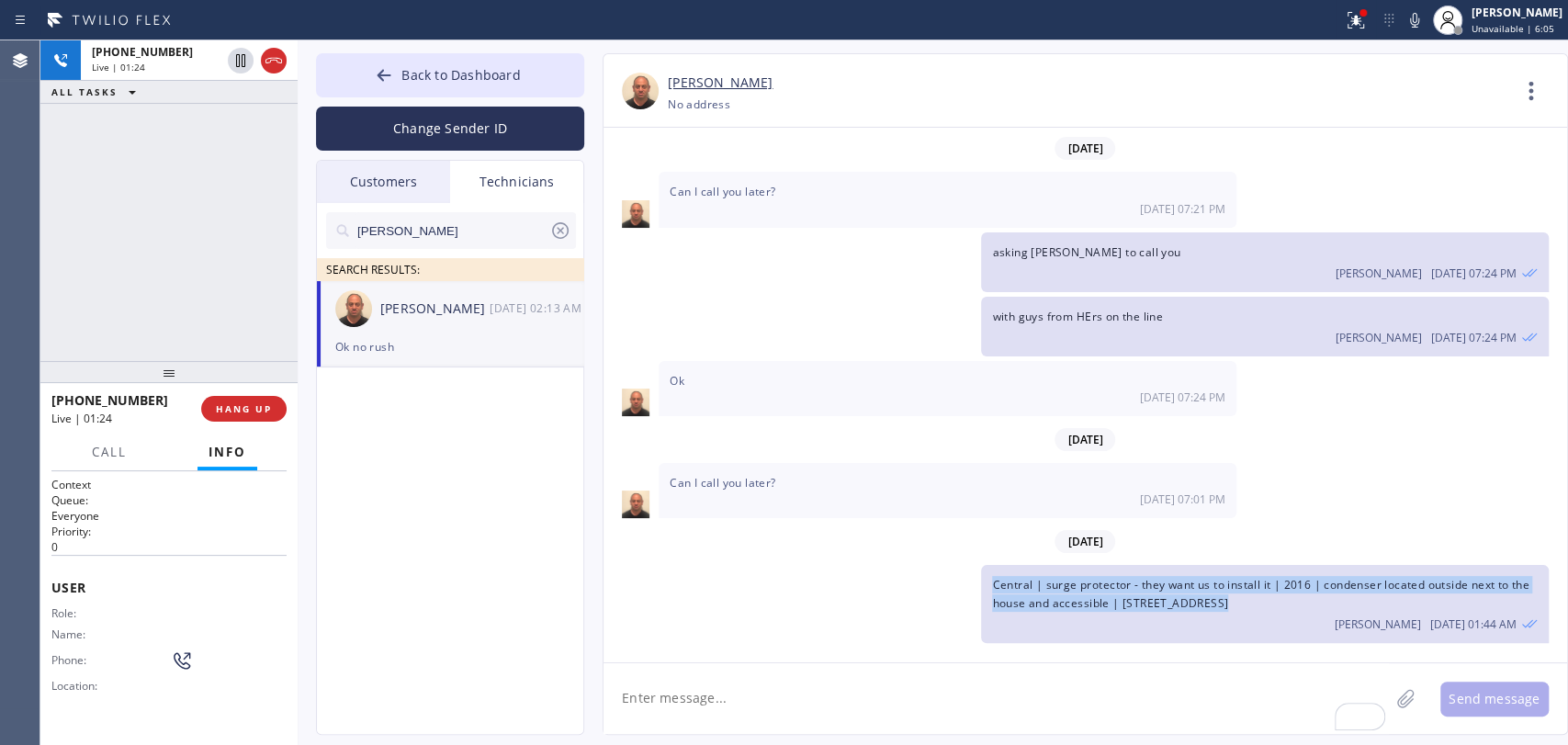
drag, startPoint x: 996, startPoint y: 357, endPoint x: 1382, endPoint y: 369, distance: 386.2
click at [1382, 566] on div "Central | surge protector - they want us to install it | 2016 | condenser locat…" at bounding box center [1264, 604] width 566 height 78
drag, startPoint x: 1382, startPoint y: 369, endPoint x: 1013, endPoint y: 358, distance: 369.2
click at [1020, 566] on div "Central | surge protector - they want us to install it | 2016 | condenser locat…" at bounding box center [1264, 604] width 566 height 78
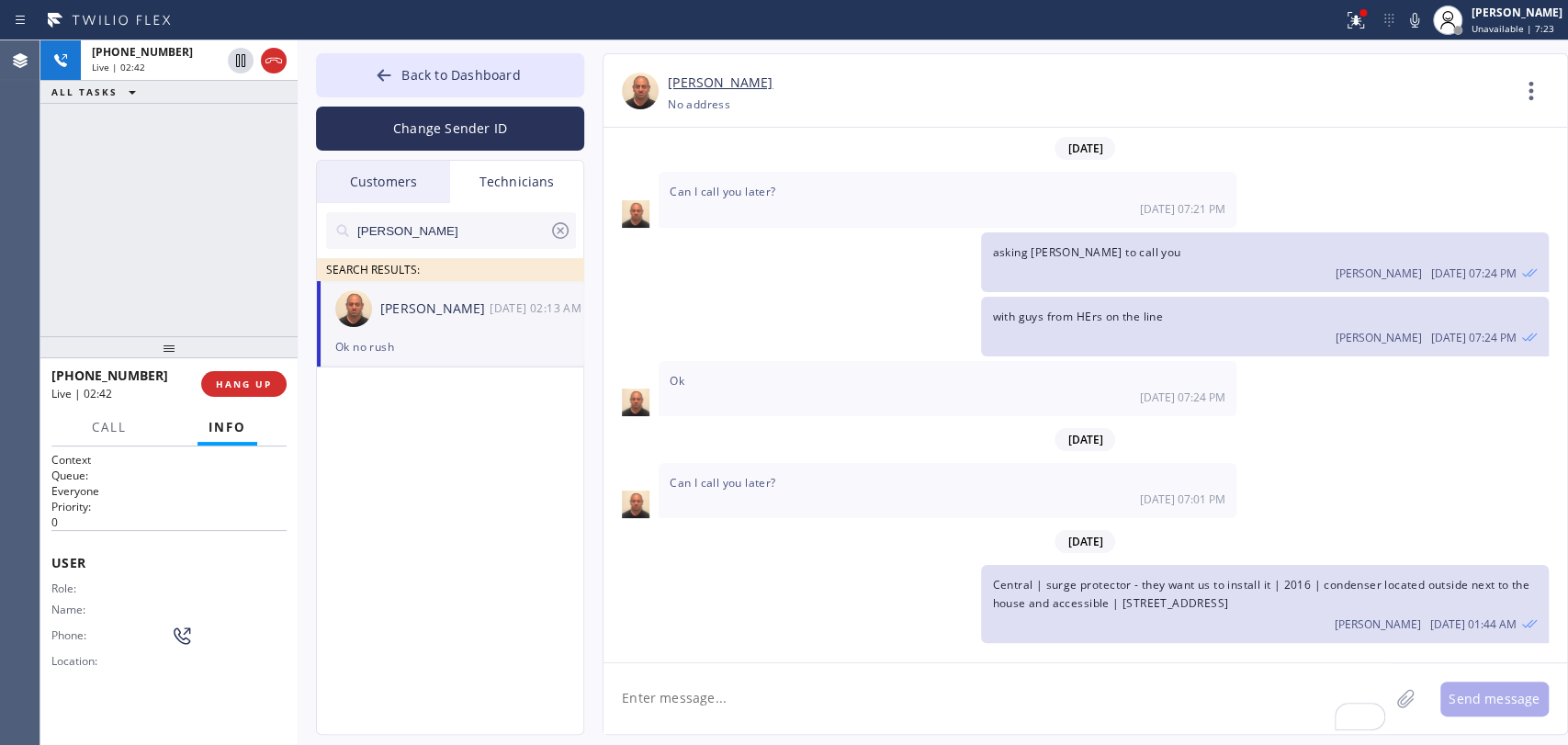
drag, startPoint x: 127, startPoint y: 367, endPoint x: 133, endPoint y: 356, distance: 12.5
click at [133, 356] on div at bounding box center [169, 347] width 257 height 22
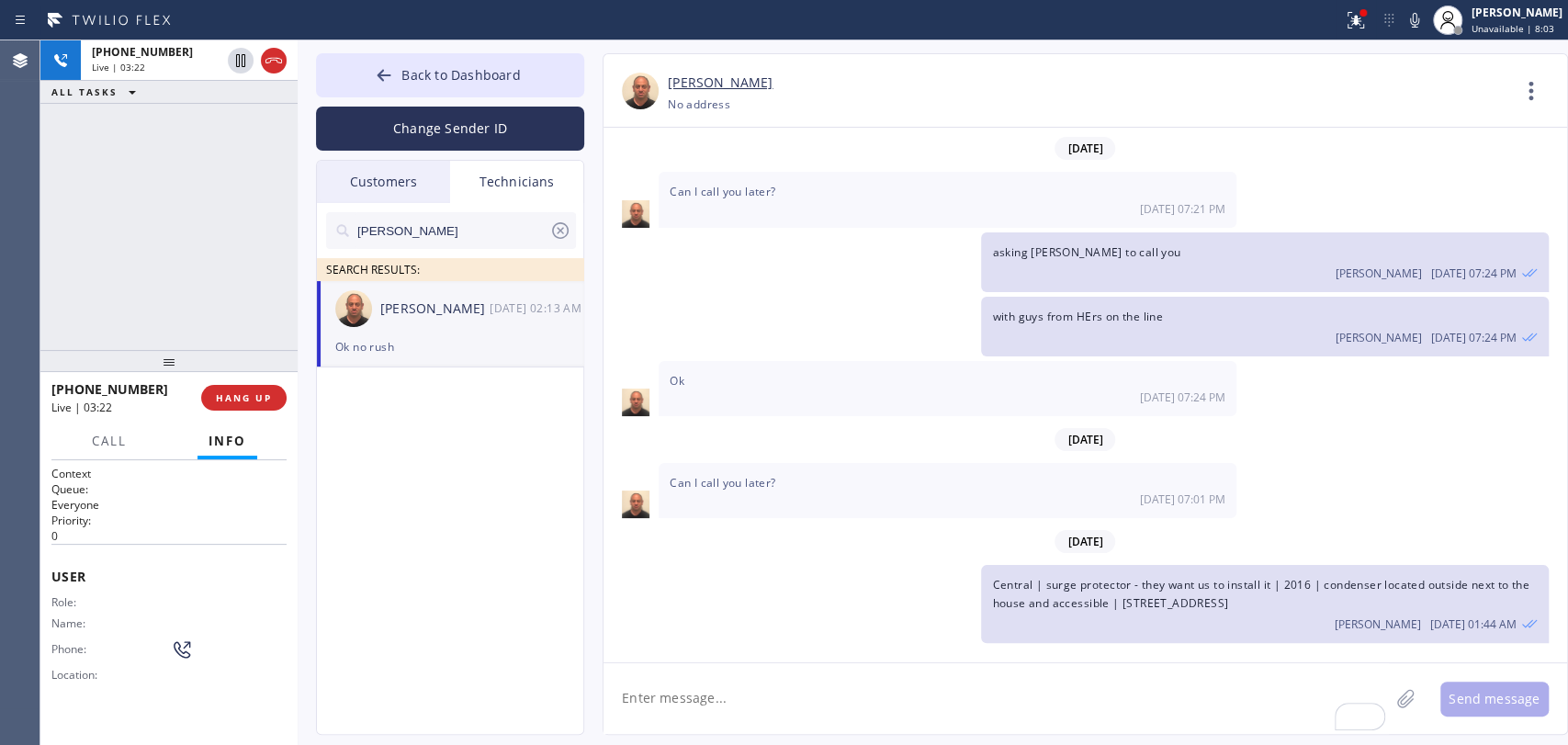
click at [785, 463] on div "Can I call you later? [DATE] 07:01 PM" at bounding box center [947, 490] width 578 height 55
click at [783, 463] on div "Can I call you later? [DATE] 07:01 PM" at bounding box center [947, 490] width 578 height 55
drag, startPoint x: 1051, startPoint y: 376, endPoint x: 1078, endPoint y: 365, distance: 29.2
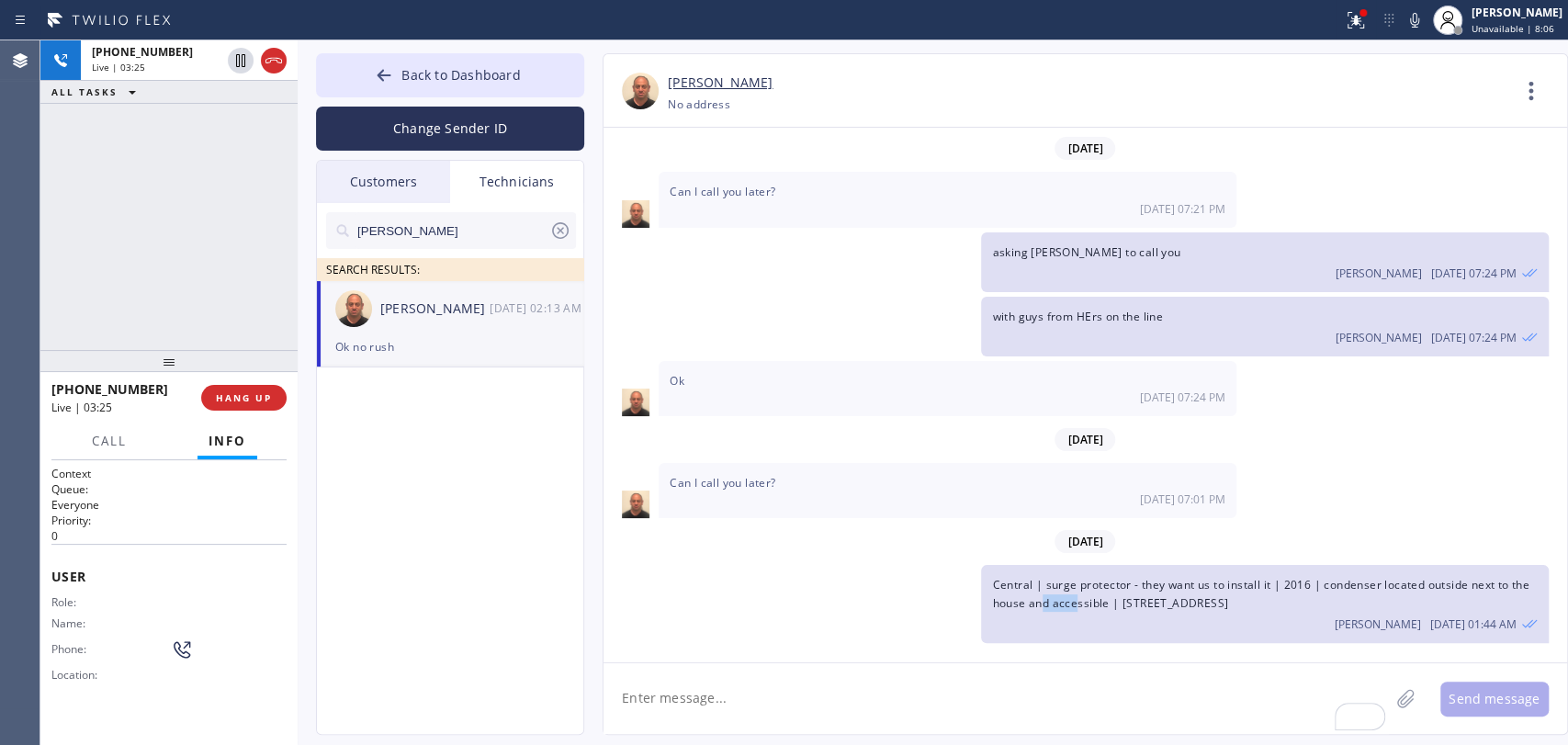
click at [1078, 577] on span "Central | surge protector - they want us to install it | 2016 | condenser locat…" at bounding box center [1260, 594] width 536 height 33
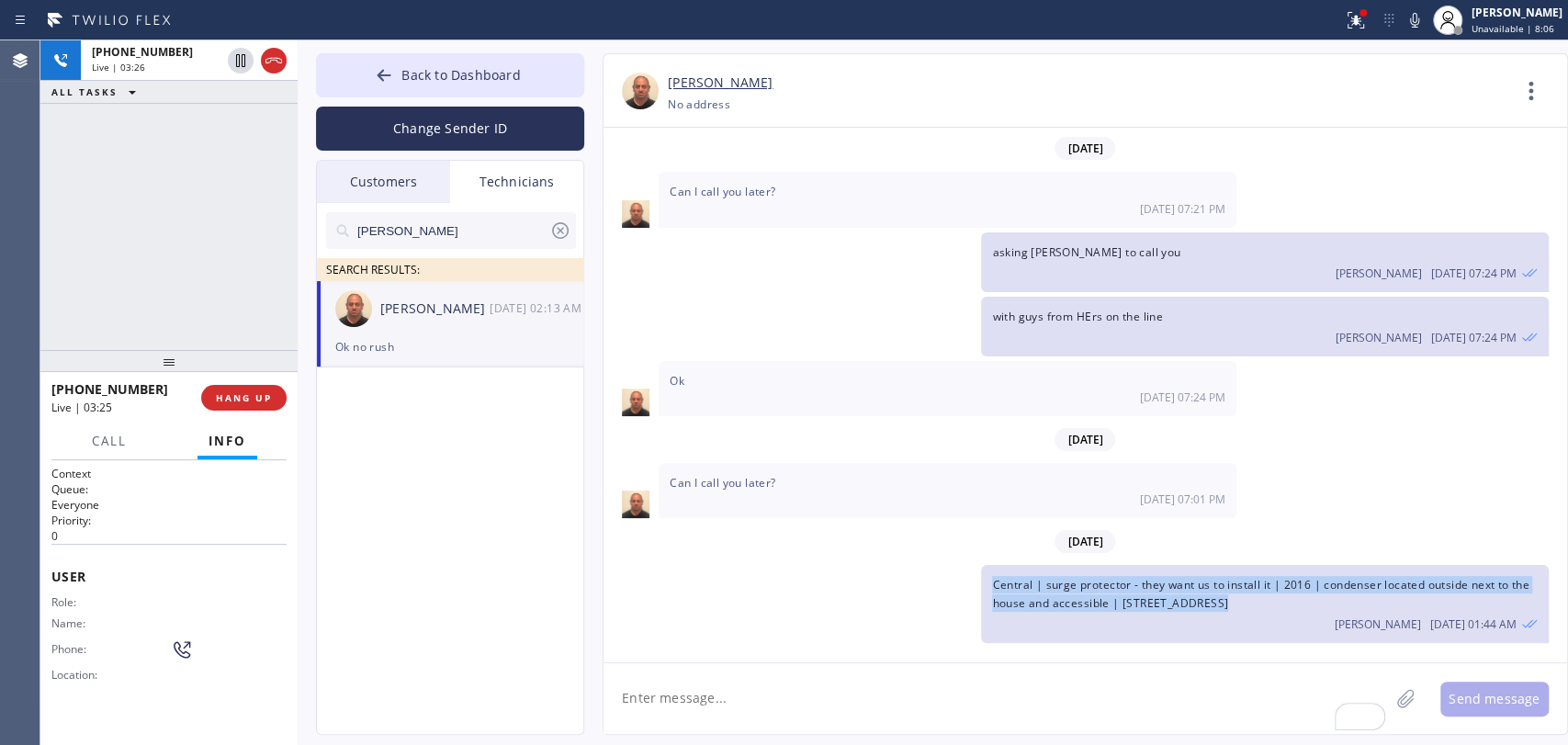
click at [1078, 577] on span "Central | surge protector - they want us to install it | 2016 | condenser locat…" at bounding box center [1260, 594] width 536 height 33
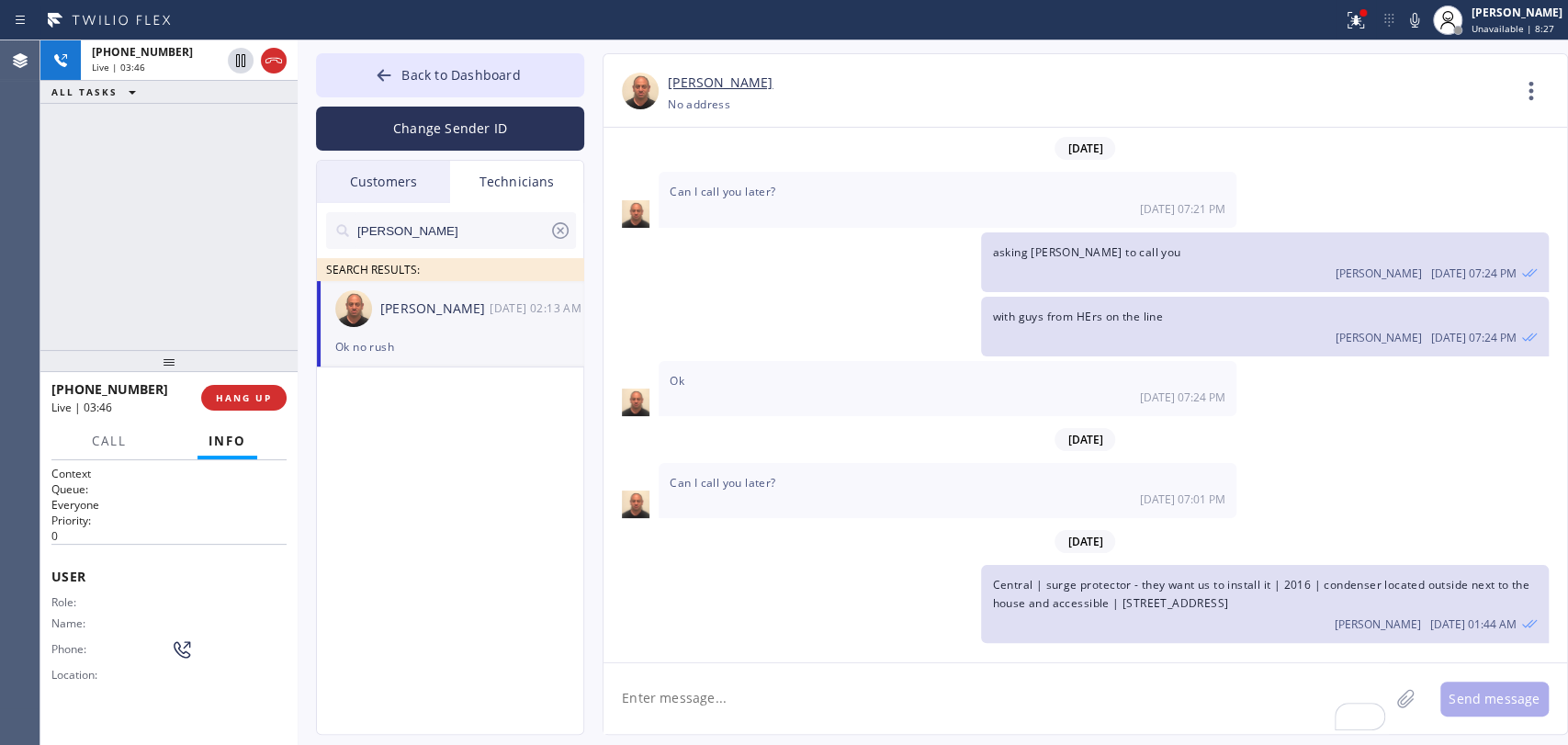
click at [715, 463] on div "Can I call you later? [DATE] 07:01 PM" at bounding box center [947, 490] width 578 height 55
drag, startPoint x: 715, startPoint y: 262, endPoint x: 1097, endPoint y: 308, distance: 384.8
click at [716, 463] on div "Can I call you later? [DATE] 07:01 PM" at bounding box center [947, 490] width 578 height 55
click at [1115, 531] on span "[DATE]" at bounding box center [1084, 542] width 61 height 23
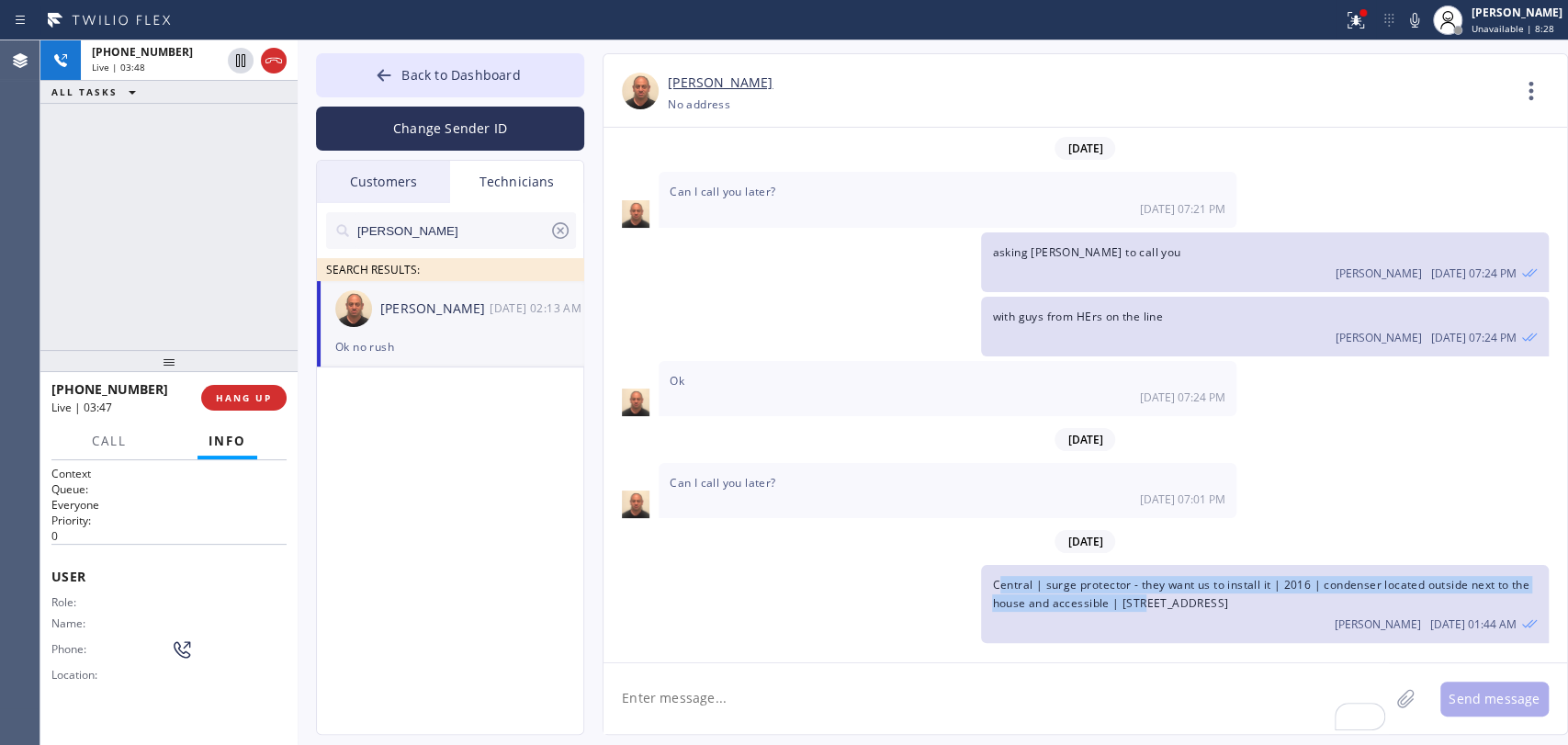
drag, startPoint x: 1144, startPoint y: 379, endPoint x: 1002, endPoint y: 351, distance: 144.7
click at [1002, 566] on div "Central | surge protector - they want us to install it | 2016 | condenser locat…" at bounding box center [1264, 604] width 566 height 78
click at [1002, 577] on span "Central | surge protector - they want us to install it | 2016 | condenser locat…" at bounding box center [1260, 594] width 536 height 33
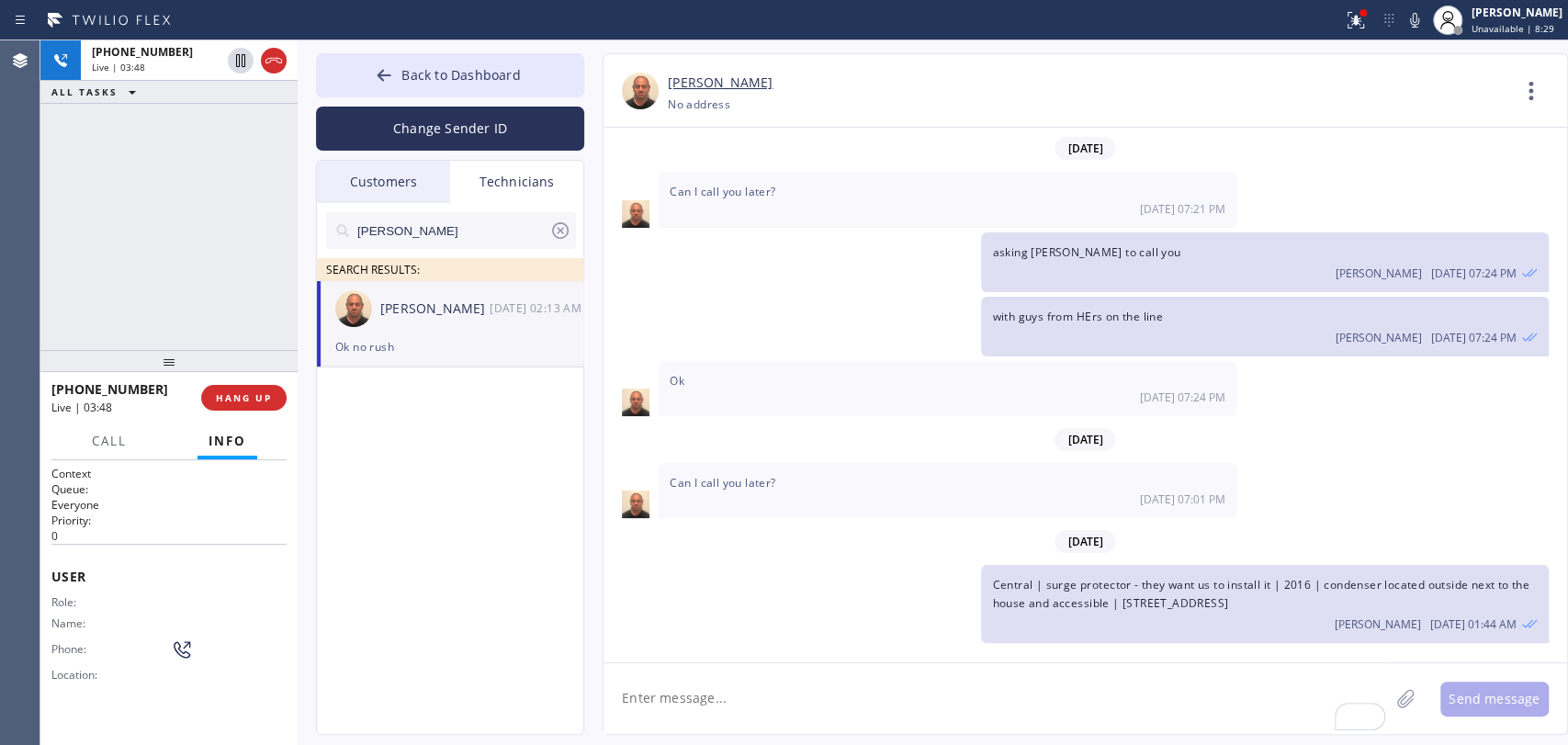
drag, startPoint x: 992, startPoint y: 350, endPoint x: 1363, endPoint y: 368, distance: 371.4
click at [1363, 566] on div "Central | surge protector - they want us to install it | 2016 | condenser locat…" at bounding box center [1264, 604] width 566 height 78
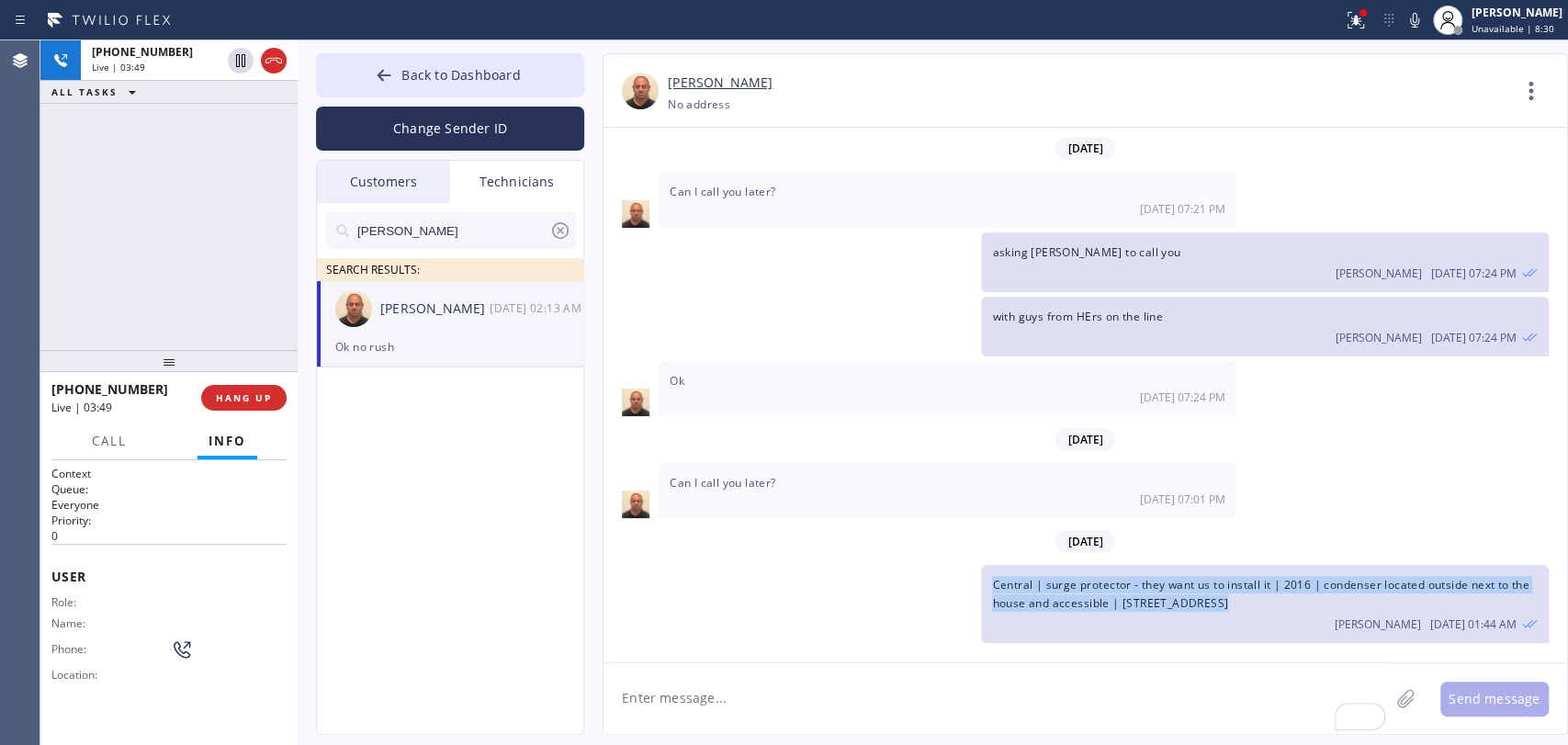
drag, startPoint x: 1229, startPoint y: 363, endPoint x: 990, endPoint y: 354, distance: 239.2
click at [990, 566] on div "Central | surge protector - they want us to install it | 2016 | condenser locat…" at bounding box center [1264, 604] width 566 height 78
drag, startPoint x: 990, startPoint y: 354, endPoint x: 1418, endPoint y: 372, distance: 428.4
click at [1418, 566] on div "Central | surge protector - they want us to install it | 2016 | condenser locat…" at bounding box center [1264, 604] width 566 height 78
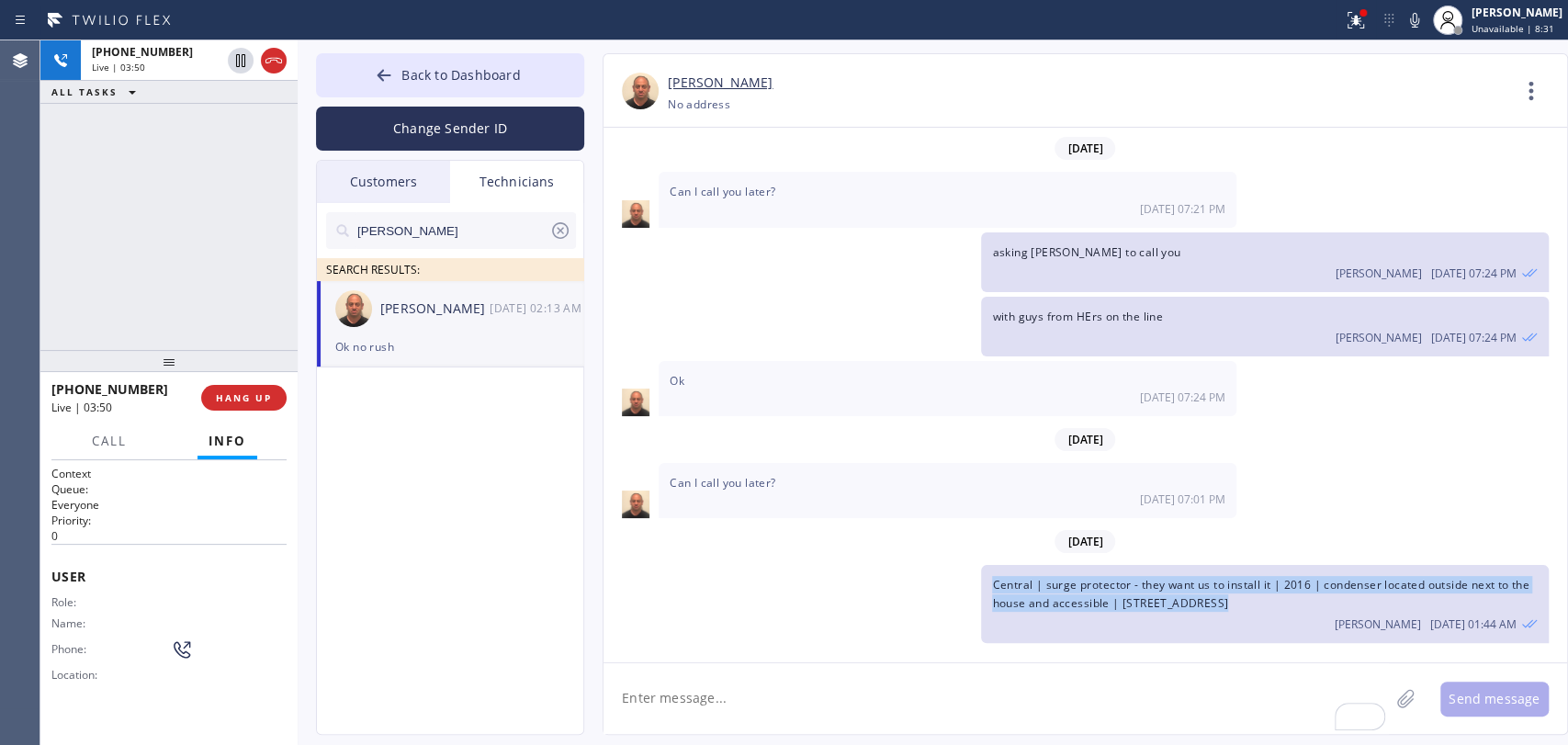
click at [1418, 566] on div "Central | surge protector - they want us to install it | 2016 | condenser locat…" at bounding box center [1264, 604] width 566 height 78
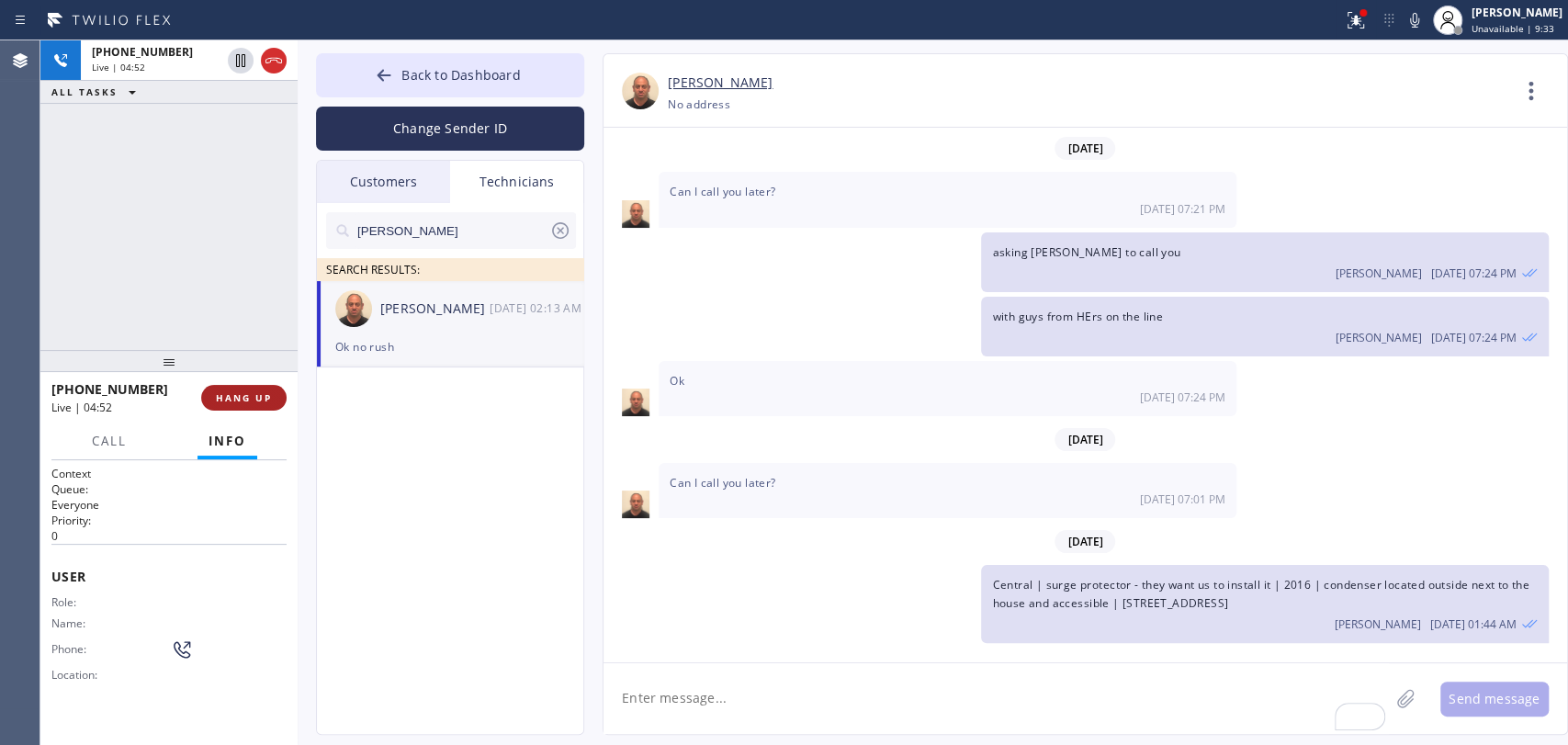
click at [277, 394] on button "HANG UP" at bounding box center [243, 398] width 85 height 26
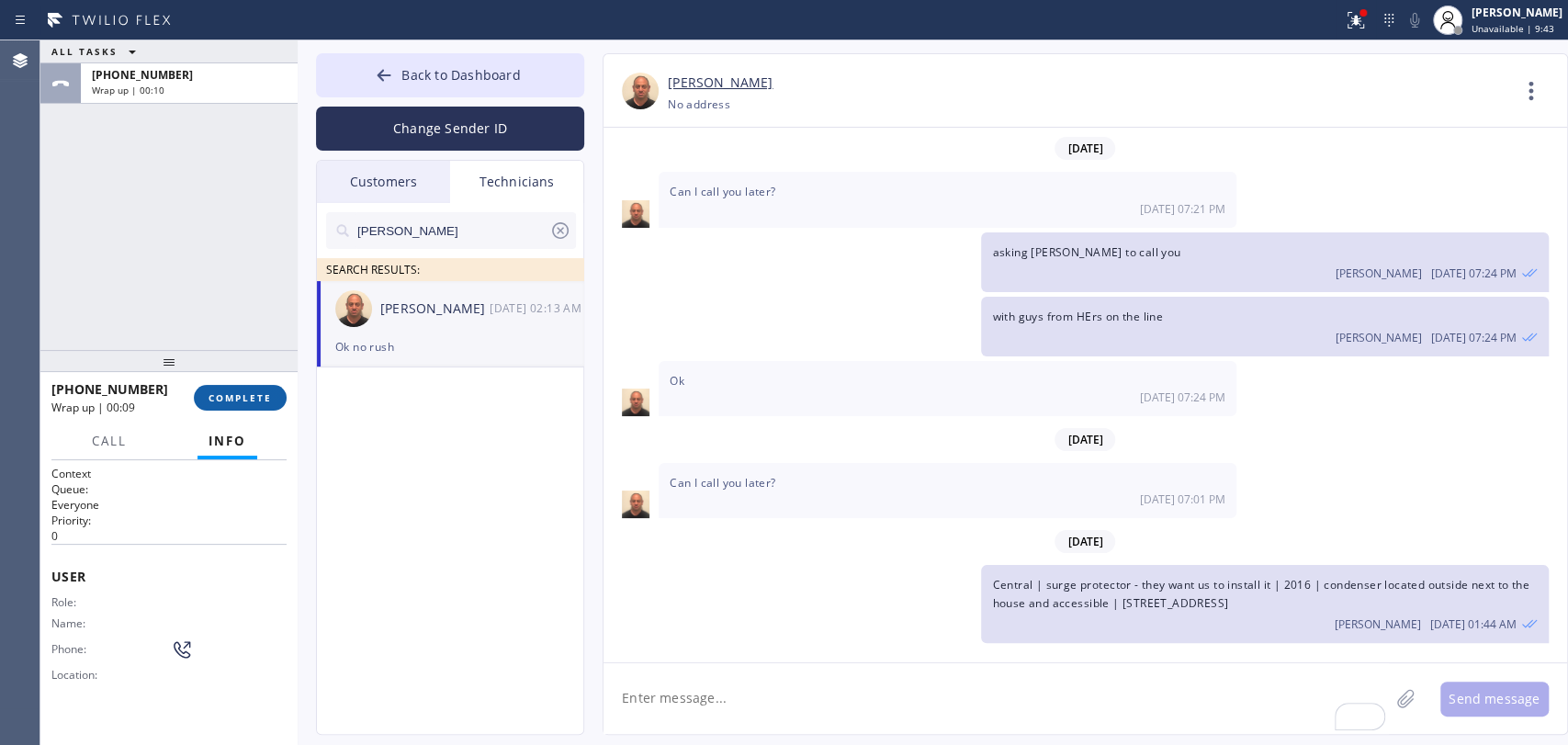
click at [222, 405] on button "COMPLETE" at bounding box center [240, 398] width 93 height 26
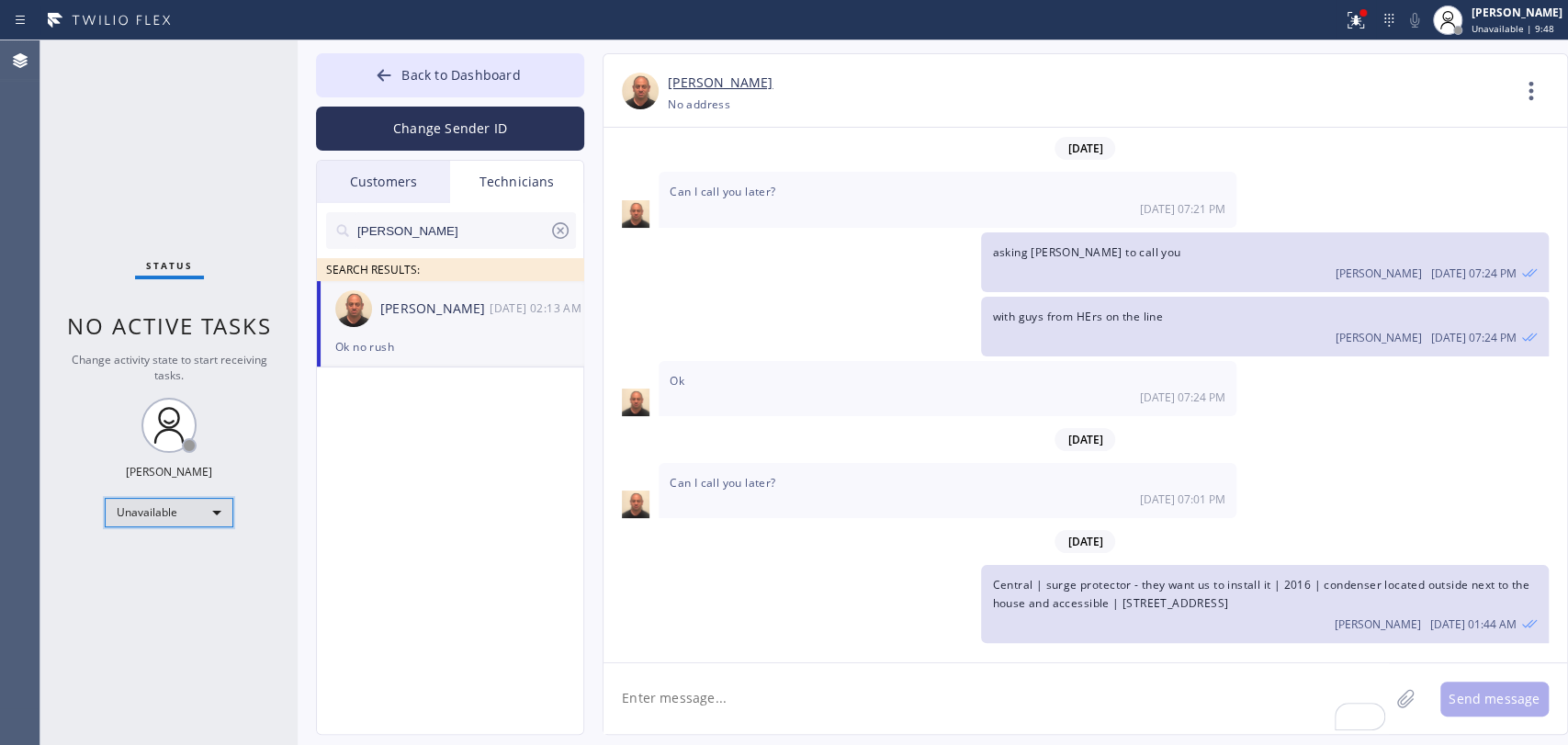
click at [155, 506] on div "Unavailable" at bounding box center [169, 512] width 129 height 29
click at [163, 560] on li "Available" at bounding box center [168, 559] width 125 height 22
click at [482, 583] on div "[PERSON_NAME] SEARCH RESULTS: [PERSON_NAME] [DATE] 02:13 AM Ok no rush" at bounding box center [451, 489] width 269 height 573
click at [405, 82] on span "Back to Dashboard" at bounding box center [461, 75] width 118 height 17
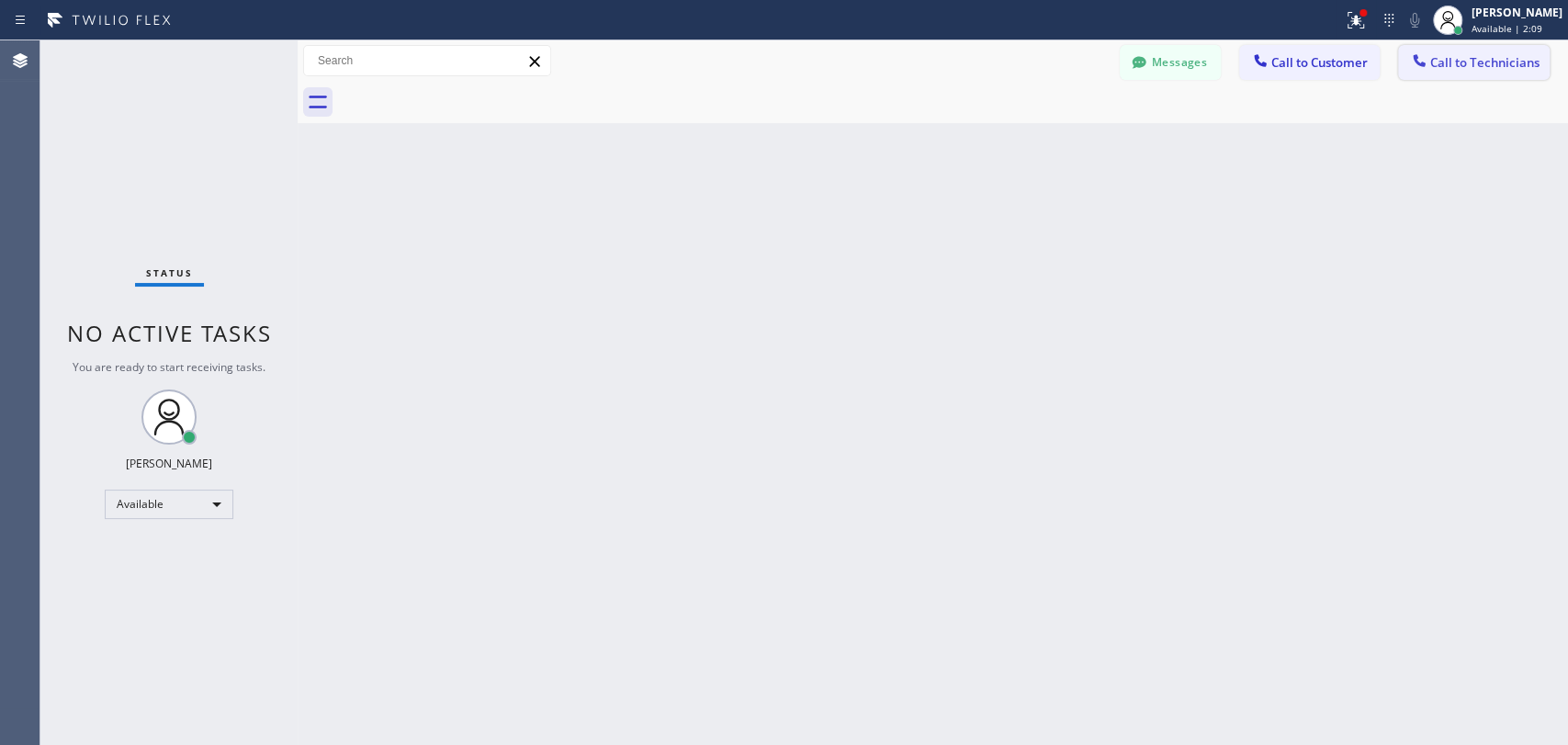
click at [1398, 76] on button "Call to Technicians" at bounding box center [1474, 62] width 151 height 35
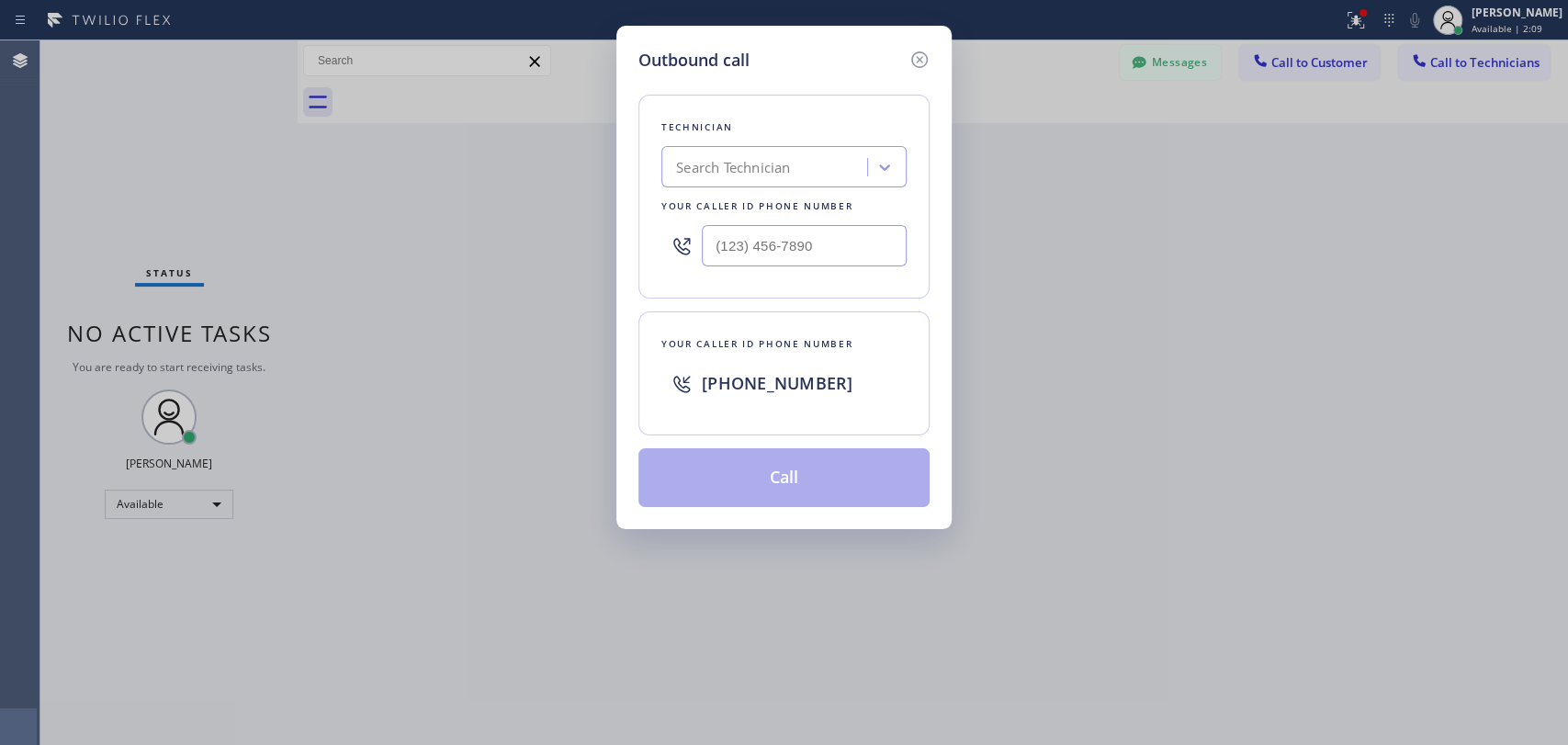
click at [833, 184] on div "Search Technician" at bounding box center [784, 167] width 245 height 42
type input "i"
type input "[PERSON_NAME]"
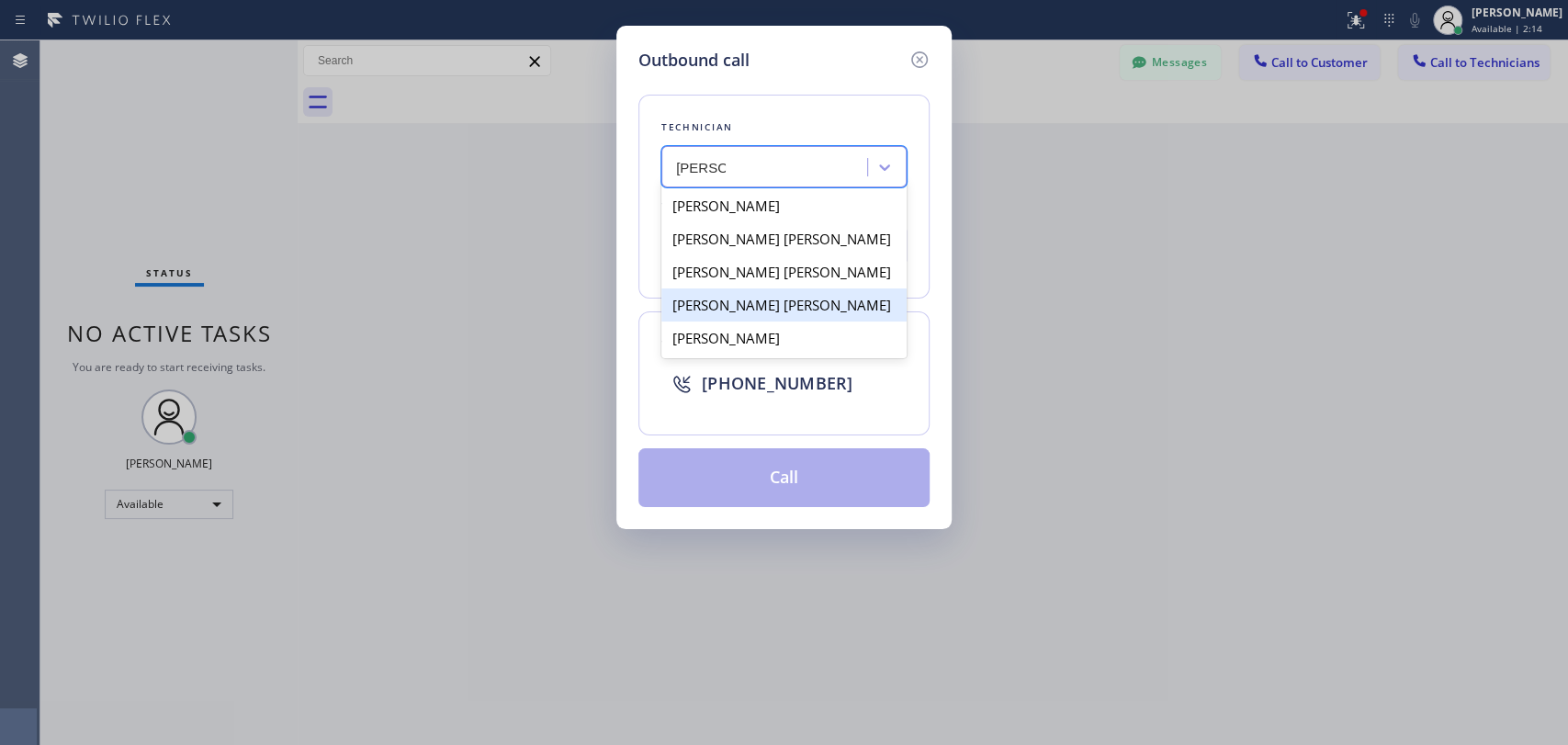
click at [761, 305] on div "[PERSON_NAME] [PERSON_NAME]" at bounding box center [784, 305] width 245 height 33
type input "[PHONE_NUMBER]"
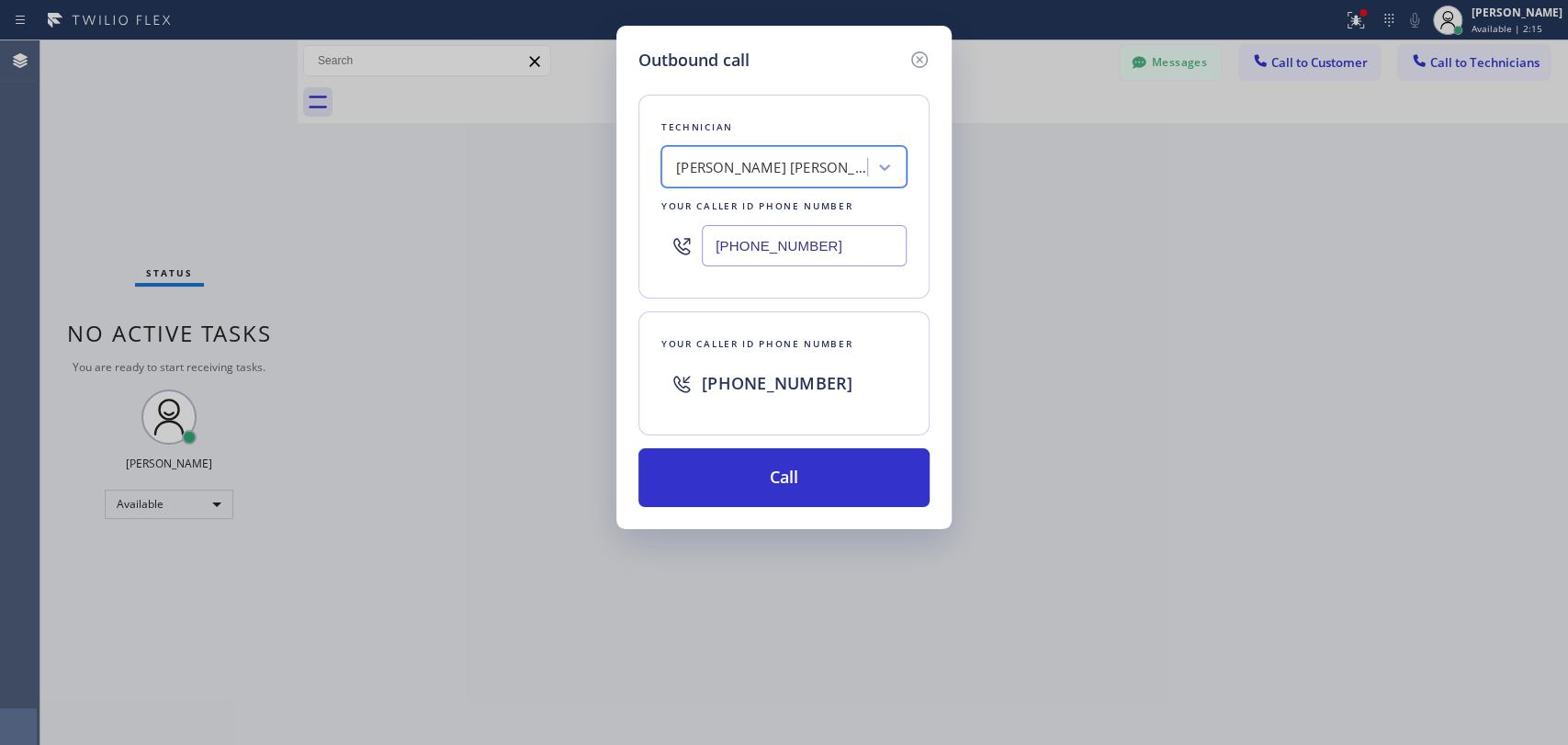
click at [794, 153] on div "[PERSON_NAME] [PERSON_NAME]" at bounding box center [767, 167] width 201 height 32
type input "[PERSON_NAME]"
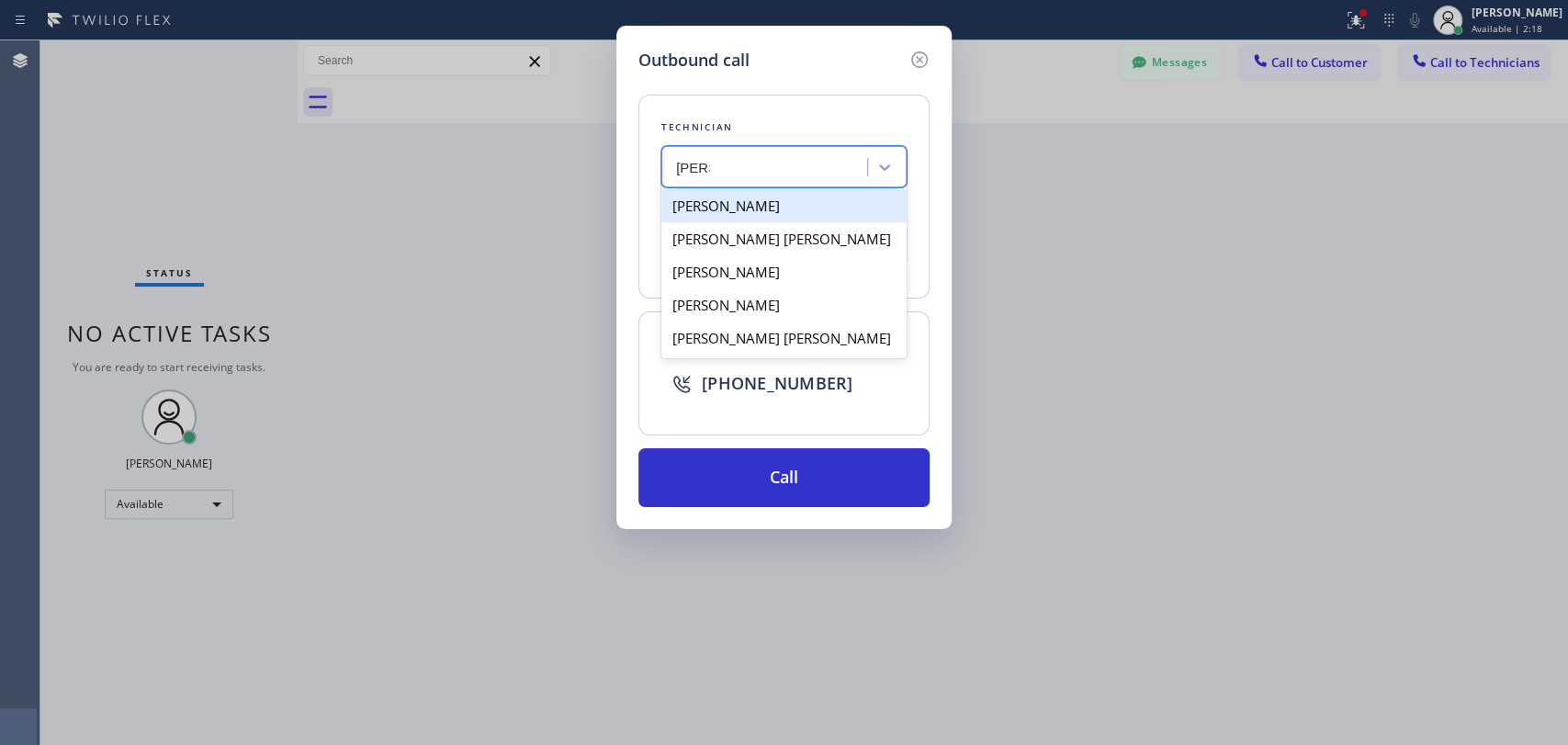
click at [744, 201] on div "[PERSON_NAME]" at bounding box center [784, 206] width 245 height 33
type input "[PHONE_NUMBER]"
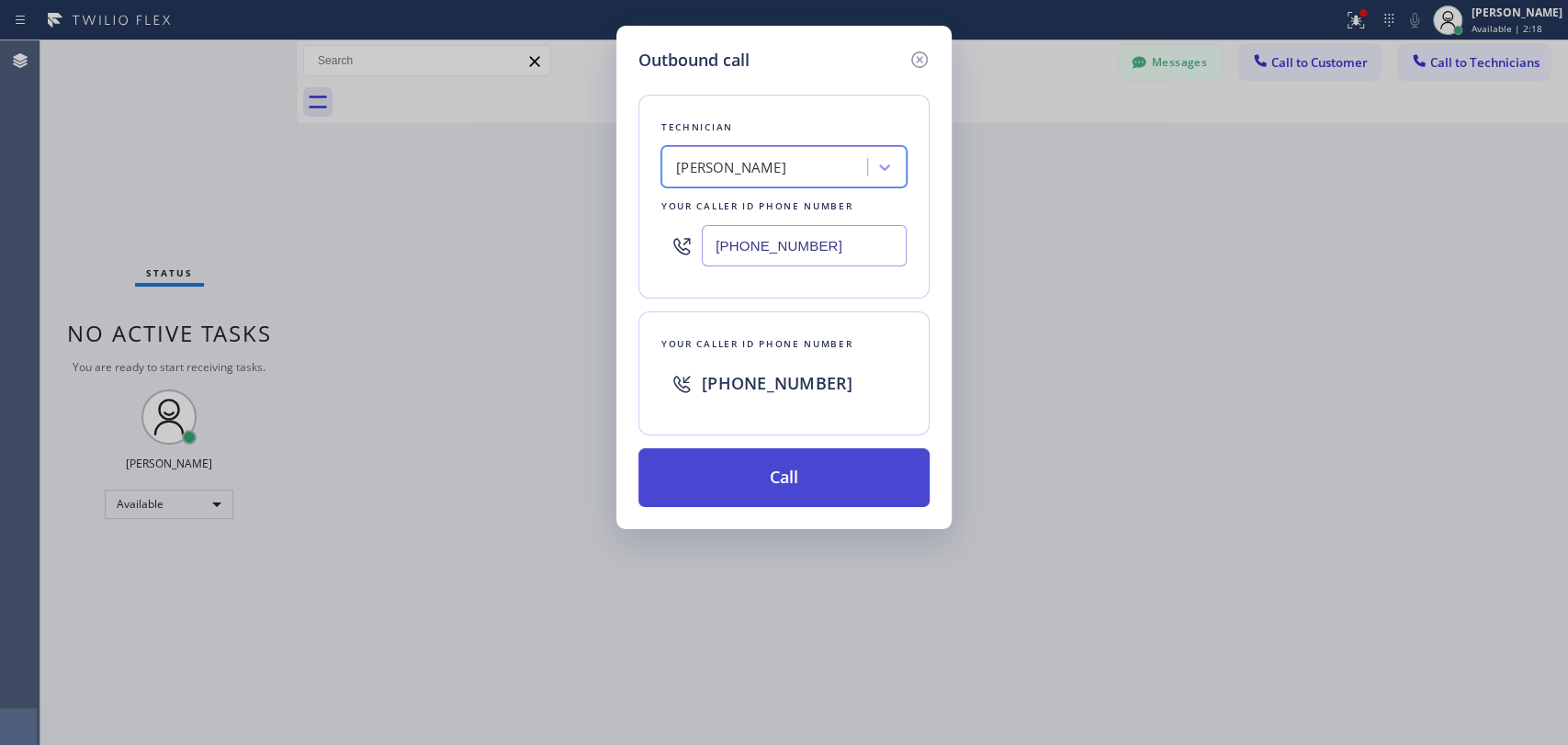
click at [784, 474] on button "Call" at bounding box center [784, 477] width 291 height 59
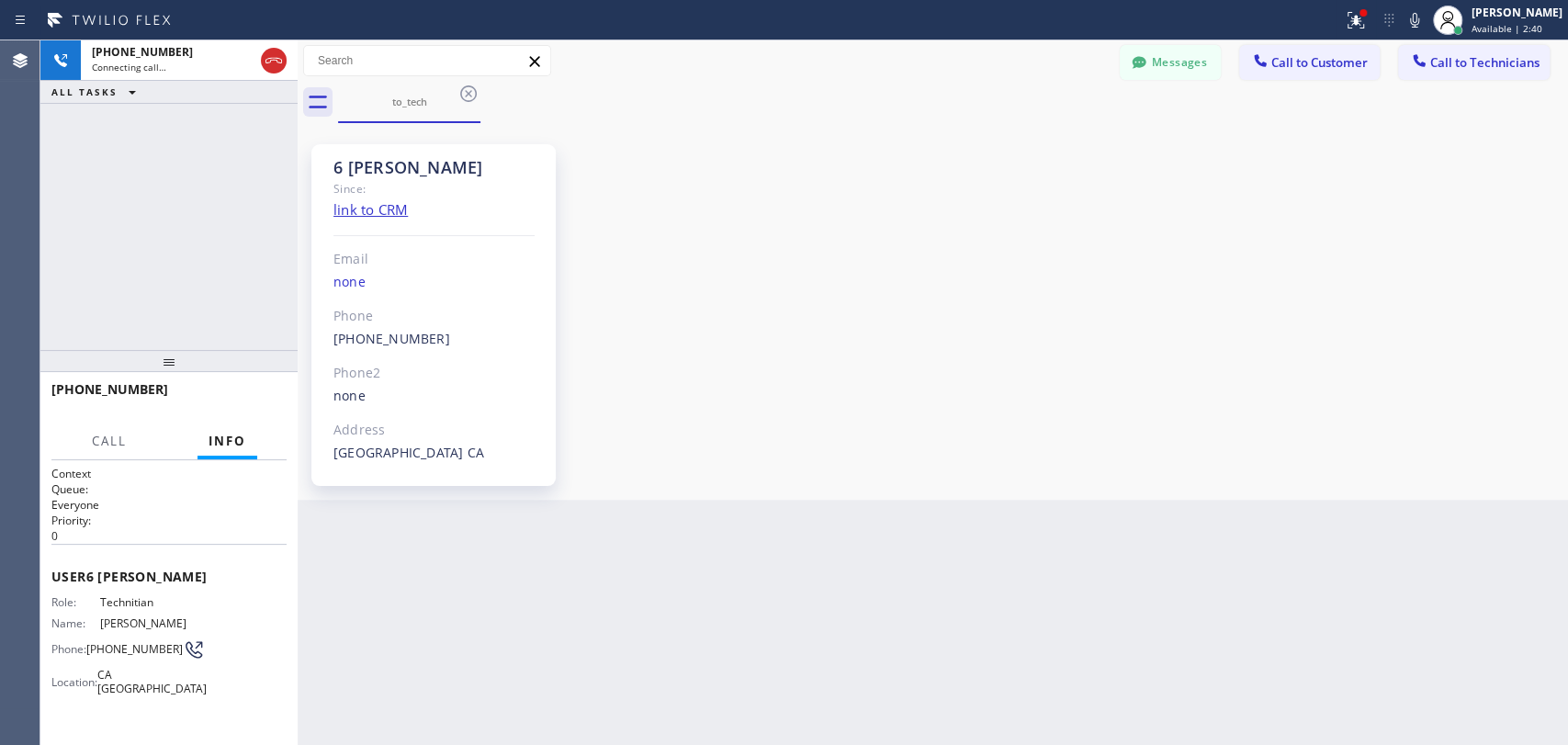
click at [377, 164] on div "6 [PERSON_NAME]" at bounding box center [433, 168] width 201 height 21
click at [372, 164] on div "6 [PERSON_NAME]" at bounding box center [433, 168] width 201 height 21
click at [245, 395] on span "HANG UP" at bounding box center [244, 398] width 56 height 13
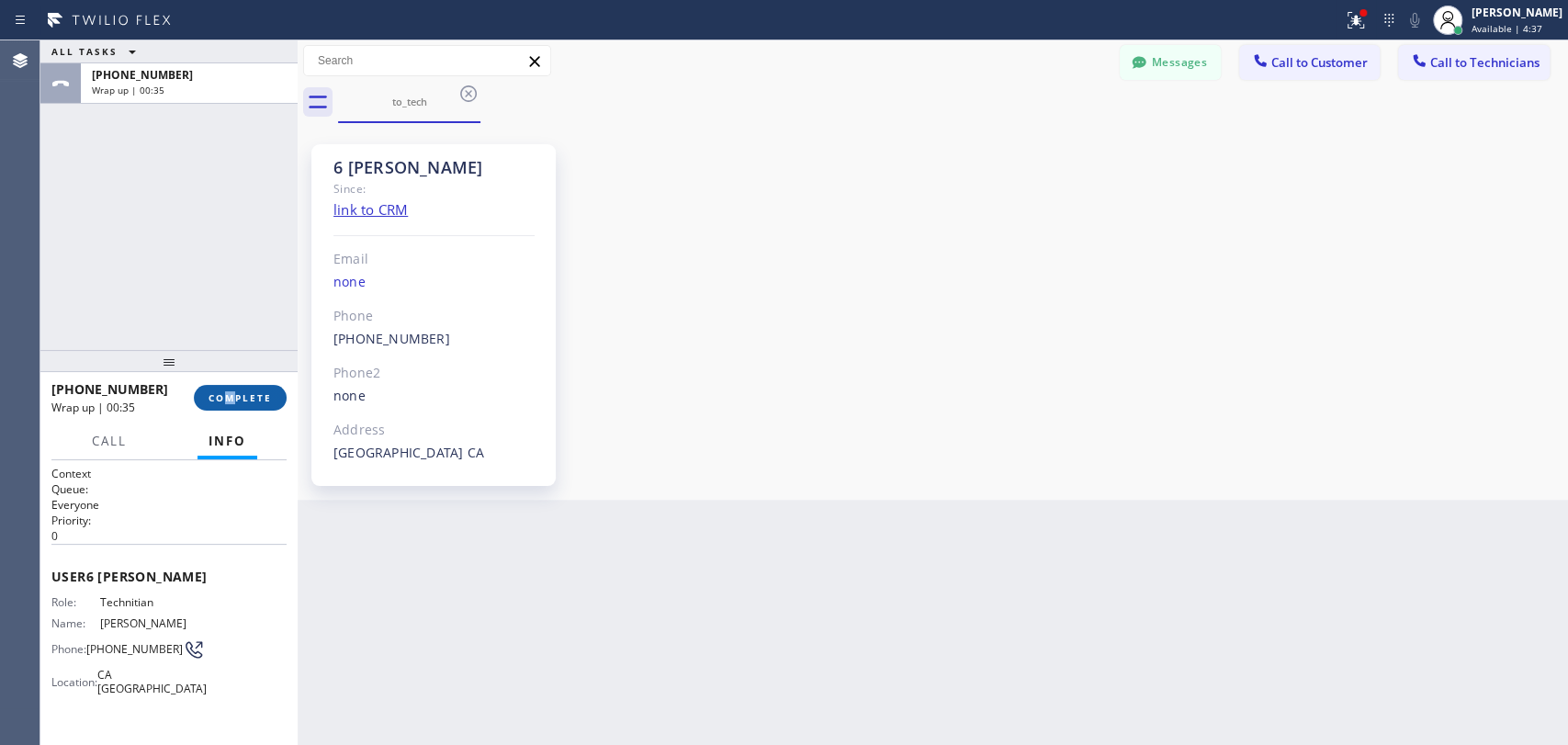
click at [231, 390] on div "[PHONE_NUMBER] Wrap up | 00:35 COMPLETE" at bounding box center [169, 398] width 235 height 48
click at [221, 321] on div "ALL TASKS ALL TASKS ACTIVE TASKS TASKS IN WRAP UP [PHONE_NUMBER] Wrap up | 00:36" at bounding box center [169, 195] width 257 height 309
click at [240, 399] on span "COMPLETE" at bounding box center [240, 398] width 63 height 13
click at [235, 266] on div "ALL TASKS ALL TASKS ACTIVE TASKS TASKS IN WRAP UP [PHONE_NUMBER] Wrap up | 00:37" at bounding box center [169, 195] width 257 height 309
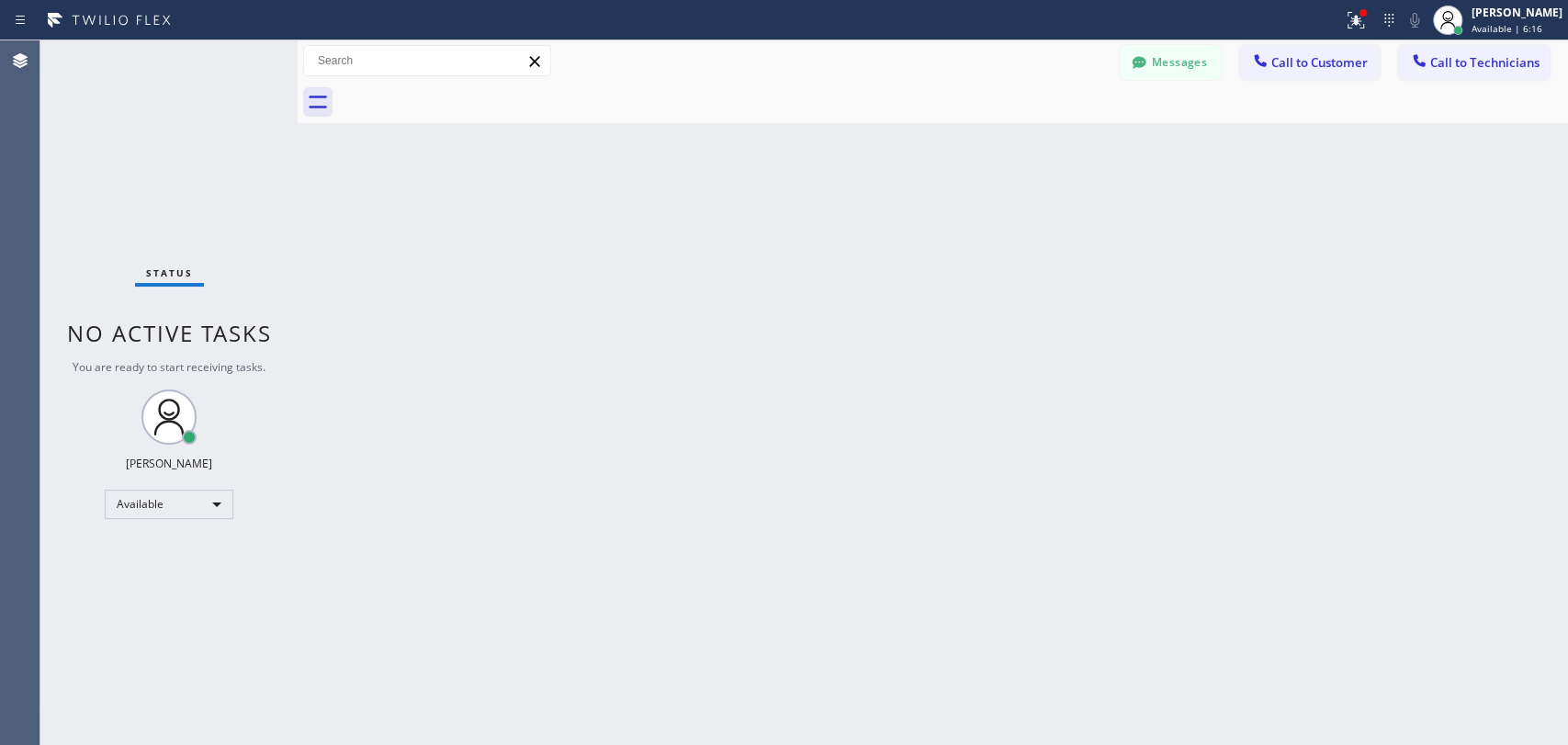
click at [830, 235] on div "Back to Dashboard Change Sender ID Customers Technicians [PHONE_NUMBER] SEARCH …" at bounding box center [933, 393] width 1270 height 705
click at [1427, 74] on button "Call to Technicians" at bounding box center [1474, 62] width 151 height 35
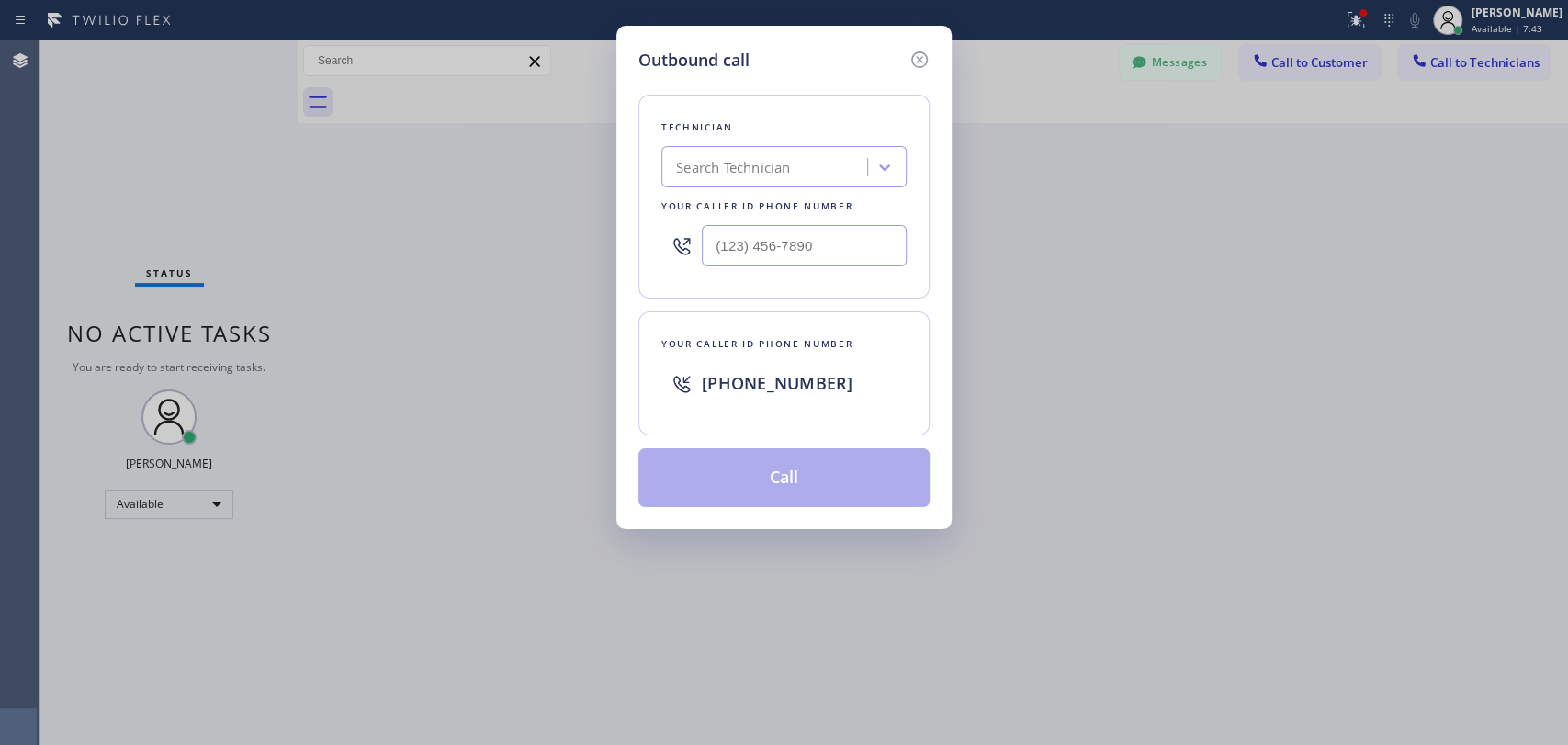
click at [711, 171] on div "Search Technician" at bounding box center [732, 168] width 113 height 21
type input "[PERSON_NAME]"
click at [719, 203] on div "[PERSON_NAME]" at bounding box center [784, 206] width 245 height 33
type input "[PHONE_NUMBER]"
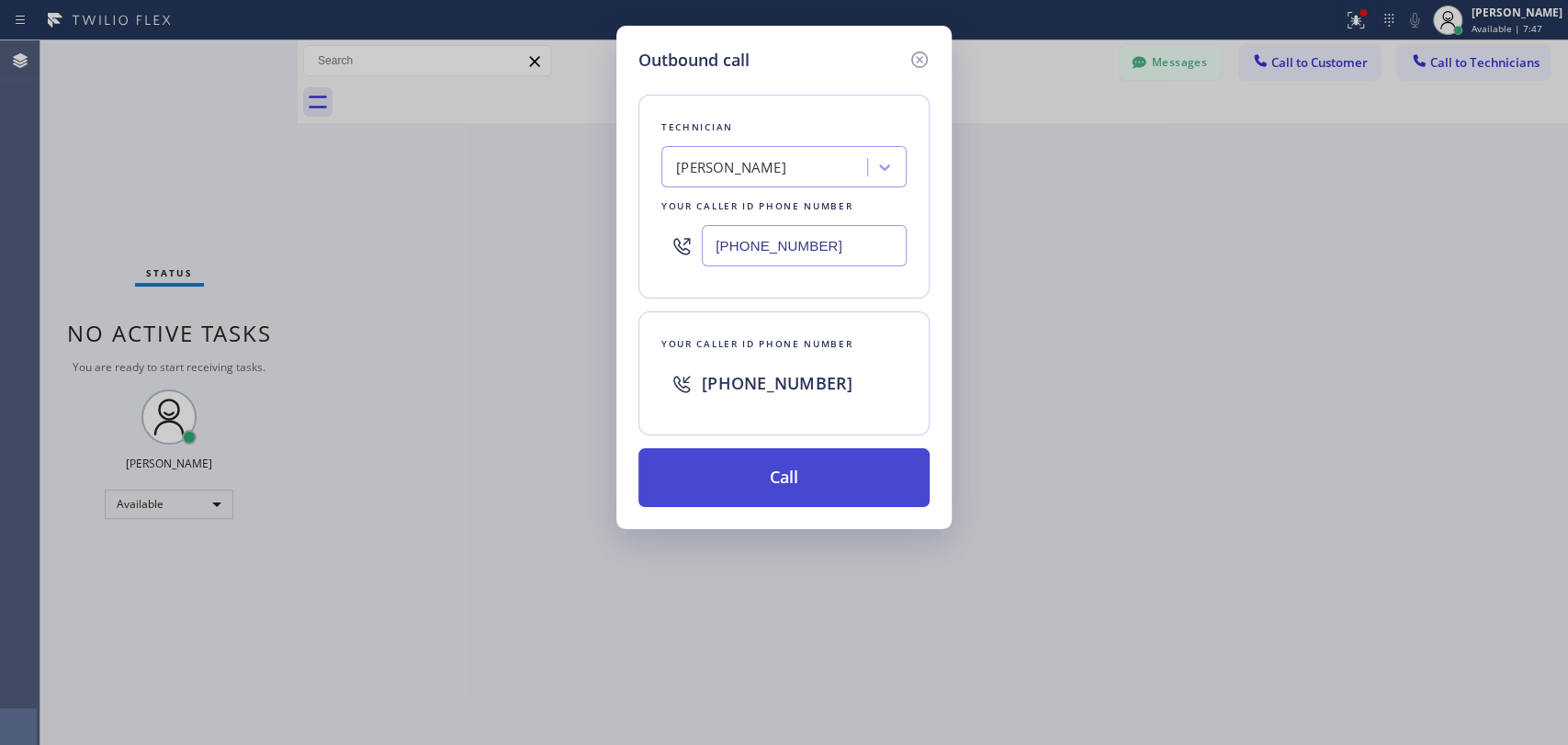
click at [753, 462] on button "Call" at bounding box center [784, 477] width 291 height 59
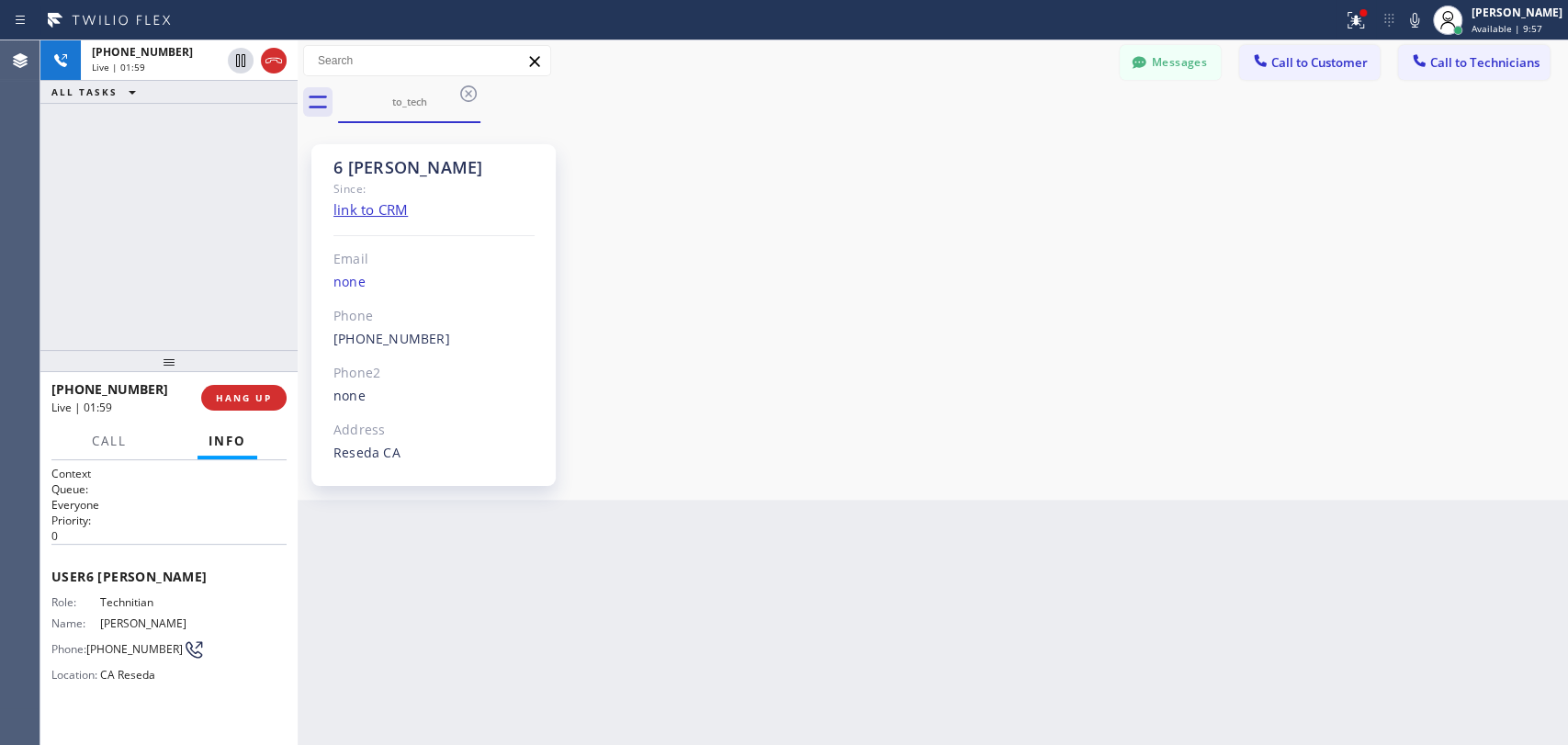
scroll to position [163202, 0]
click at [1158, 65] on button "Messages" at bounding box center [1170, 62] width 101 height 35
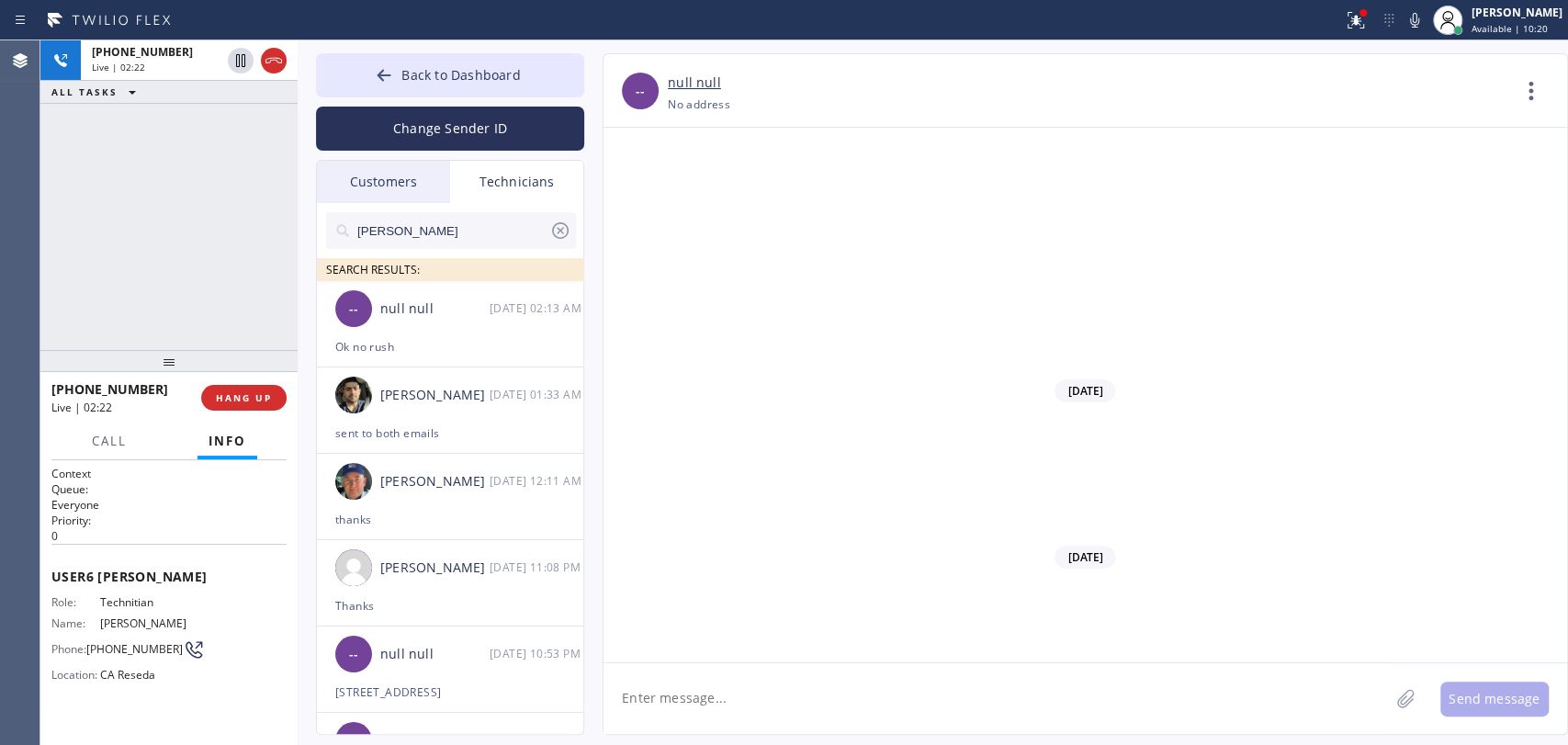
click at [457, 240] on input "[PERSON_NAME]" at bounding box center [453, 231] width 194 height 37
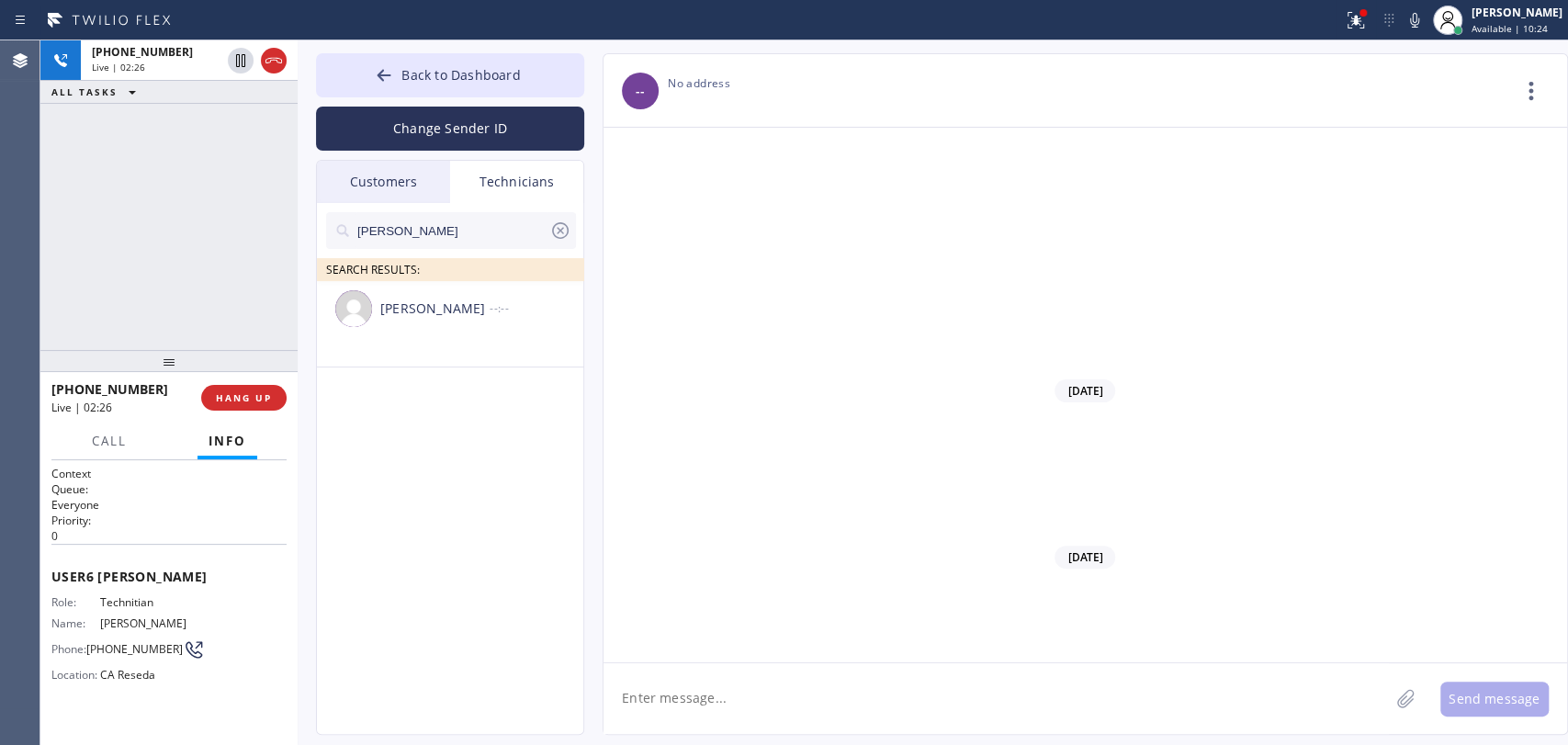
type input "[PERSON_NAME]"
click at [418, 315] on div "[PERSON_NAME]" at bounding box center [434, 309] width 110 height 21
click at [719, 664] on textarea at bounding box center [996, 698] width 785 height 71
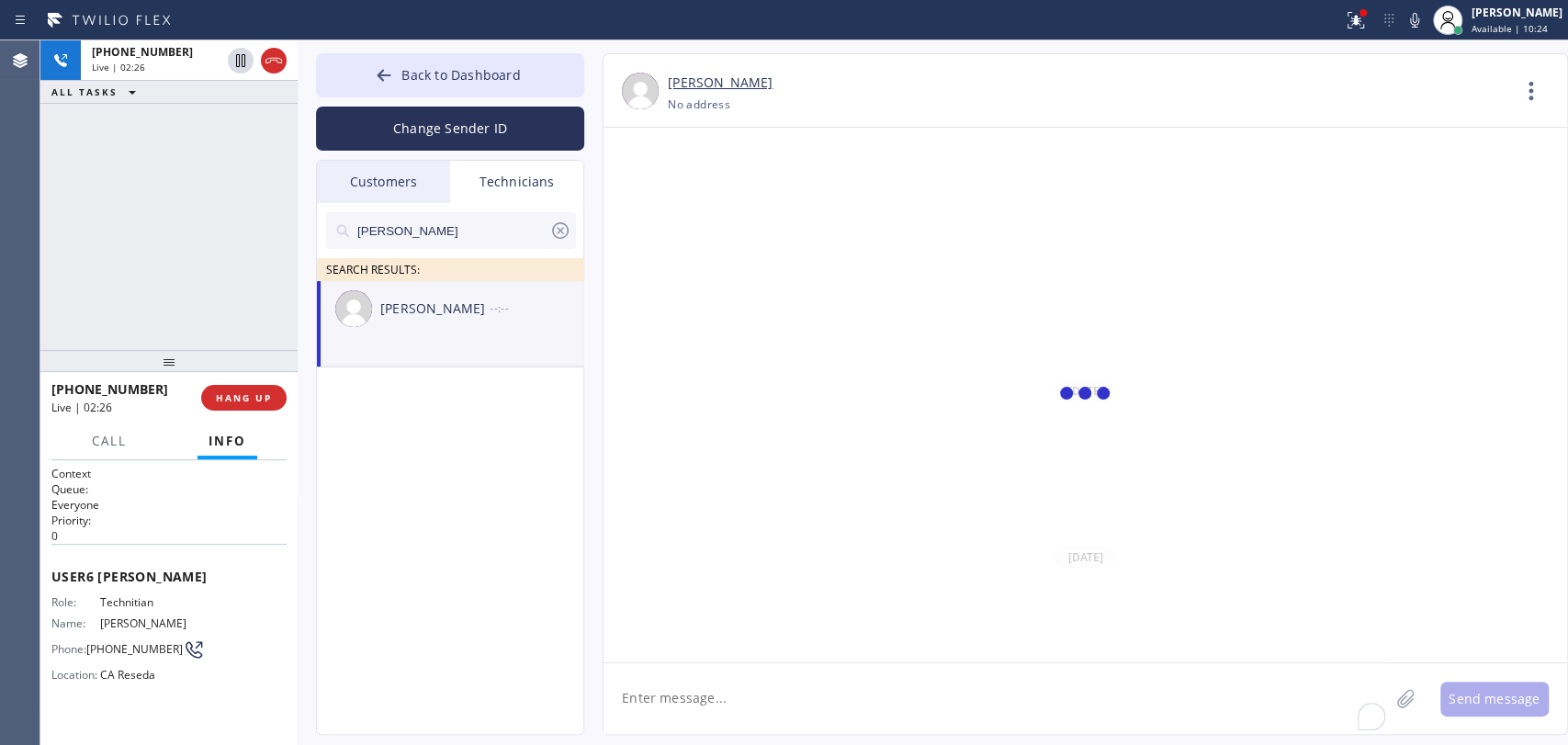
click at [717, 675] on textarea "To enrich screen reader interactions, please activate Accessibility in Grammarl…" at bounding box center [996, 698] width 785 height 71
paste textarea "[STREET_ADDRESS]"
type textarea "[STREET_ADDRESS]"
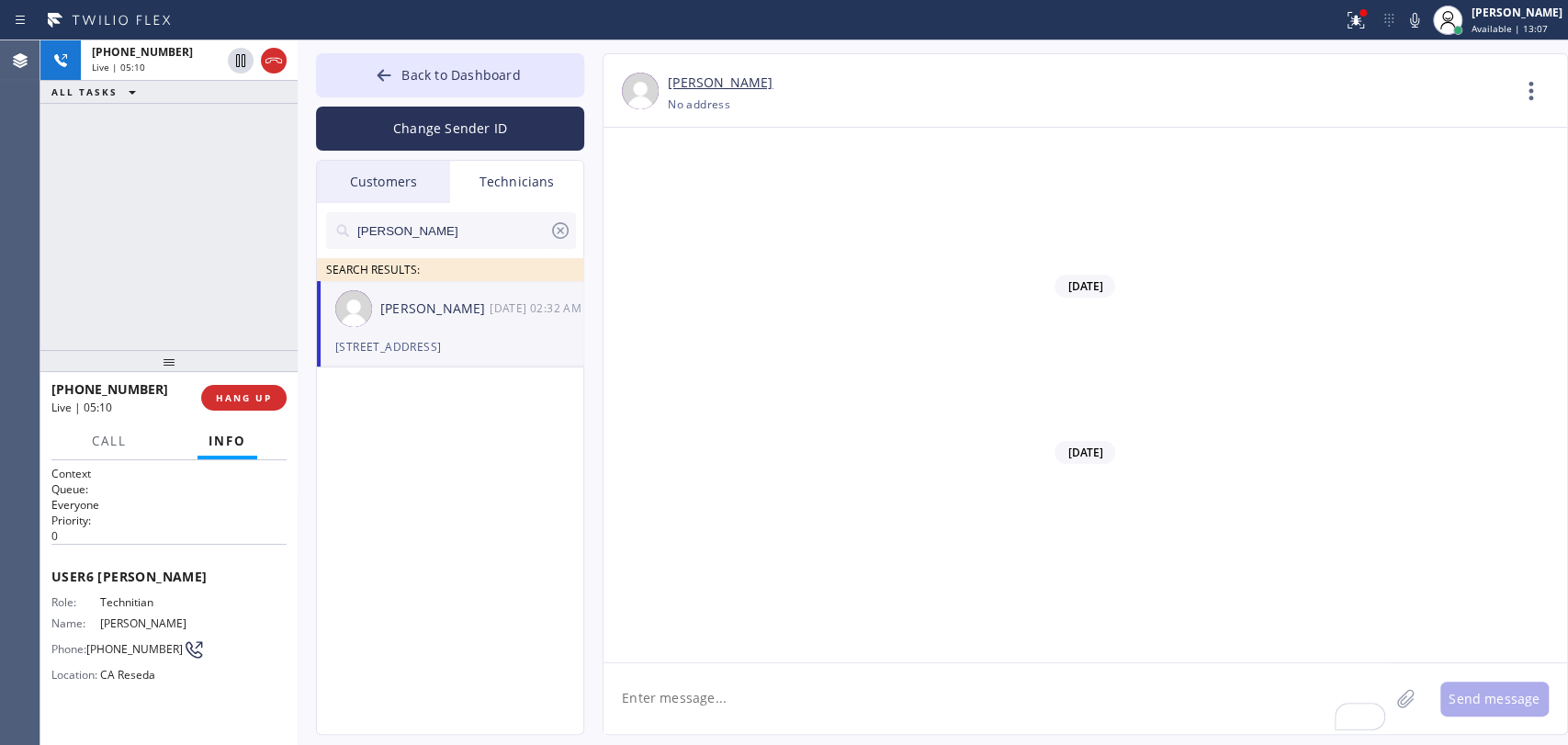
click at [250, 402] on button "HANG UP" at bounding box center [243, 398] width 85 height 26
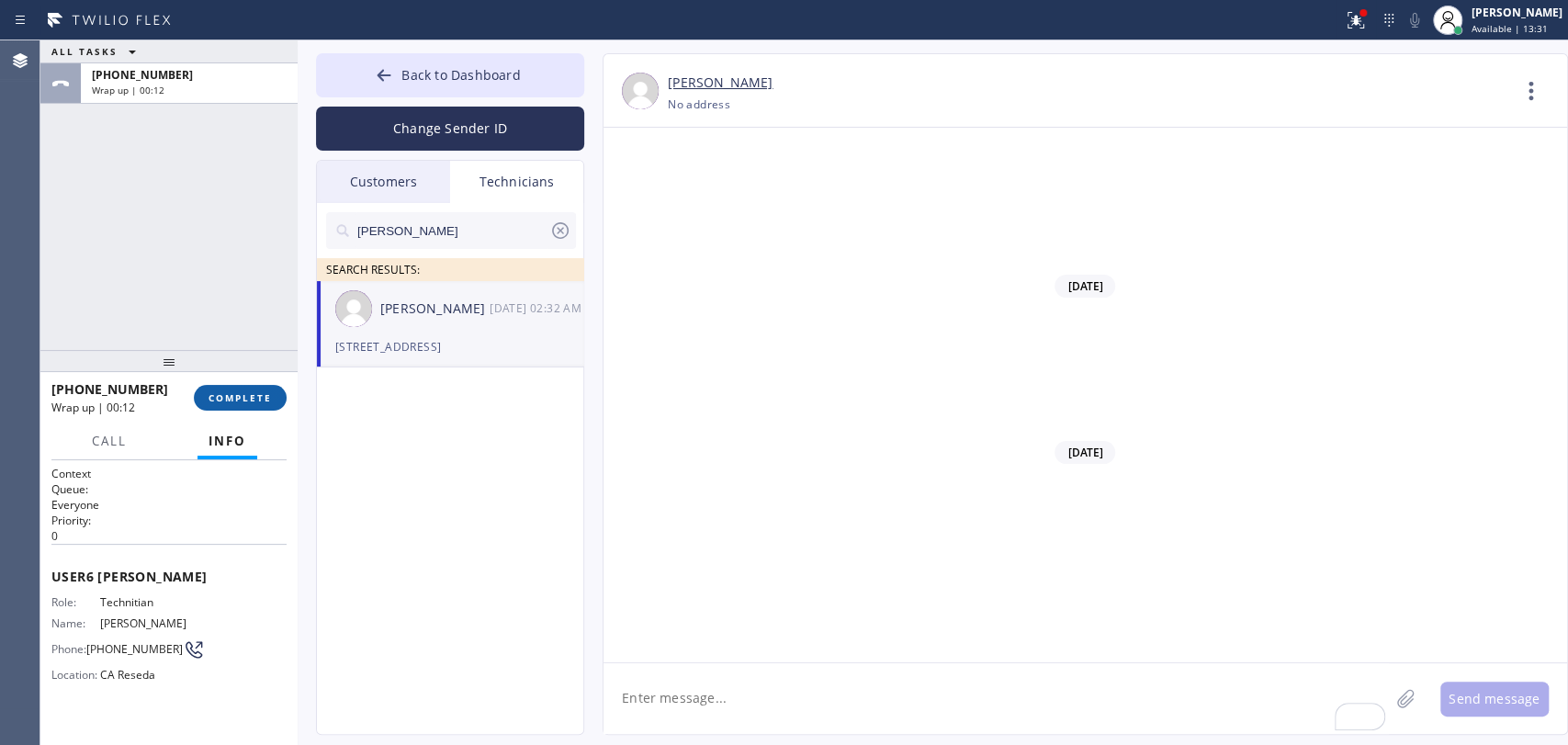
click at [251, 392] on span "COMPLETE" at bounding box center [240, 398] width 63 height 13
click at [244, 335] on div "ALL TASKS ALL TASKS ACTIVE TASKS TASKS IN WRAP UP +18189669606 Wrap up | 00:12" at bounding box center [169, 195] width 257 height 309
click at [506, 54] on div "Back to Dashboard Change Sender ID Customers Technicians (310) 948-1518 SEARCH …" at bounding box center [933, 393] width 1270 height 705
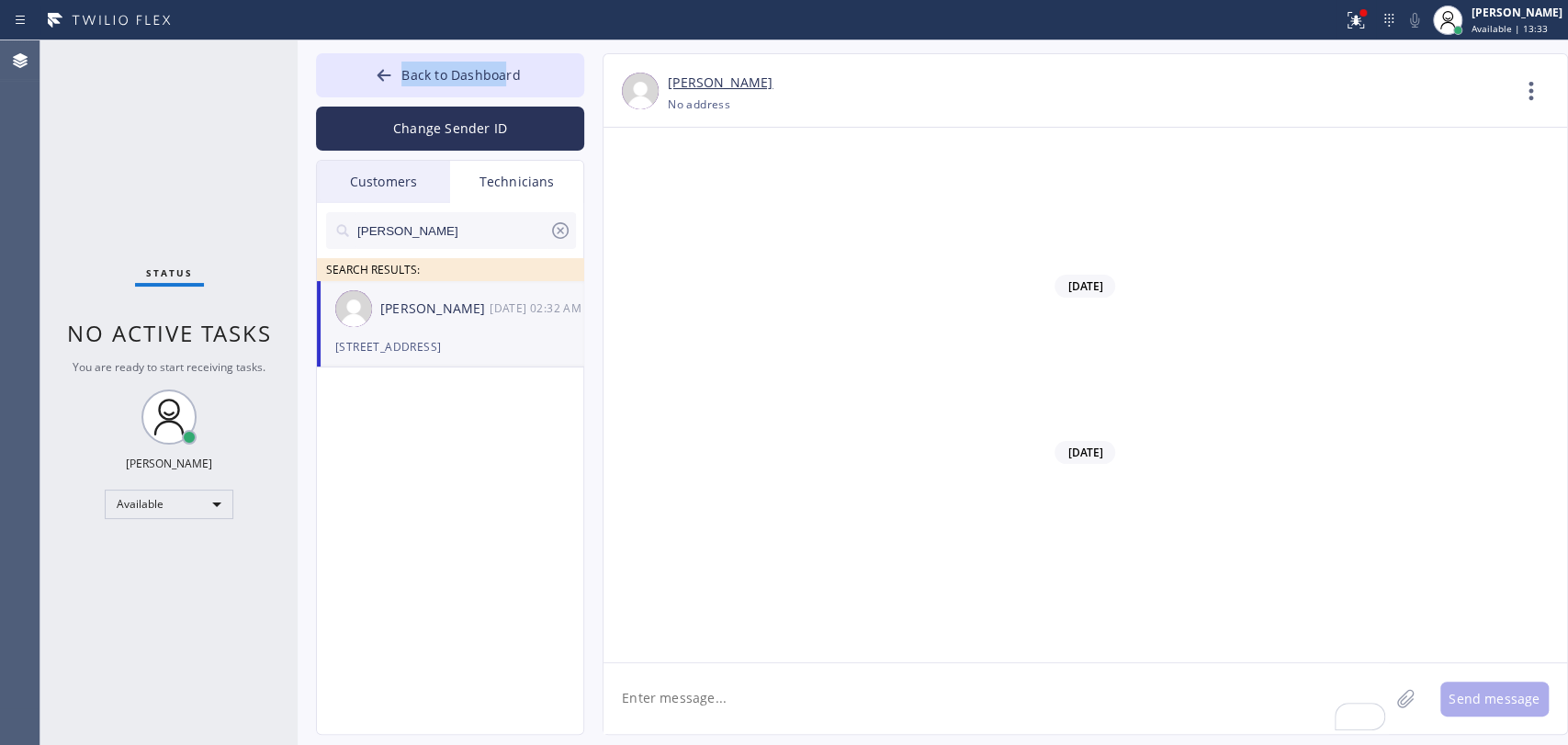
drag, startPoint x: 466, startPoint y: 63, endPoint x: 498, endPoint y: 2, distance: 68.9
click at [467, 63] on button "Back to Dashboard" at bounding box center [450, 75] width 269 height 44
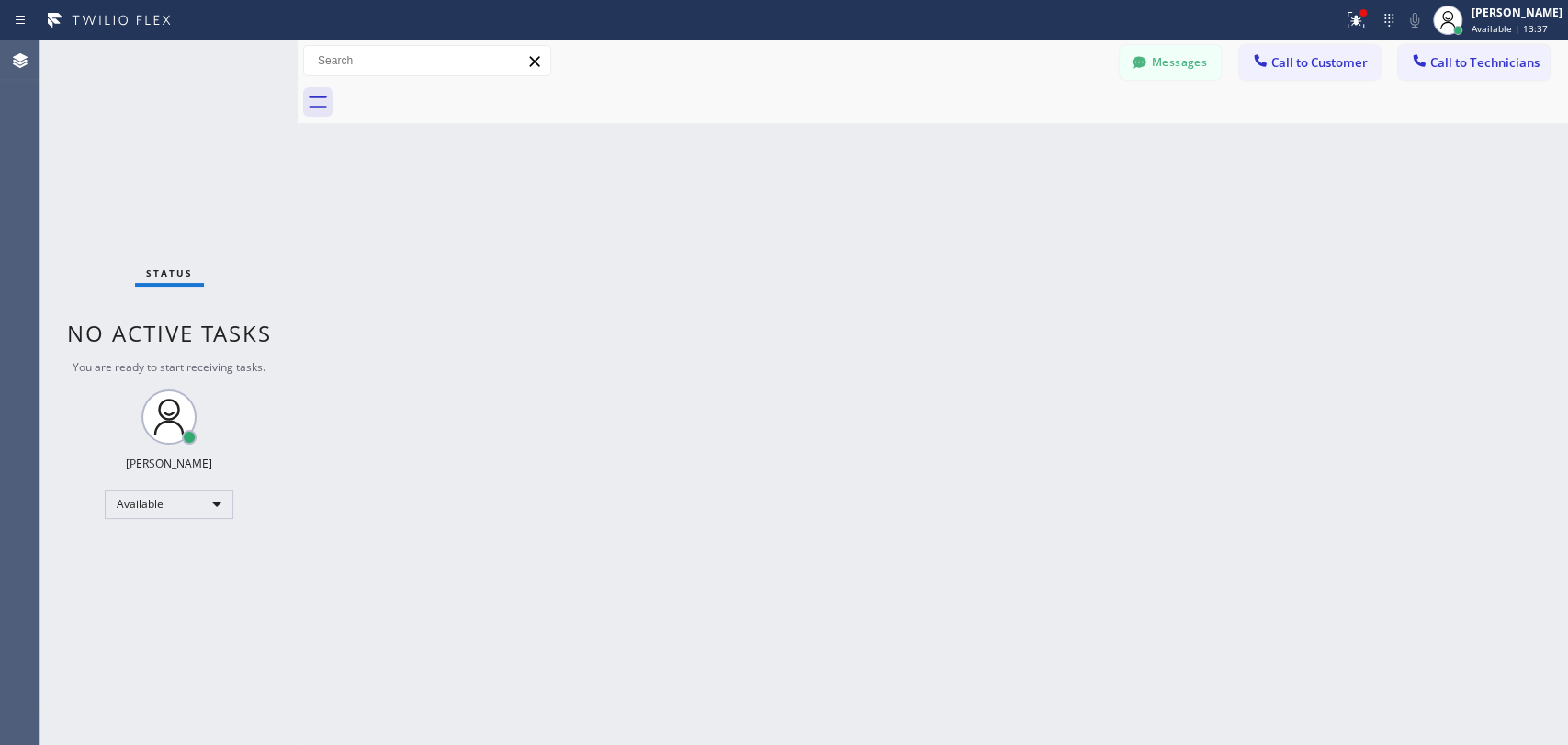
click at [1190, 59] on button "Messages" at bounding box center [1170, 62] width 101 height 35
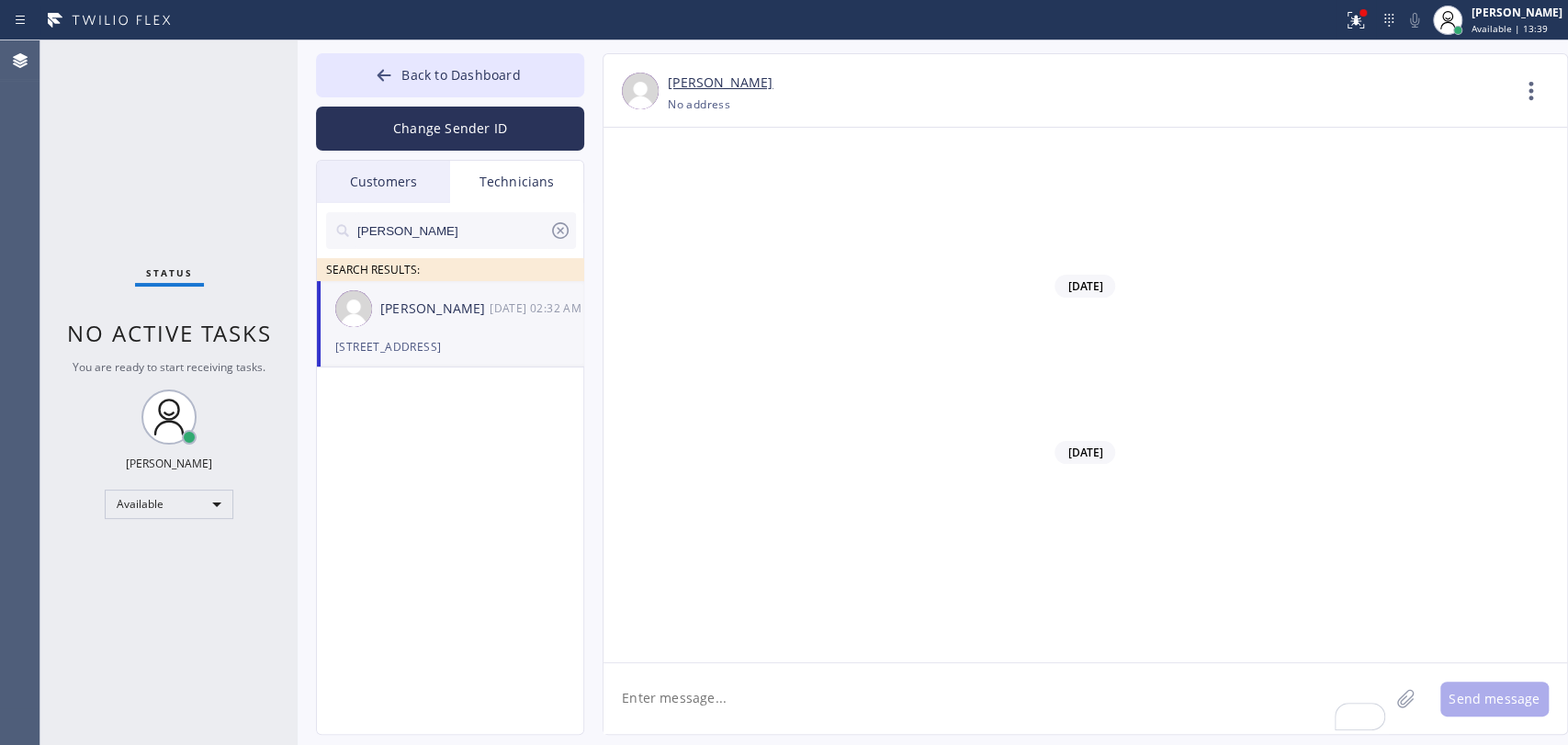
click at [382, 178] on div "Customers" at bounding box center [383, 182] width 133 height 43
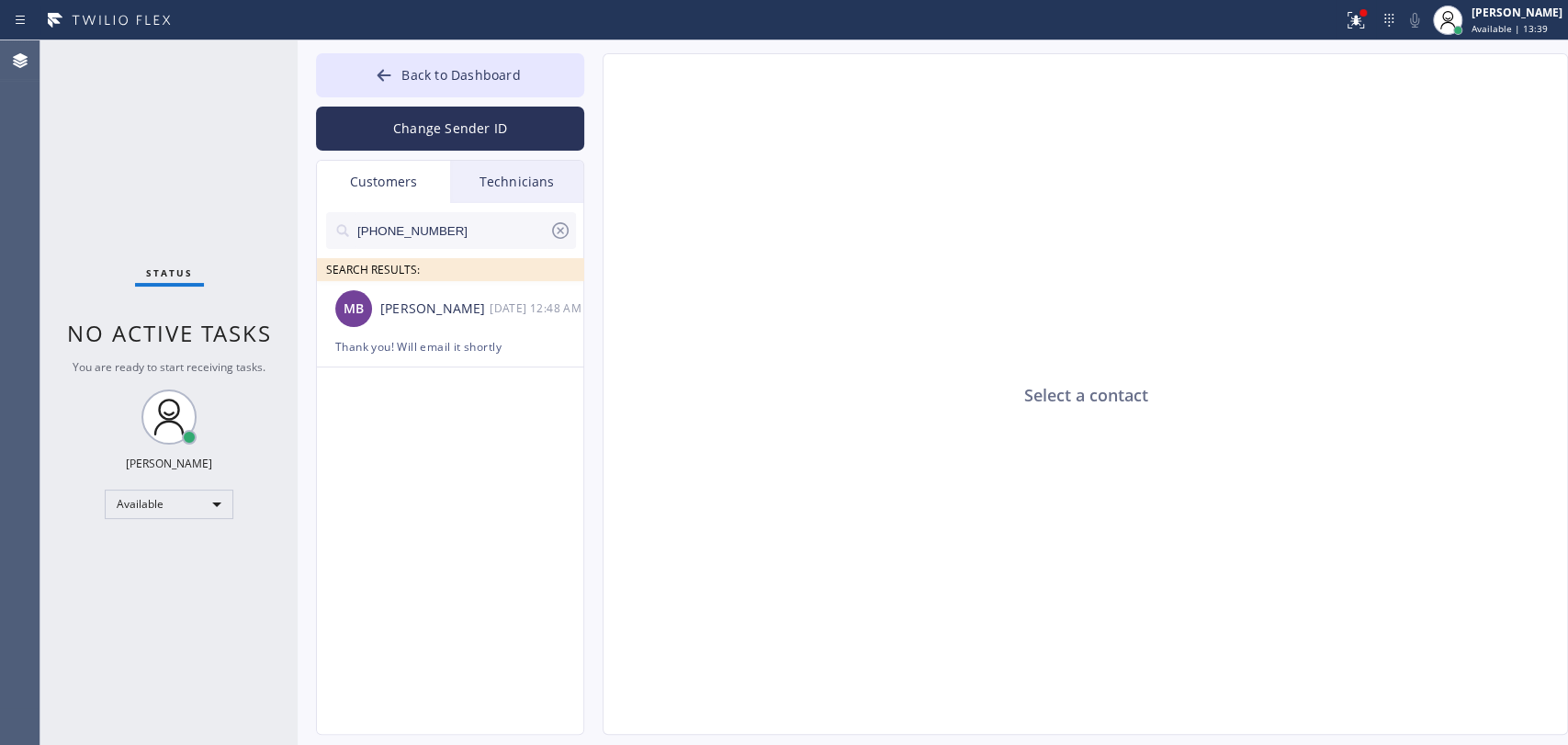
click at [396, 215] on input "[PHONE_NUMBER]" at bounding box center [453, 231] width 194 height 37
click at [404, 223] on input "[PHONE_NUMBER]" at bounding box center [453, 231] width 194 height 37
paste input "626) 222-8943"
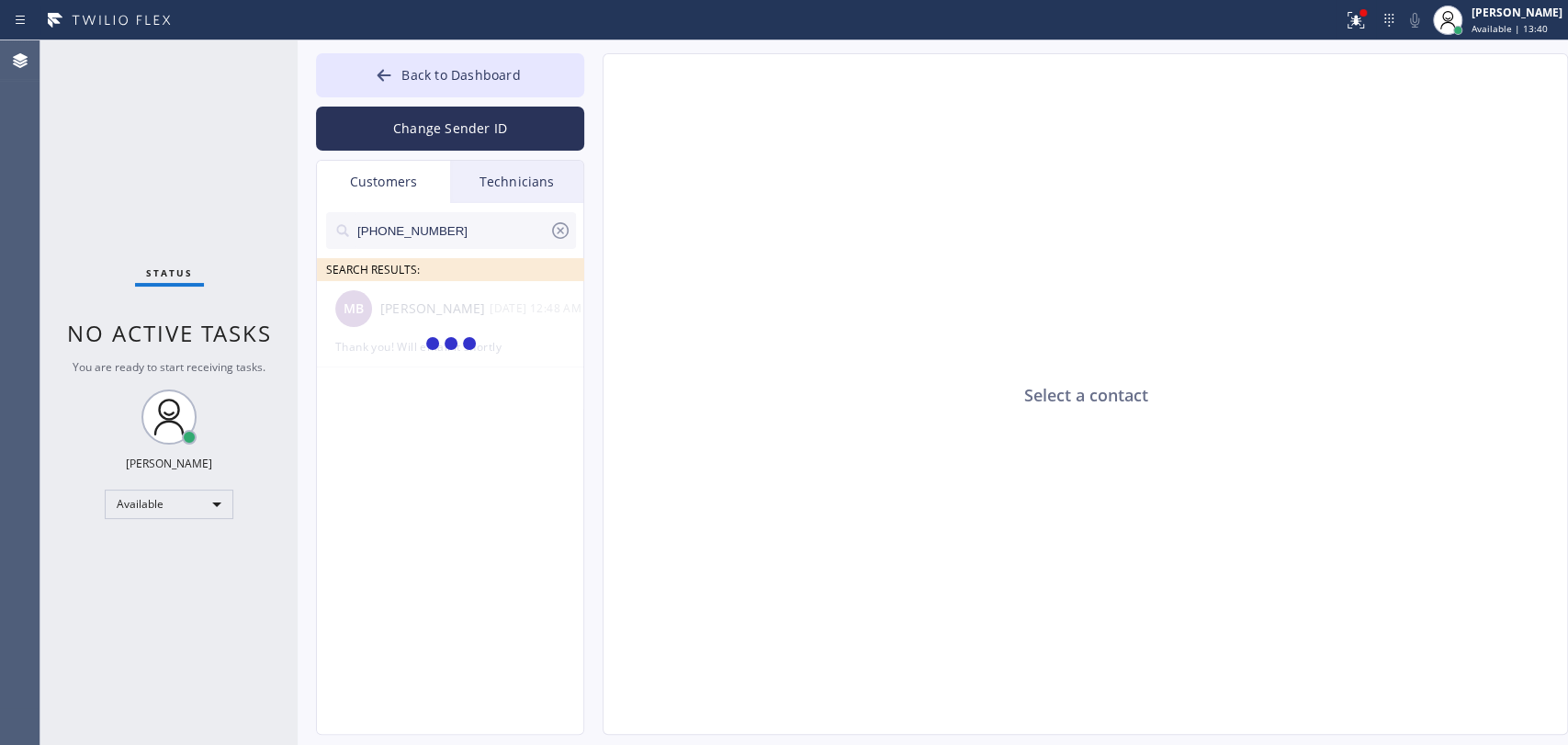
type input "(626) 222-8943"
drag, startPoint x: 416, startPoint y: 303, endPoint x: 581, endPoint y: 479, distance: 241.2
click at [417, 303] on div "John Fan" at bounding box center [434, 309] width 110 height 21
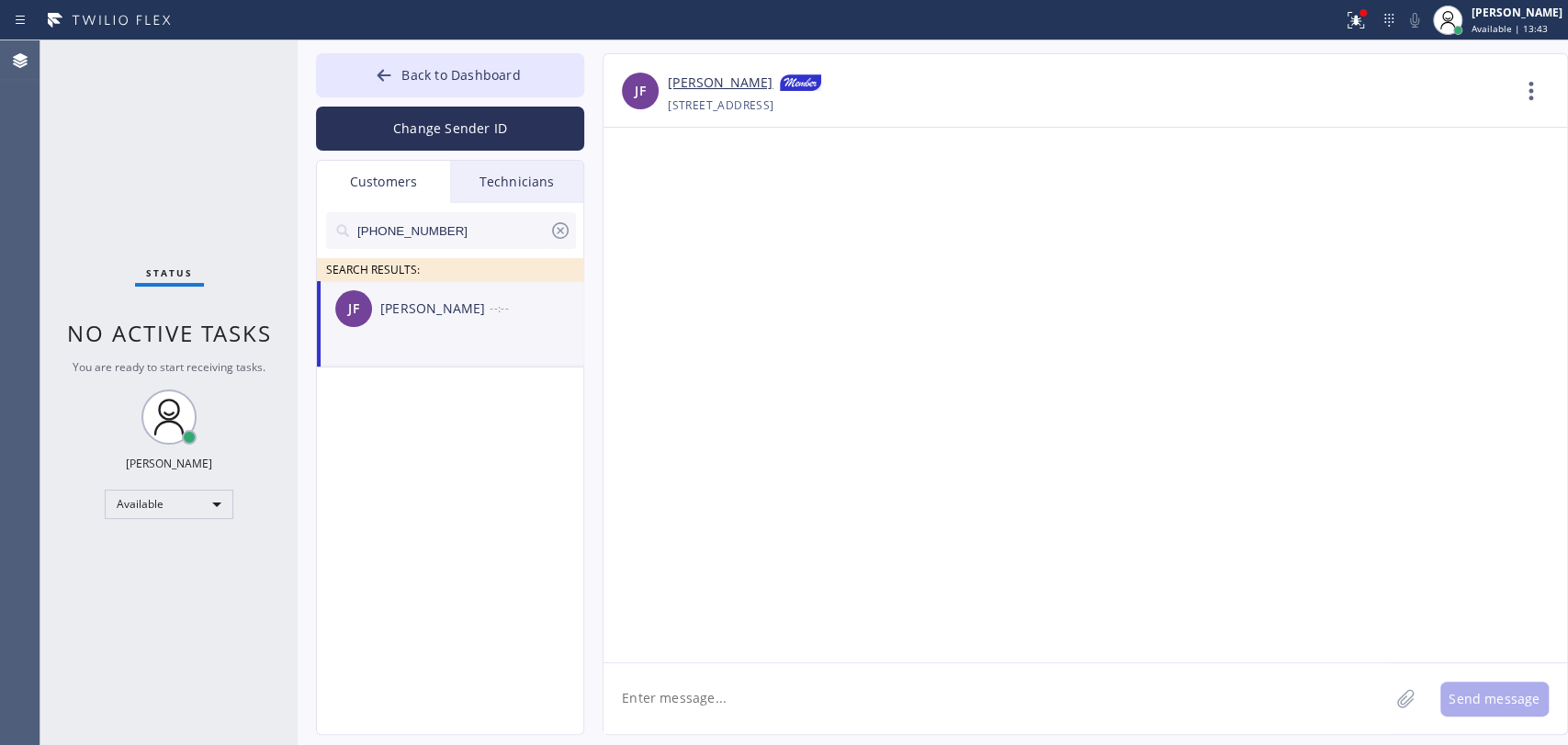
click at [731, 653] on div at bounding box center [1085, 395] width 964 height 534
click at [724, 688] on textarea at bounding box center [996, 698] width 785 height 71
paste textarea "Red Apple Appliance Repair Los Angeles"
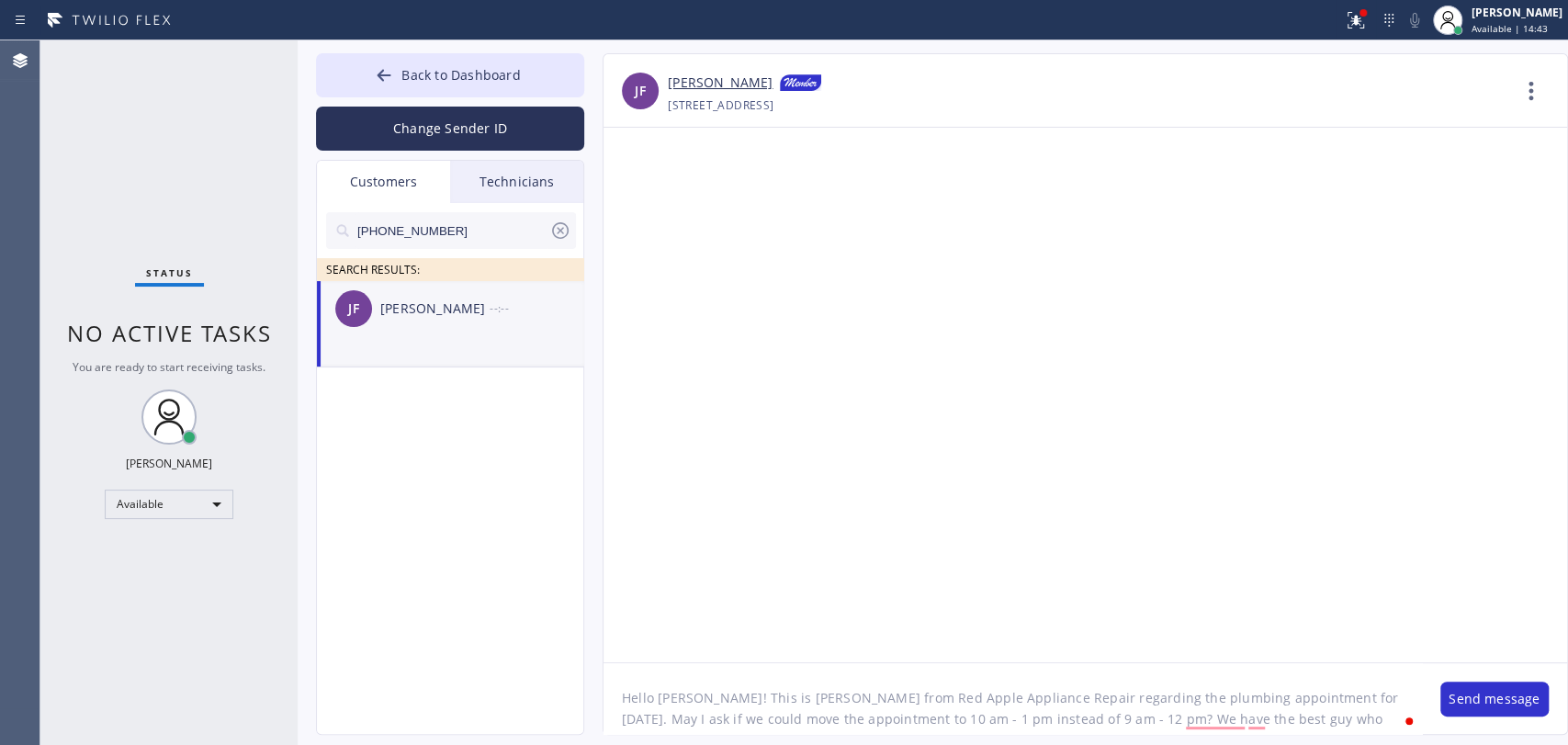
scroll to position [15, 0]
click at [1356, 706] on textarea "Hello John! This is Alex from Red Apple Appliance Repair regarding the plumbing…" at bounding box center [1012, 698] width 818 height 71
click at [822, 721] on textarea "Hello John! This is Alex from Red Apple Appliance Repair regarding the plumbing…" at bounding box center [1012, 698] width 818 height 71
drag, startPoint x: 1078, startPoint y: 723, endPoint x: 573, endPoint y: 586, distance: 523.3
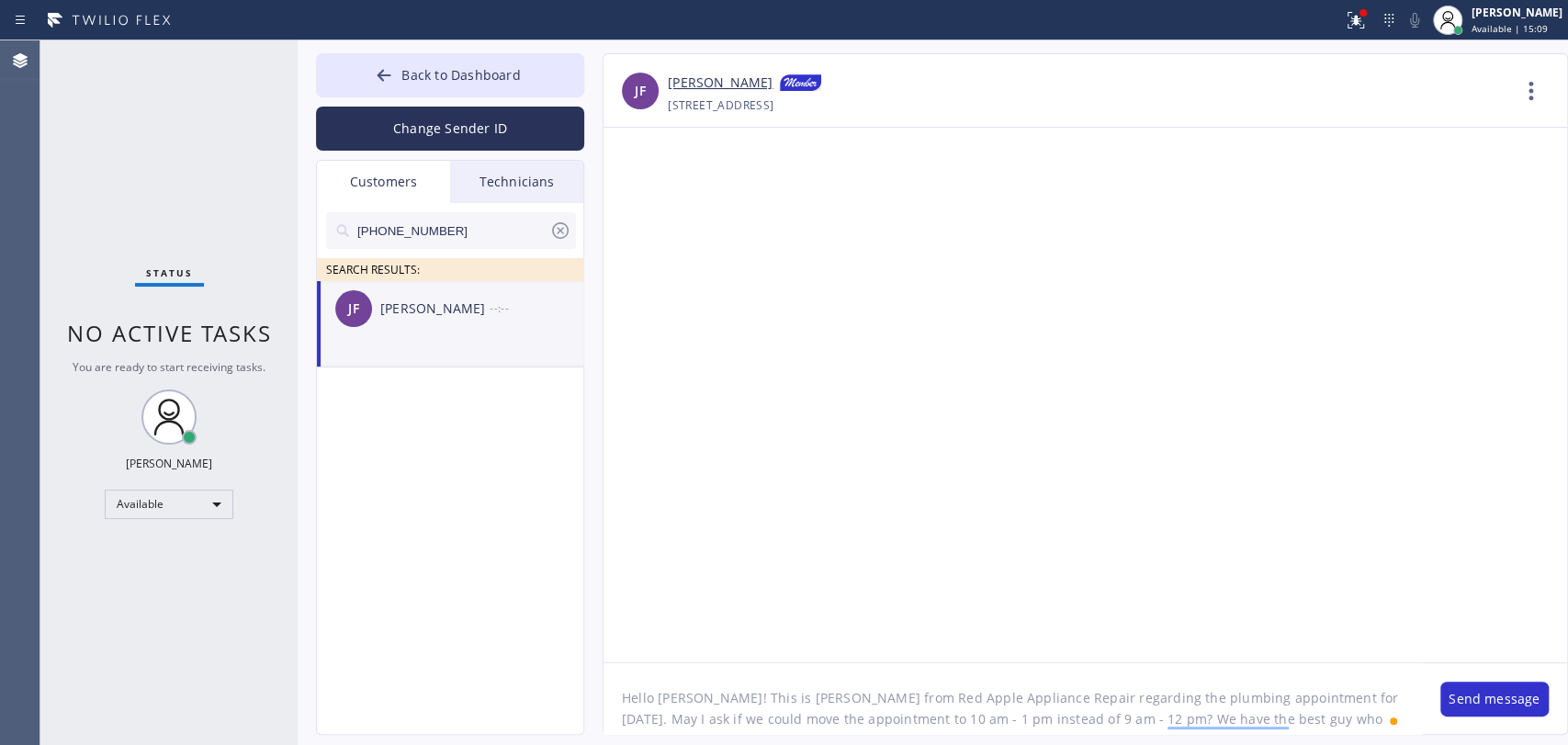
click at [573, 587] on div "Back to Dashboard Change Sender ID Customers Technicians (626) 222-8943 SEARCH …" at bounding box center [933, 393] width 1270 height 705
paste textarea "your plumbing appointment for tomorrow. Would it be possible to move the time t…"
type textarea "Hello John! This is Alex from Red Apple Appliance Repair regarding your plumbin…"
click at [1461, 691] on button "Send message" at bounding box center [1494, 699] width 109 height 35
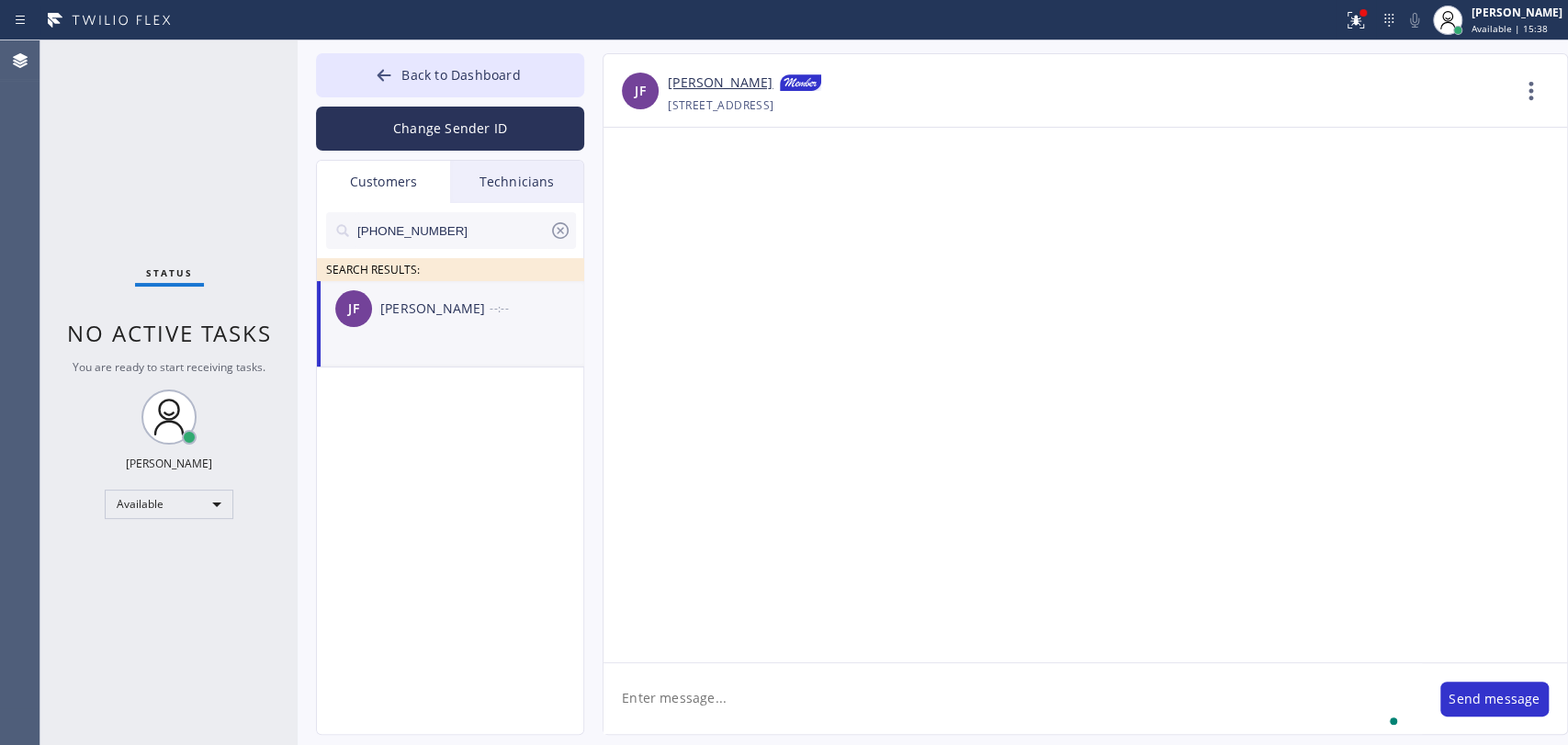
scroll to position [0, 0]
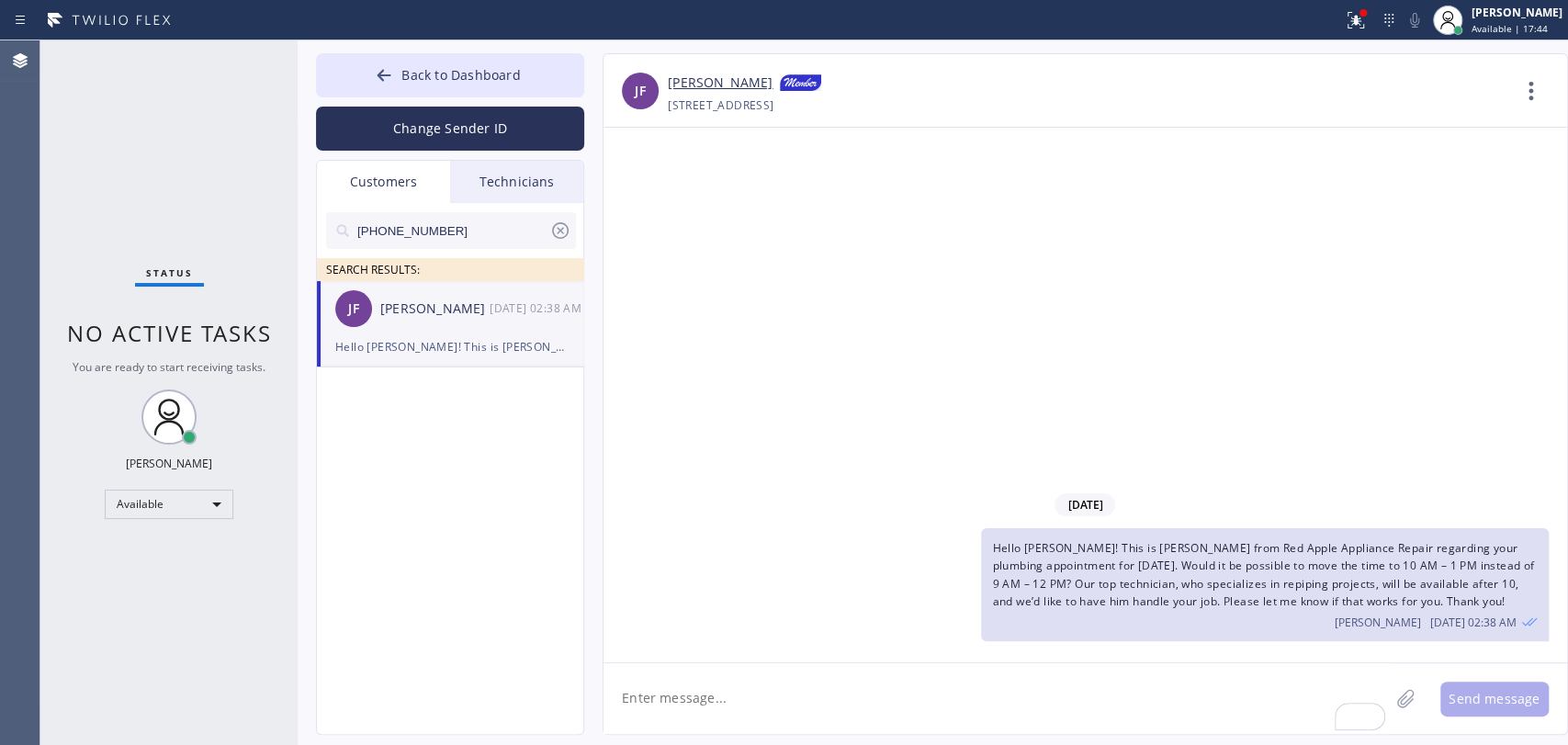
click at [463, 51] on div "Back to Dashboard Change Sender ID Customers Technicians (626) 222-8943 SEARCH …" at bounding box center [933, 393] width 1270 height 705
drag, startPoint x: 490, startPoint y: 66, endPoint x: 891, endPoint y: 84, distance: 401.4
click at [492, 66] on span "Back to Dashboard" at bounding box center [461, 75] width 118 height 17
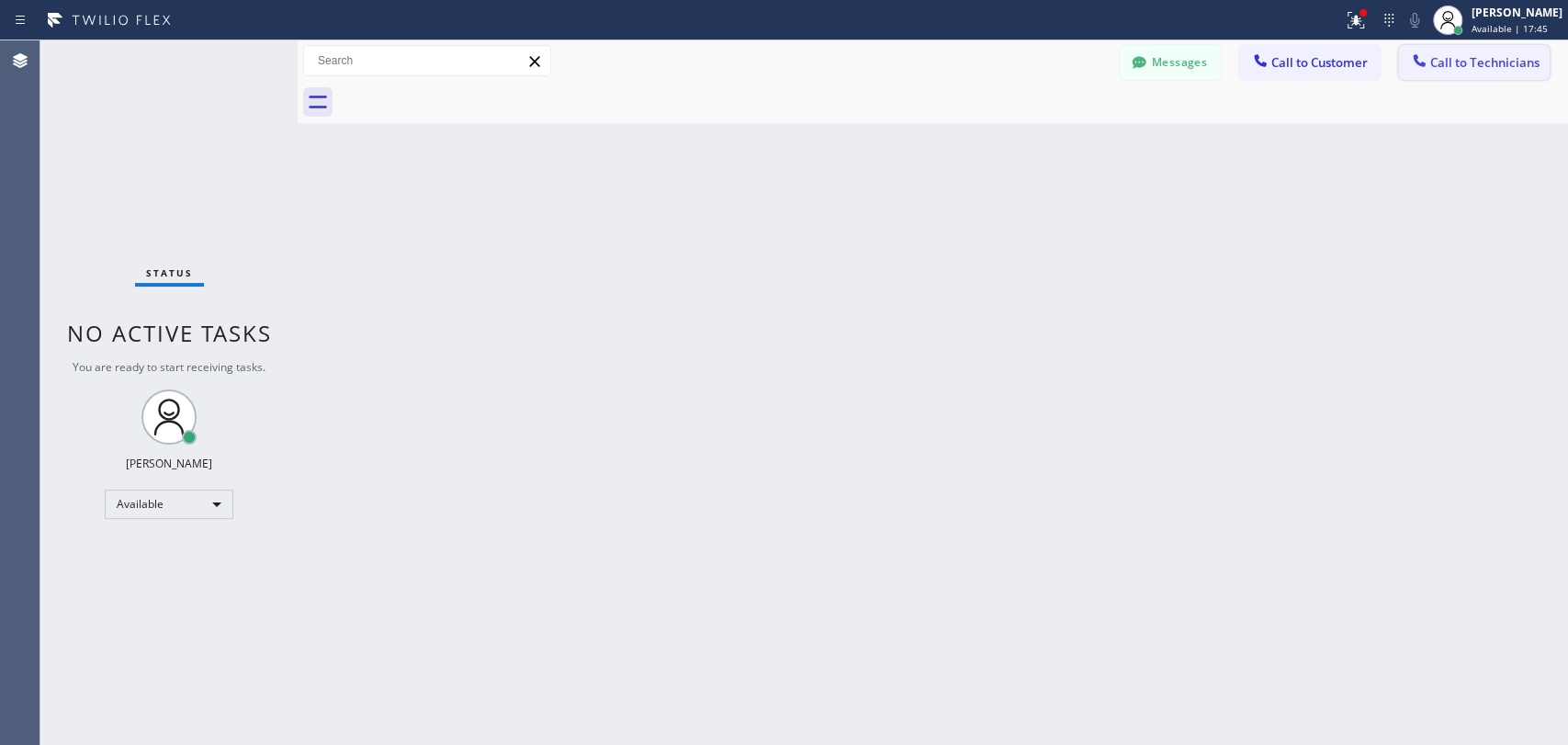
click at [1472, 73] on button "Call to Technicians" at bounding box center [1474, 62] width 151 height 35
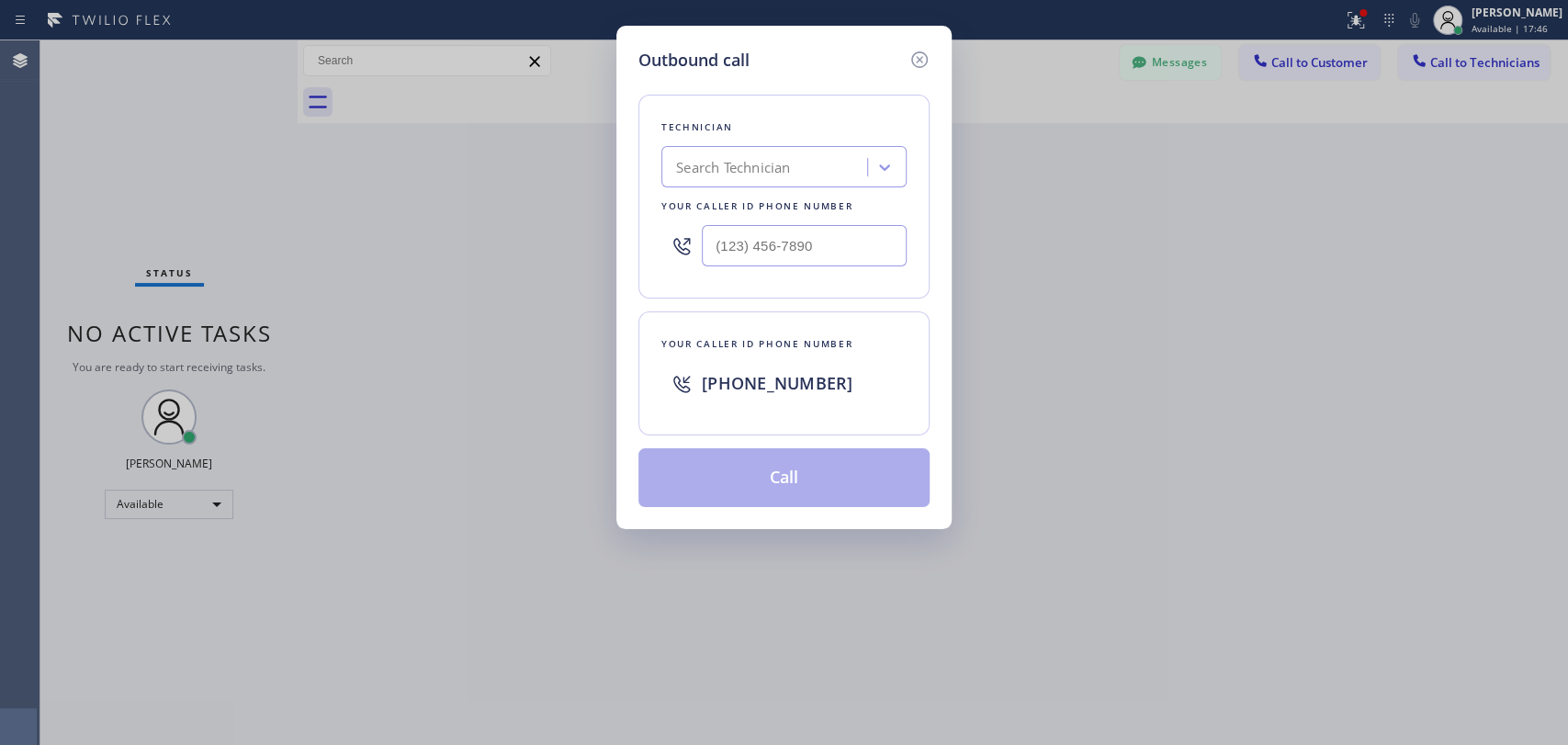
click at [704, 174] on div "Search Technician" at bounding box center [732, 168] width 113 height 21
type input "denis"
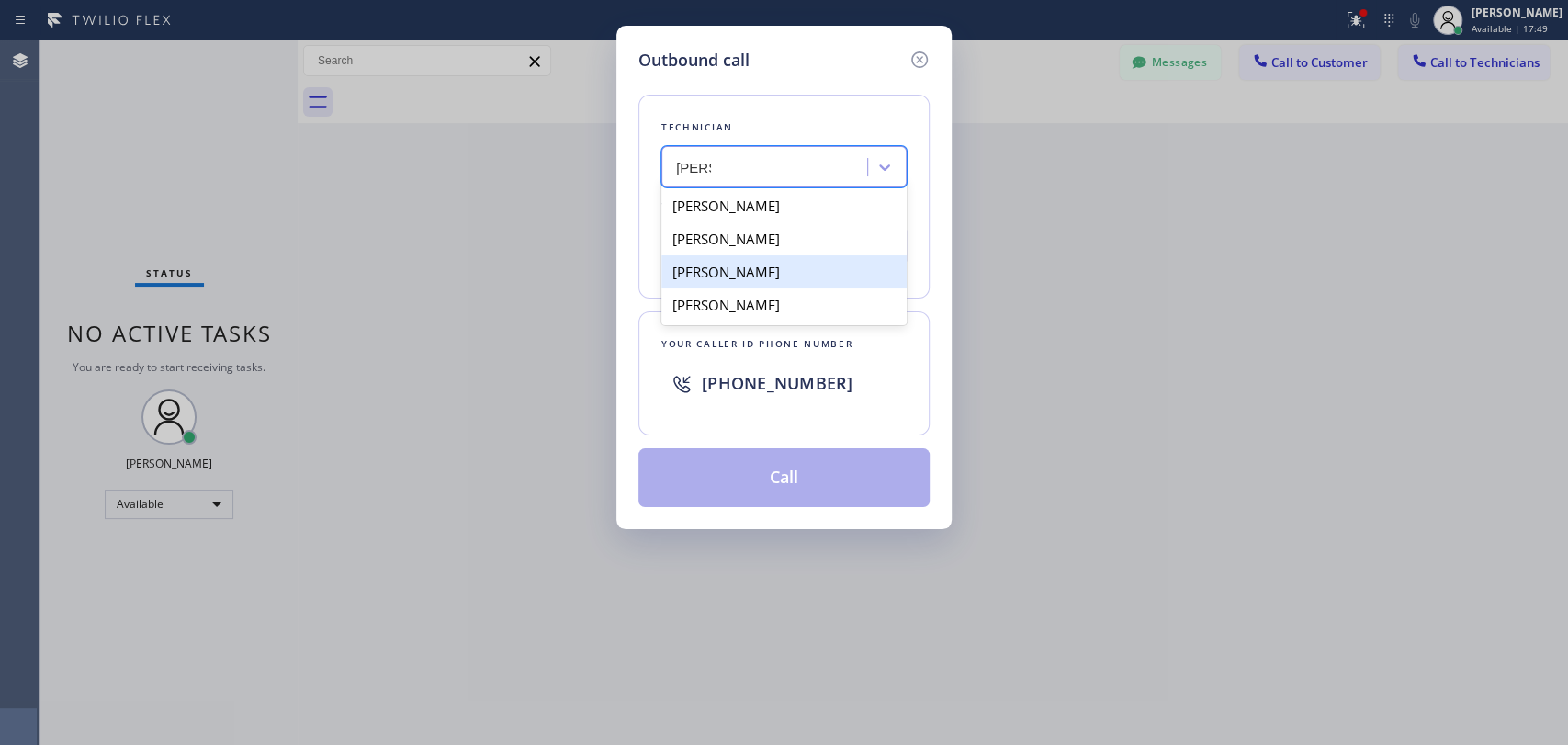
click at [730, 267] on div "[PERSON_NAME]" at bounding box center [784, 272] width 245 height 33
type input "(949) 394-0845"
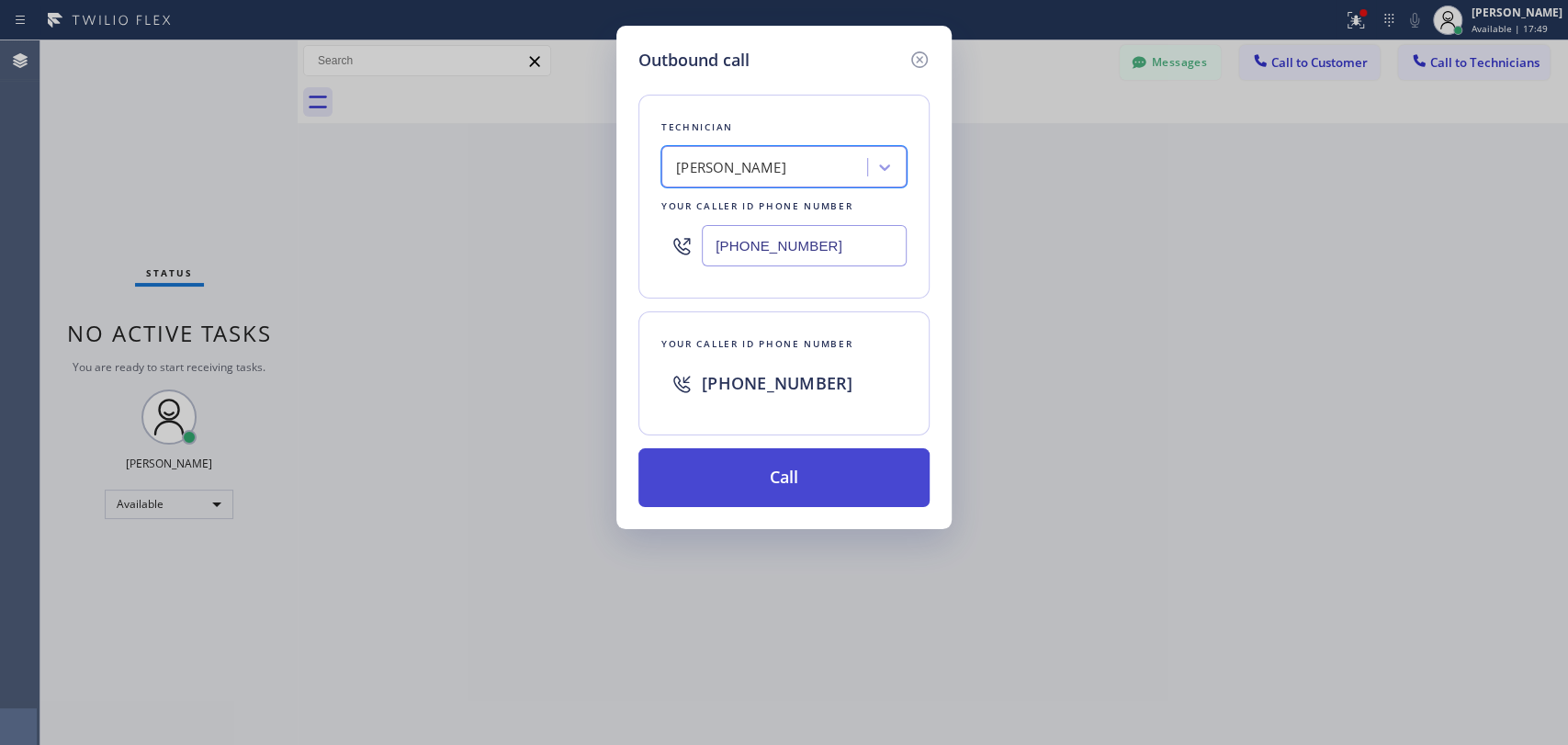
click at [759, 458] on button "Call" at bounding box center [784, 477] width 291 height 59
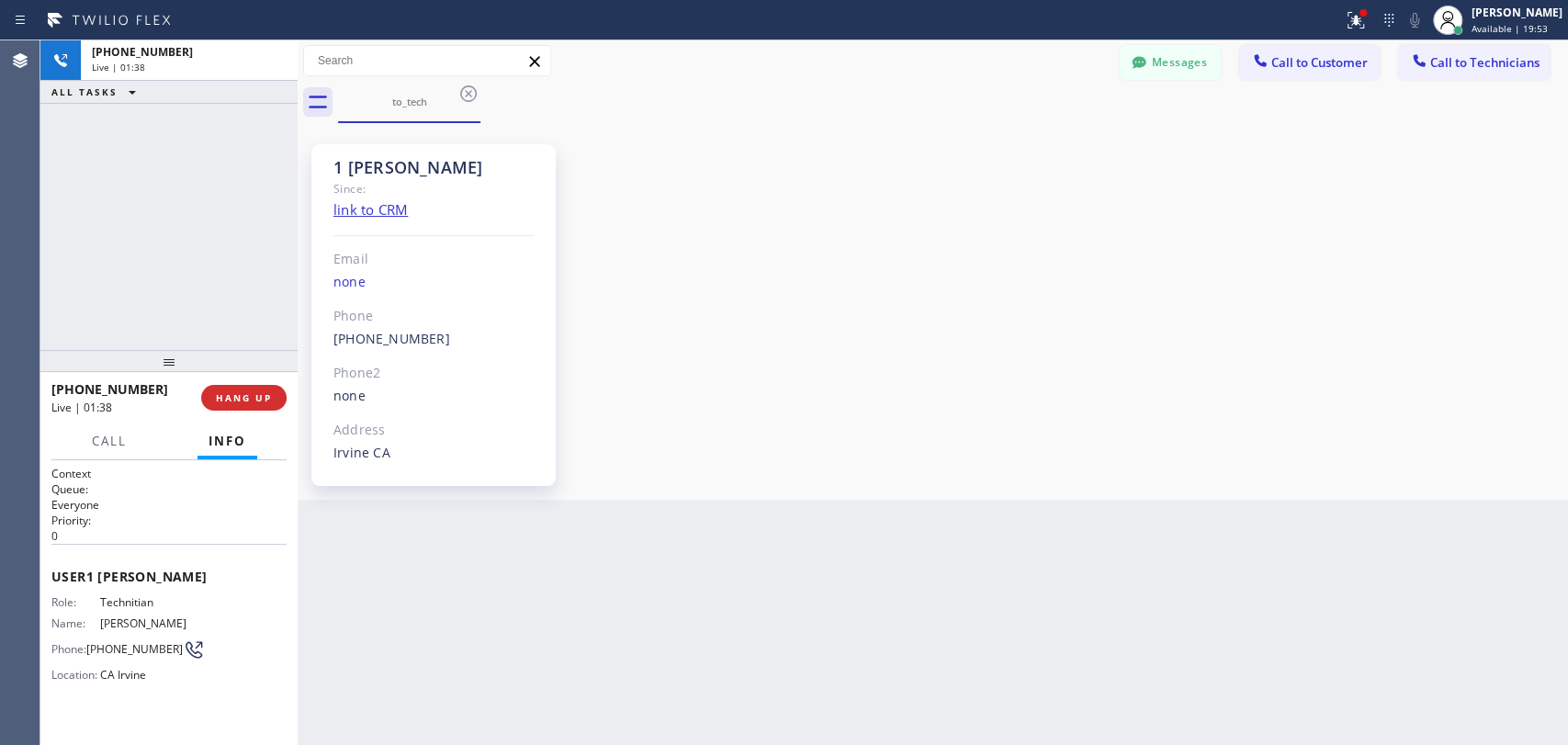
click at [265, 384] on div "+19493940845 Live | 01:38 HANG UP" at bounding box center [169, 398] width 235 height 48
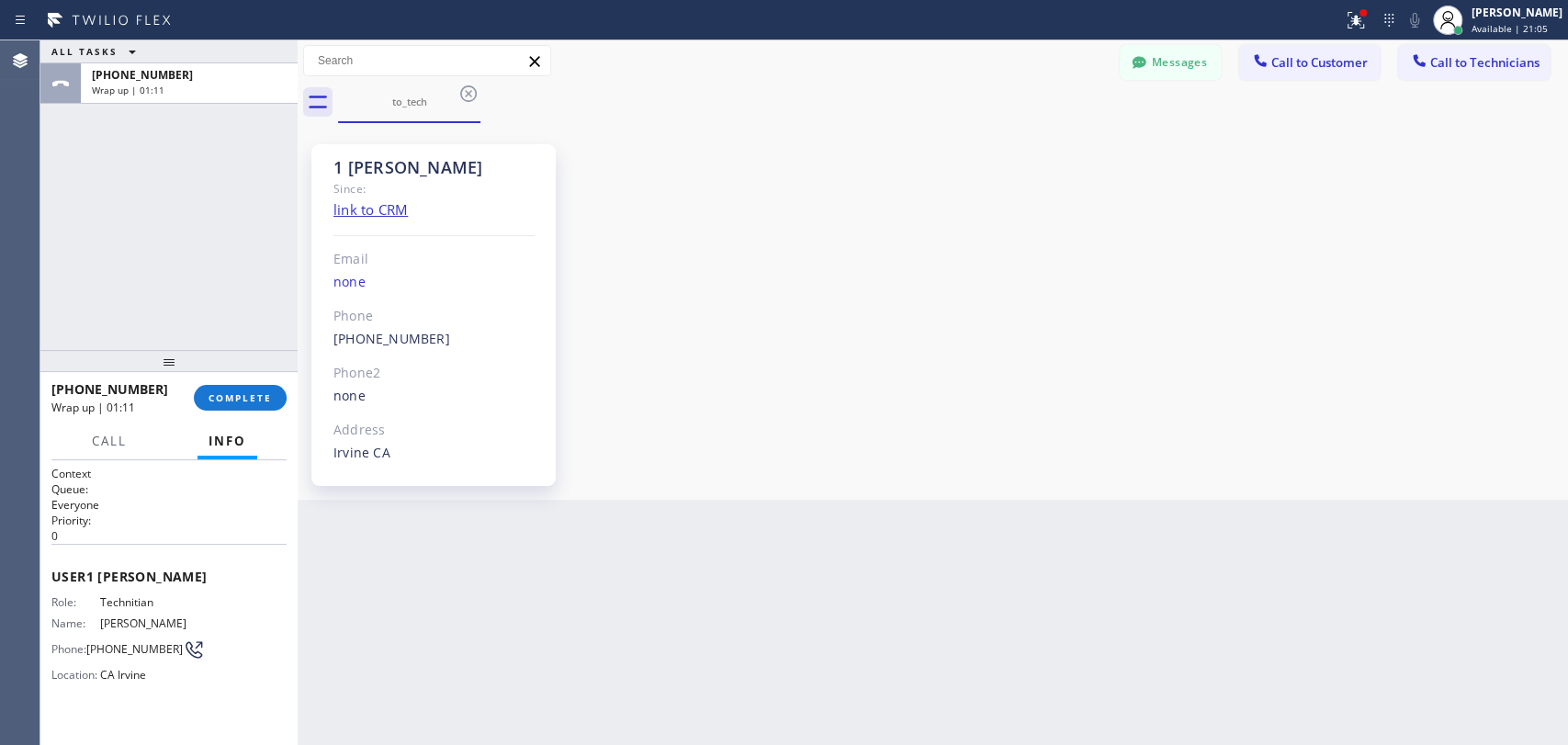
drag, startPoint x: 212, startPoint y: 406, endPoint x: 406, endPoint y: 2, distance: 448.2
click at [212, 405] on button "COMPLETE" at bounding box center [240, 398] width 93 height 26
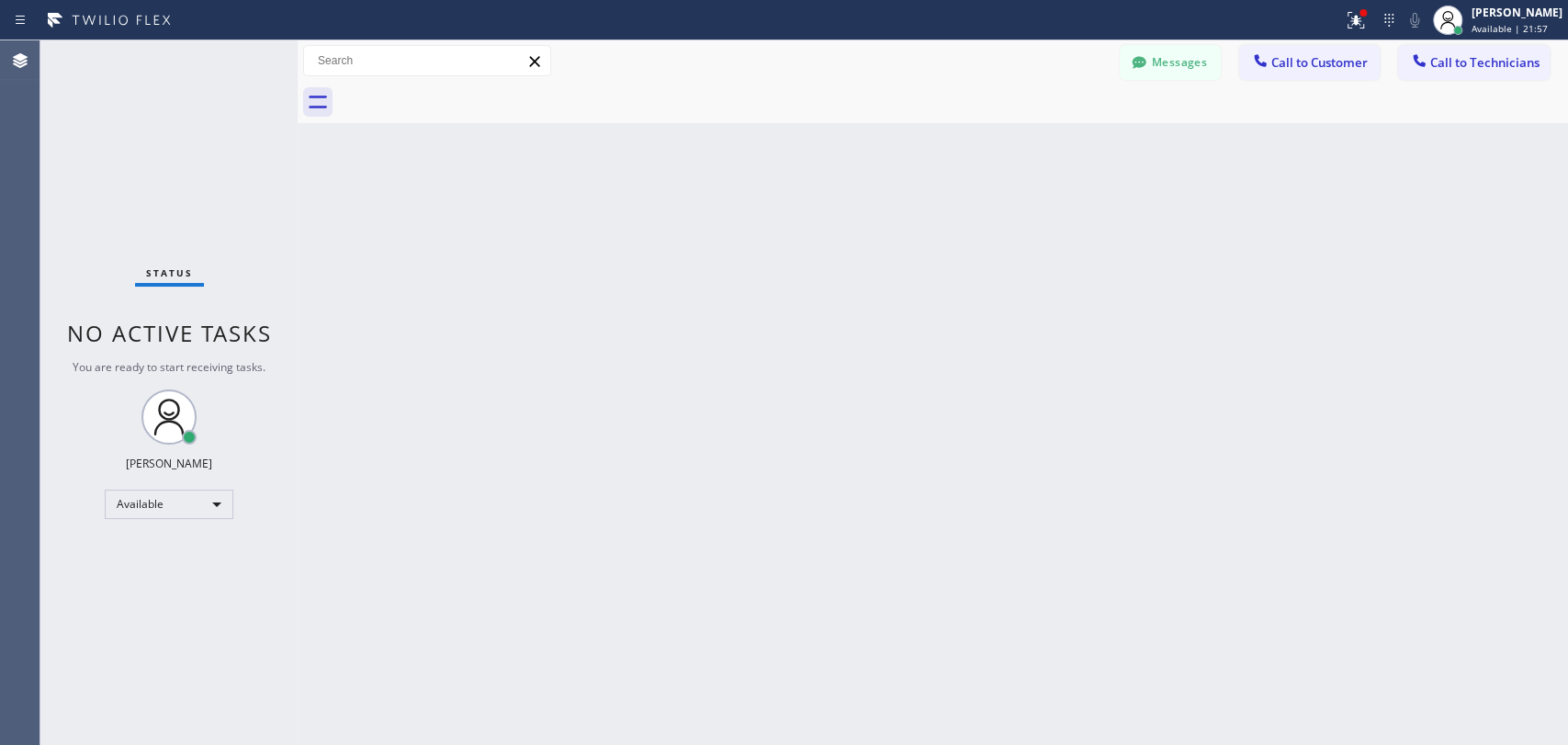
drag, startPoint x: 1428, startPoint y: 73, endPoint x: 1393, endPoint y: 81, distance: 35.9
click at [1428, 68] on button "Call to Technicians" at bounding box center [1474, 62] width 151 height 35
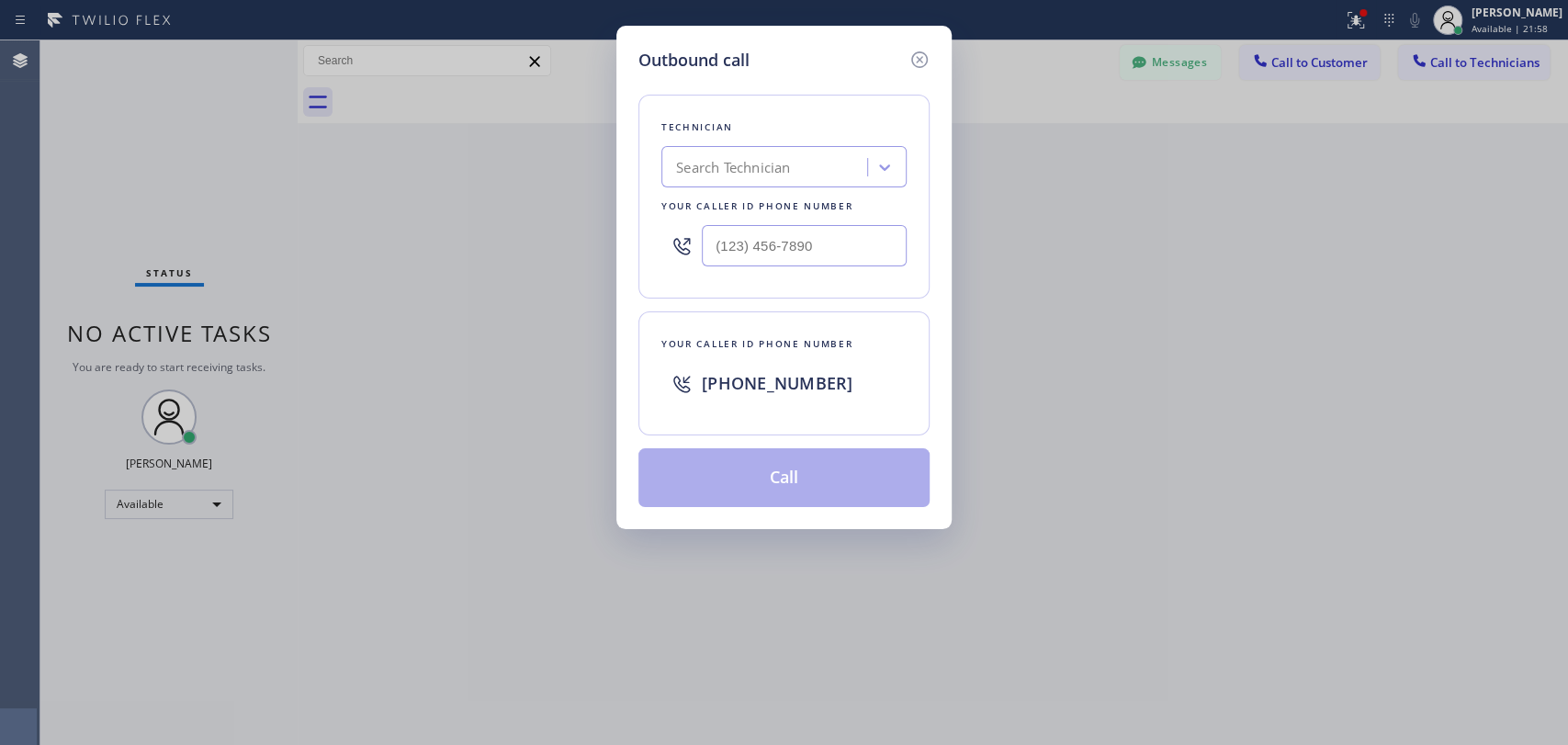
click at [848, 185] on div "Search Technician" at bounding box center [784, 167] width 245 height 42
type input "seva"
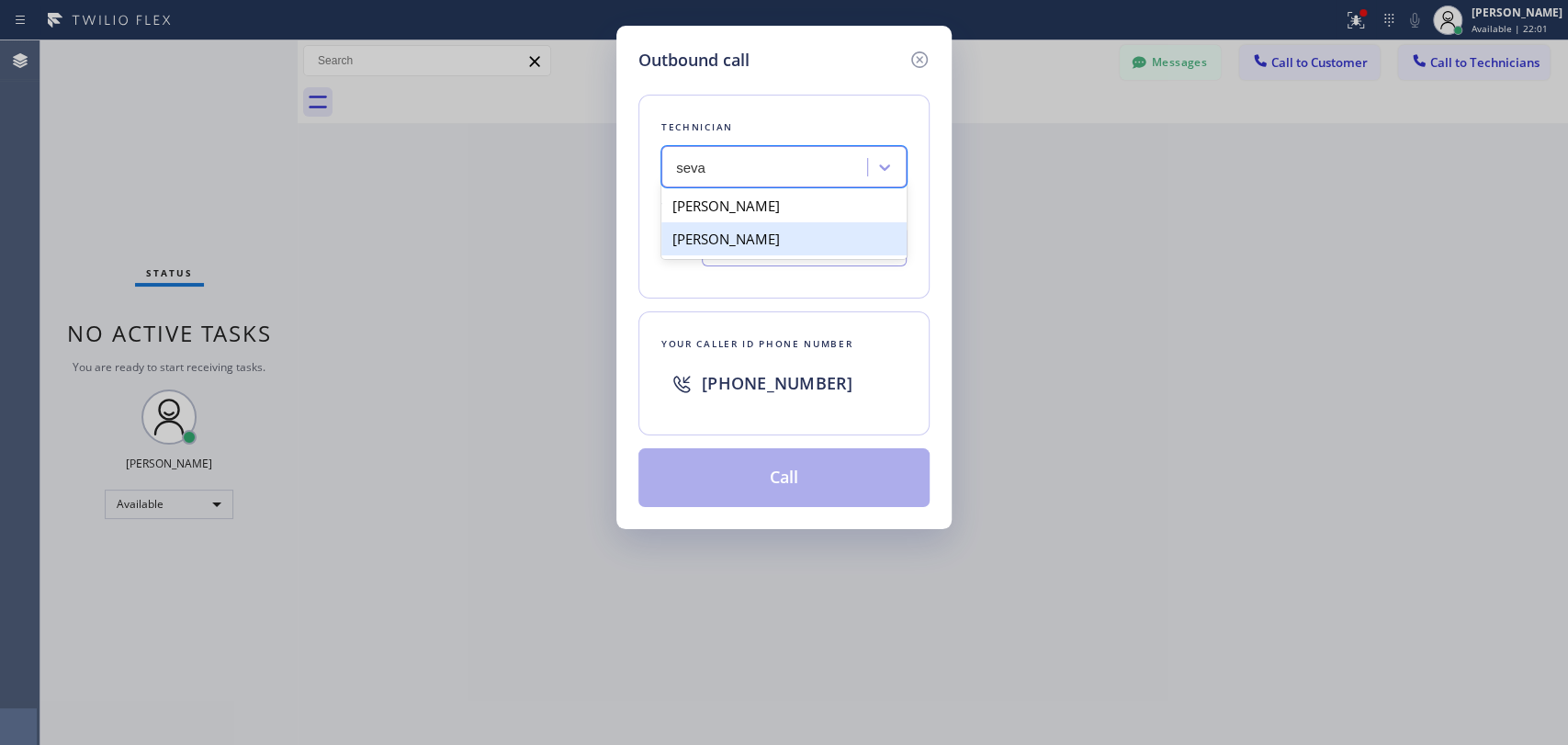
click at [736, 232] on div "[PERSON_NAME]" at bounding box center [784, 239] width 245 height 33
type input "[PHONE_NUMBER]"
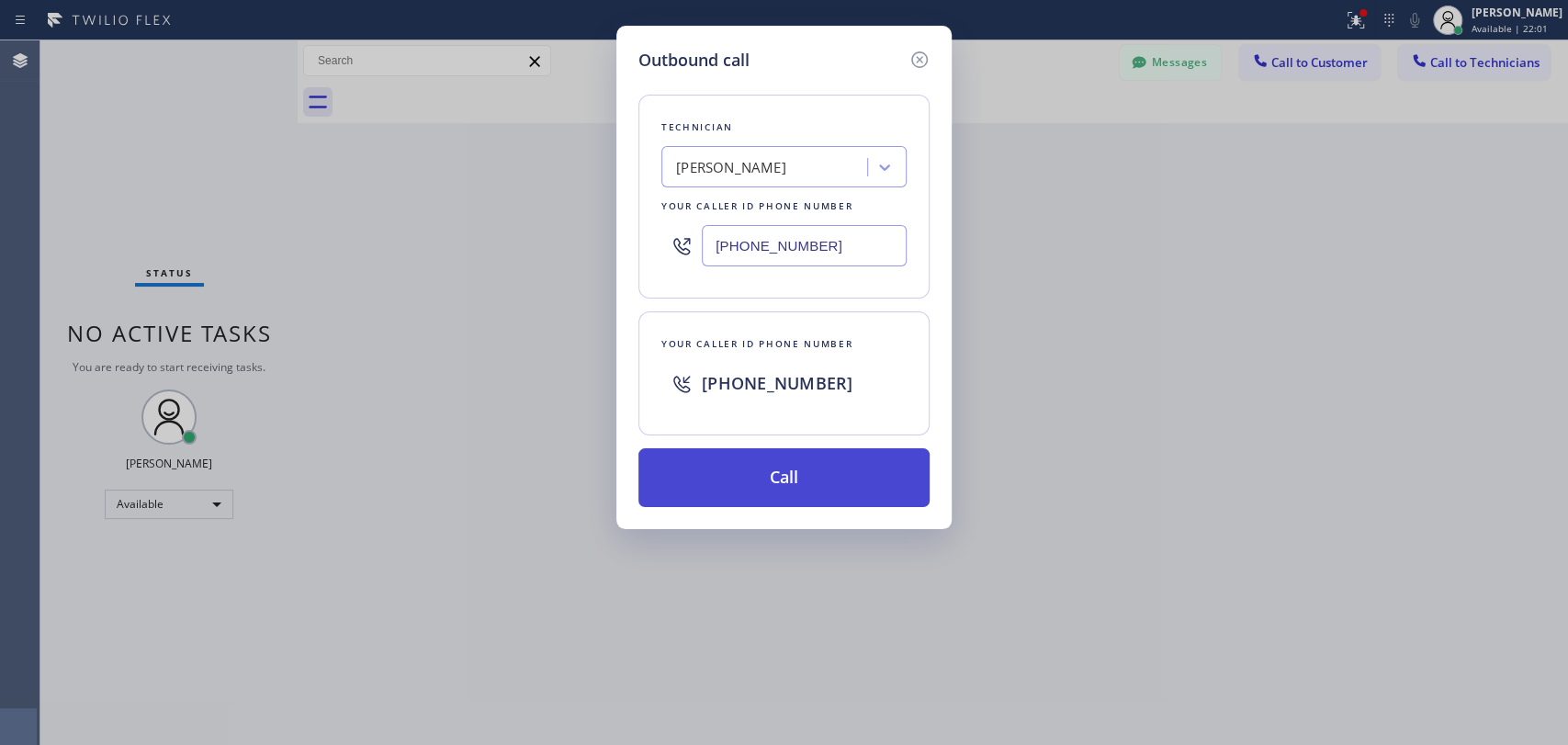
click at [734, 485] on button "Call" at bounding box center [784, 477] width 291 height 59
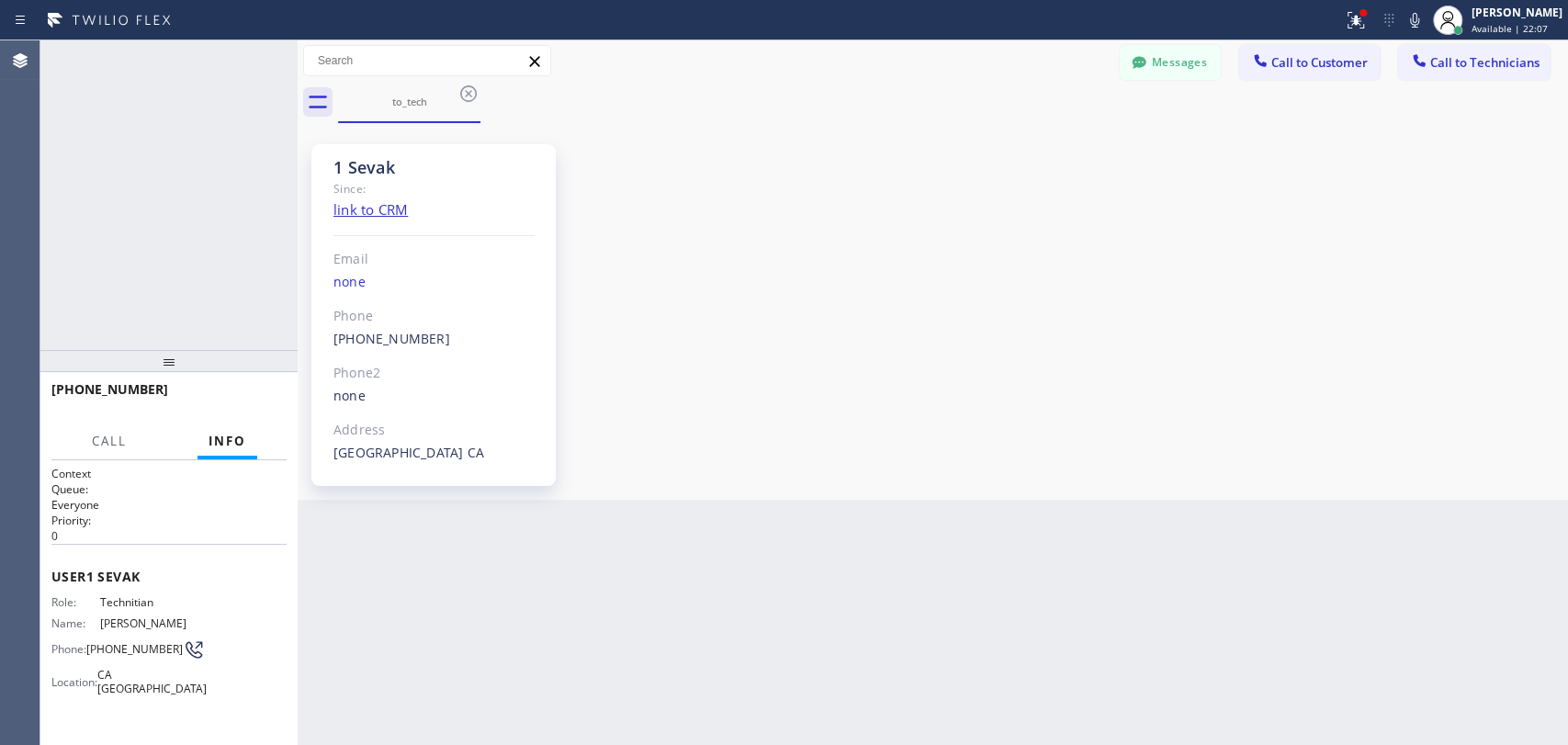
scroll to position [9746, 0]
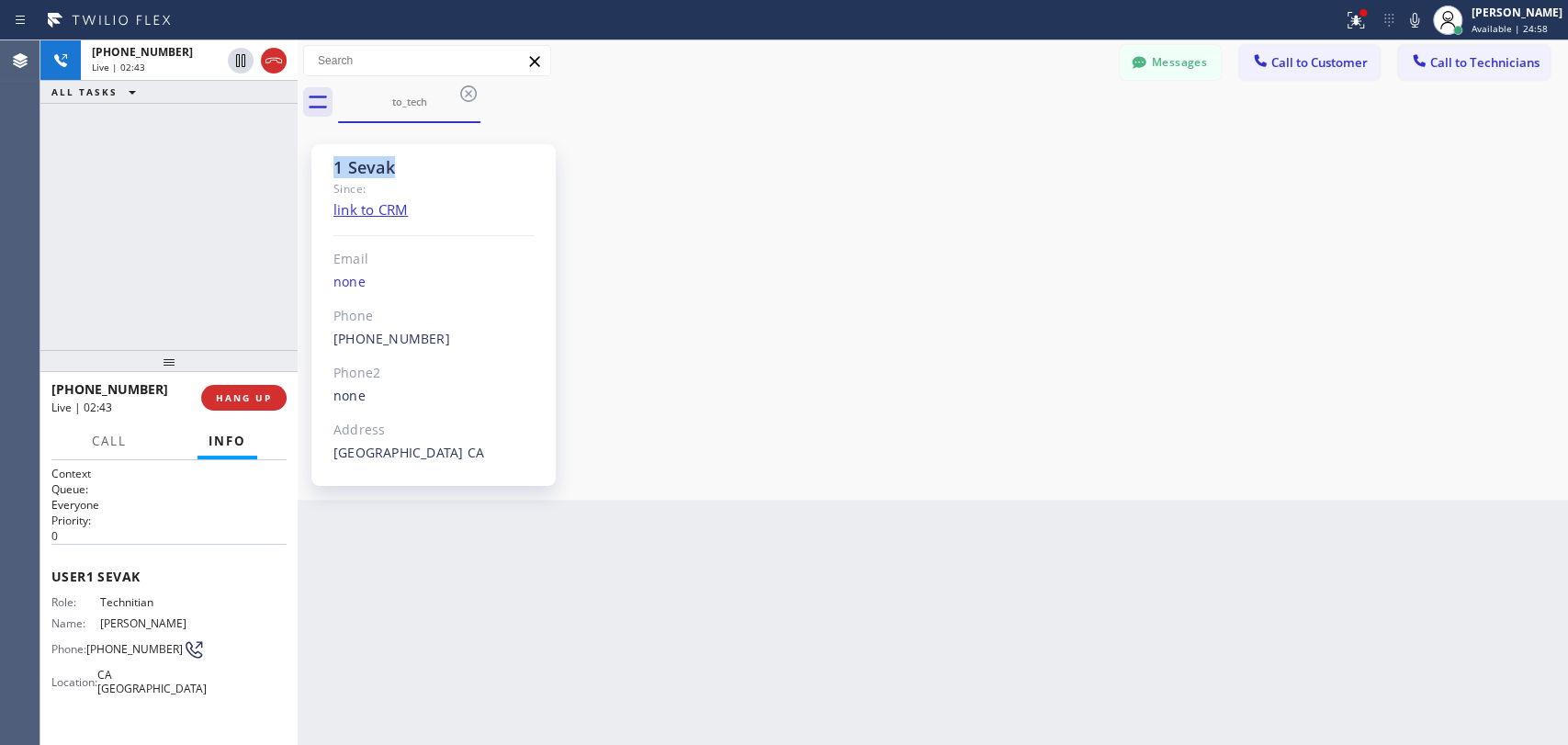
drag, startPoint x: 397, startPoint y: 159, endPoint x: 321, endPoint y: 156, distance: 76.1
click at [321, 156] on div "1 Sevak Since: link to CRM Email none Phone (818) 625-1094 Outbound call Techni…" at bounding box center [433, 315] width 244 height 341
drag, startPoint x: 323, startPoint y: 158, endPoint x: 524, endPoint y: 166, distance: 201.2
click at [524, 166] on div "1 Sevak Since: link to CRM Email none Phone (818) 625-1094 Outbound call Techni…" at bounding box center [433, 315] width 244 height 341
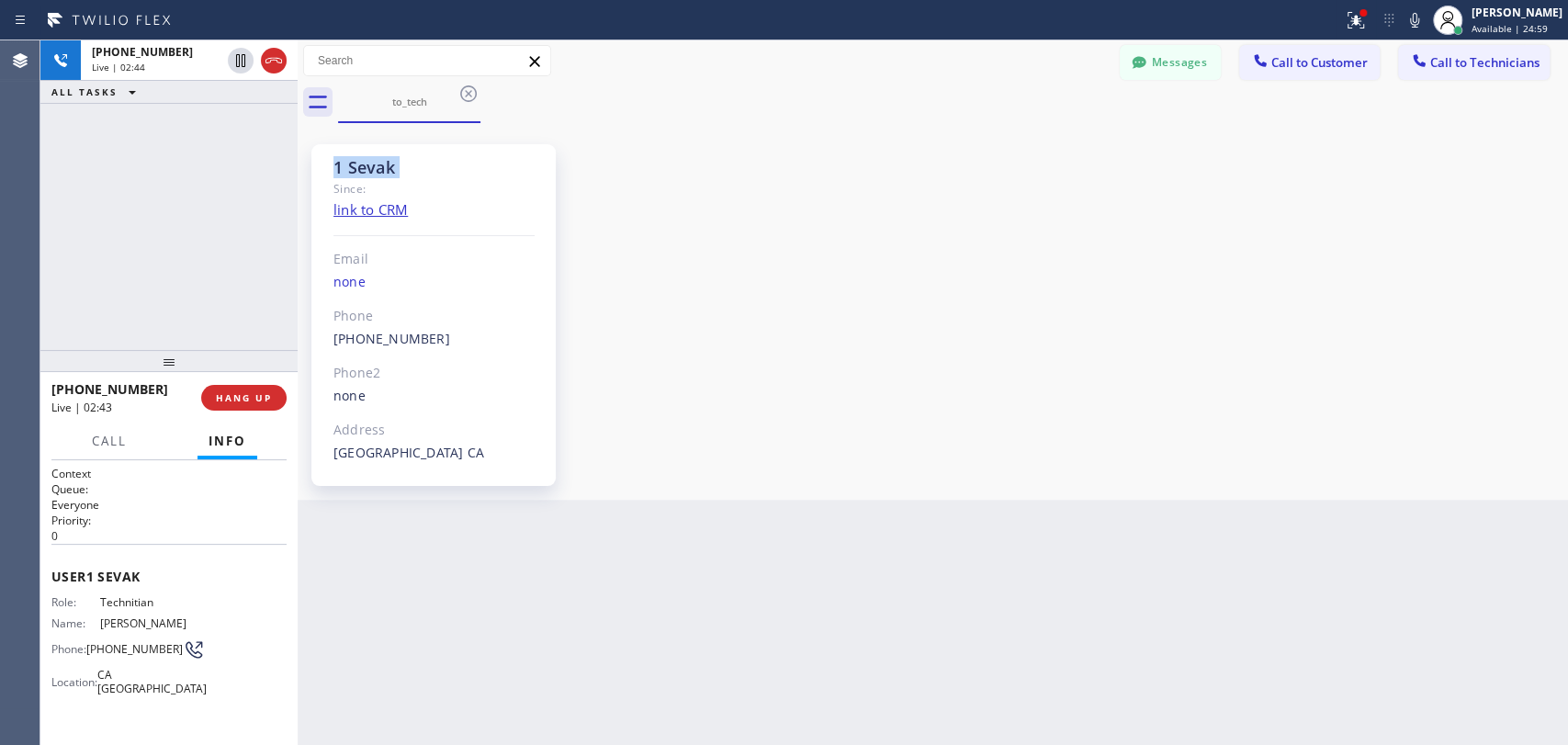
click at [524, 166] on div "1 Sevak" at bounding box center [433, 168] width 201 height 21
click at [246, 389] on button "HANG UP" at bounding box center [243, 398] width 85 height 26
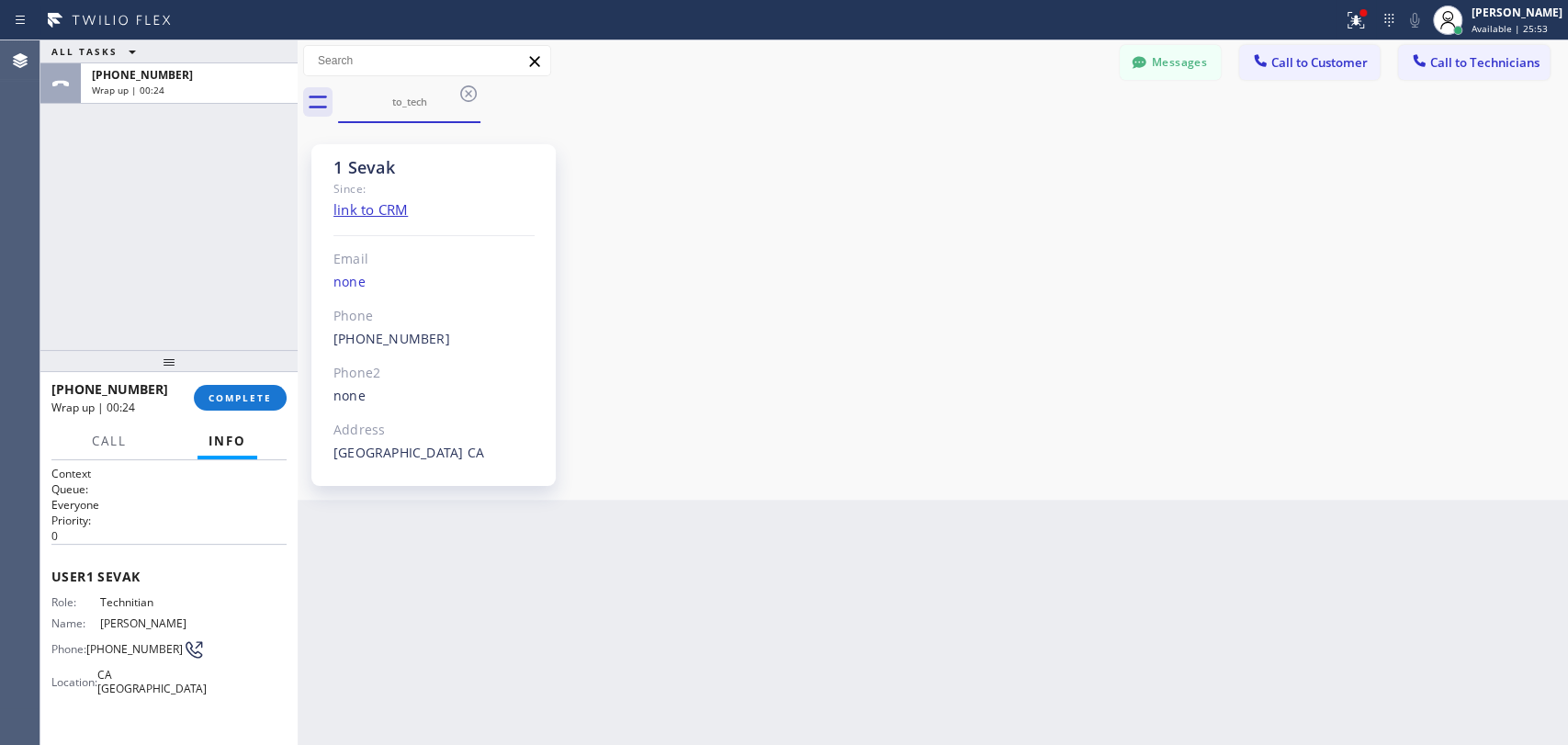
click at [262, 372] on div at bounding box center [169, 361] width 257 height 22
click at [252, 392] on span "COMPLETE" at bounding box center [240, 398] width 63 height 13
click at [237, 329] on div "ALL TASKS ALL TASKS ACTIVE TASKS TASKS IN WRAP UP +18186251094 Wrap up | 00:25" at bounding box center [169, 195] width 257 height 309
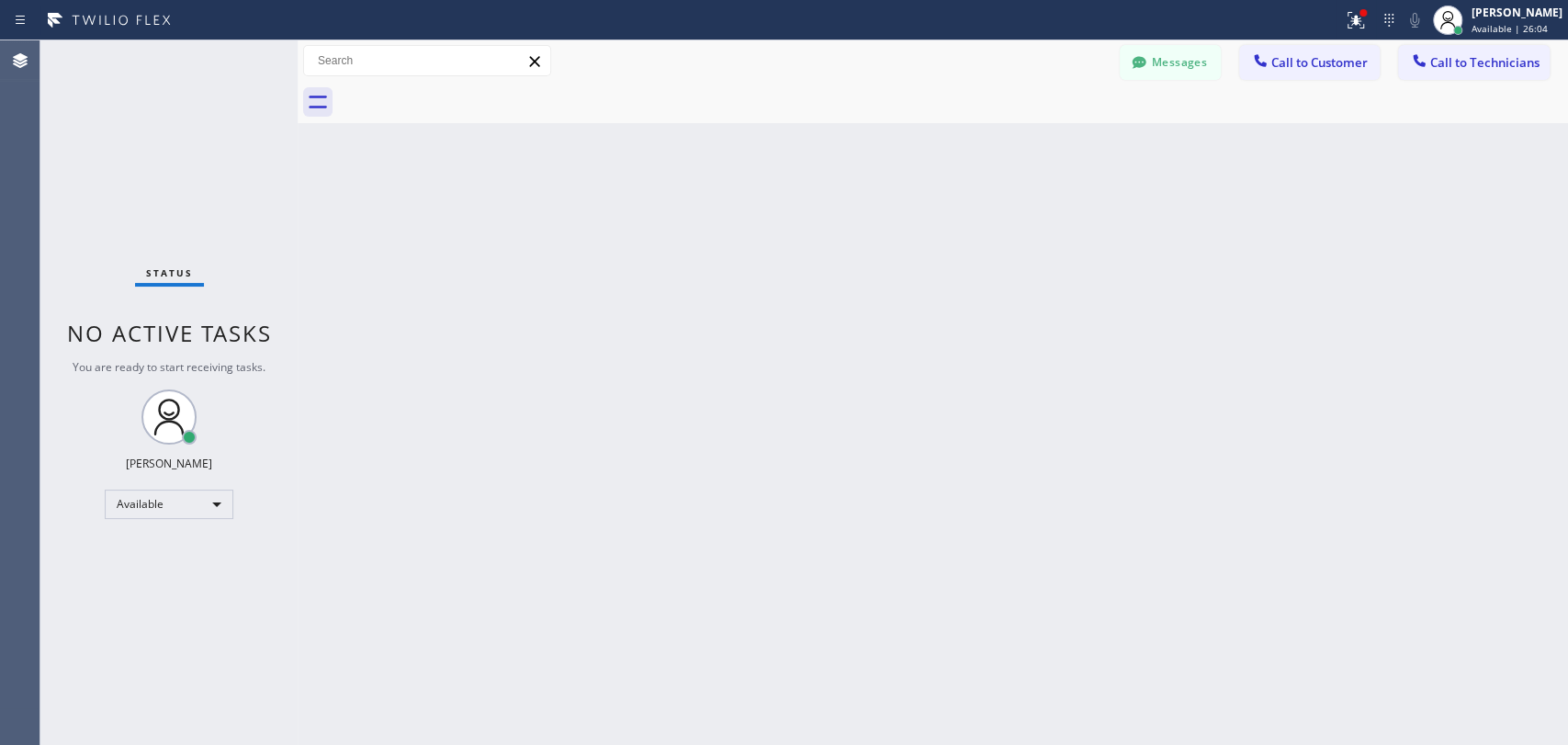
click at [1099, 64] on div "Messages Call to Customer Call to Technicians Outbound call Location [GEOGRAPHI…" at bounding box center [933, 60] width 1270 height 32
drag, startPoint x: 1141, startPoint y: 64, endPoint x: 1122, endPoint y: 69, distance: 19.6
click at [1142, 64] on icon at bounding box center [1138, 62] width 14 height 12
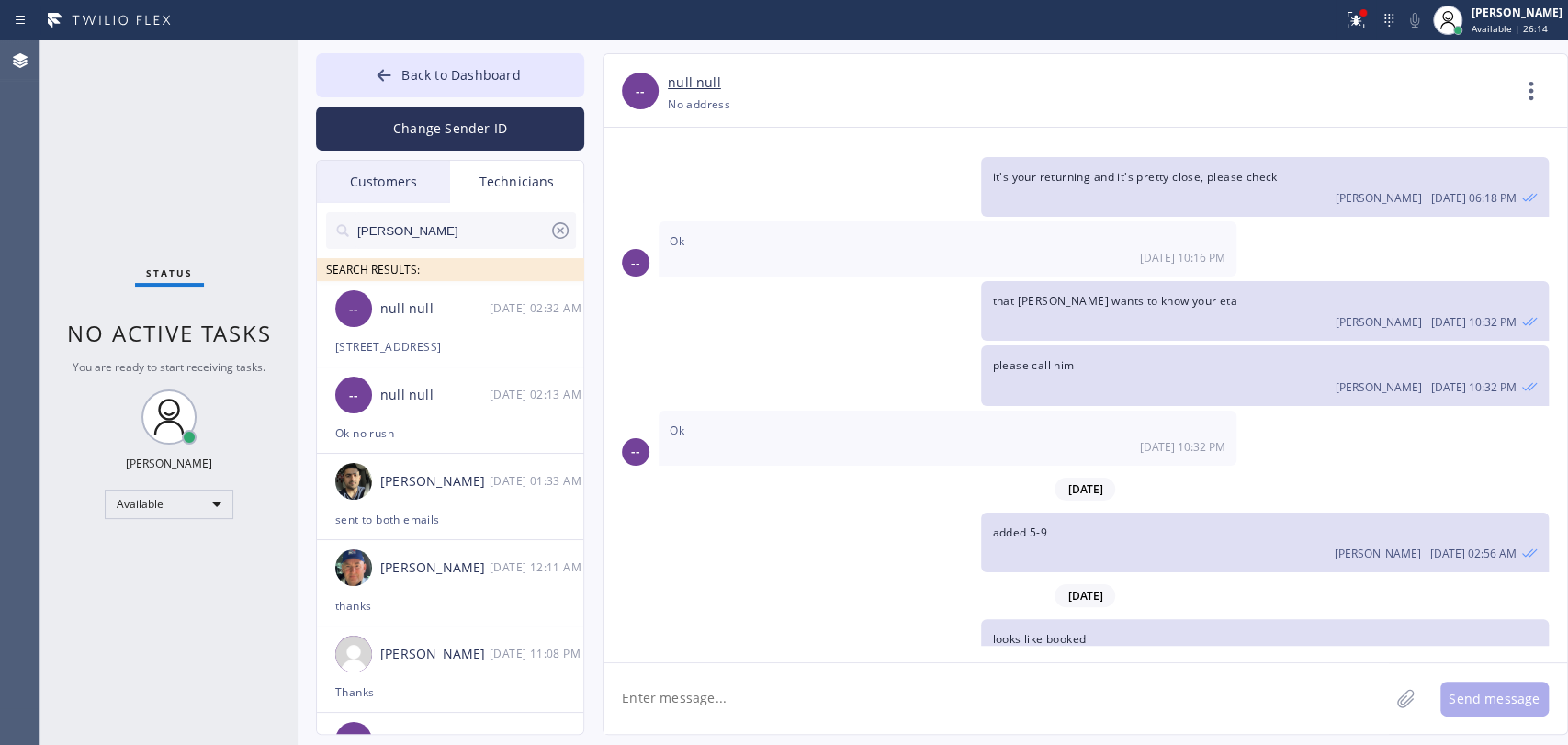
click at [420, 221] on input "[PERSON_NAME]" at bounding box center [453, 231] width 194 height 37
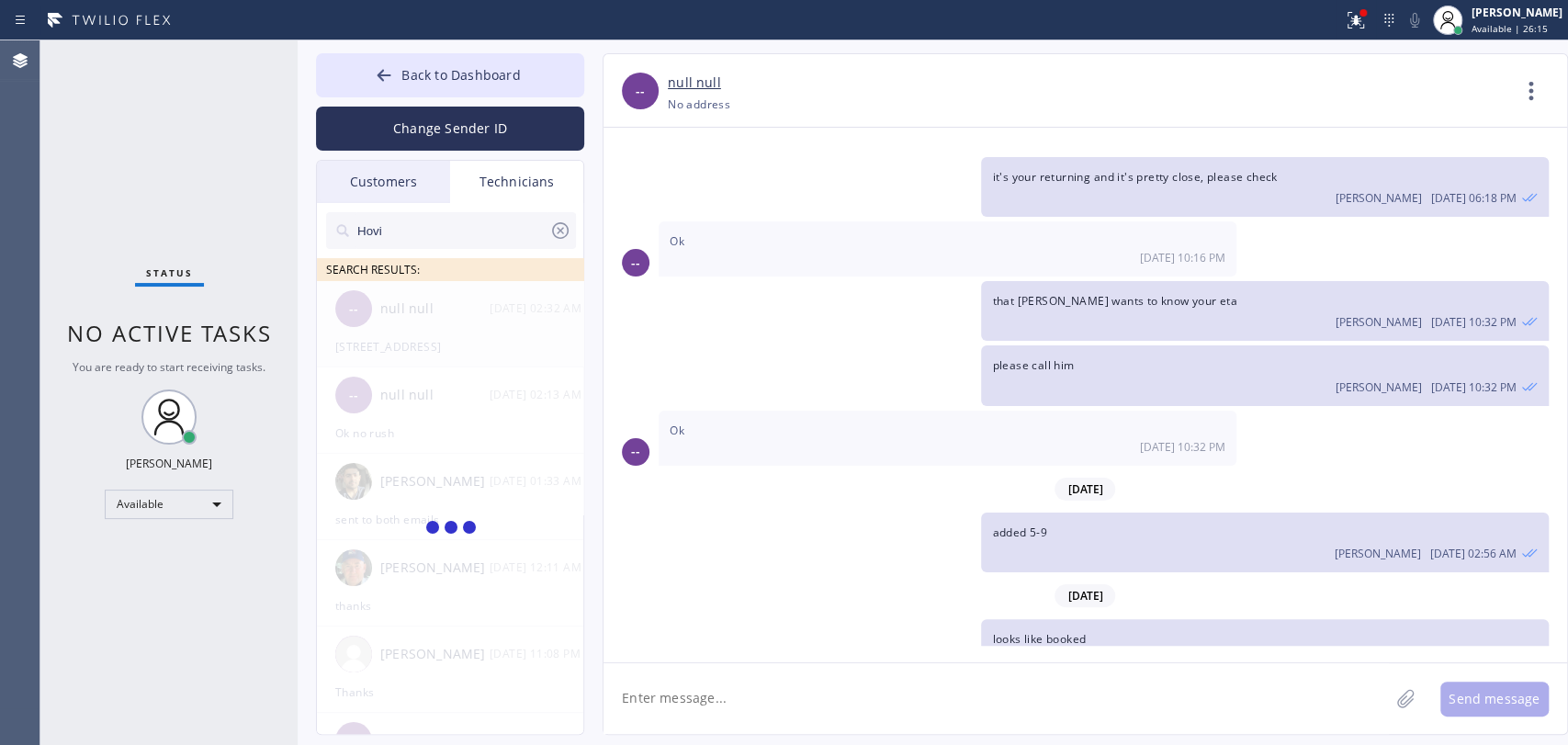
type input "[PERSON_NAME]"
click at [413, 333] on div "Hovik Khachaturyan --:--" at bounding box center [451, 308] width 269 height 55
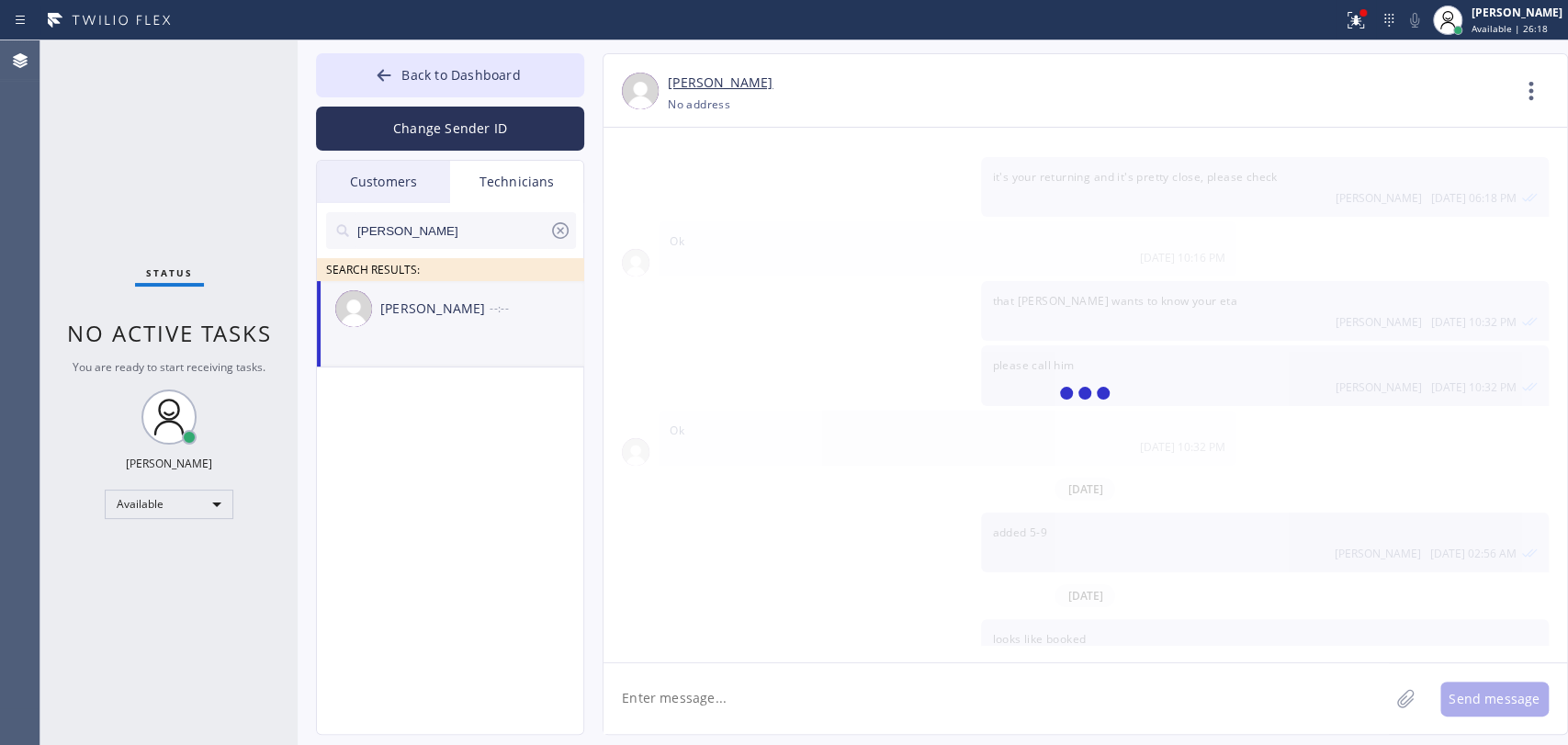
click at [765, 681] on textarea at bounding box center [996, 698] width 785 height 71
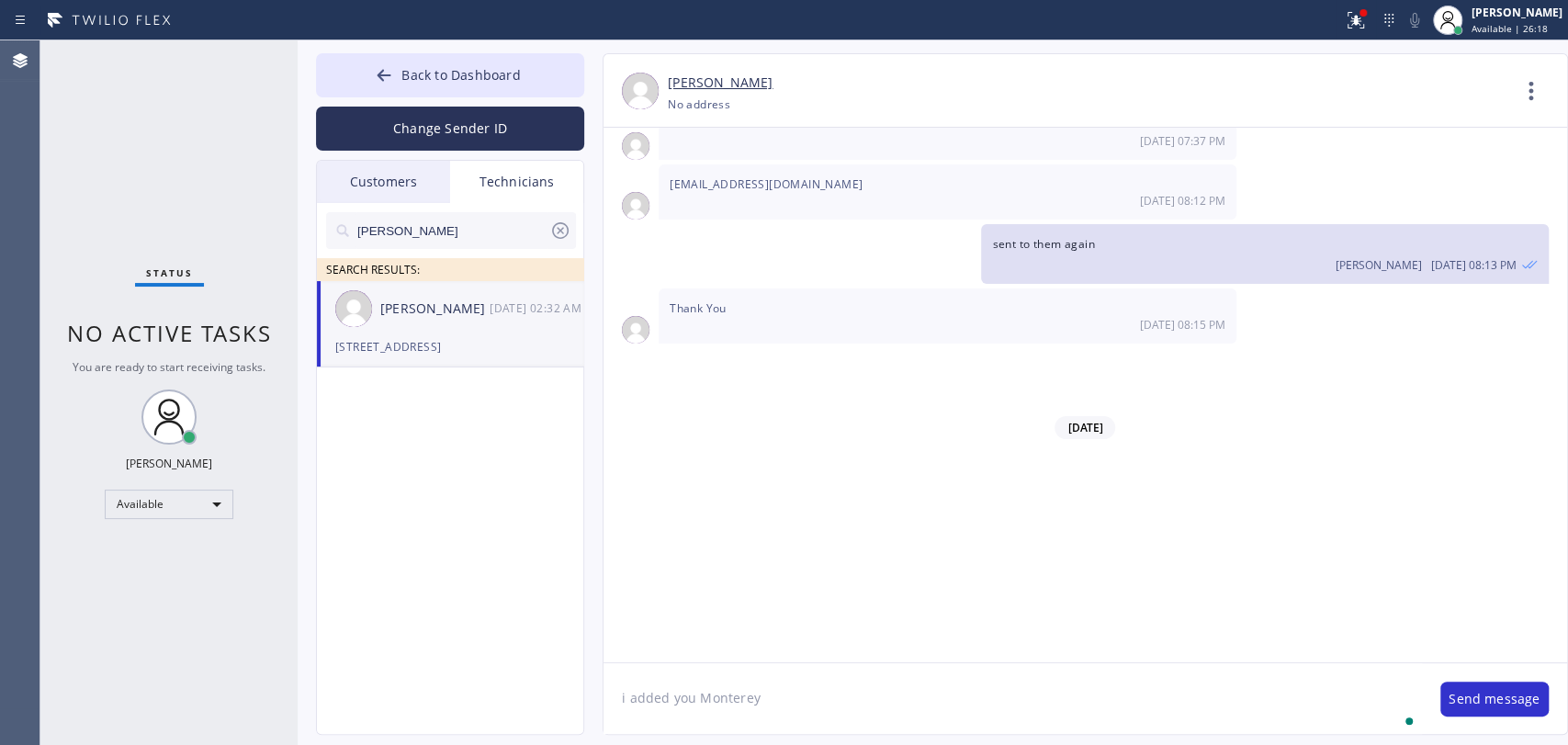
scroll to position [163305, 0]
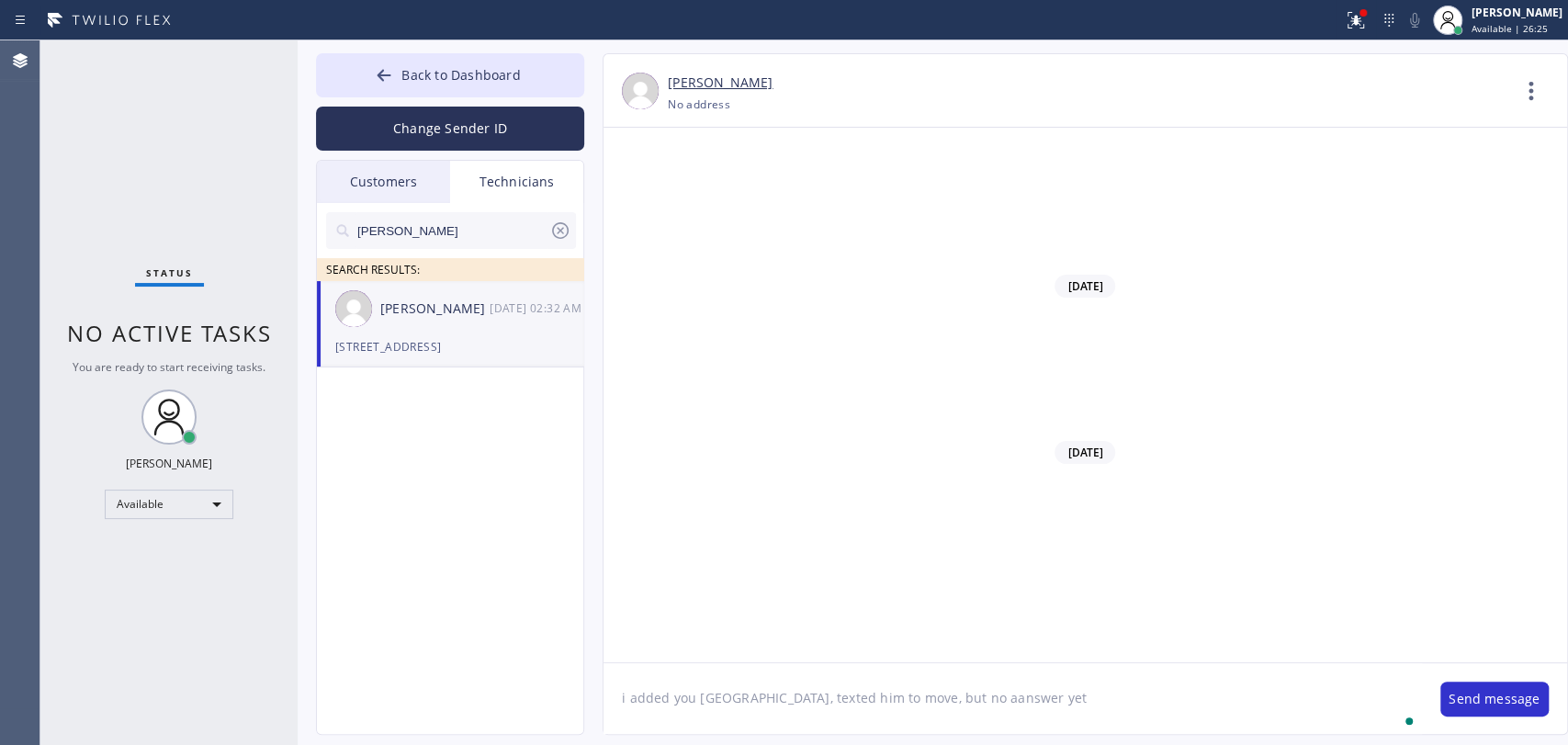
type textarea "i added you Monterey Park, texted him to move, but no aanswer yet"
type textarea "so i put it 9-12, will just move when he answers"
type textarea "but"
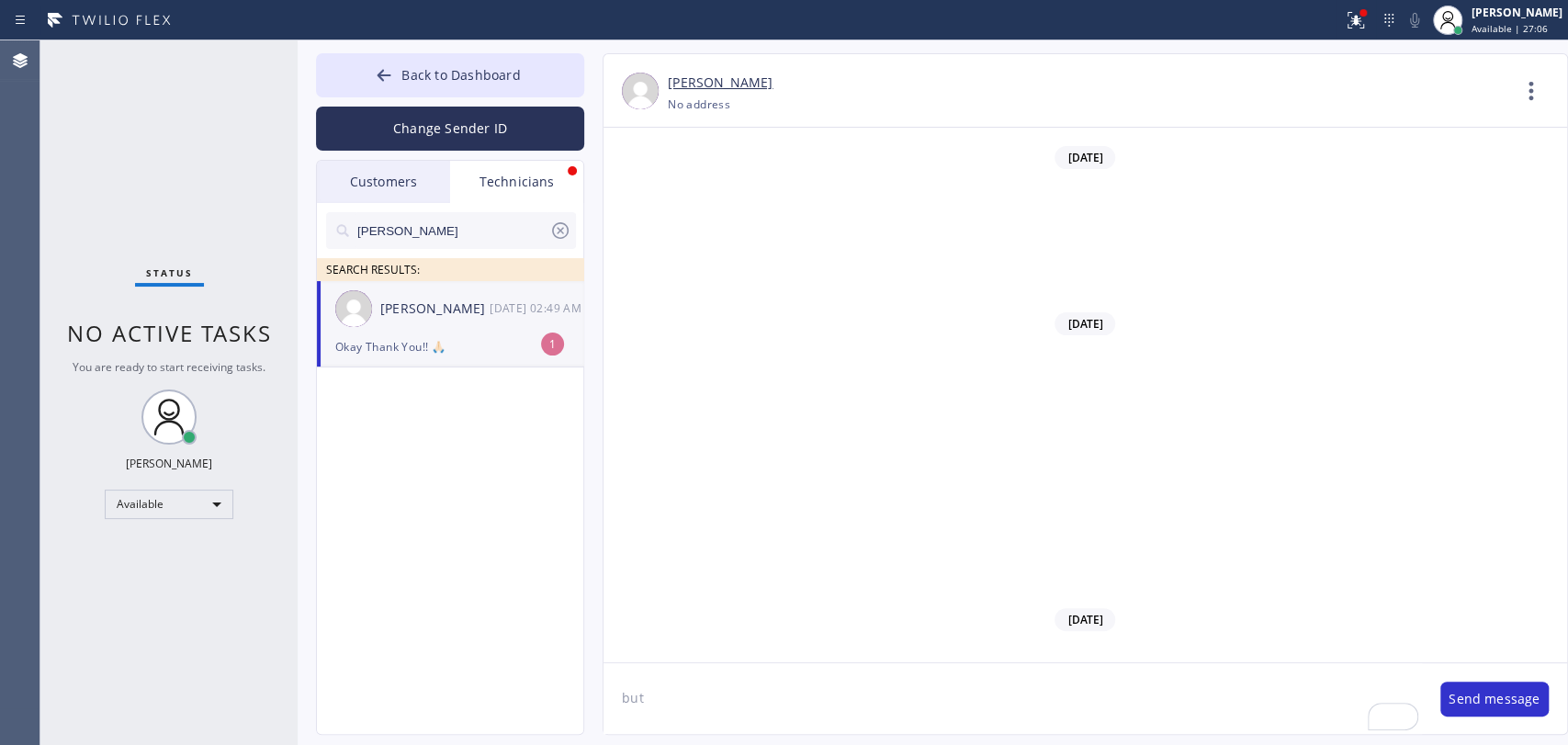
scroll to position [163494, 0]
click at [352, 333] on div "Hovik Khachaturyan 10/14 02:49 AM" at bounding box center [451, 308] width 269 height 55
click at [566, 229] on icon at bounding box center [560, 230] width 22 height 22
click at [400, 193] on div "Customers" at bounding box center [383, 182] width 133 height 43
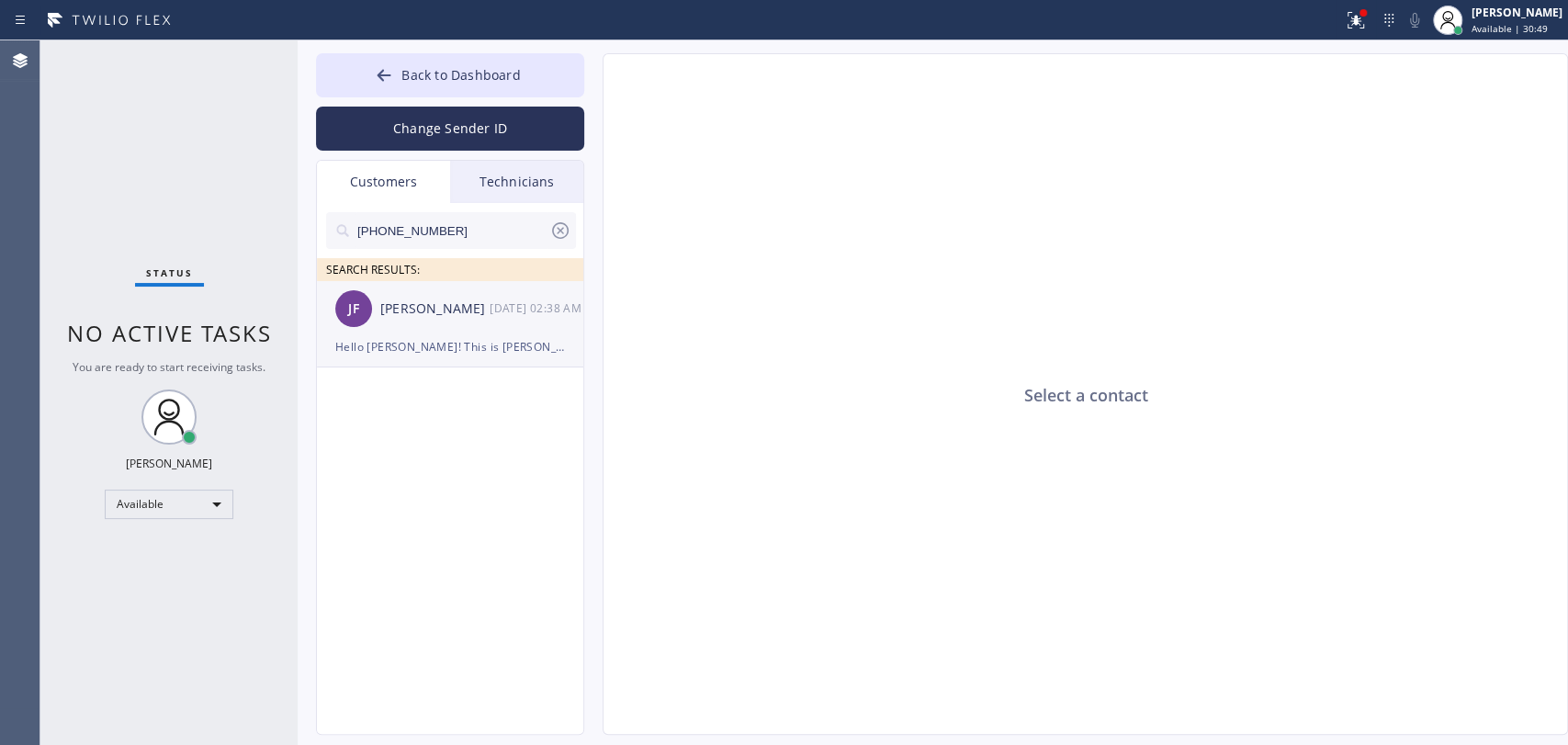
click at [430, 290] on div "JF John Fan 10/14 02:38 AM" at bounding box center [451, 308] width 269 height 55
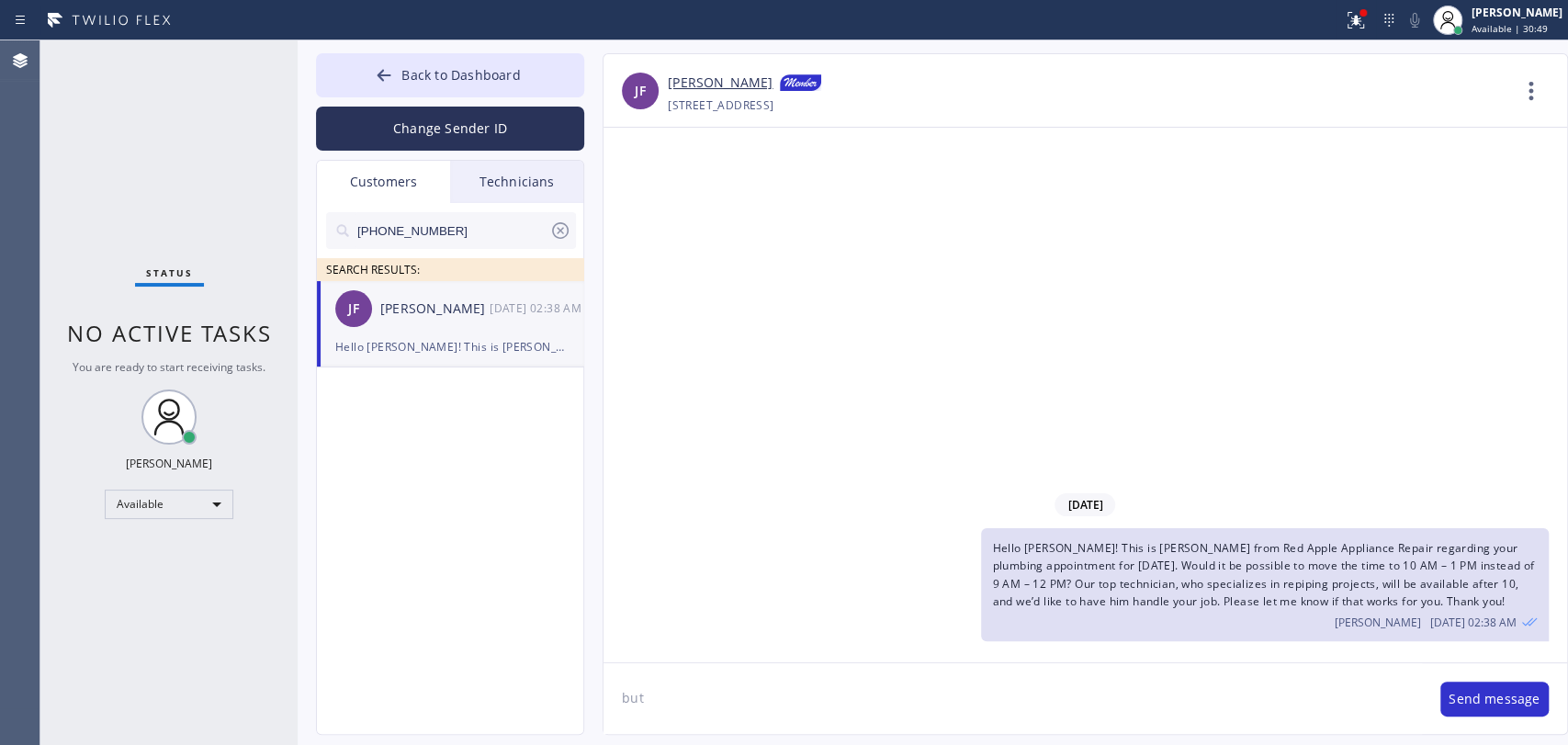
click at [433, 97] on div "Change Sender ID" at bounding box center [450, 123] width 269 height 53
click at [177, 490] on div "Available" at bounding box center [169, 504] width 129 height 29
click at [166, 530] on li "Offline" at bounding box center [168, 528] width 125 height 22
